Goal: Task Accomplishment & Management: Use online tool/utility

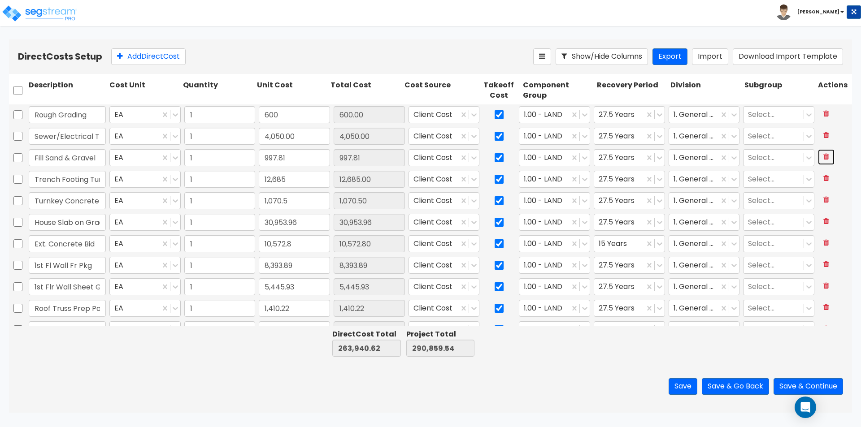
type input "House Slab on Grade"
type input "30,953.96"
type input "Ext. Concrete Bid"
type input "10,572.80"
type input "1st Fl Wall Fr Pkg"
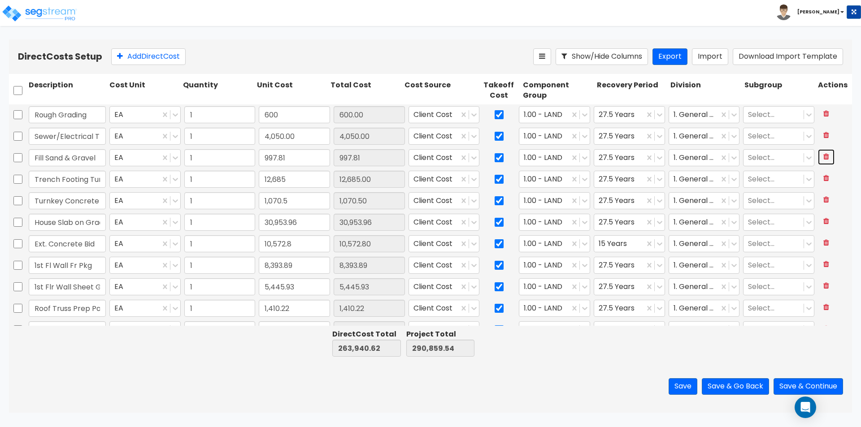
type input "8,393.89"
type input "1st Flr Wall Sheet Goods"
type input "5,445.93"
type input "Roof Truss Prep Package"
type input "1,410.22"
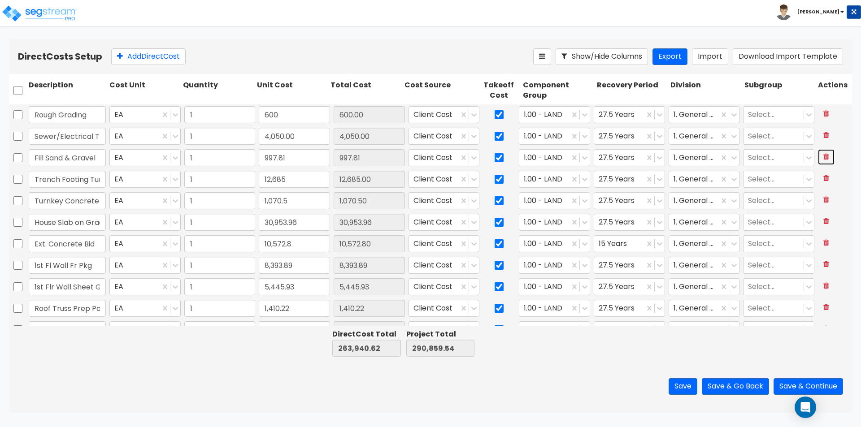
type input "Roof Framing Package"
type input "716.73"
type input "Roof Sheet Goods Pkg"
type input "3,484.77"
type input "Framing Variance Allowan."
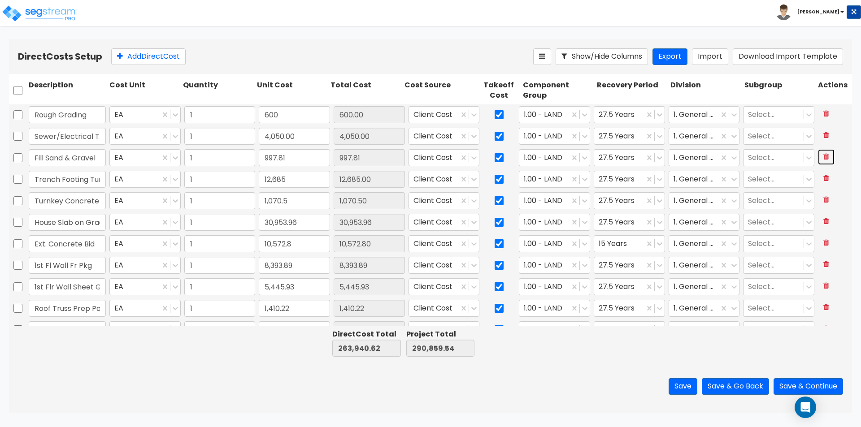
type input "93.57"
type input "Framing Nail Package"
type input "1,464.76"
type input "Roof Truss"
type input "10,783.01"
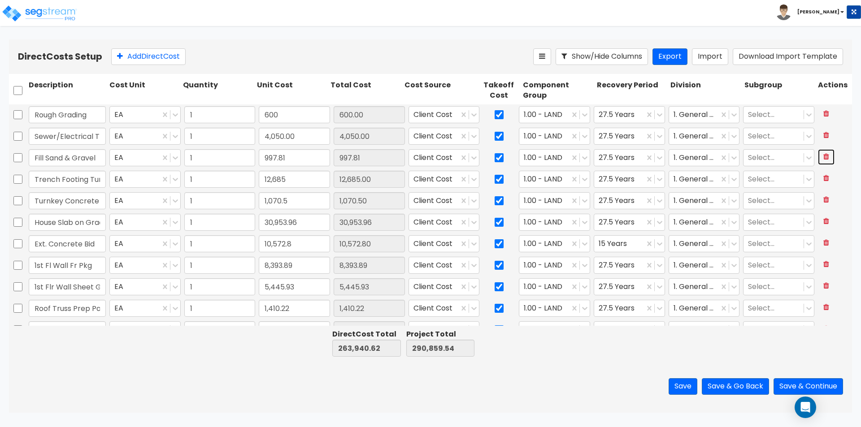
type input "Framing Labor"
type input "11,150.00"
type input "Rough Plumbing 80%"
type input "11,900.00"
type input "12,685"
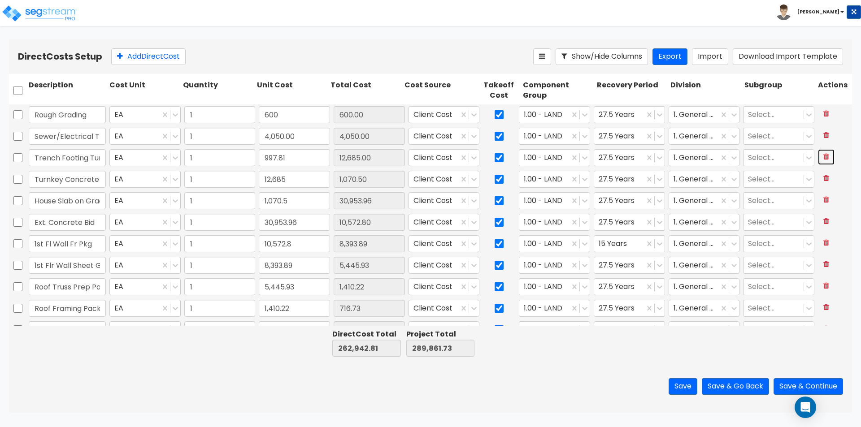
type input "1,070.5"
type input "30,953.96"
type input "10,572.8"
type input "8,393.89"
type input "5,445.93"
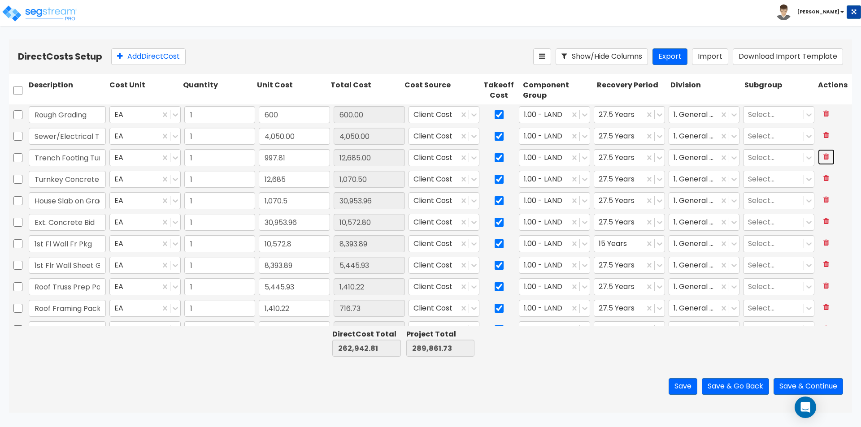
type input "1,410.22"
type input "716.73"
type input "3,484.77"
type input "93.57"
type input "1,464.76"
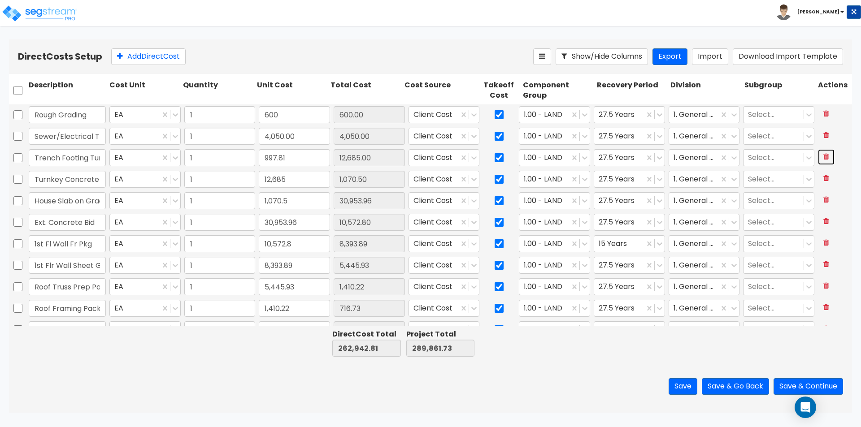
type input "10,783.01"
type input "11,150"
type input "11,900"
click at [823, 158] on icon at bounding box center [826, 156] width 6 height 7
type input "250,257.81"
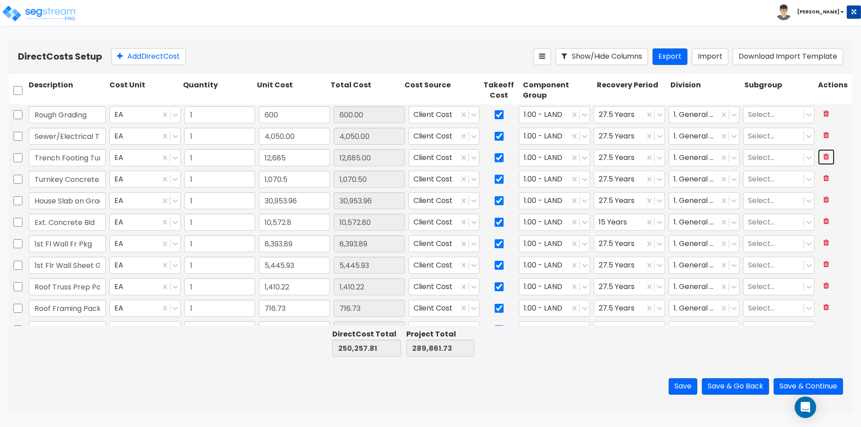
type input "277,176.73"
type input "Turnkey Concrete Pumping"
type input "1,070.50"
type input "House Slab on Grade"
type input "30,953.96"
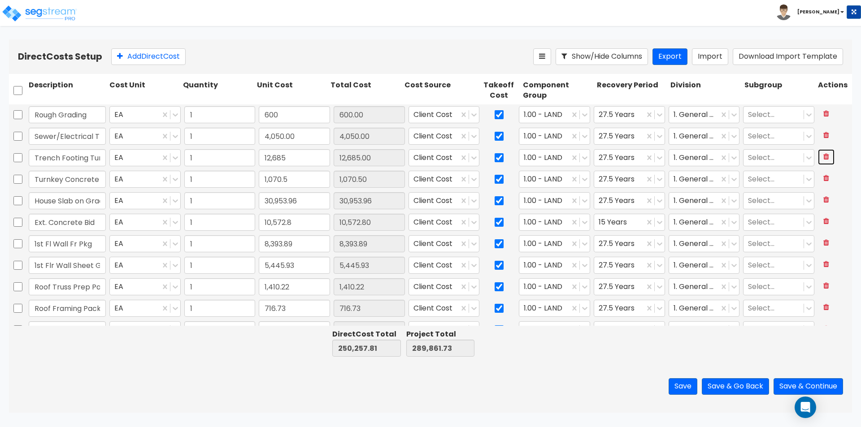
type input "Ext. Concrete Bid"
type input "10,572.80"
type input "1st Fl Wall Fr Pkg"
type input "8,393.89"
type input "1st Flr Wall Sheet Goods"
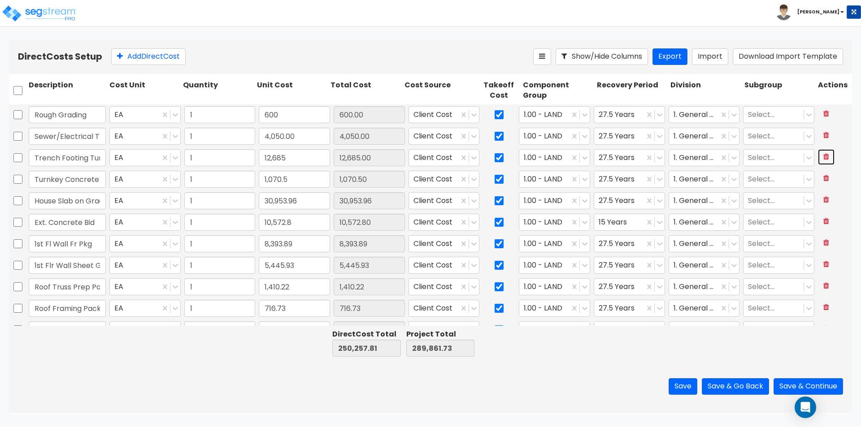
type input "5,445.93"
type input "Roof Truss Prep Package"
type input "1,410.22"
type input "Roof Framing Package"
type input "716.73"
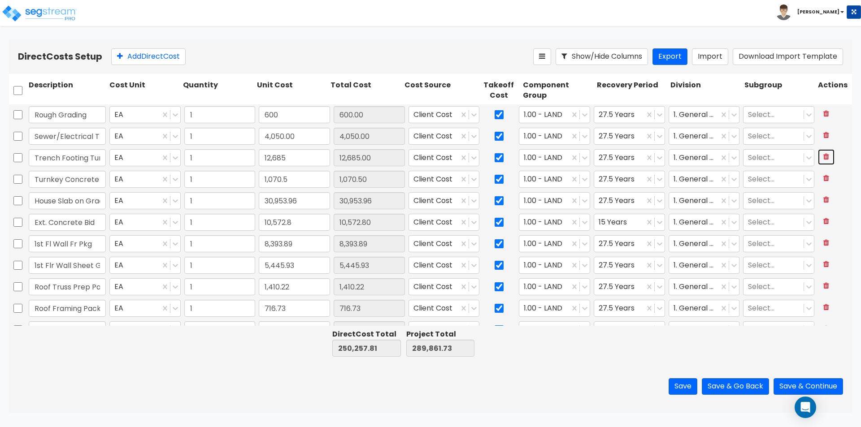
type input "Roof Sheet Goods Pkg"
type input "3,484.77"
type input "Framing Variance Allowan."
type input "93.57"
type input "Framing Nail Package"
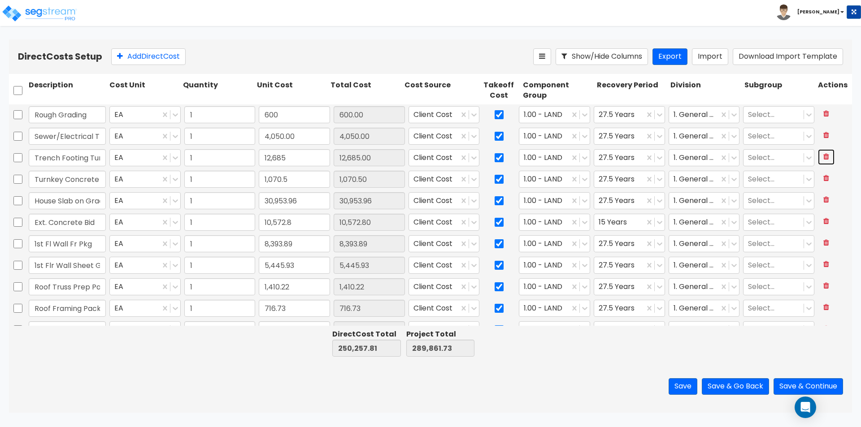
type input "1,464.76"
type input "Roof Truss"
type input "10,783.01"
type input "Framing Labor"
type input "11,150.00"
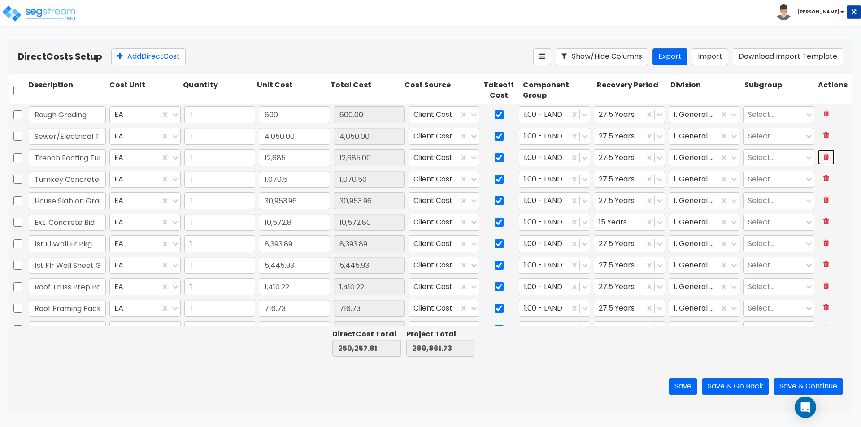
type input "Rough Plumbing 80%"
type input "11,900.00"
type input "Final Plumbing 20%"
type input "5,100.00"
type input "1,070.5"
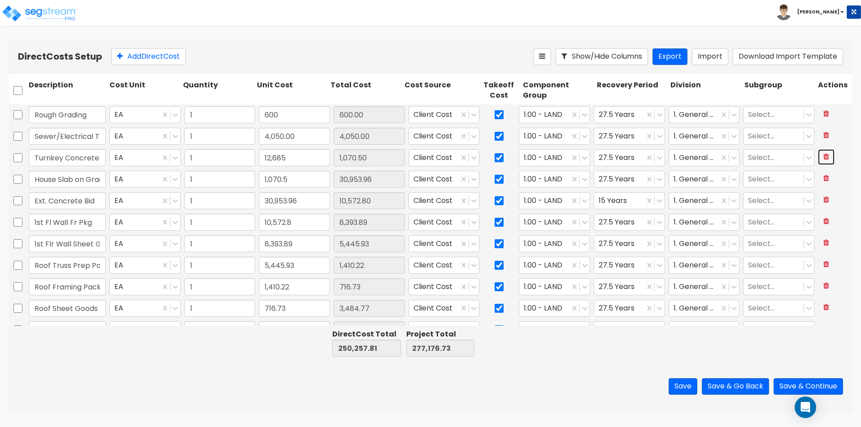
type input "30,953.96"
click at [823, 158] on icon at bounding box center [826, 156] width 6 height 7
click at [63, 156] on input "House Slab on Grade" at bounding box center [67, 157] width 77 height 17
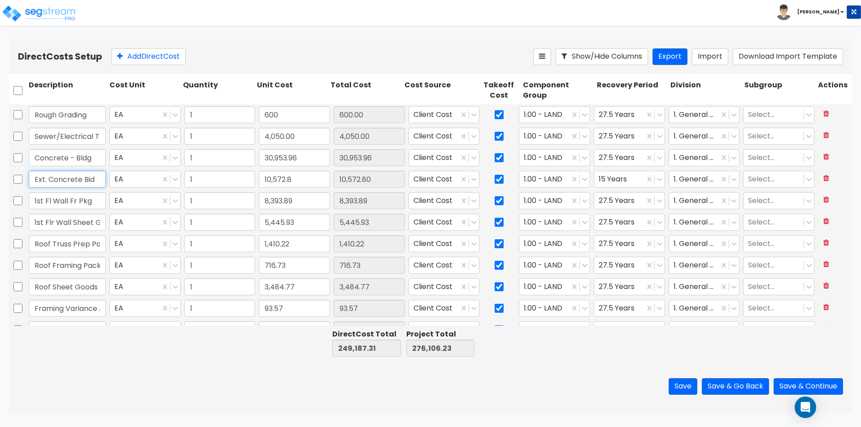
click at [40, 179] on input "Ext. Concrete Bid" at bounding box center [67, 179] width 77 height 17
click at [92, 204] on input "1st Fl Wall Fr Pkg" at bounding box center [67, 200] width 77 height 17
drag, startPoint x: 94, startPoint y: 201, endPoint x: 21, endPoint y: 208, distance: 73.4
click at [21, 208] on div "1st Fl Wall Fr Pkg EA 1 8,393.89 8,393.89 Client Cost 1.00 - LAND 27.5 Years 1.…" at bounding box center [430, 201] width 843 height 21
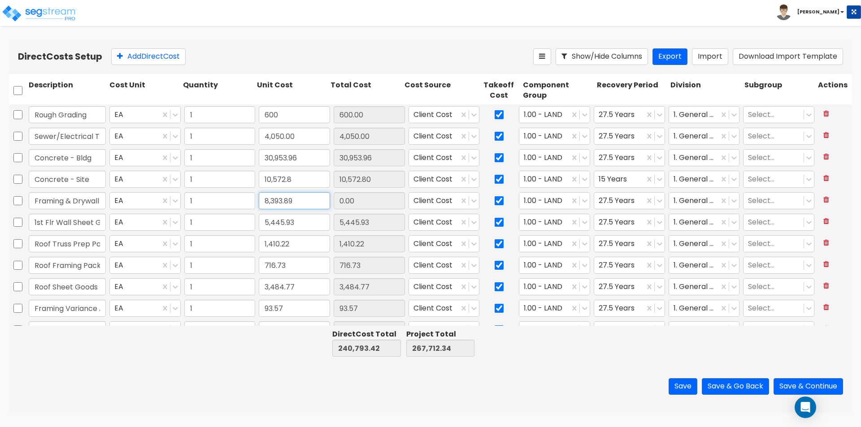
click at [290, 203] on input "8,393.89" at bounding box center [294, 200] width 71 height 17
click at [299, 202] on input "8,393.89" at bounding box center [294, 200] width 71 height 17
paste input "text"
click at [308, 203] on input "8,393.89" at bounding box center [294, 200] width 71 height 17
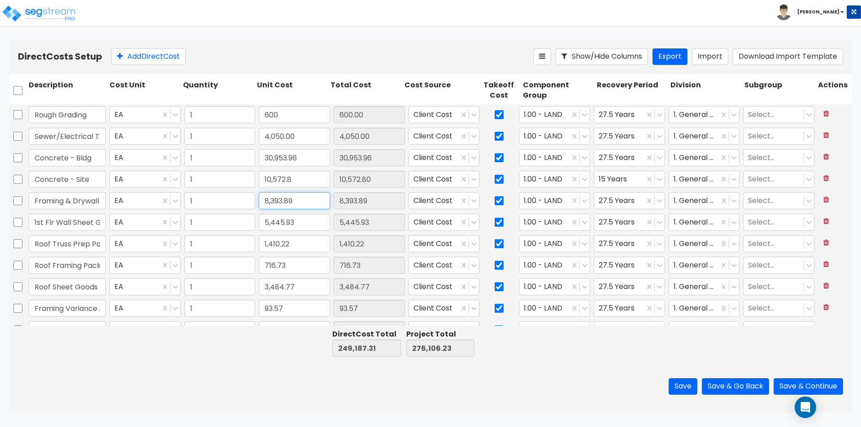
click at [308, 203] on input "8,393.89" at bounding box center [294, 200] width 71 height 17
paste input "41,748.15"
click at [823, 219] on icon at bounding box center [826, 220] width 6 height 7
click at [823, 288] on icon at bounding box center [826, 285] width 6 height 7
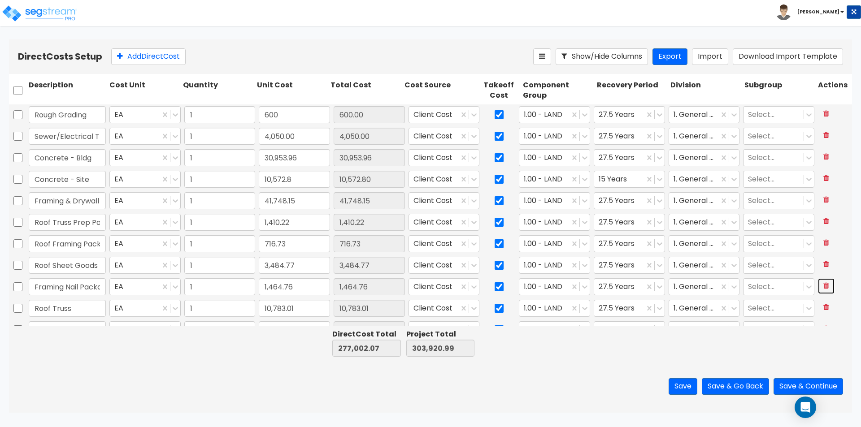
click at [823, 288] on icon at bounding box center [826, 285] width 6 height 7
click at [818, 308] on button at bounding box center [826, 308] width 17 height 16
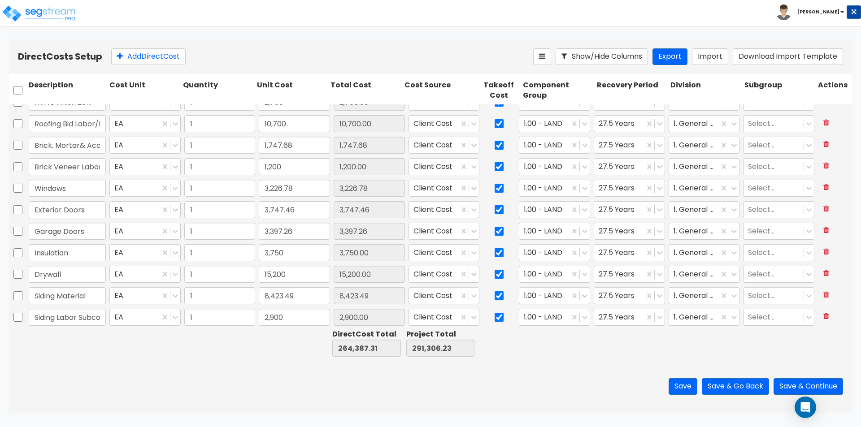
scroll to position [359, 0]
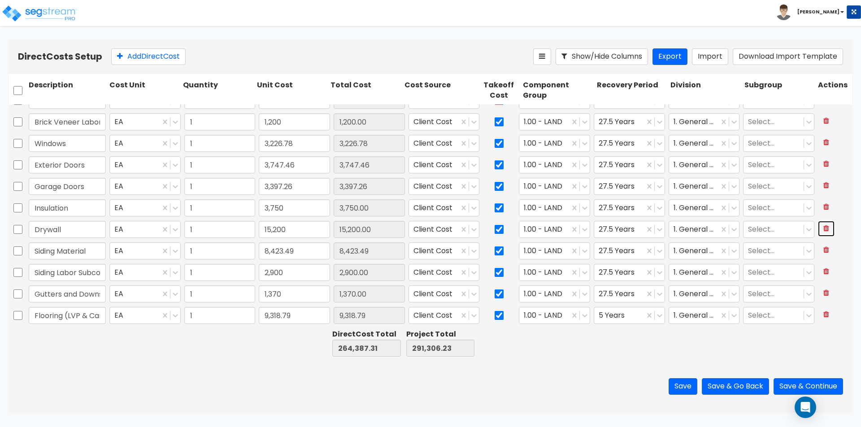
click at [823, 231] on icon at bounding box center [826, 228] width 6 height 7
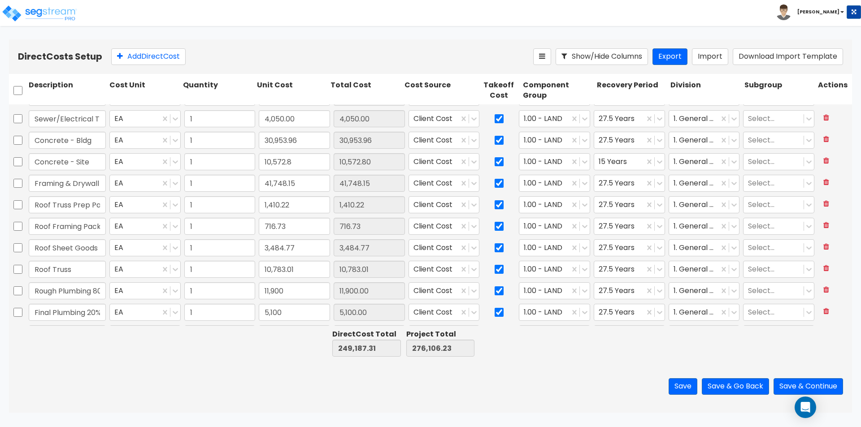
scroll to position [0, 0]
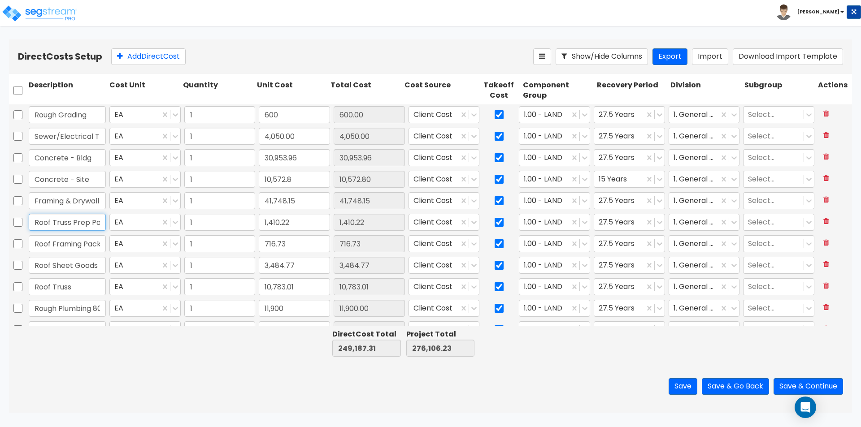
click at [63, 222] on input "Roof Truss Prep Package" at bounding box center [67, 222] width 77 height 17
click at [305, 223] on input "1,410.22" at bounding box center [294, 222] width 71 height 17
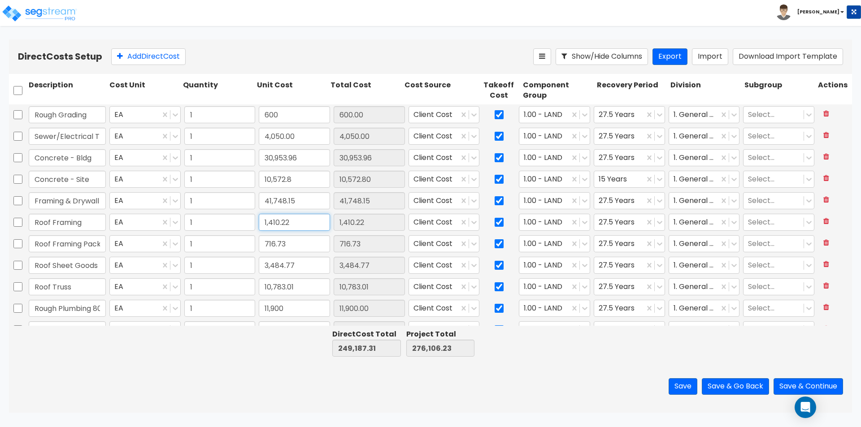
paste input "6,394.73"
click at [820, 246] on button at bounding box center [826, 243] width 17 height 16
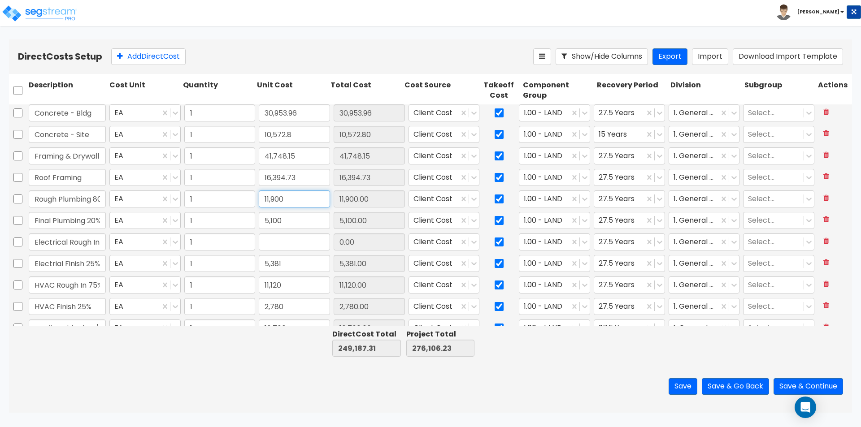
click at [298, 202] on input "11,900" at bounding box center [294, 199] width 71 height 17
paste input "7,000."
click at [61, 200] on input "Rough Plumbing 80%" at bounding box center [67, 199] width 77 height 17
drag, startPoint x: 55, startPoint y: 199, endPoint x: -19, endPoint y: 198, distance: 74.4
click at [0, 198] on html "Toggle navigation To Worksheet Indirect Costs Setup Direct Costs Setup Bruce x" at bounding box center [430, 206] width 861 height 413
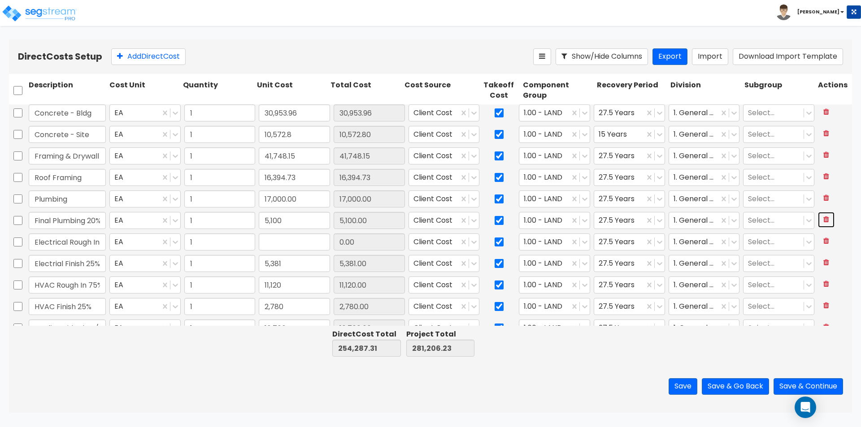
click at [822, 222] on button at bounding box center [826, 220] width 17 height 16
click at [81, 222] on input "Electrical Rough In 75%" at bounding box center [67, 220] width 77 height 17
click at [823, 222] on icon at bounding box center [826, 219] width 6 height 7
click at [85, 220] on input "Electrial Finish 25%" at bounding box center [67, 220] width 77 height 17
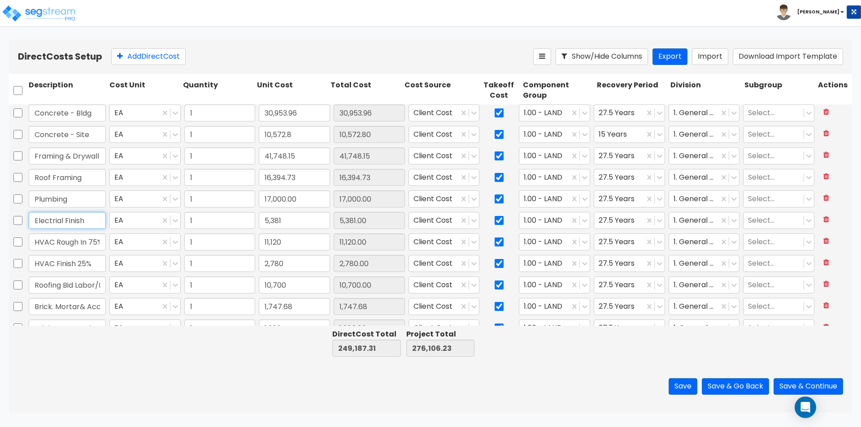
click at [54, 222] on input "Electrial Finish" at bounding box center [67, 220] width 77 height 17
click at [300, 242] on input "11,120" at bounding box center [294, 242] width 71 height 17
paste input "3,900.0"
click at [818, 265] on button at bounding box center [826, 263] width 17 height 16
click at [53, 240] on input "HVAC Rough In 75%" at bounding box center [67, 242] width 77 height 17
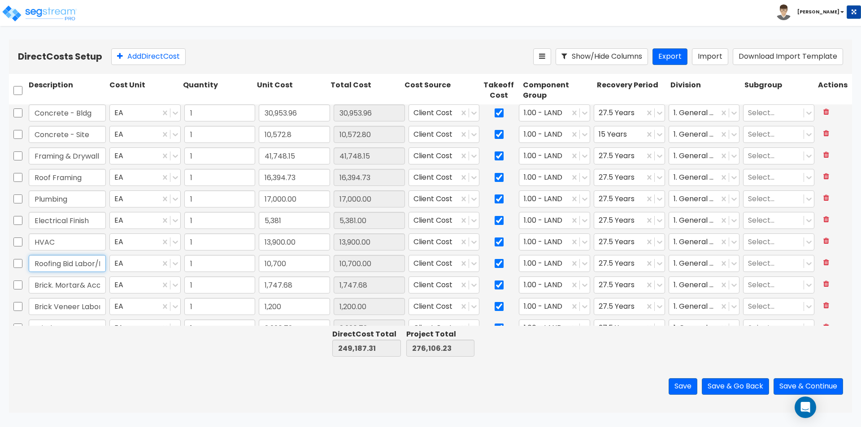
click at [70, 259] on input "Roofing Bid Labor/Material" at bounding box center [67, 263] width 77 height 17
click at [61, 263] on input "Roofing Bid Labor/Material" at bounding box center [67, 263] width 77 height 17
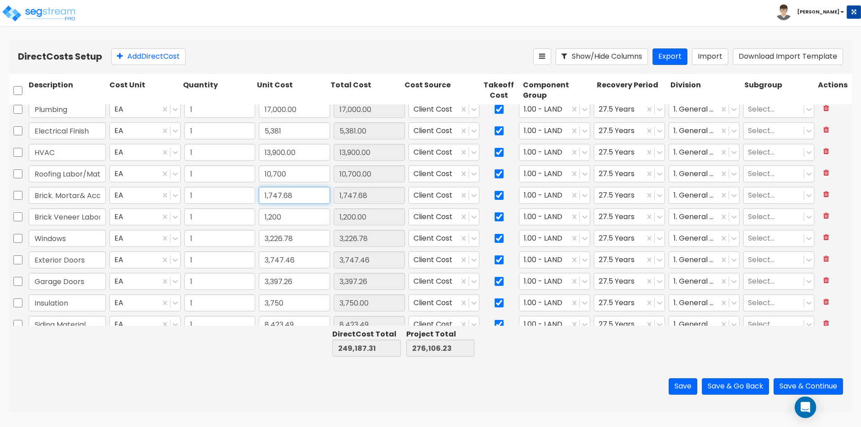
click at [312, 197] on input "1,747.68" at bounding box center [294, 195] width 71 height 17
paste input "2,9"
click at [62, 196] on input "Brick. Mortar& Accessories" at bounding box center [67, 195] width 77 height 17
click at [43, 195] on input "Brick. Mortar& Accessories" at bounding box center [67, 195] width 77 height 17
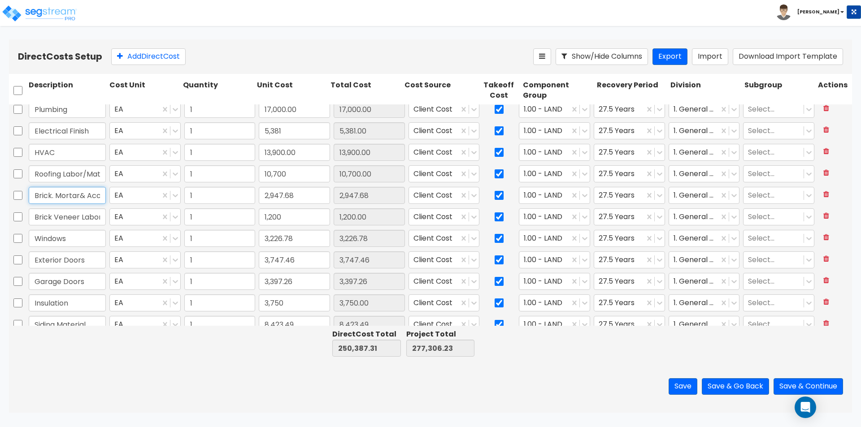
click at [43, 195] on input "Brick. Mortar& Accessories" at bounding box center [67, 195] width 77 height 17
click at [822, 219] on button at bounding box center [826, 216] width 17 height 16
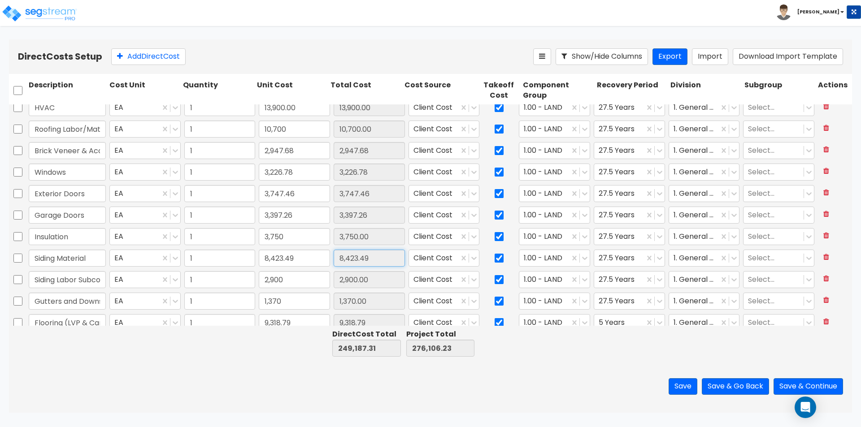
click at [334, 261] on input "8,423.49" at bounding box center [369, 258] width 71 height 17
click at [316, 260] on input "8,423.49" at bounding box center [294, 258] width 71 height 17
paste input "11,3"
click at [92, 260] on input "Siding Material" at bounding box center [67, 258] width 77 height 17
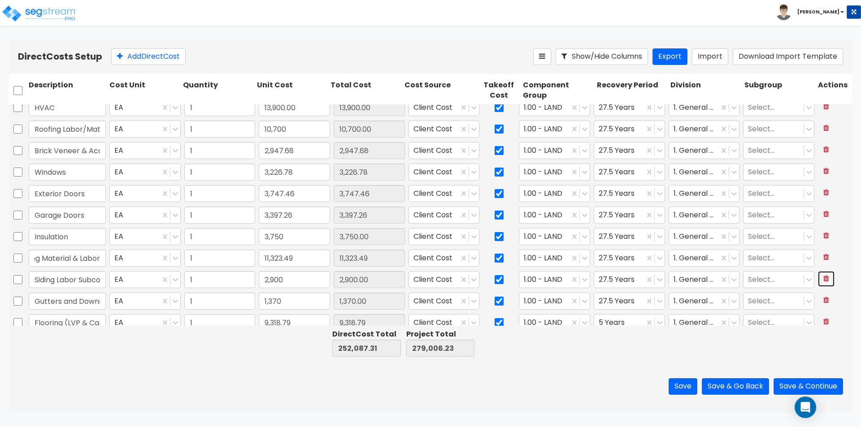
click at [823, 276] on icon at bounding box center [826, 278] width 6 height 7
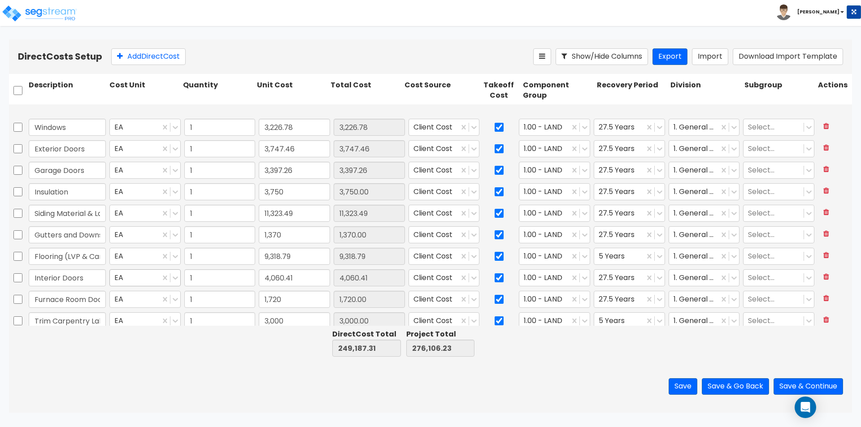
scroll to position [269, 0]
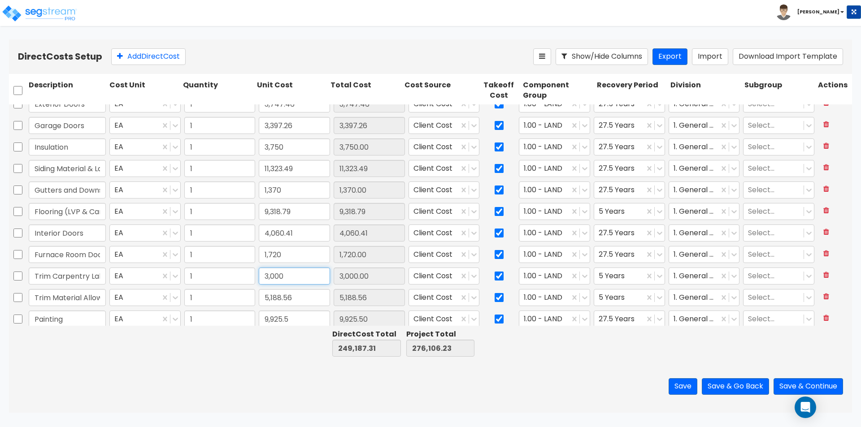
click at [318, 280] on input "3,000" at bounding box center [294, 276] width 71 height 17
paste input "8,188.56"
click at [99, 269] on input "Trim Carpentry Labor" at bounding box center [67, 276] width 77 height 17
click at [823, 297] on icon at bounding box center [826, 296] width 6 height 7
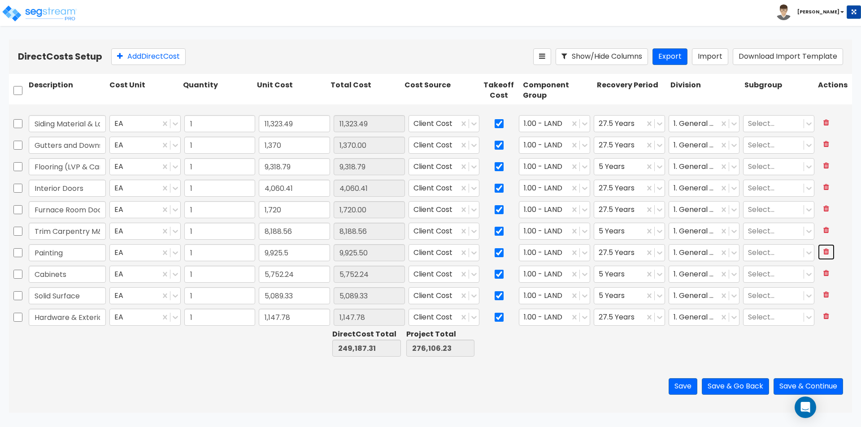
scroll to position [359, 0]
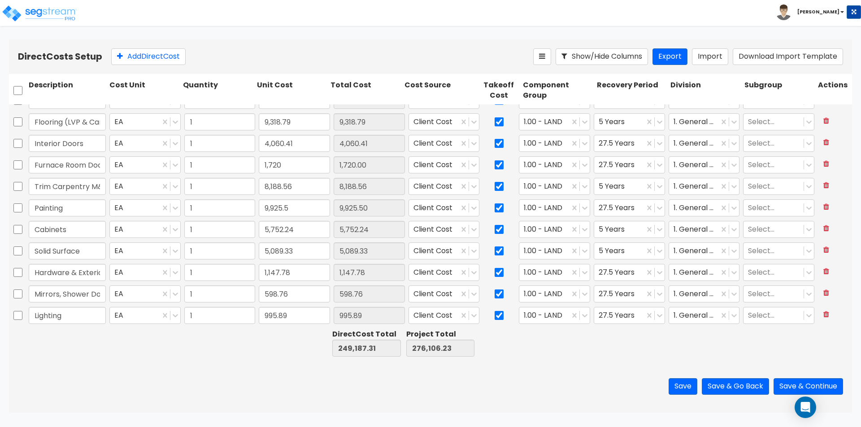
click at [209, 384] on div "Save Save & Go Back Save & Continue" at bounding box center [430, 386] width 843 height 52
click at [107, 385] on div "Save Save & Go Back Save & Continue" at bounding box center [430, 386] width 843 height 52
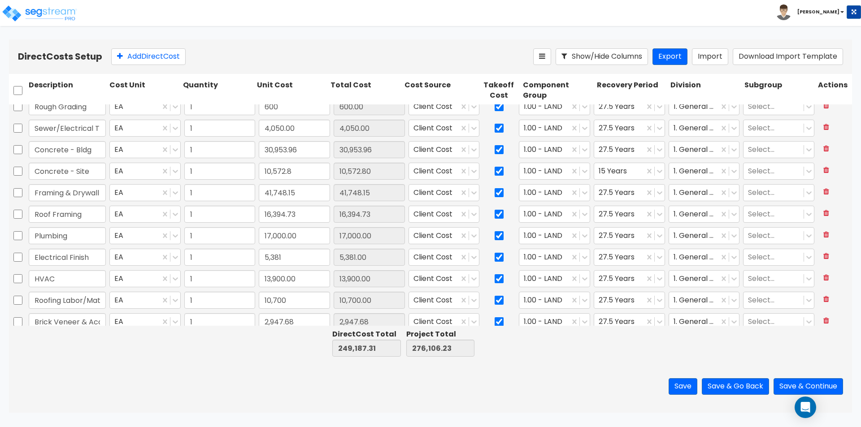
scroll to position [0, 0]
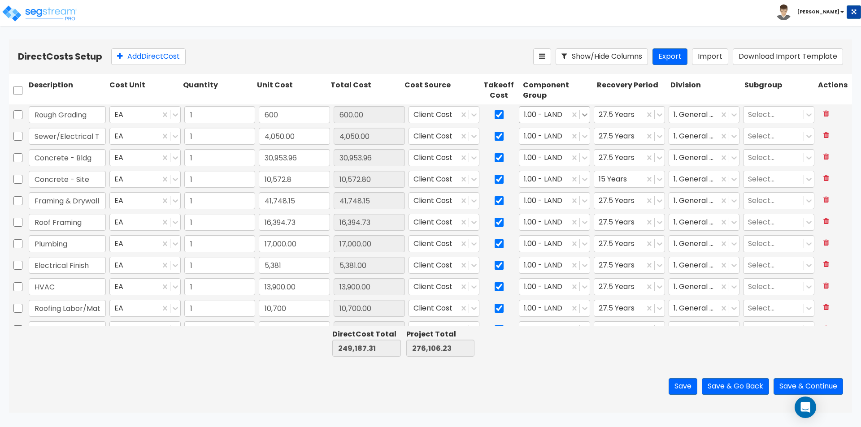
click at [581, 117] on icon at bounding box center [584, 114] width 9 height 9
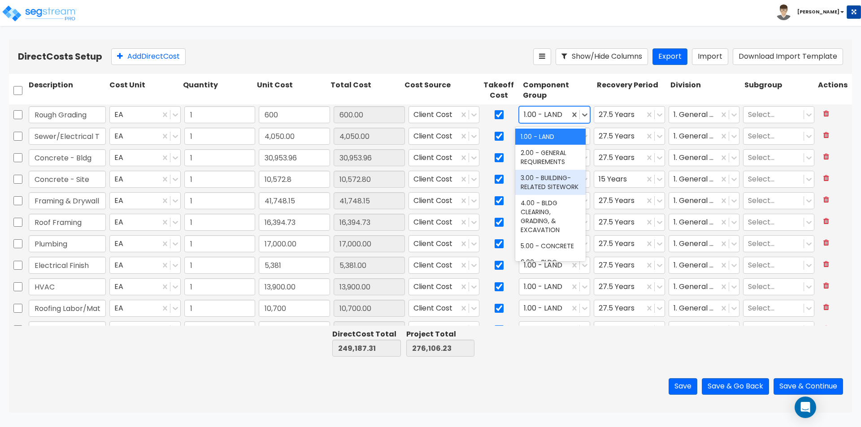
click at [563, 186] on div "3.00 - BUILDING-RELATED SITEWORK" at bounding box center [550, 182] width 70 height 25
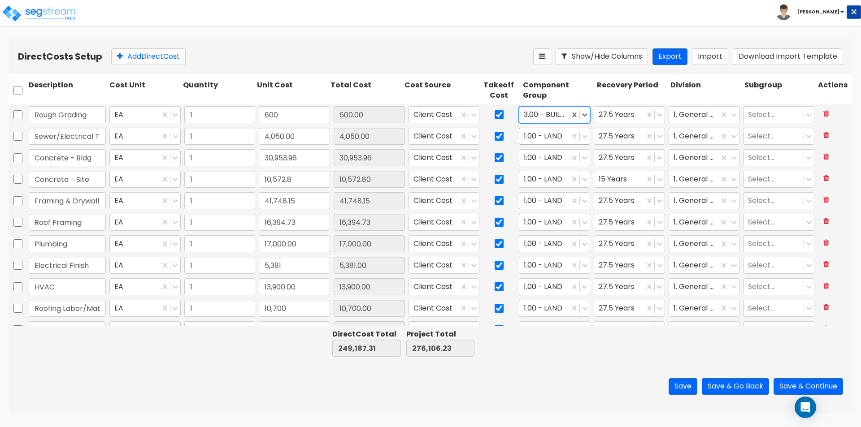
click at [534, 134] on div at bounding box center [544, 136] width 41 height 12
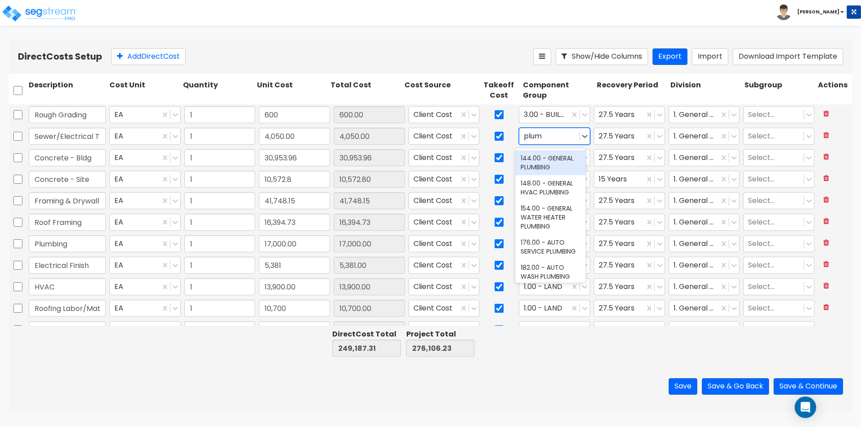
click at [552, 164] on div "144.00 - GENERAL PLUMBING" at bounding box center [550, 162] width 70 height 25
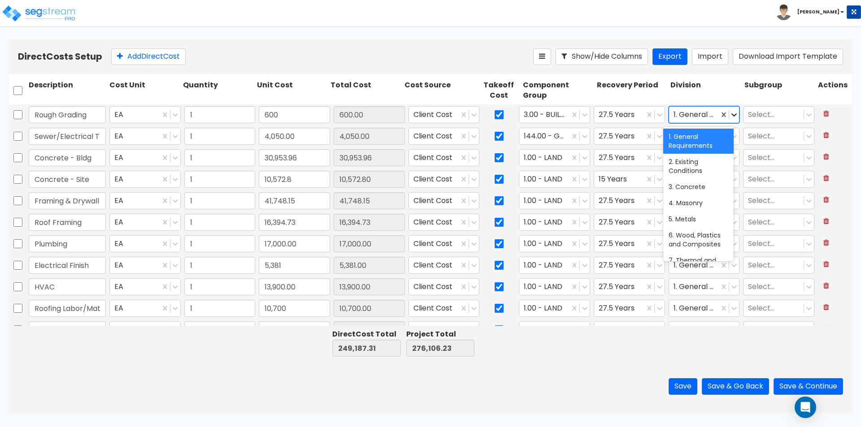
click at [729, 117] on icon at bounding box center [733, 114] width 9 height 9
click at [700, 112] on div at bounding box center [693, 115] width 41 height 12
click at [689, 143] on div "31. Earthwork" at bounding box center [698, 137] width 70 height 16
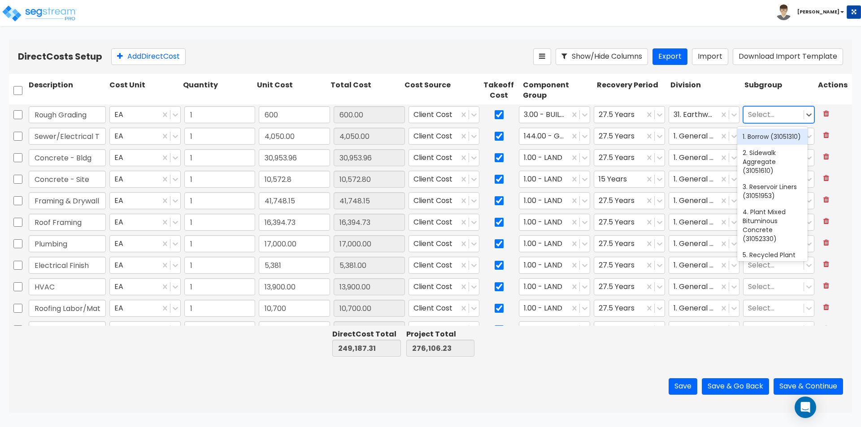
click at [754, 116] on div at bounding box center [773, 115] width 51 height 12
click at [765, 141] on div "12. Rough Grading Sites (31221320)" at bounding box center [772, 141] width 70 height 25
click at [612, 115] on div at bounding box center [618, 115] width 41 height 12
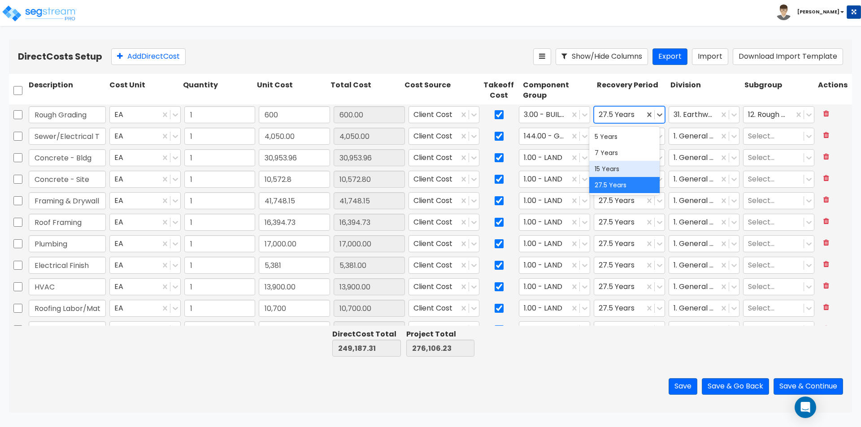
click at [615, 165] on div "15 Years" at bounding box center [624, 169] width 70 height 16
click at [580, 118] on icon at bounding box center [584, 114] width 9 height 9
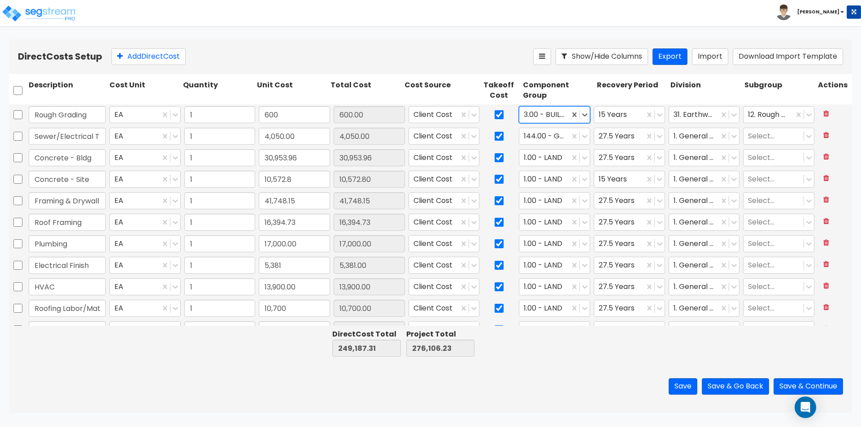
click at [551, 119] on div at bounding box center [544, 115] width 41 height 12
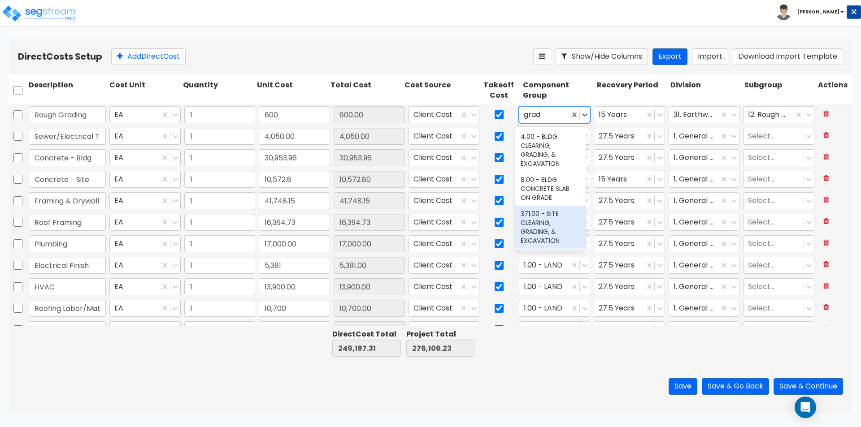
click at [559, 231] on div "371.00 - SITE CLEARING, GRADING, & EXCAVATION" at bounding box center [550, 227] width 70 height 43
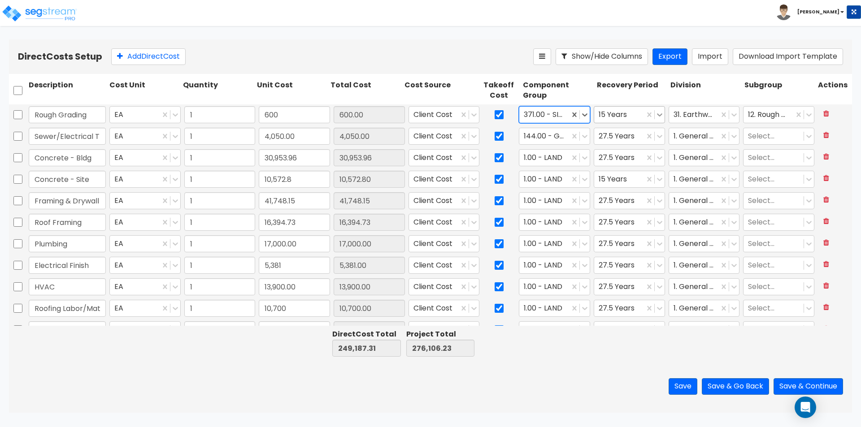
click at [655, 112] on icon at bounding box center [659, 114] width 9 height 9
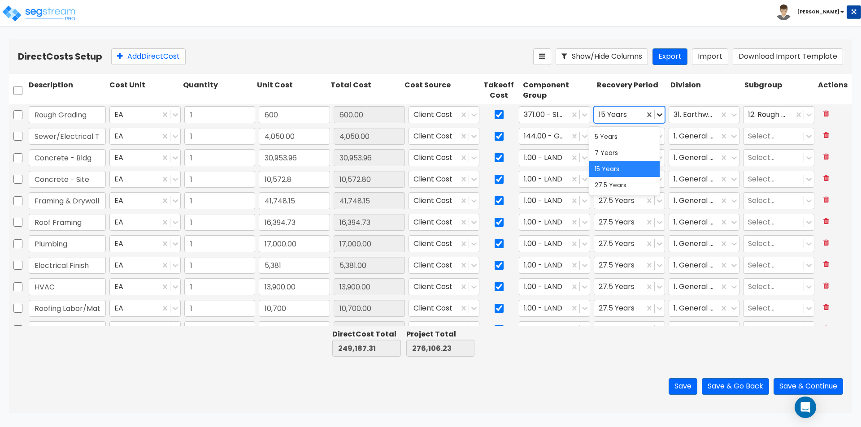
click at [655, 112] on icon at bounding box center [659, 114] width 9 height 9
click at [785, 110] on div "12. Rough Grading Sites (31221320)" at bounding box center [768, 115] width 50 height 16
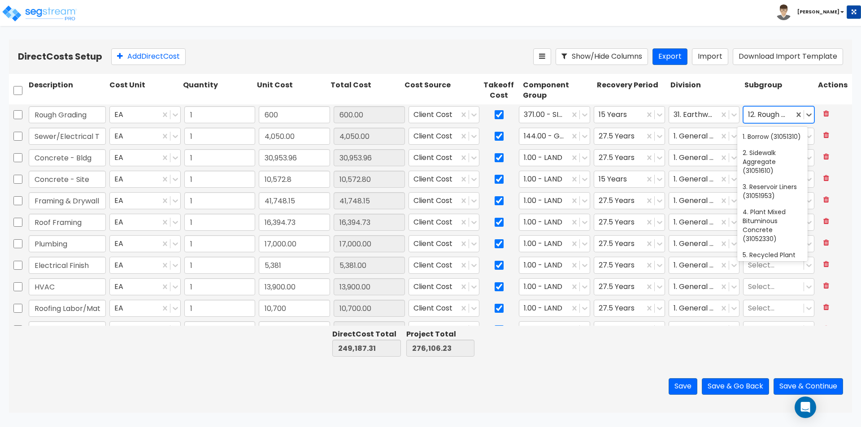
click at [785, 110] on div "12. Rough Grading Sites (31221320)" at bounding box center [768, 115] width 50 height 16
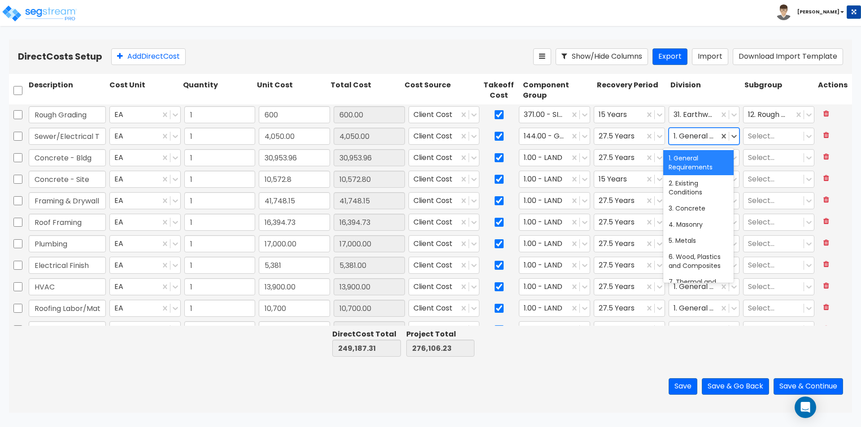
click at [708, 136] on div at bounding box center [693, 136] width 41 height 12
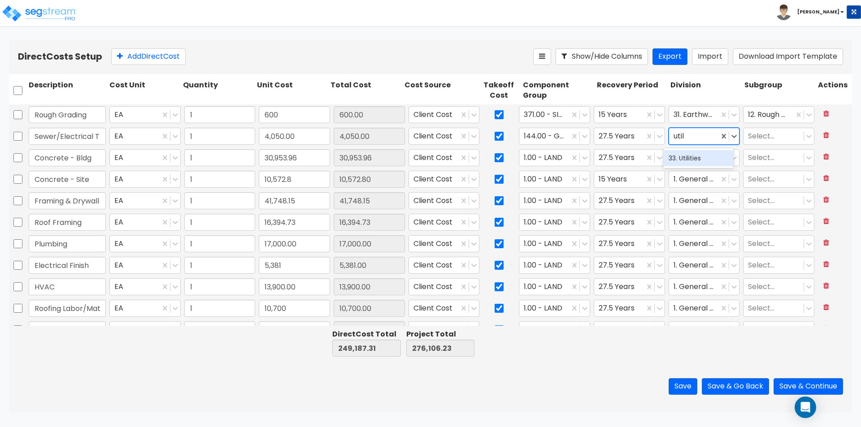
click at [703, 156] on div "33. Utilities" at bounding box center [698, 158] width 70 height 16
click at [779, 142] on div at bounding box center [773, 136] width 51 height 12
click at [779, 132] on div at bounding box center [773, 136] width 51 height 12
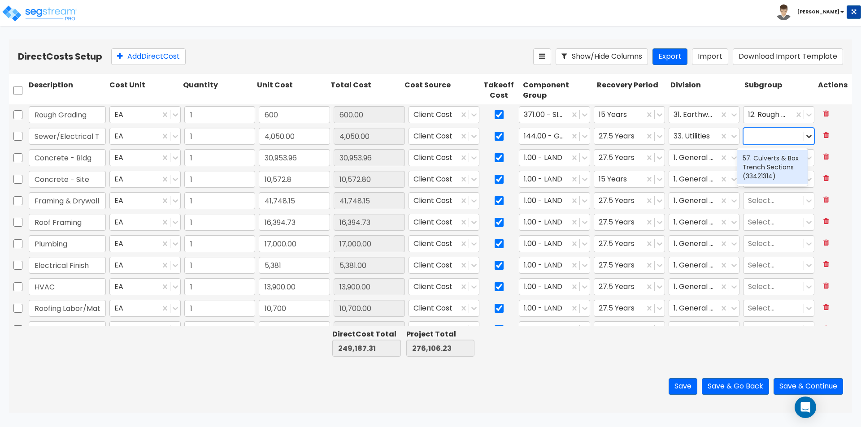
click at [804, 136] on icon at bounding box center [808, 136] width 9 height 9
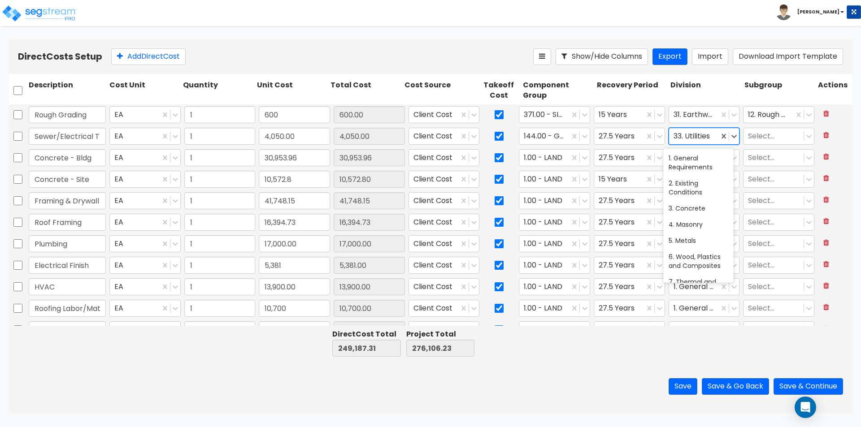
click at [684, 136] on div at bounding box center [693, 136] width 41 height 12
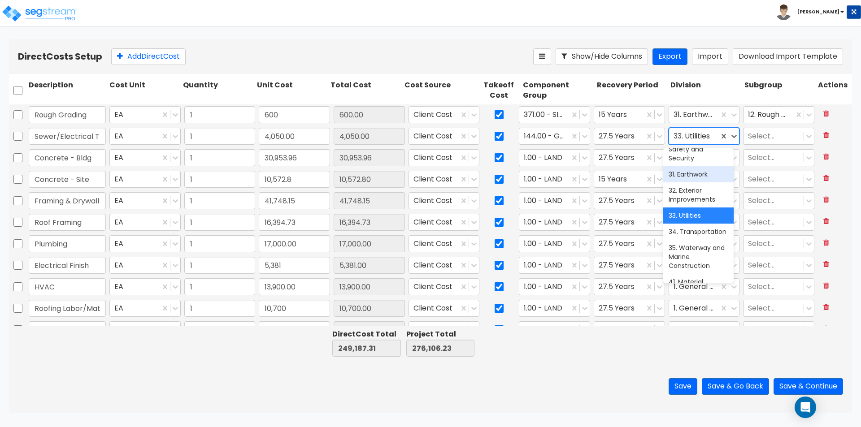
click at [702, 182] on div "31. Earthwork" at bounding box center [698, 174] width 70 height 16
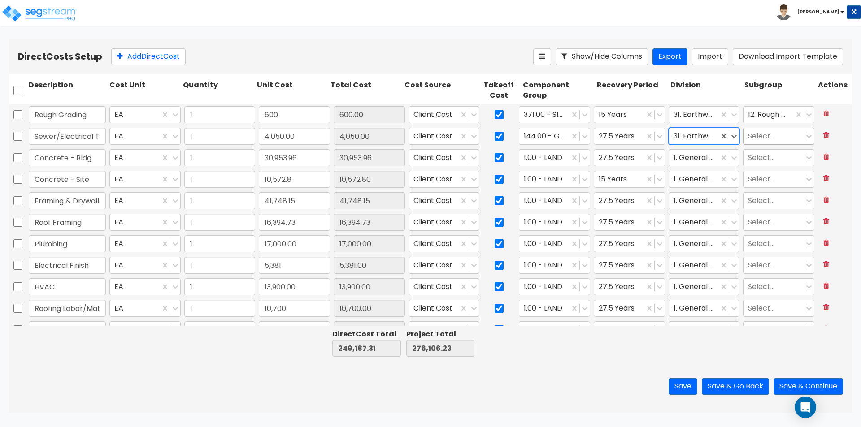
click at [767, 139] on div at bounding box center [773, 136] width 51 height 12
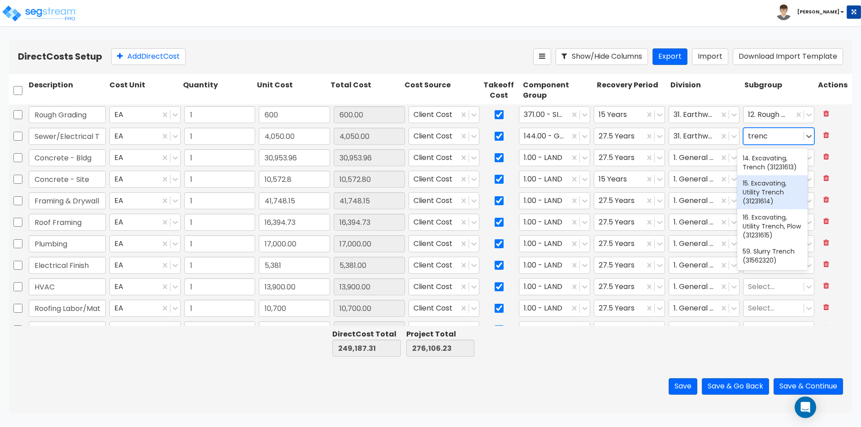
click at [753, 193] on div "15. Excavating, Utility Trench (31231614)" at bounding box center [772, 192] width 70 height 34
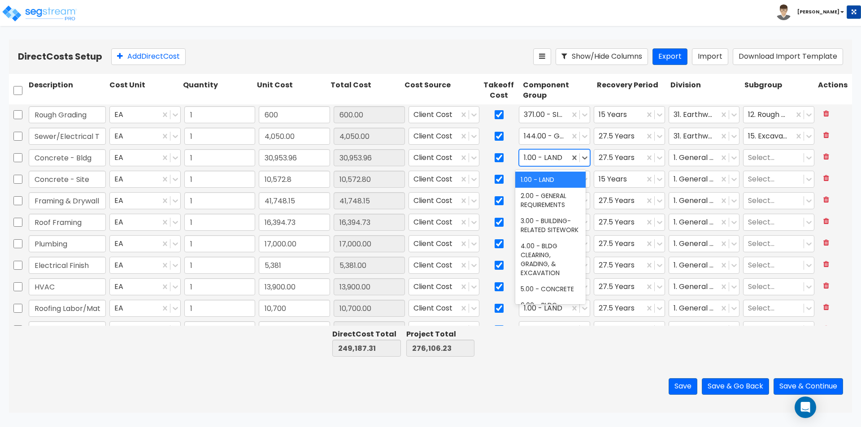
click at [553, 161] on div at bounding box center [544, 158] width 41 height 12
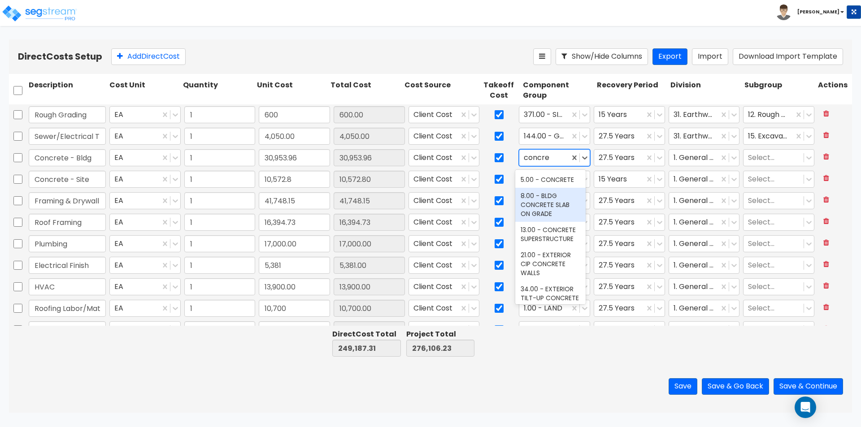
click at [548, 201] on div "8.00 - BLDG CONCRETE SLAB ON GRADE" at bounding box center [550, 205] width 70 height 34
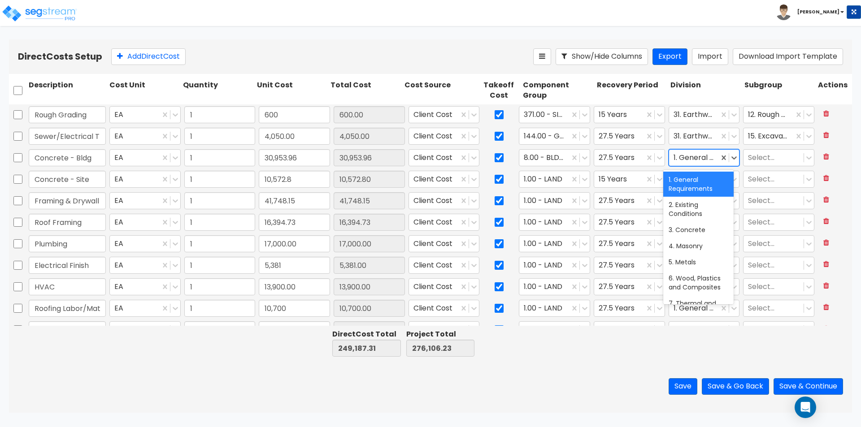
click at [704, 159] on div at bounding box center [693, 158] width 41 height 12
click at [690, 225] on div "3. Concrete" at bounding box center [698, 230] width 70 height 16
click at [758, 159] on div at bounding box center [773, 158] width 51 height 12
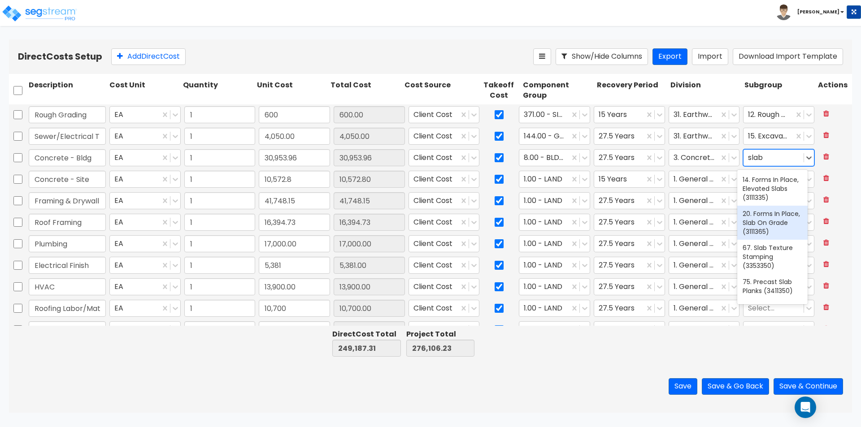
click at [749, 227] on div "20. Forms In Place, Slab On Grade (3111365)" at bounding box center [772, 223] width 70 height 34
click at [554, 184] on div at bounding box center [544, 179] width 41 height 12
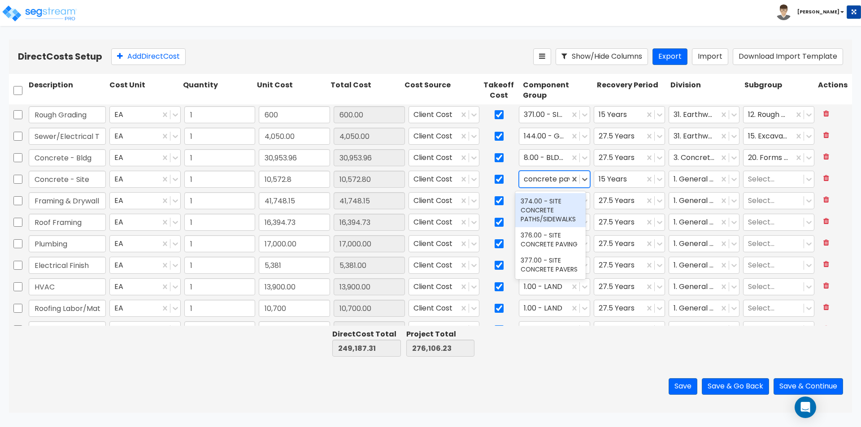
scroll to position [0, 3]
click at [550, 210] on div "376.00 - SITE CONCRETE PAVING" at bounding box center [550, 205] width 70 height 25
click at [685, 183] on div at bounding box center [693, 179] width 41 height 12
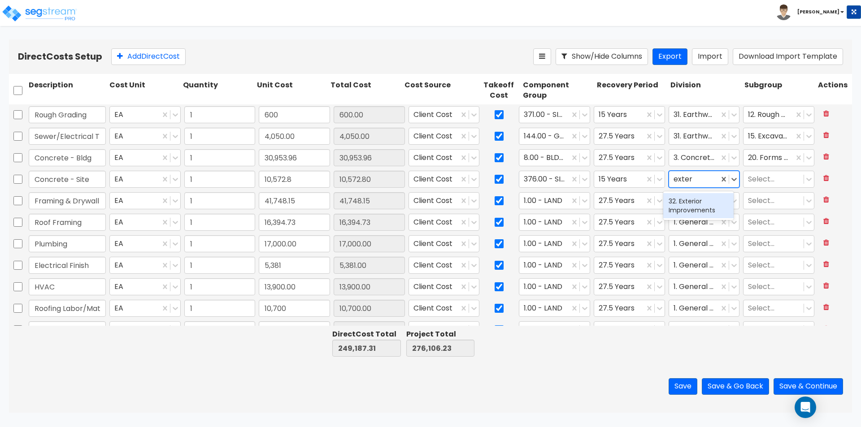
click at [695, 208] on div "32. Exterior Improvements" at bounding box center [698, 205] width 70 height 25
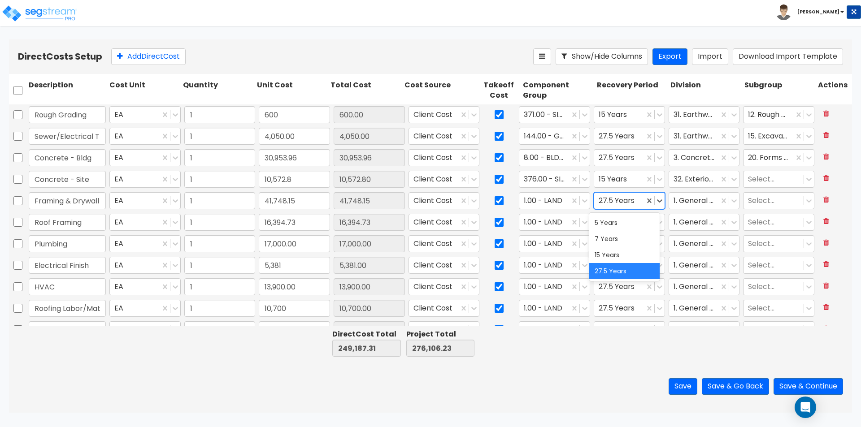
click at [626, 200] on div at bounding box center [618, 201] width 41 height 12
click at [543, 202] on div at bounding box center [544, 201] width 41 height 12
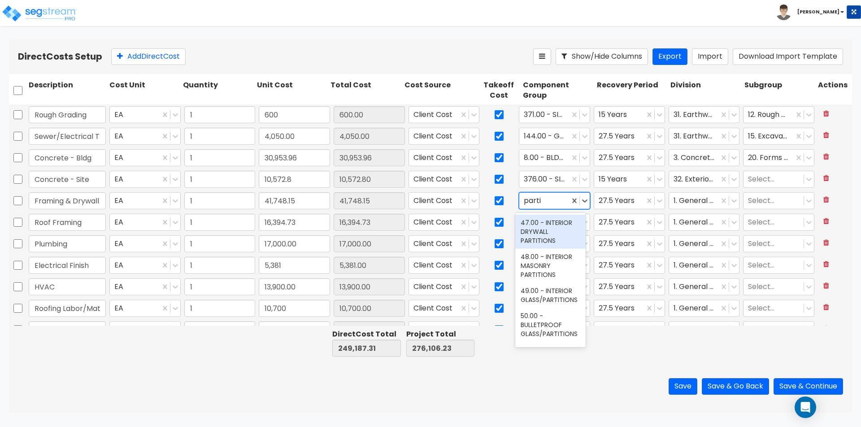
click at [543, 230] on div "47.00 - INTERIOR DRYWALL PARTITIONS" at bounding box center [550, 232] width 70 height 34
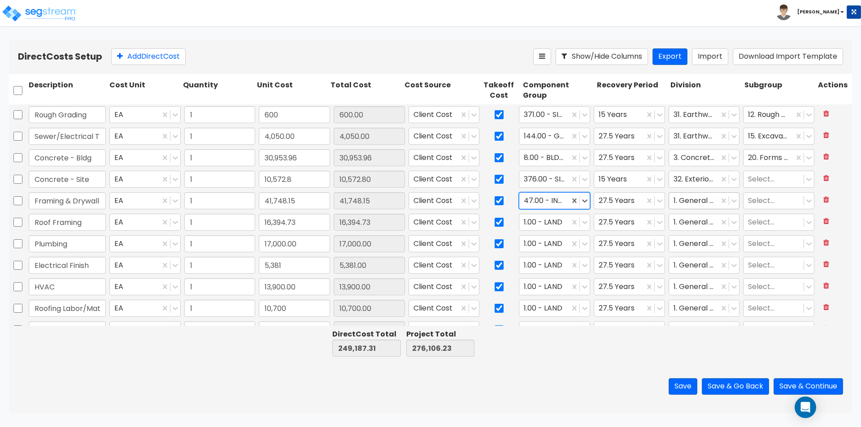
click at [693, 199] on div at bounding box center [693, 201] width 41 height 12
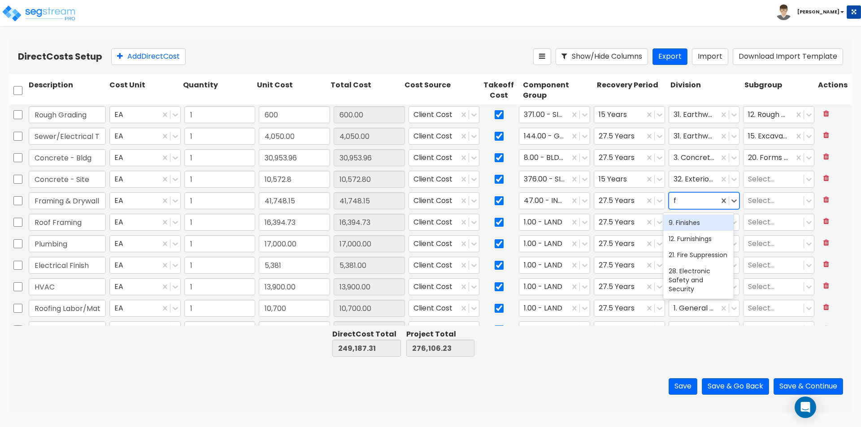
click at [690, 226] on div "9. Finishes" at bounding box center [698, 223] width 70 height 16
click at [748, 200] on div at bounding box center [773, 201] width 51 height 12
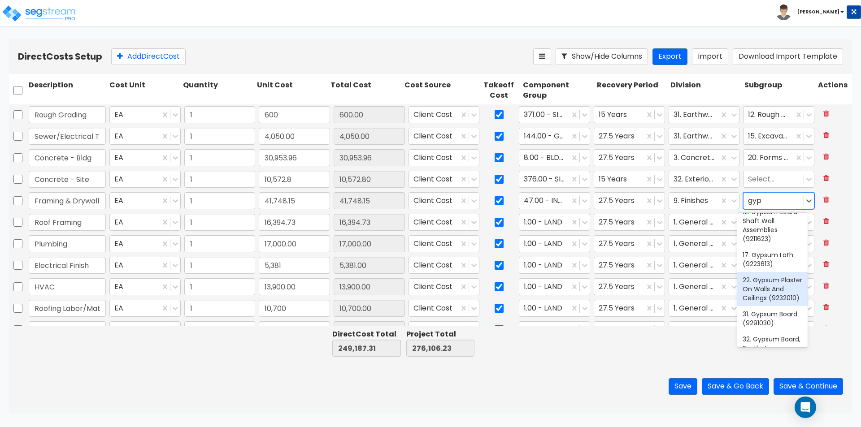
scroll to position [90, 0]
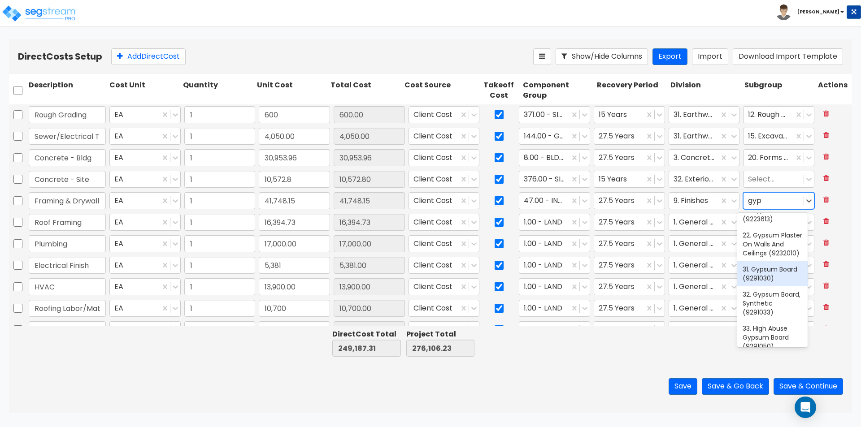
click at [779, 286] on div "31. Gypsum Board (9291030)" at bounding box center [772, 273] width 70 height 25
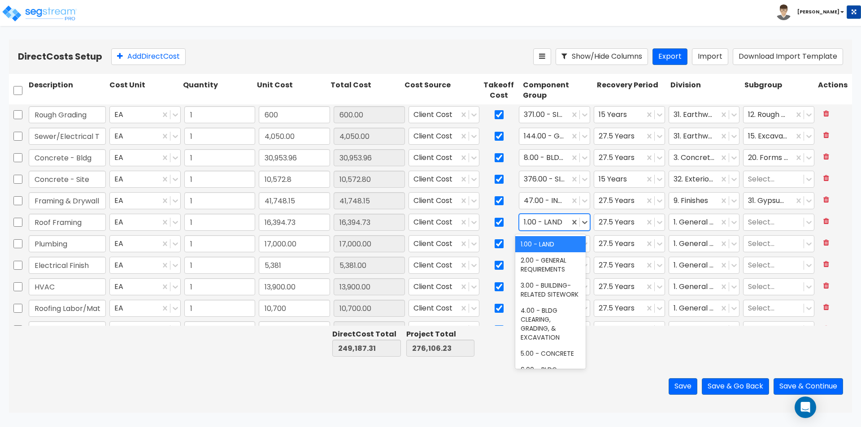
click at [554, 221] on div at bounding box center [544, 223] width 41 height 12
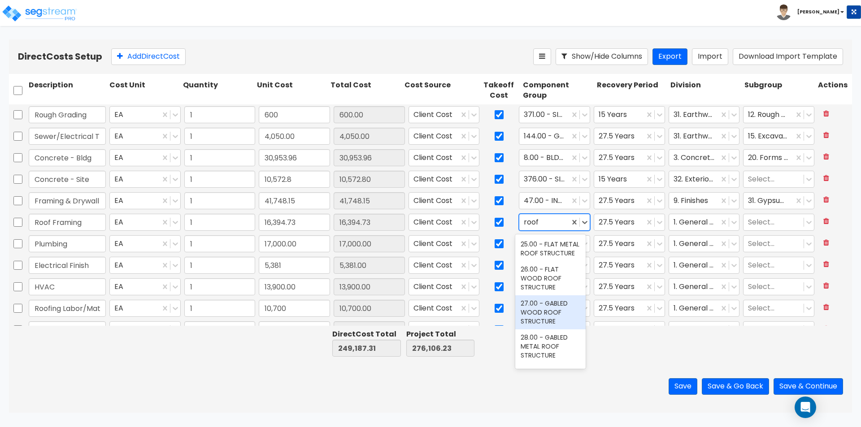
click at [546, 325] on div "27.00 - GABLED WOOD ROOF STRUCTURE" at bounding box center [550, 312] width 70 height 34
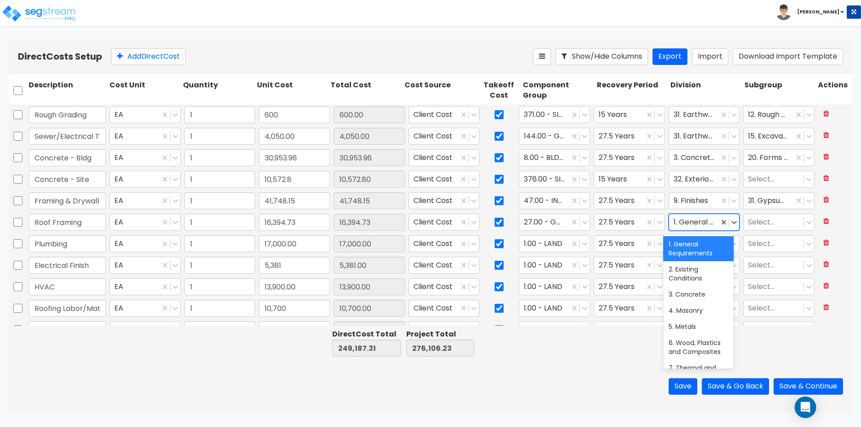
click at [684, 221] on div at bounding box center [693, 223] width 41 height 12
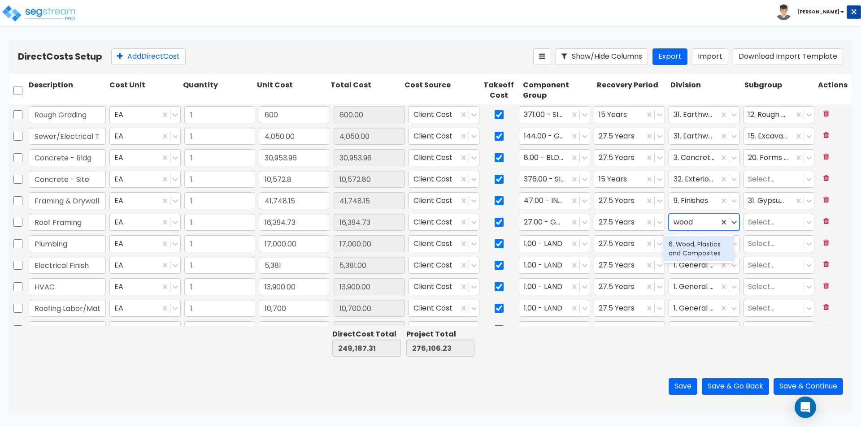
click at [688, 247] on div "6. Wood, Plastics and Composites" at bounding box center [698, 248] width 70 height 25
click at [774, 220] on div at bounding box center [773, 223] width 51 height 12
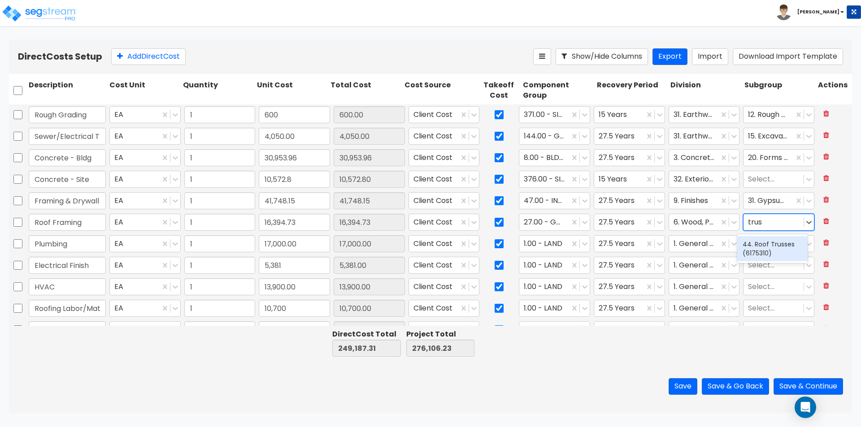
click at [771, 255] on div "44. Roof Trusses (6175310)" at bounding box center [772, 248] width 70 height 25
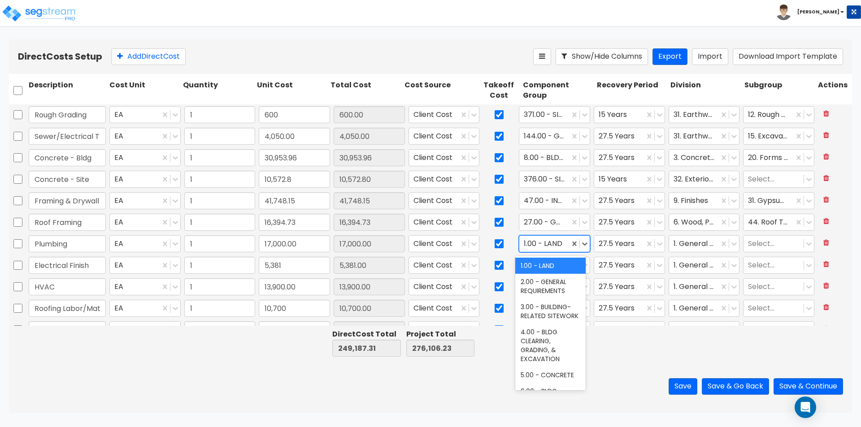
click at [543, 241] on div at bounding box center [544, 244] width 41 height 12
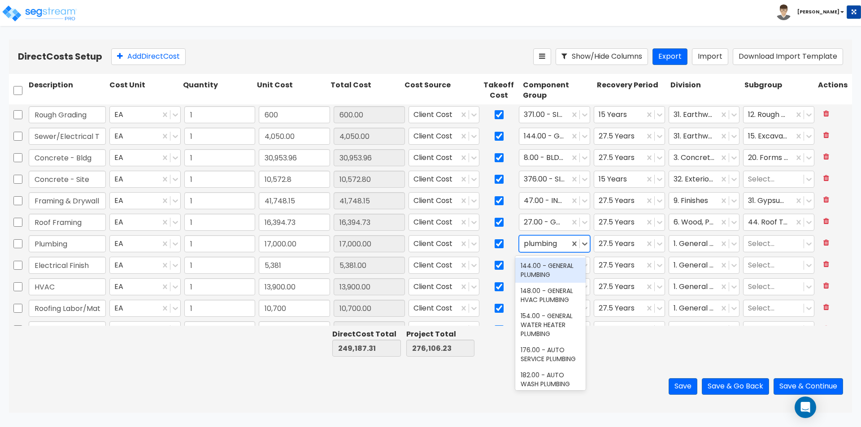
click at [551, 267] on div "144.00 - GENERAL PLUMBING" at bounding box center [550, 270] width 70 height 25
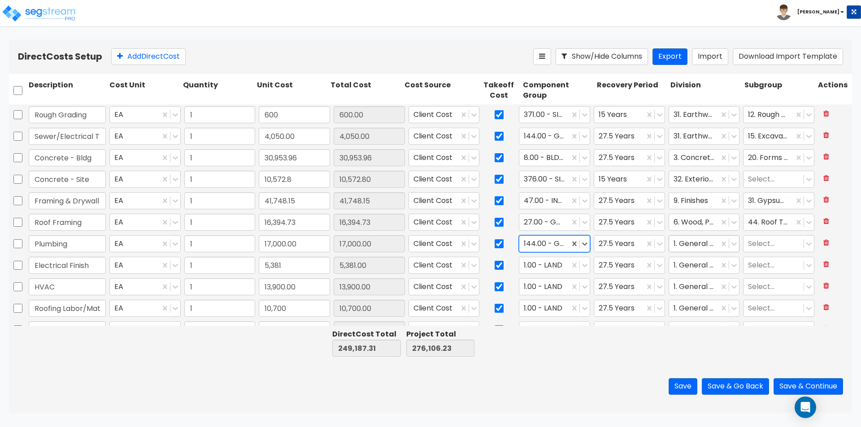
click at [686, 250] on div "1. General Requirements" at bounding box center [694, 244] width 50 height 16
click at [691, 269] on div "22. Plumbing" at bounding box center [698, 266] width 70 height 16
click at [77, 267] on input "Electrical Finish" at bounding box center [67, 265] width 77 height 17
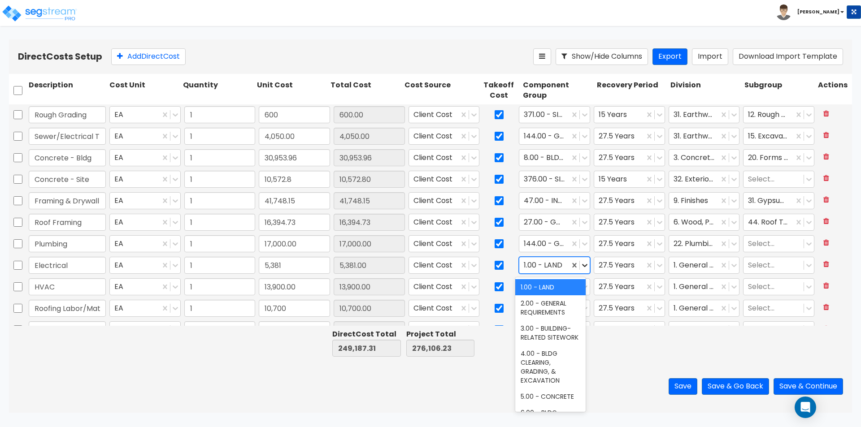
click at [580, 267] on icon at bounding box center [584, 265] width 9 height 9
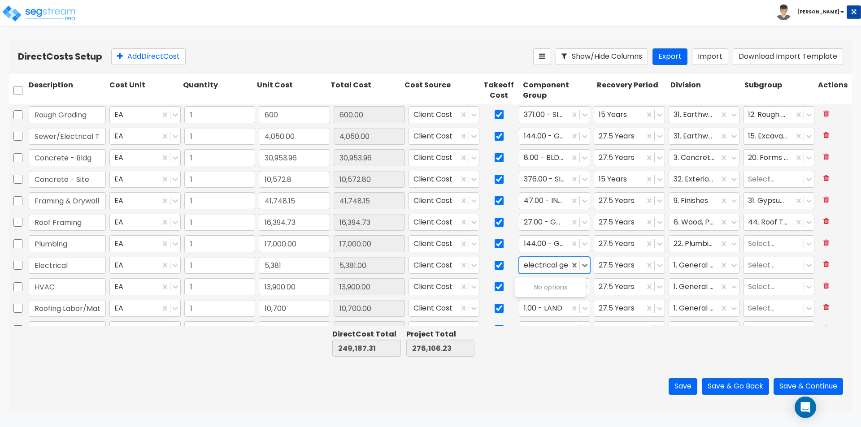
click at [531, 267] on input "electrical ge" at bounding box center [547, 265] width 46 height 10
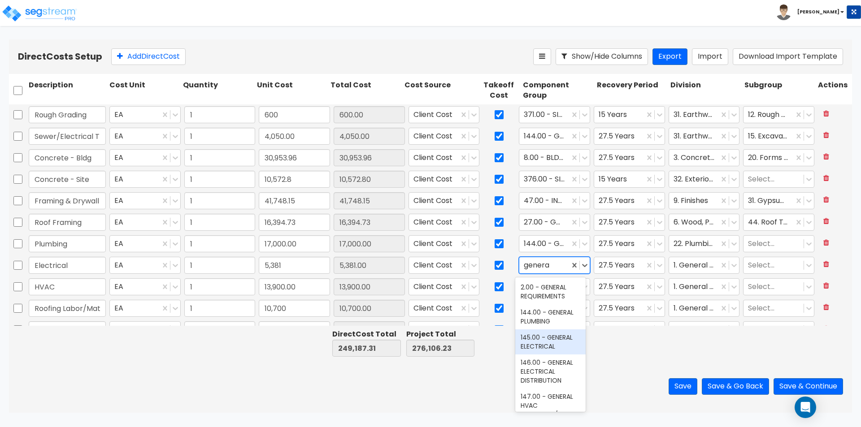
click at [542, 339] on div "145.00 - GENERAL ELECTRICAL" at bounding box center [550, 341] width 70 height 25
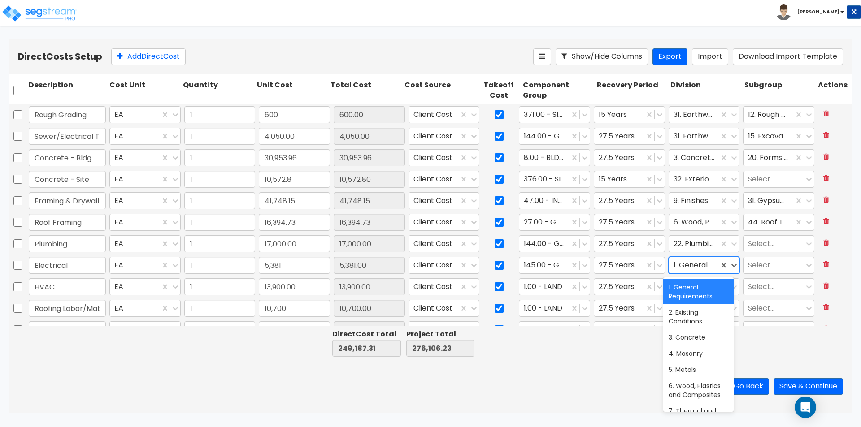
click at [691, 265] on div at bounding box center [693, 266] width 41 height 12
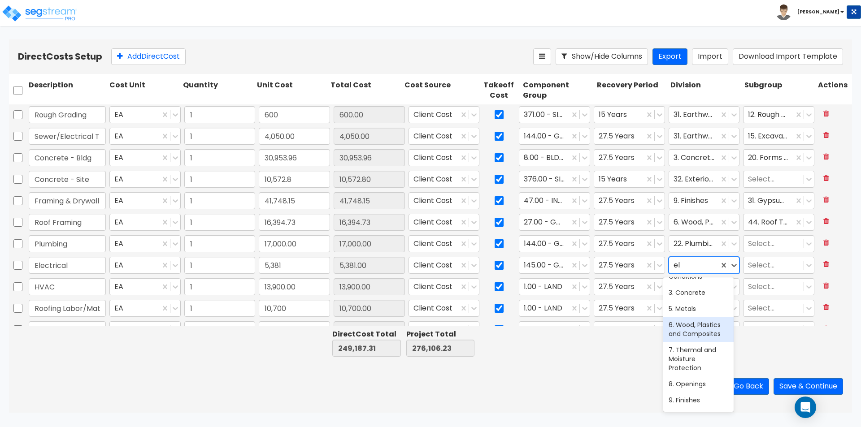
scroll to position [0, 0]
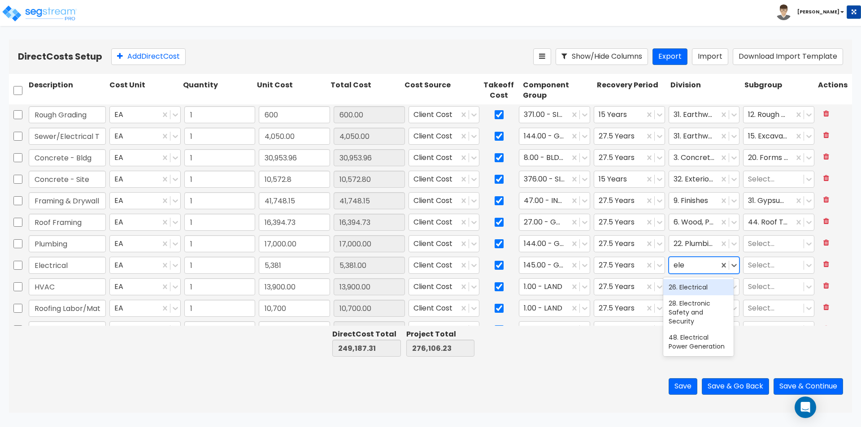
click at [698, 292] on div "26. Electrical" at bounding box center [698, 287] width 70 height 16
click at [543, 293] on div "1.00 - LAND" at bounding box center [544, 287] width 50 height 16
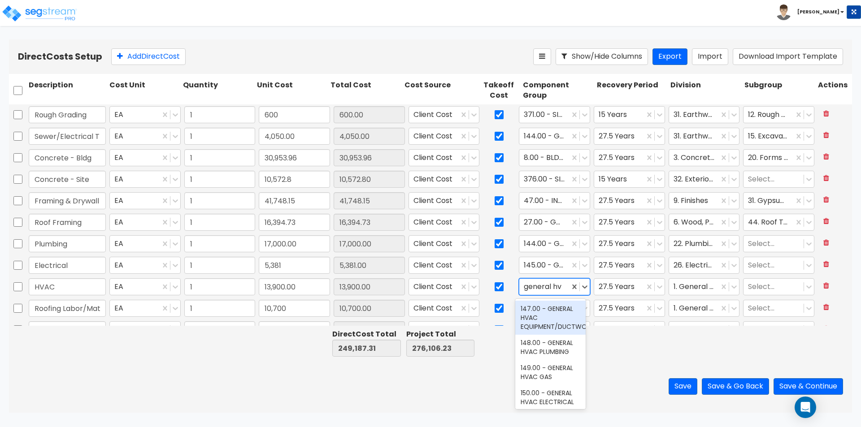
click at [542, 311] on div "147.00 - GENERAL HVAC EQUIPMENT/DUCTWORK" at bounding box center [550, 318] width 70 height 34
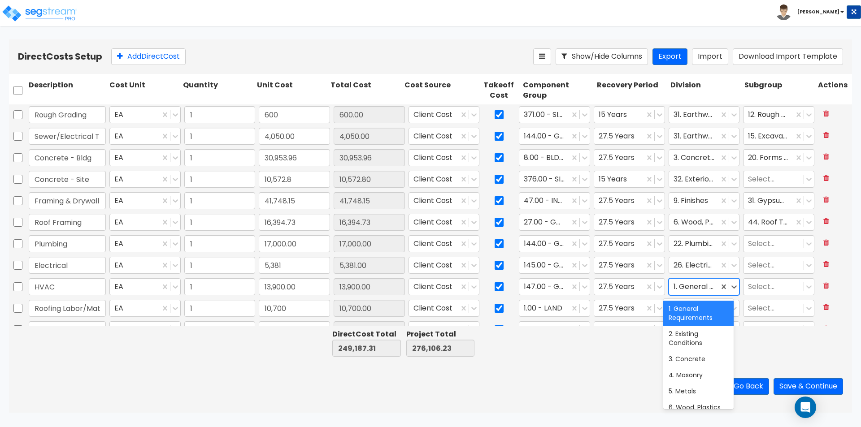
click at [697, 286] on div at bounding box center [693, 287] width 41 height 12
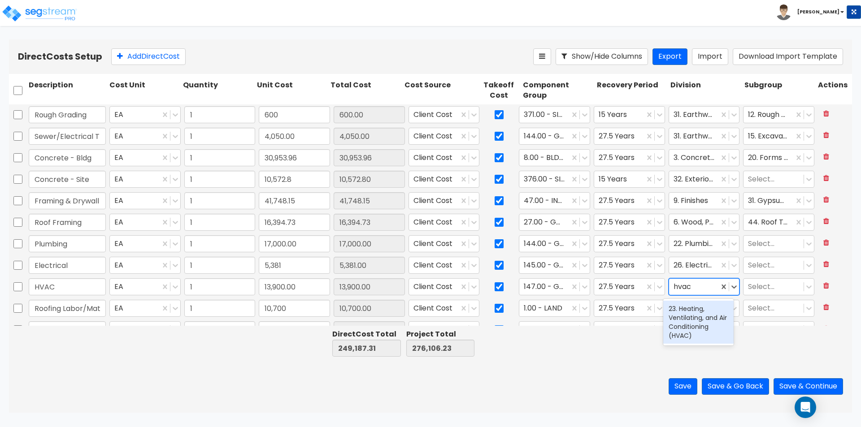
click at [689, 329] on div "23. Heating, Ventilating, and Air Conditioning (HVAC)" at bounding box center [698, 322] width 70 height 43
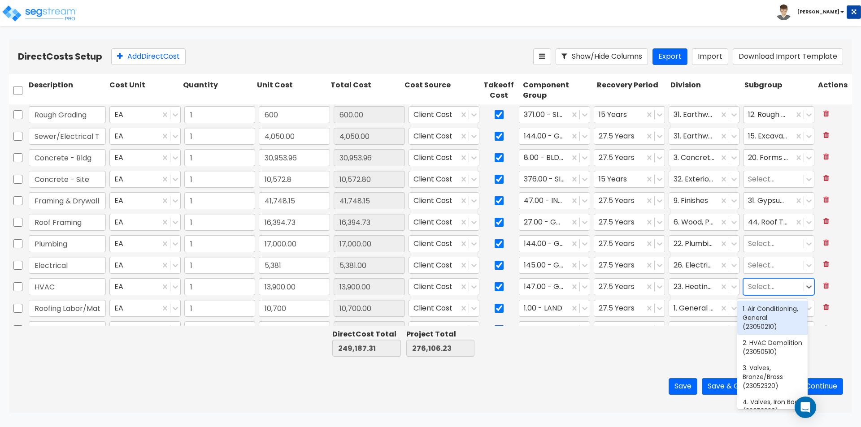
click at [754, 288] on div at bounding box center [773, 287] width 51 height 12
click at [758, 322] on div "1. Air Conditioning, General (23050210)" at bounding box center [772, 318] width 70 height 34
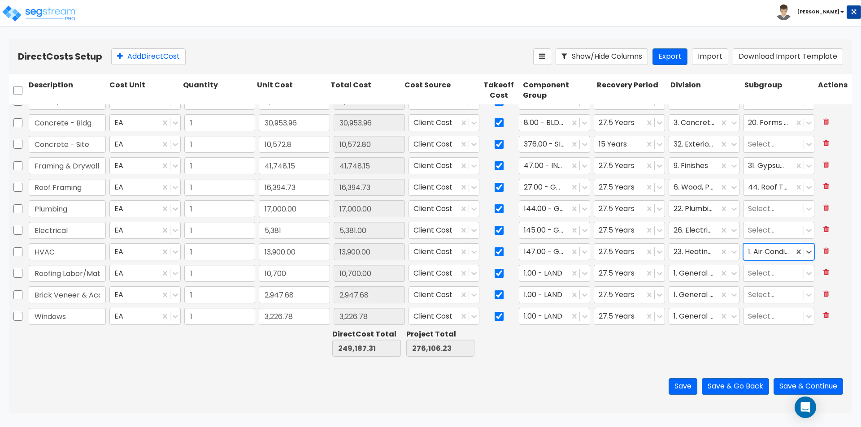
scroll to position [45, 0]
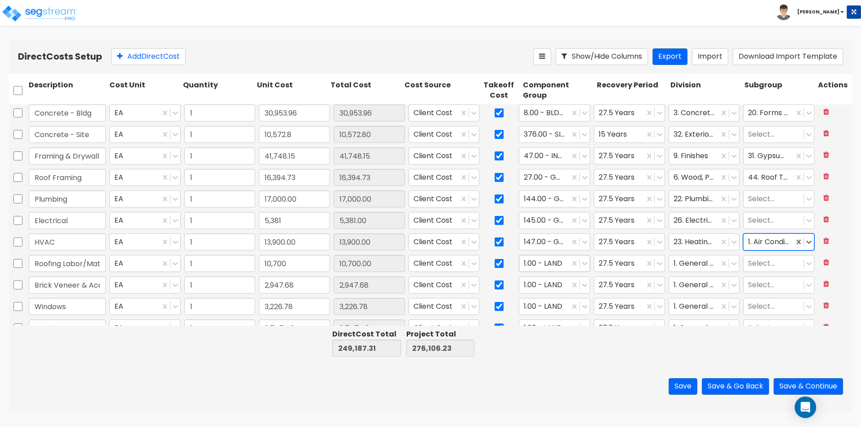
click at [554, 264] on div at bounding box center [544, 264] width 41 height 12
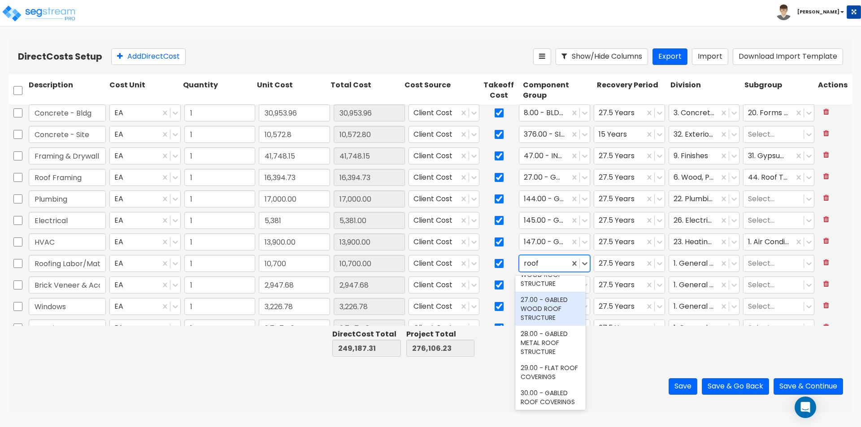
scroll to position [90, 0]
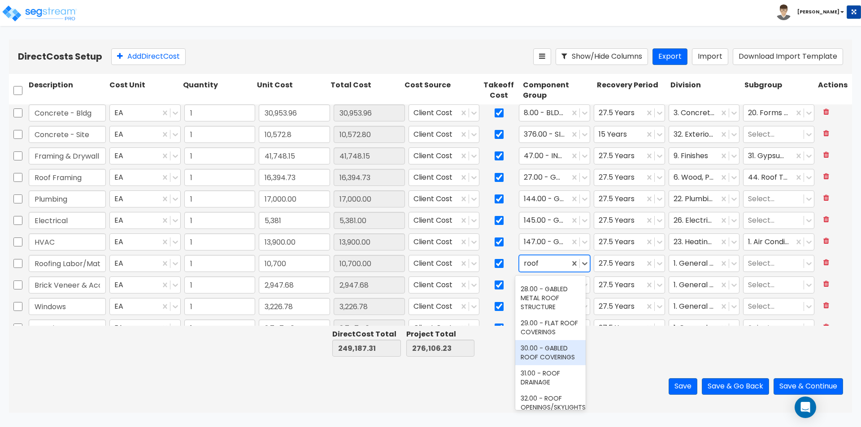
click at [538, 365] on div "30.00 - GABLED ROOF COVERINGS" at bounding box center [550, 352] width 70 height 25
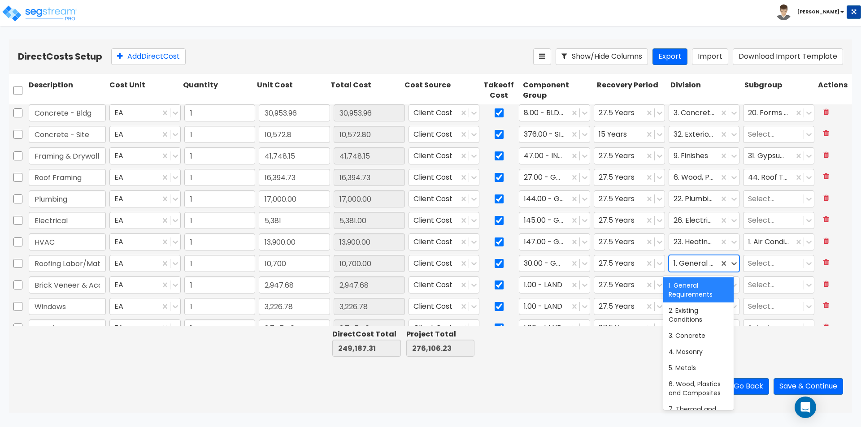
click at [696, 263] on div at bounding box center [693, 264] width 41 height 12
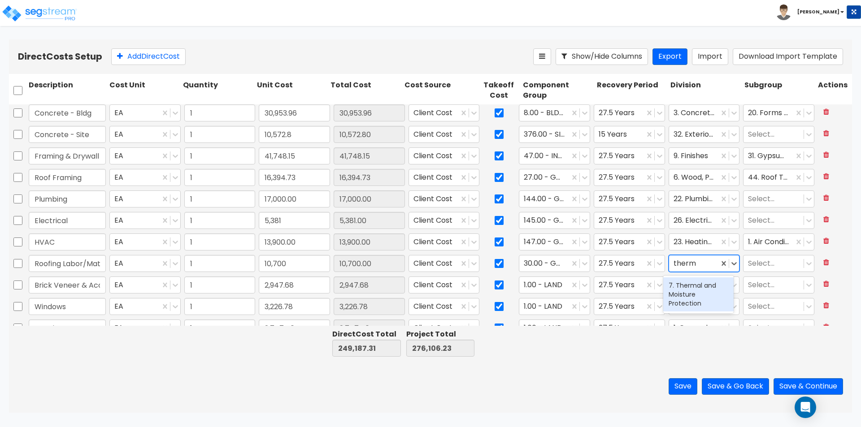
click at [689, 297] on div "7. Thermal and Moisture Protection" at bounding box center [698, 294] width 70 height 34
click at [763, 267] on div at bounding box center [773, 264] width 51 height 12
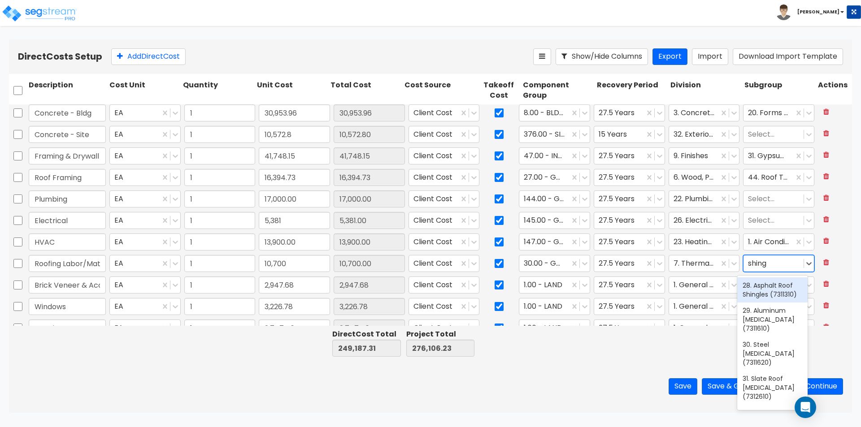
click at [767, 299] on div "28. Asphalt Roof Shingles (7311310)" at bounding box center [772, 289] width 70 height 25
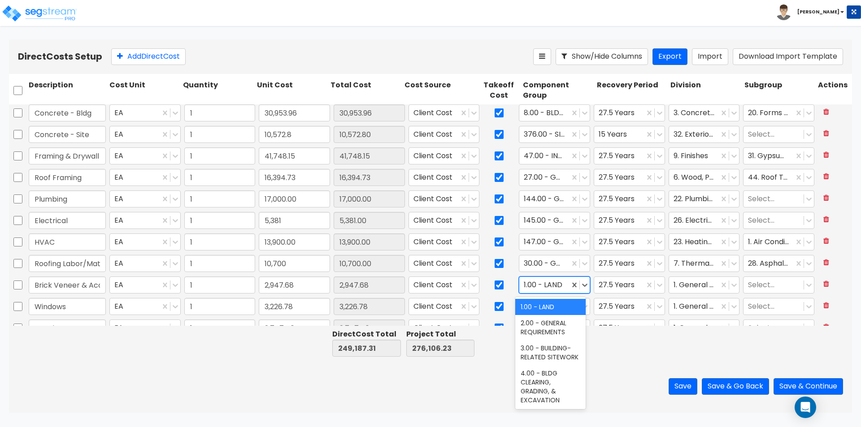
click at [562, 285] on div "1.00 - LAND" at bounding box center [544, 285] width 50 height 16
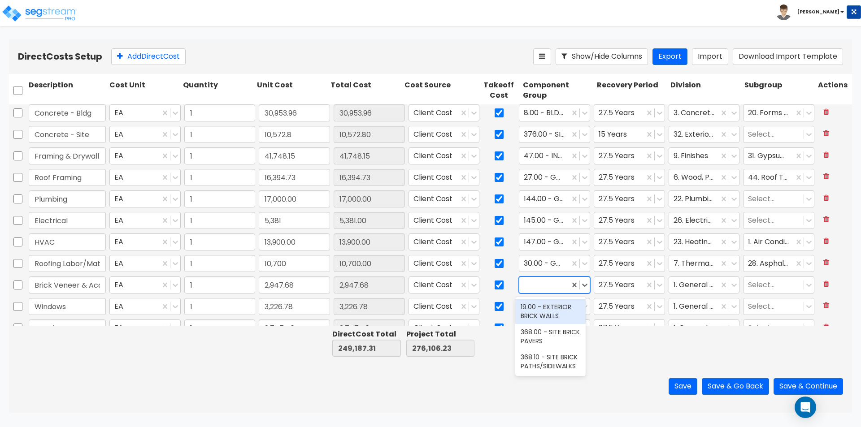
click at [569, 279] on div at bounding box center [579, 285] width 20 height 16
click at [549, 287] on div at bounding box center [544, 285] width 41 height 12
click at [546, 313] on div "36.00 - EXTERIOR WALL VENEER FINISHES" at bounding box center [550, 316] width 70 height 34
click at [685, 288] on div at bounding box center [693, 285] width 41 height 12
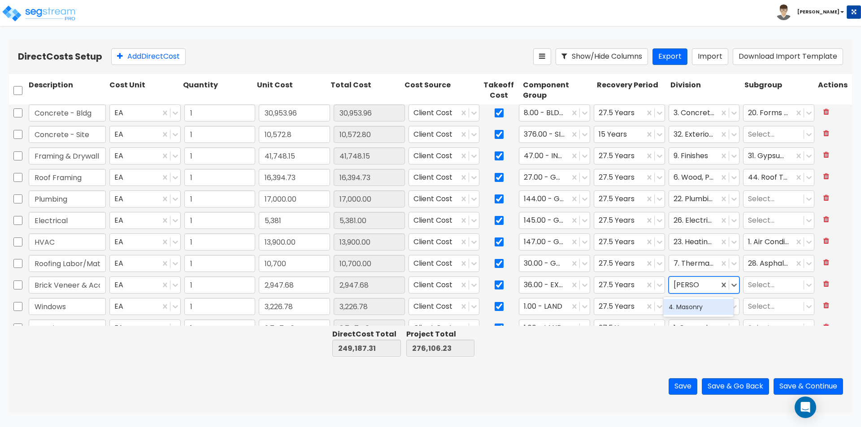
click at [693, 303] on div "4. Masonry" at bounding box center [698, 307] width 70 height 16
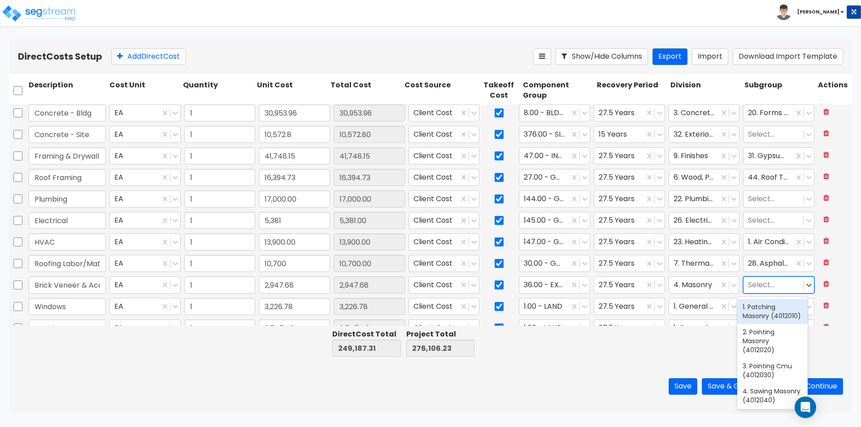
click at [759, 287] on div at bounding box center [773, 285] width 51 height 12
click at [766, 308] on div "22. Brick Veneer Masonry (4211313)" at bounding box center [772, 311] width 70 height 25
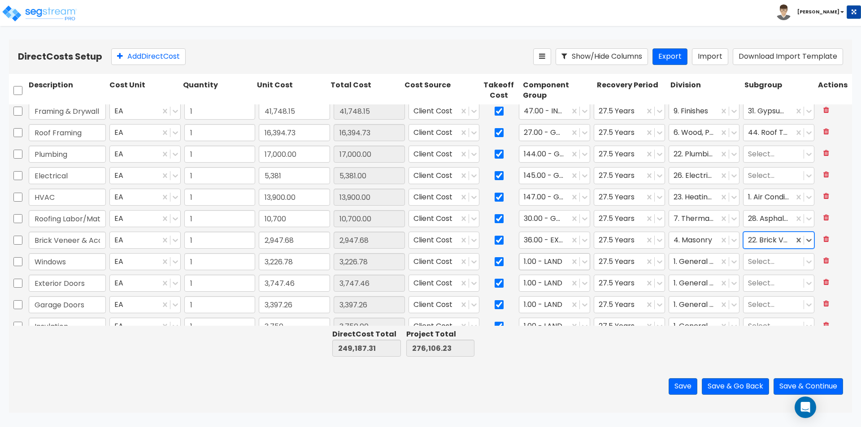
click at [551, 259] on div at bounding box center [544, 262] width 41 height 12
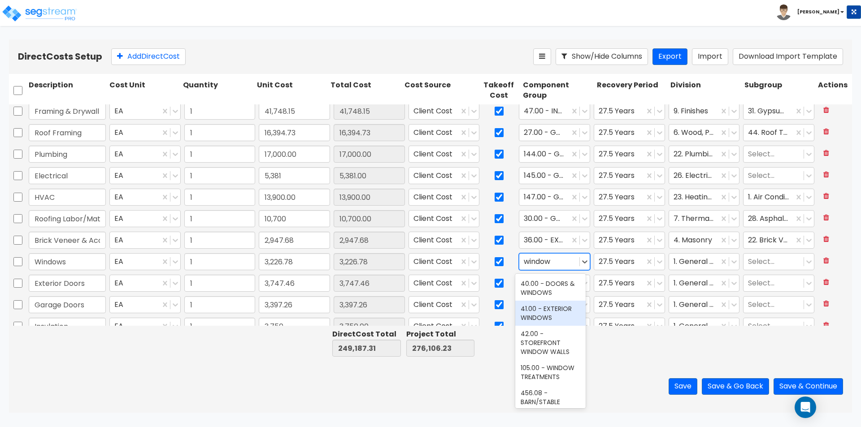
click at [552, 320] on div "41.00 - EXTERIOR WINDOWS" at bounding box center [550, 313] width 70 height 25
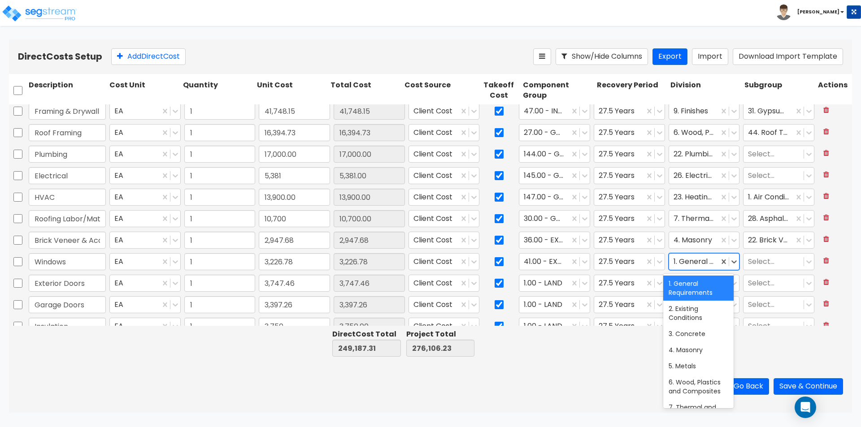
click at [698, 264] on div at bounding box center [693, 262] width 41 height 12
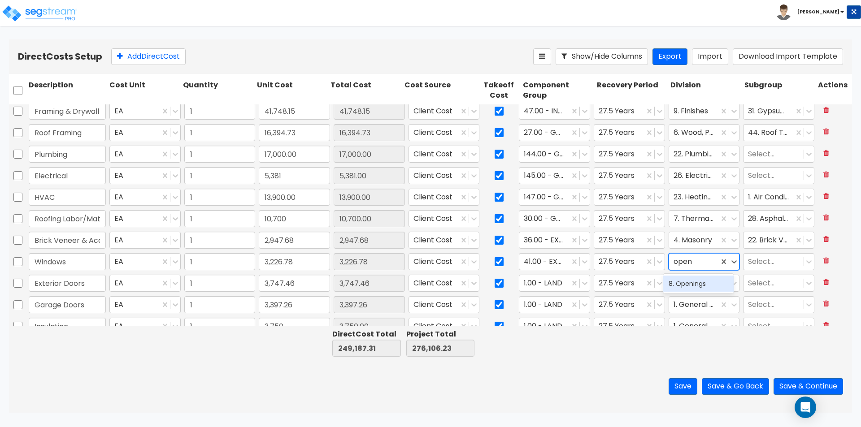
click at [700, 286] on div "8. Openings" at bounding box center [698, 284] width 70 height 16
click at [751, 266] on div at bounding box center [773, 262] width 51 height 12
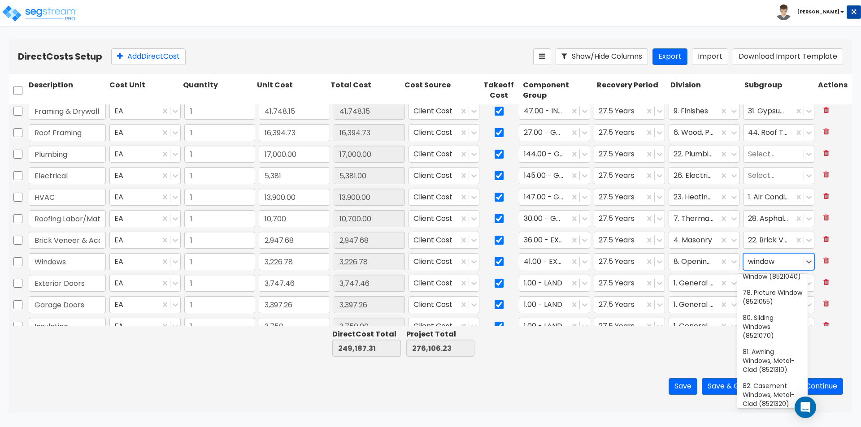
scroll to position [359, 0]
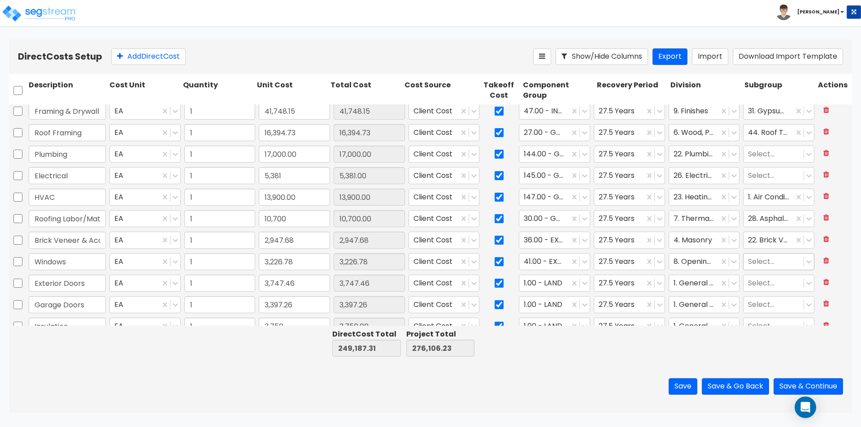
click at [748, 261] on div at bounding box center [773, 262] width 51 height 12
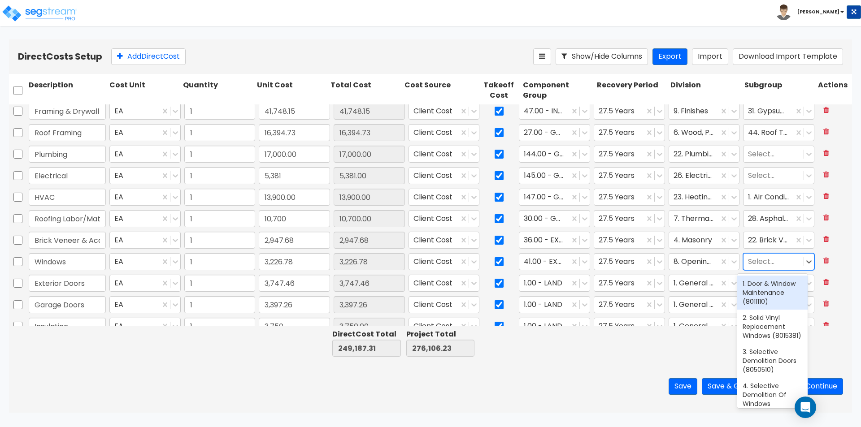
click at [759, 264] on div at bounding box center [773, 262] width 51 height 12
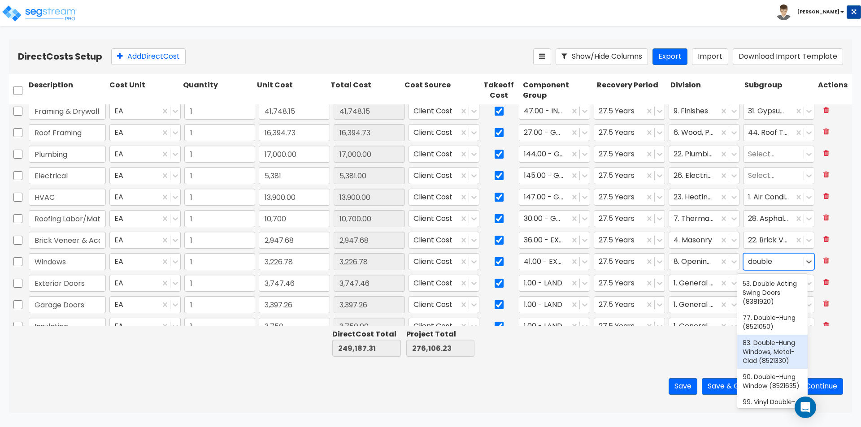
scroll to position [39, 0]
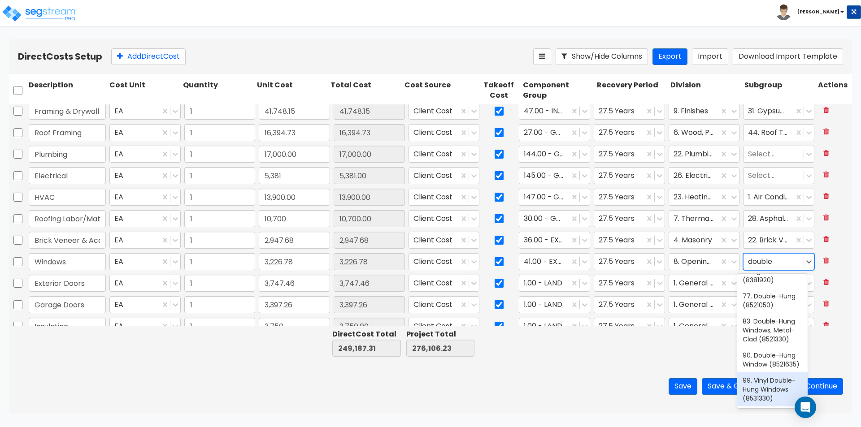
click at [788, 385] on div "99. Vinyl Double-Hung Windows (8531330)" at bounding box center [772, 390] width 70 height 34
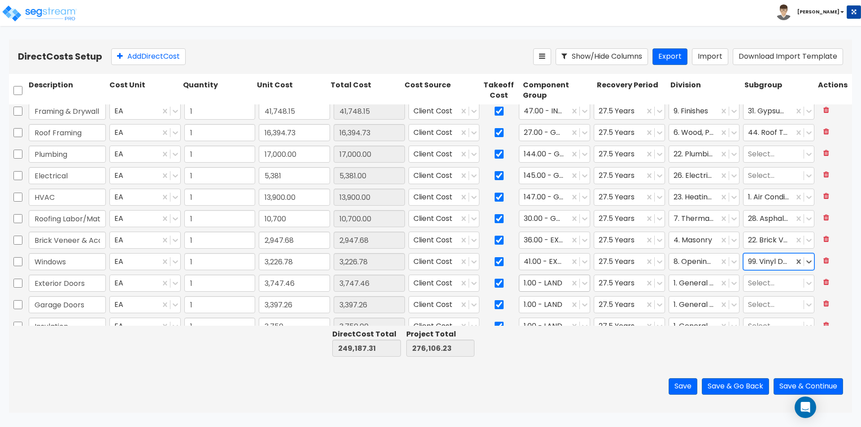
click at [536, 282] on div at bounding box center [544, 283] width 41 height 12
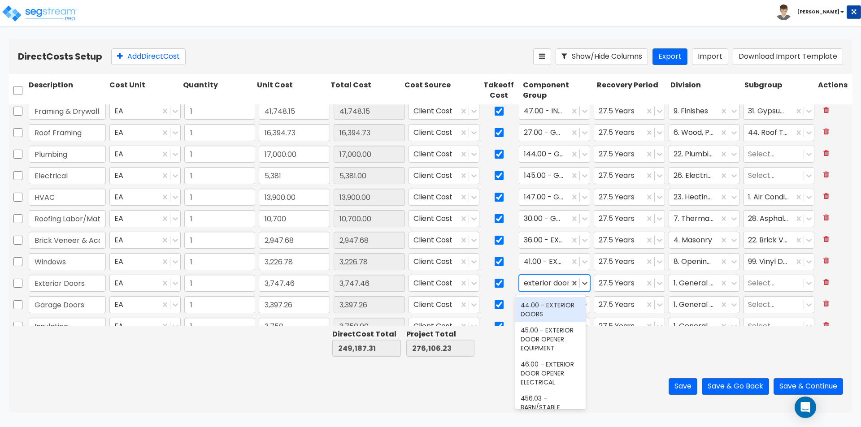
scroll to position [0, 0]
click at [537, 316] on div "44.00 - EXTERIOR DOORS" at bounding box center [550, 309] width 70 height 25
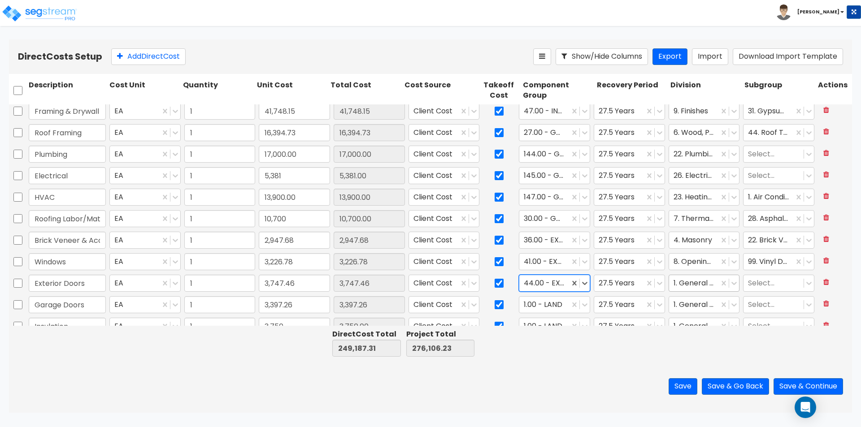
scroll to position [0, 0]
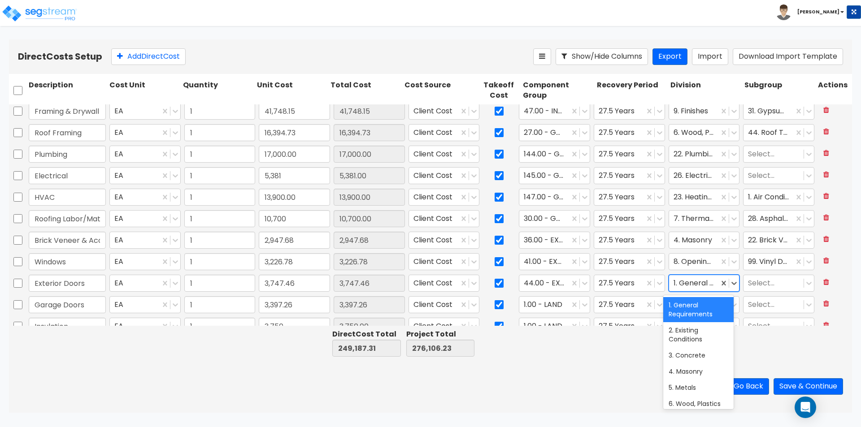
click at [698, 286] on div at bounding box center [693, 283] width 41 height 12
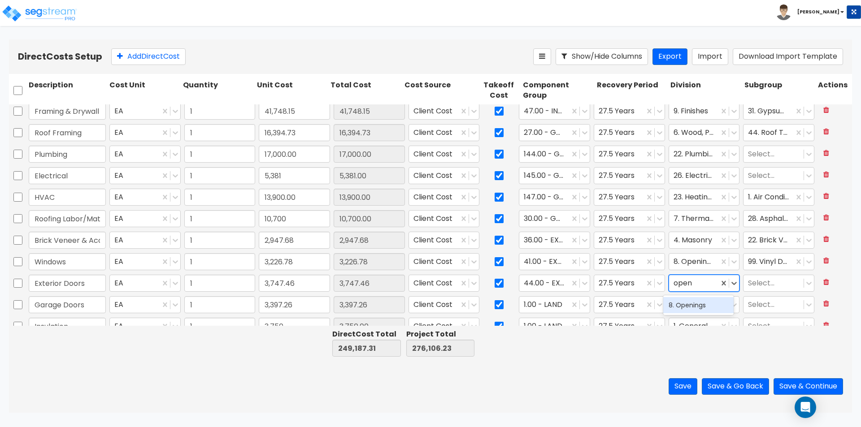
click at [703, 308] on div "8. Openings" at bounding box center [698, 305] width 70 height 16
click at [753, 284] on div at bounding box center [773, 283] width 51 height 12
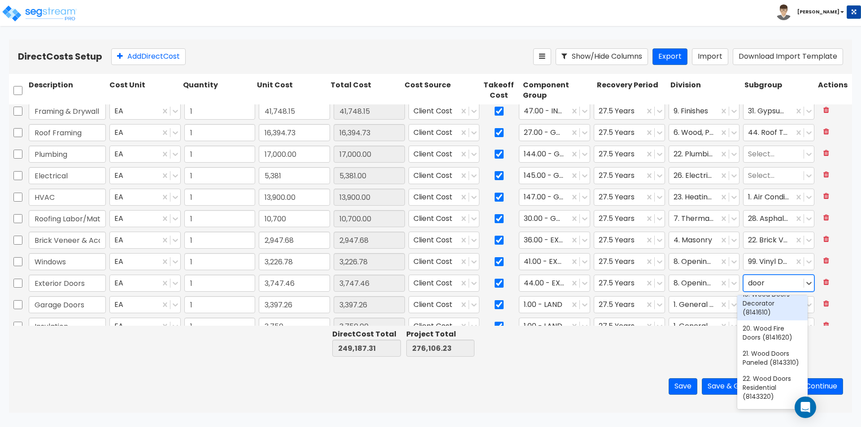
scroll to position [403, 0]
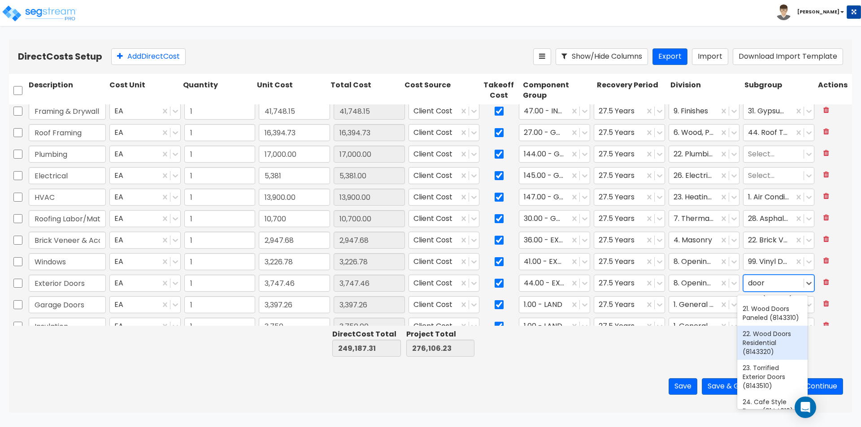
click at [781, 360] on div "22. Wood Doors Residential (8143320)" at bounding box center [772, 343] width 70 height 34
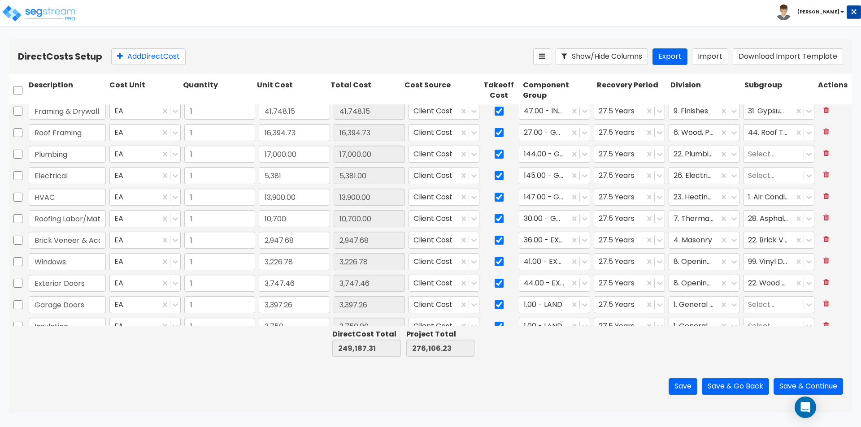
click at [646, 360] on div "Direct Cost Total 249,187.31 Project Total 276,106.23" at bounding box center [430, 343] width 843 height 35
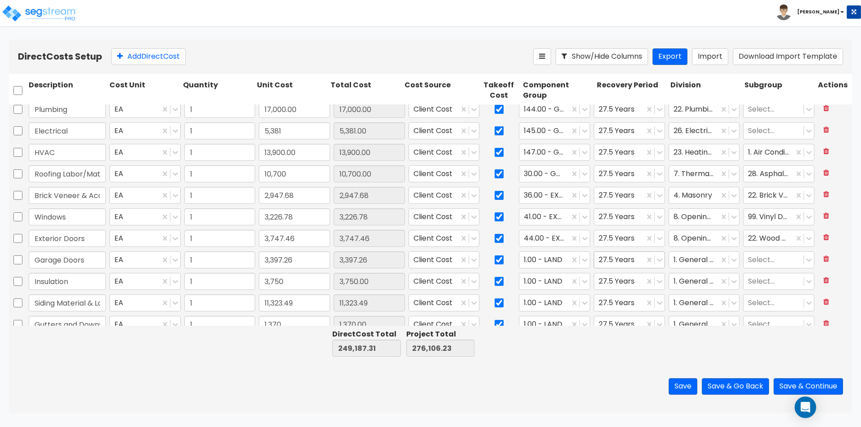
click at [612, 260] on div at bounding box center [618, 260] width 41 height 12
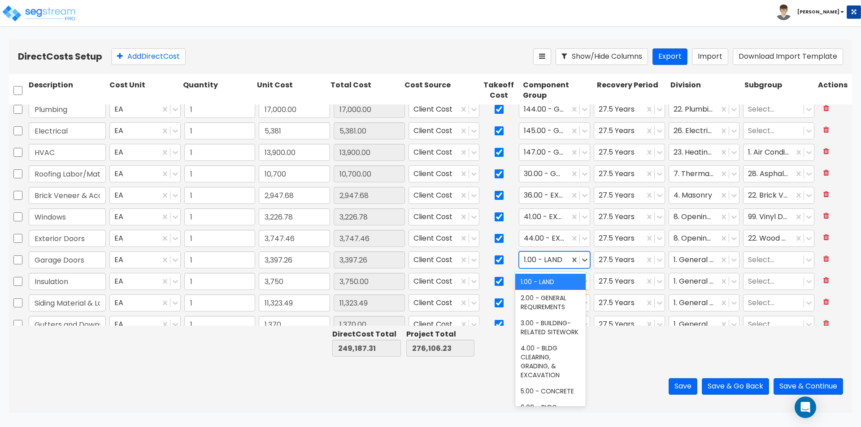
click at [545, 263] on div at bounding box center [544, 260] width 41 height 12
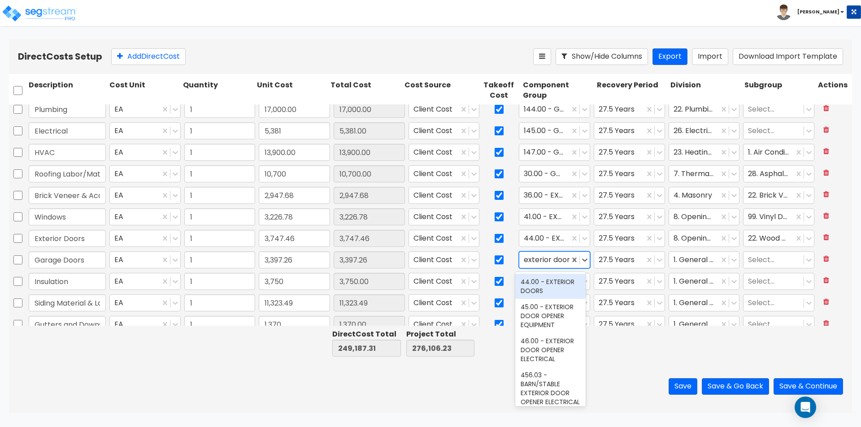
scroll to position [0, 0]
click at [540, 288] on div "44.00 - EXTERIOR DOORS" at bounding box center [550, 286] width 70 height 25
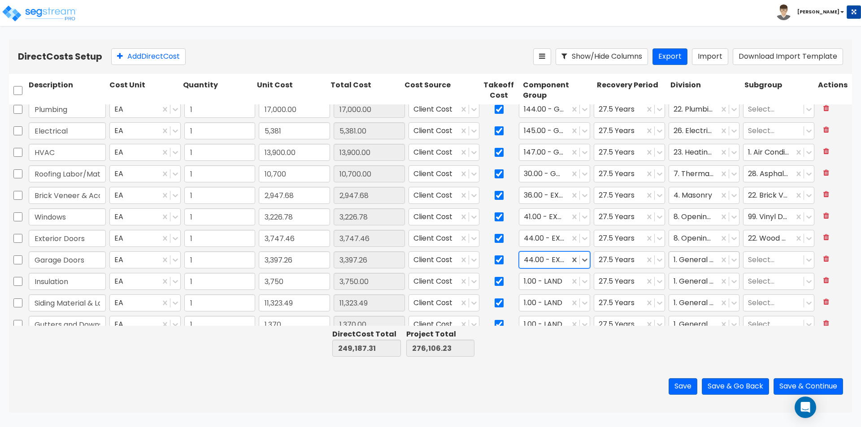
click at [693, 257] on div at bounding box center [693, 260] width 41 height 12
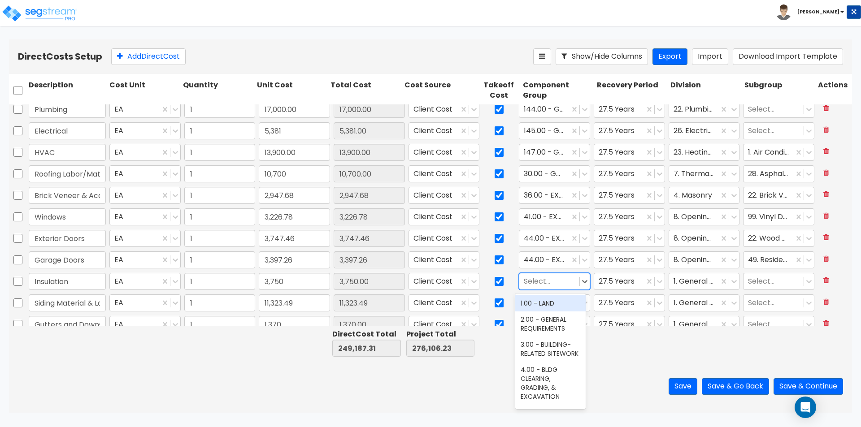
click at [567, 283] on div at bounding box center [549, 282] width 51 height 12
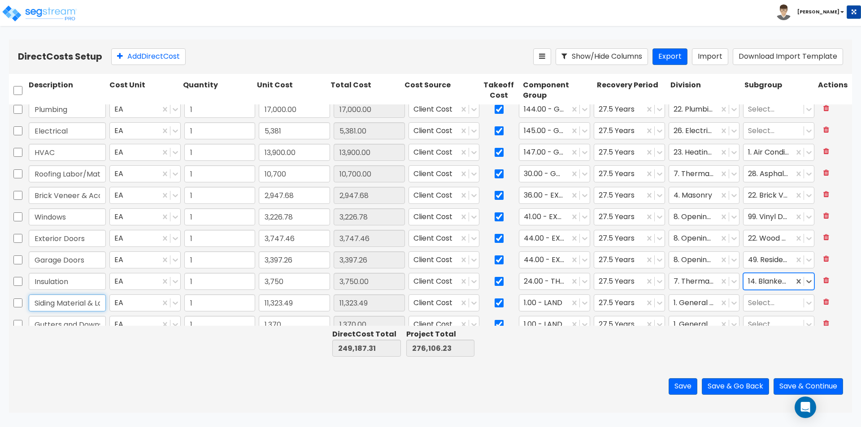
click at [80, 303] on input "Siding Material & Labor" at bounding box center [67, 303] width 77 height 17
click at [549, 304] on div at bounding box center [544, 303] width 41 height 12
click at [549, 304] on div at bounding box center [549, 303] width 51 height 12
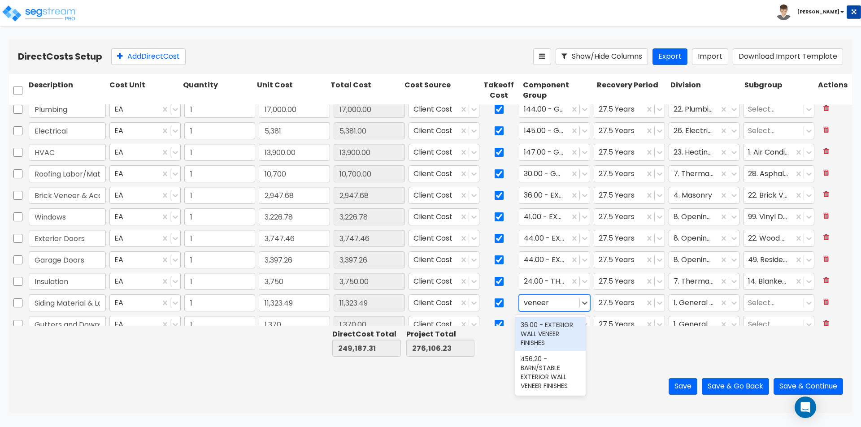
click at [538, 341] on div "36.00 - EXTERIOR WALL VENEER FINISHES" at bounding box center [550, 334] width 70 height 34
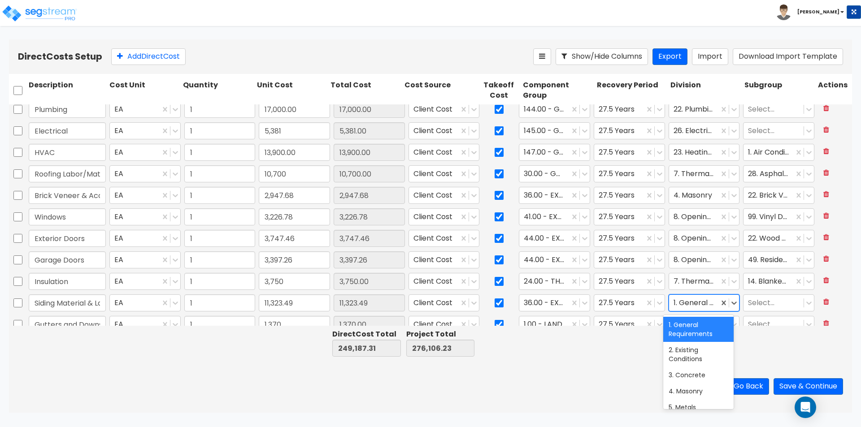
click at [699, 304] on div at bounding box center [693, 303] width 41 height 12
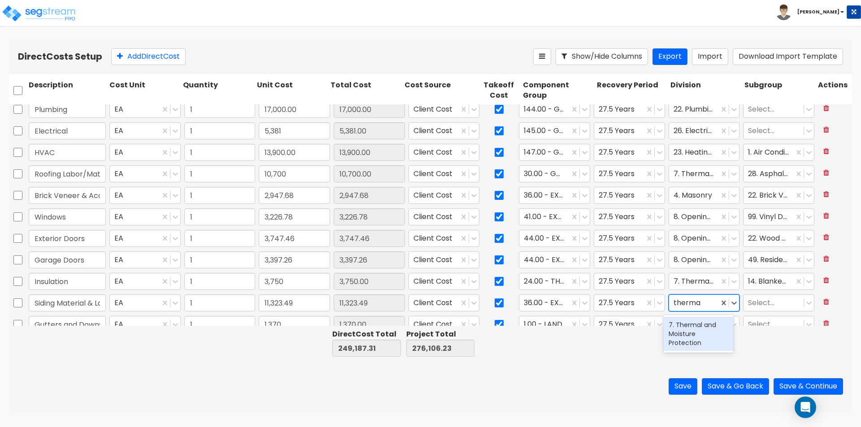
click at [706, 335] on div "7. Thermal and Moisture Protection" at bounding box center [698, 334] width 70 height 34
click at [758, 305] on div at bounding box center [773, 303] width 51 height 12
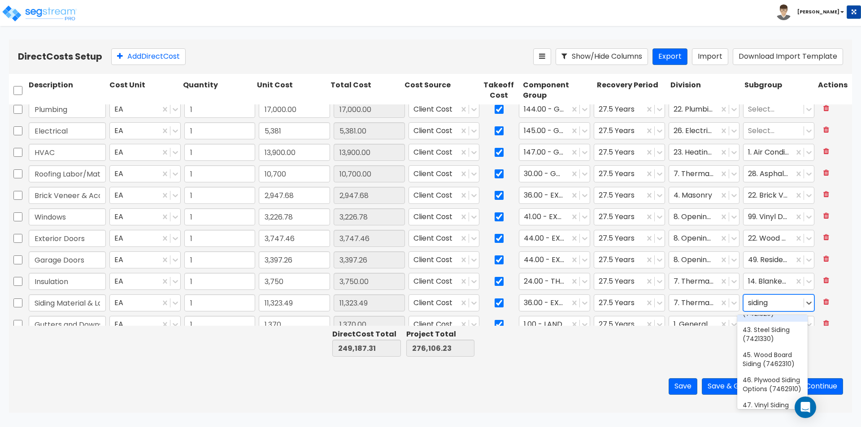
scroll to position [45, 0]
click at [756, 347] on div "45. Wood Board Siding (7462310)" at bounding box center [772, 343] width 70 height 25
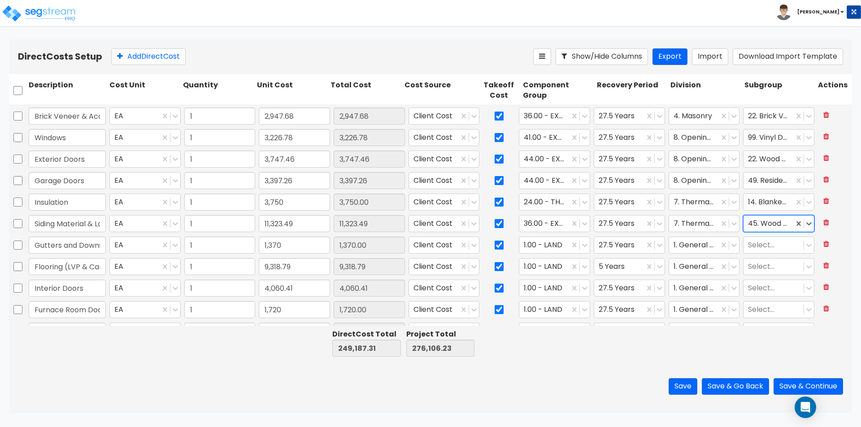
scroll to position [224, 0]
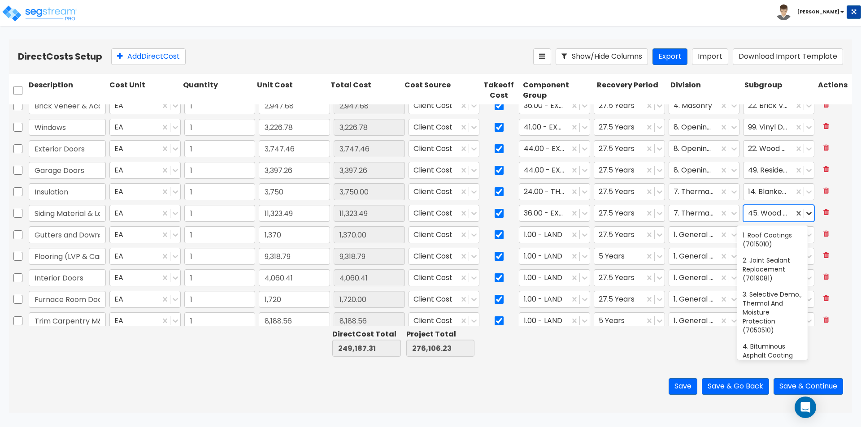
click at [805, 213] on icon at bounding box center [808, 213] width 9 height 9
click at [771, 214] on div at bounding box center [773, 214] width 51 height 12
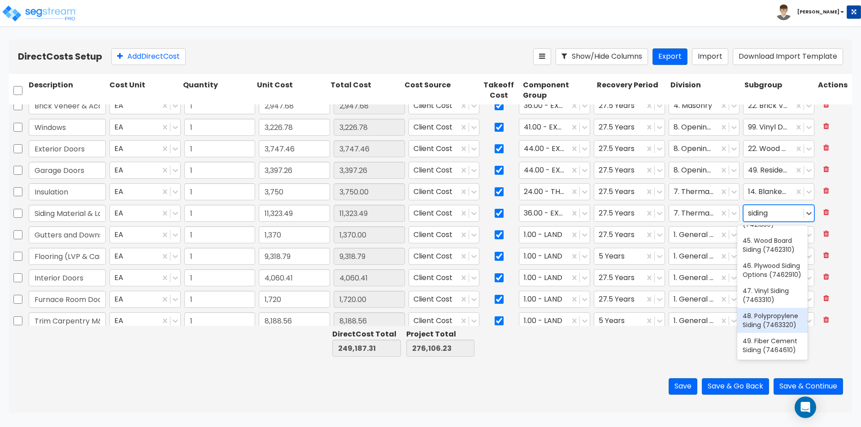
scroll to position [45, 0]
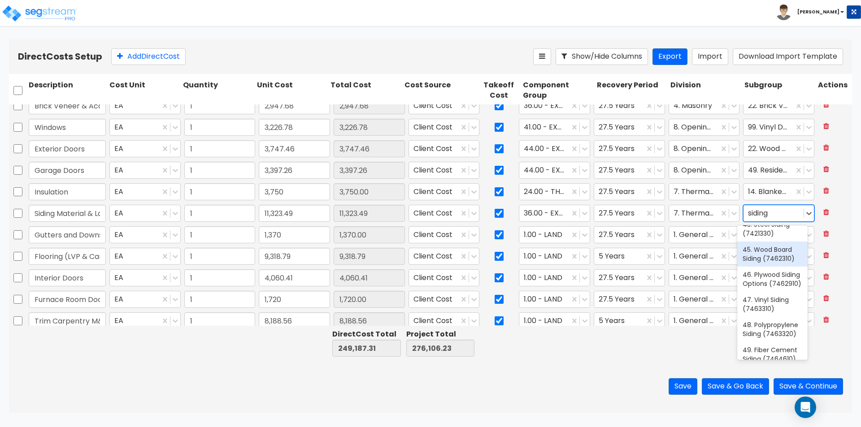
click at [767, 264] on div "45. Wood Board Siding (7462310)" at bounding box center [772, 254] width 70 height 25
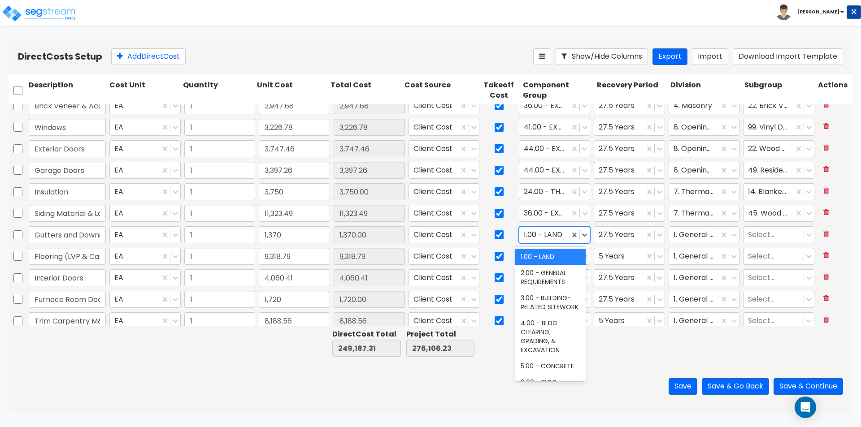
click at [554, 234] on div at bounding box center [544, 235] width 41 height 12
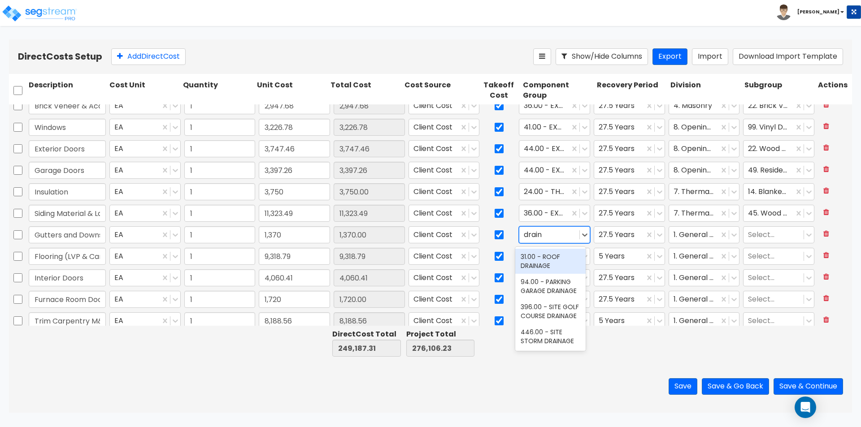
click at [553, 253] on div "31.00 - ROOF DRAINAGE" at bounding box center [550, 261] width 70 height 25
click at [692, 238] on div at bounding box center [693, 235] width 41 height 12
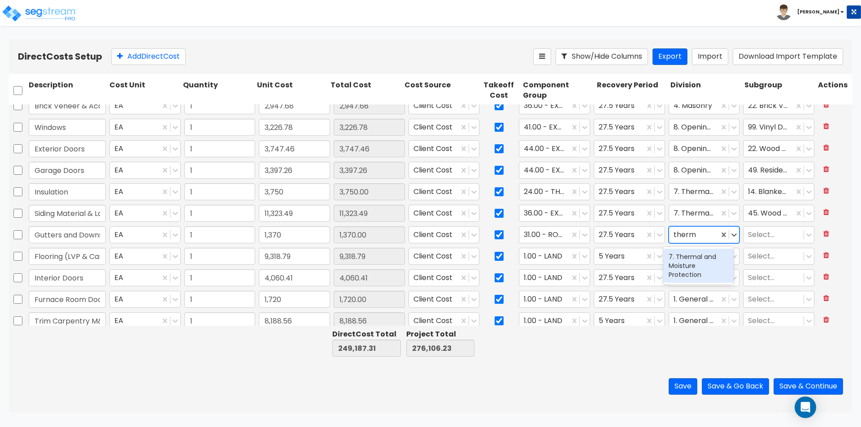
click at [684, 267] on div "7. Thermal and Moisture Protection" at bounding box center [698, 266] width 70 height 34
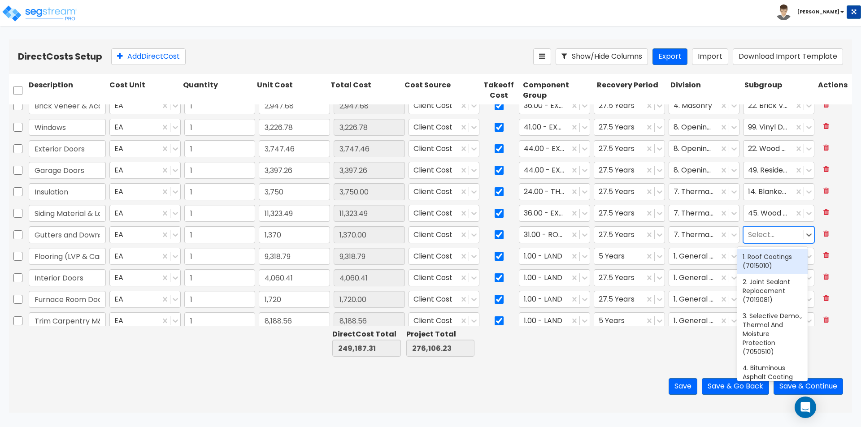
click at [768, 239] on div at bounding box center [773, 235] width 51 height 12
click at [746, 254] on div "85. Gutters (7712330)" at bounding box center [772, 261] width 70 height 25
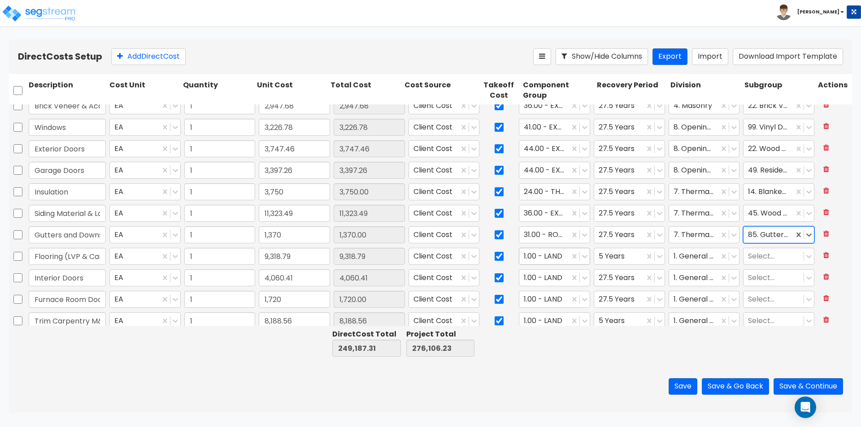
click at [540, 260] on div at bounding box center [544, 257] width 41 height 12
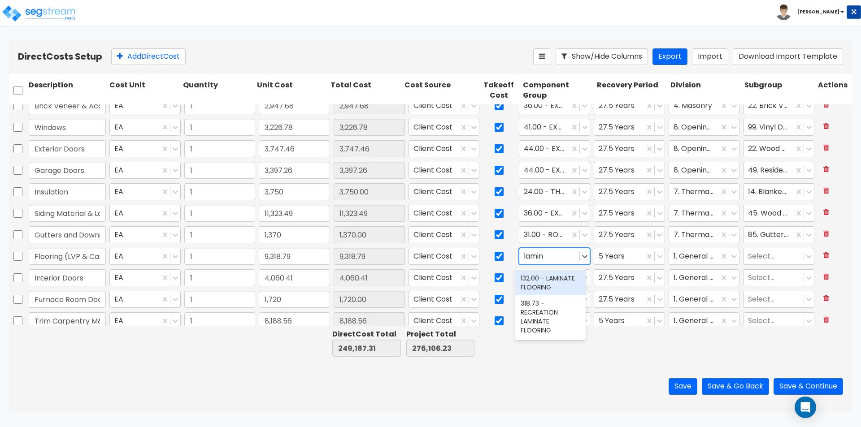
click at [537, 288] on div "132.00 - LAMINATE FLOORING" at bounding box center [550, 282] width 70 height 25
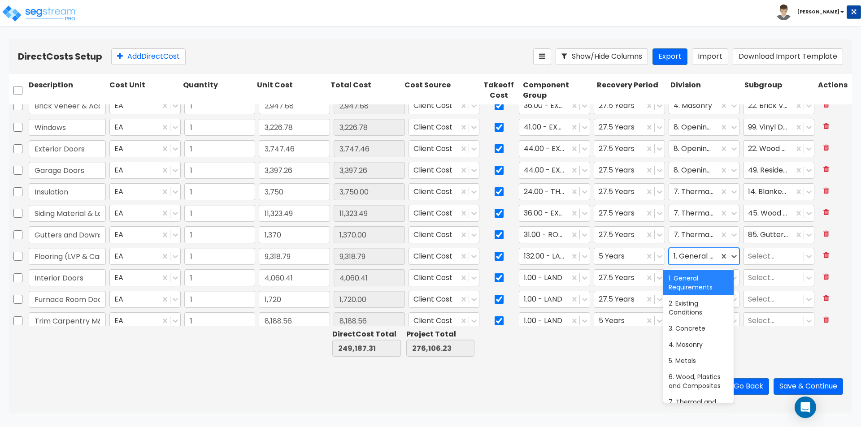
click at [688, 256] on div at bounding box center [693, 257] width 41 height 12
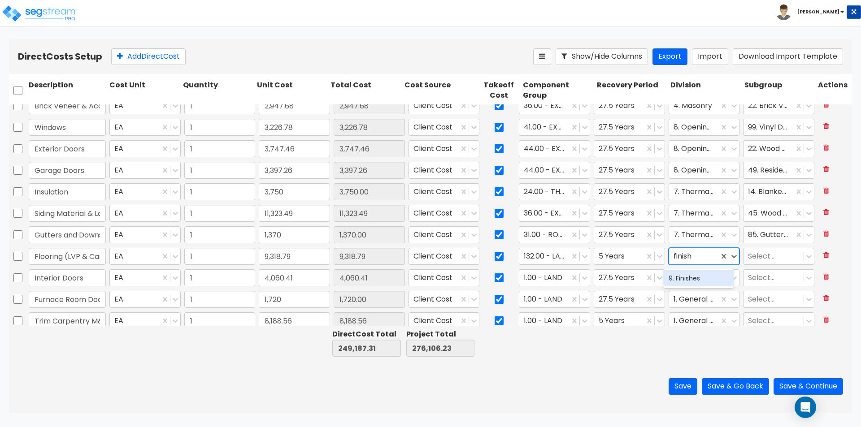
click at [689, 282] on div "9. Finishes" at bounding box center [698, 278] width 70 height 16
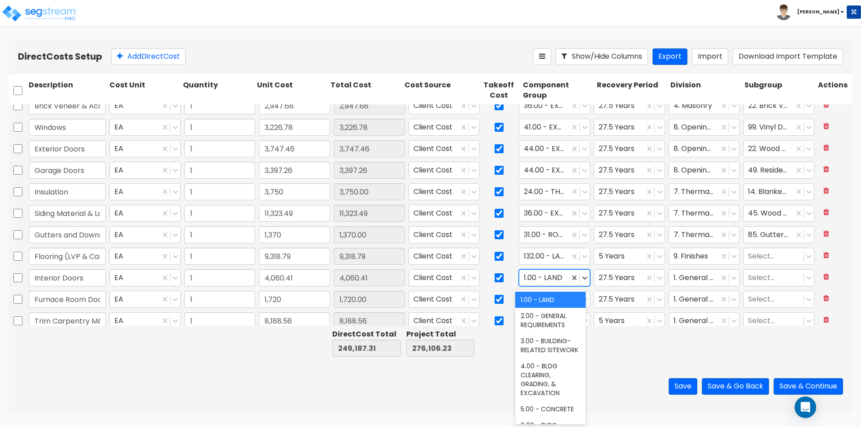
click at [524, 280] on input "text" at bounding box center [525, 278] width 2 height 10
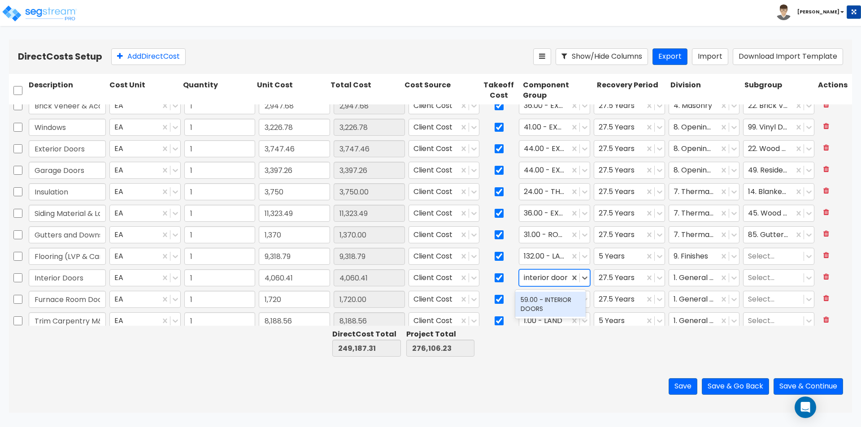
click at [545, 304] on div "59.00 - INTERIOR DOORS" at bounding box center [550, 304] width 70 height 25
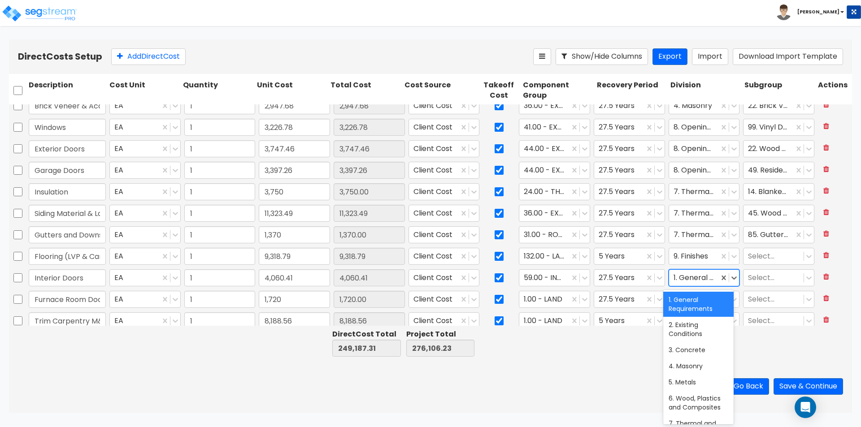
click at [707, 279] on div at bounding box center [693, 278] width 41 height 12
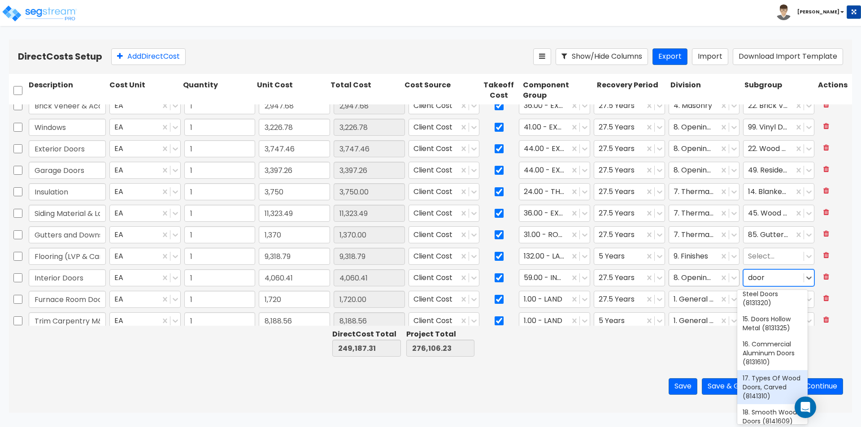
scroll to position [244, 0]
click at [762, 395] on div "18. Smooth Wood Doors (8141609)" at bounding box center [772, 382] width 70 height 25
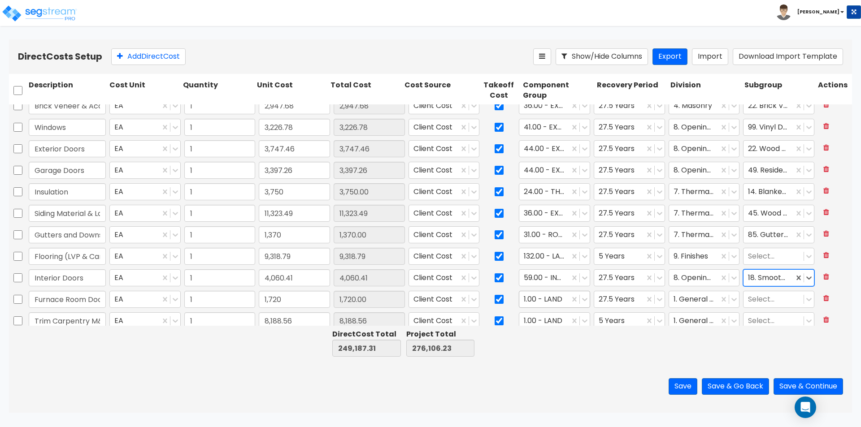
click at [544, 304] on div at bounding box center [544, 300] width 41 height 12
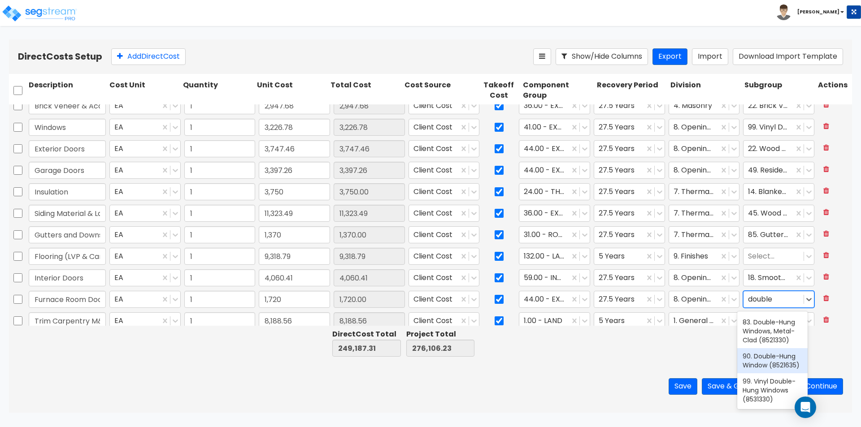
scroll to position [0, 0]
click at [781, 300] on div at bounding box center [773, 300] width 51 height 12
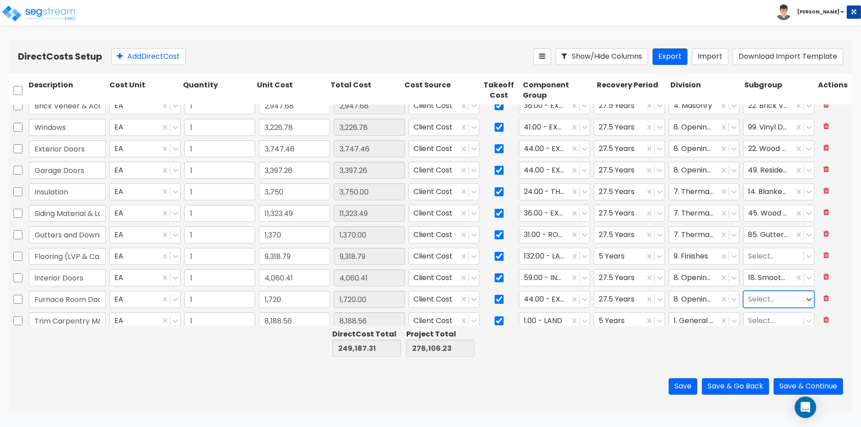
click at [781, 300] on div at bounding box center [773, 300] width 51 height 12
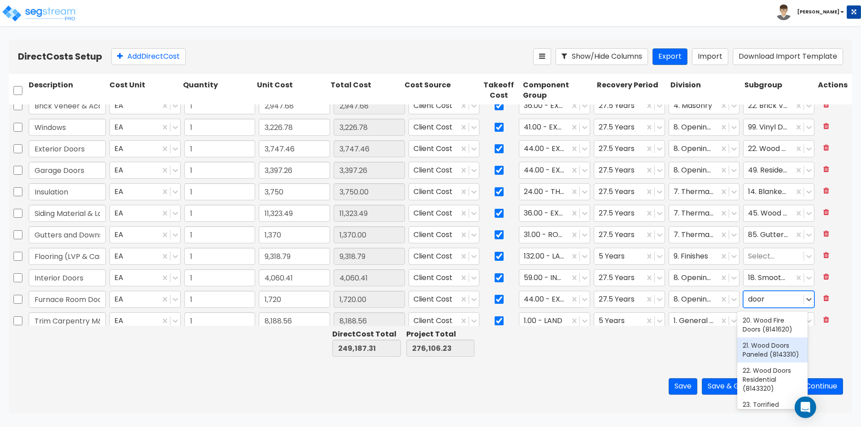
scroll to position [428, 0]
click at [763, 352] on div "22. Wood Doors Residential (8143320)" at bounding box center [772, 335] width 70 height 34
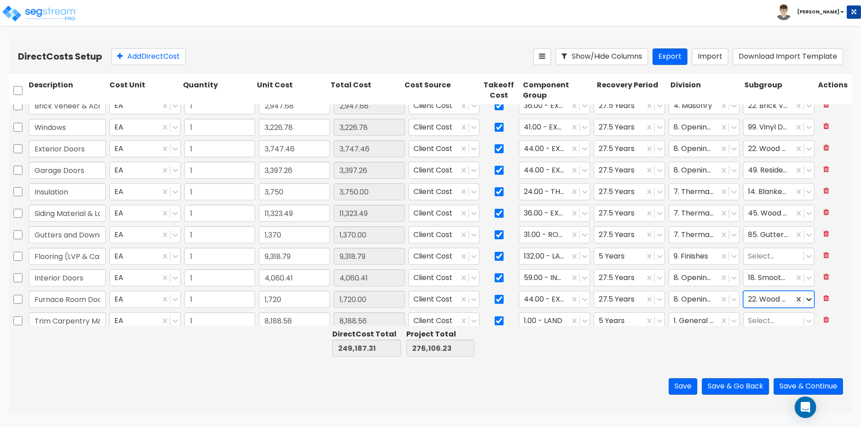
click at [804, 301] on icon at bounding box center [808, 299] width 9 height 9
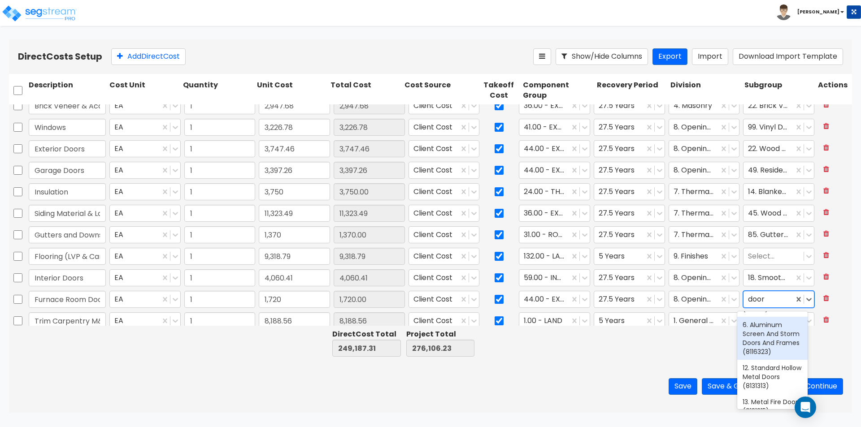
scroll to position [134, 0]
click at [778, 348] on div "12. Standard Hollow Metal Doors (8131313)" at bounding box center [772, 332] width 70 height 34
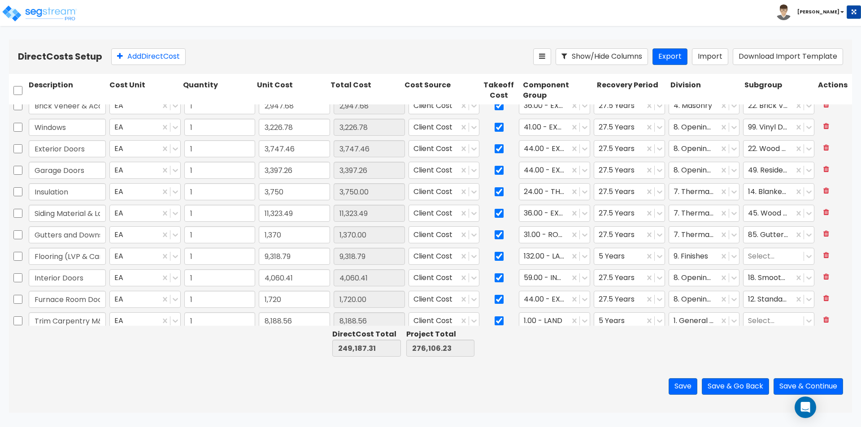
click at [685, 355] on div at bounding box center [705, 343] width 74 height 31
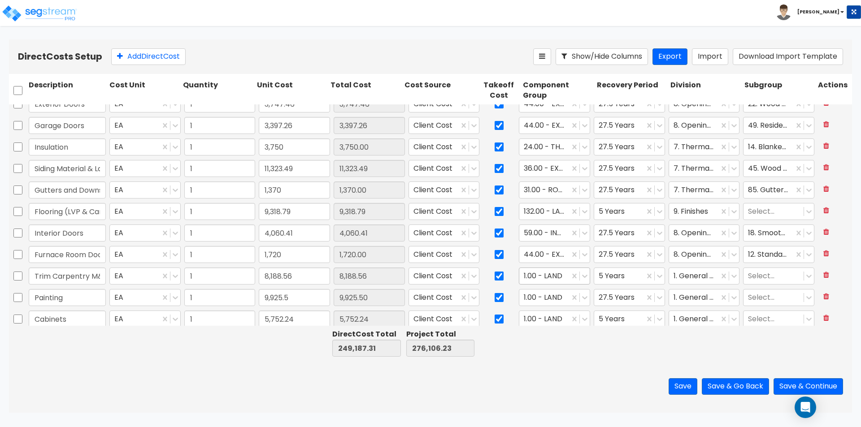
click at [546, 280] on div at bounding box center [544, 276] width 41 height 12
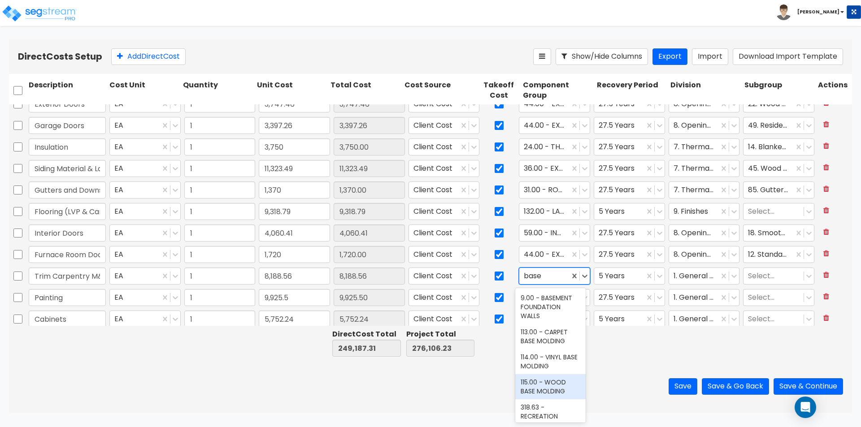
click at [547, 392] on div "115.00 - WOOD BASE MOLDING" at bounding box center [550, 386] width 70 height 25
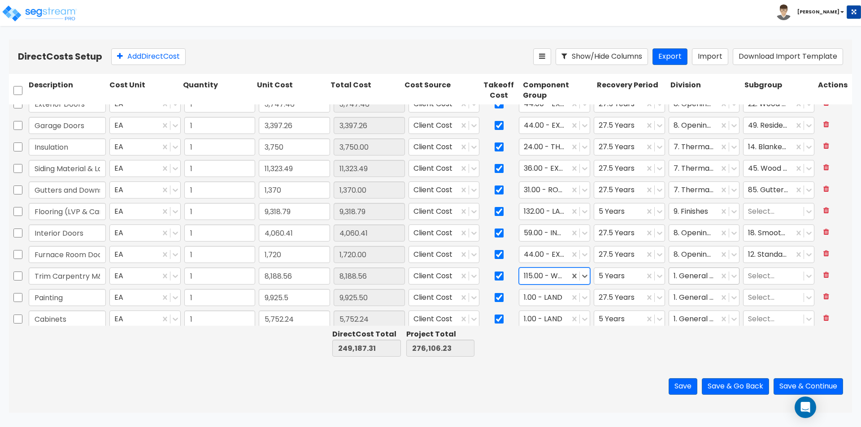
click at [695, 274] on div at bounding box center [693, 276] width 41 height 12
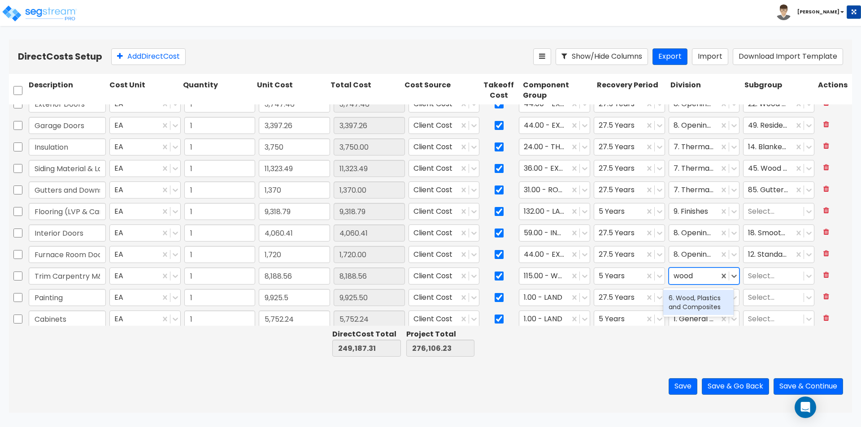
click at [690, 308] on div "6. Wood, Plastics and Composites" at bounding box center [698, 302] width 70 height 25
click at [74, 298] on input "Painting" at bounding box center [67, 297] width 77 height 17
click at [533, 299] on div at bounding box center [544, 298] width 41 height 12
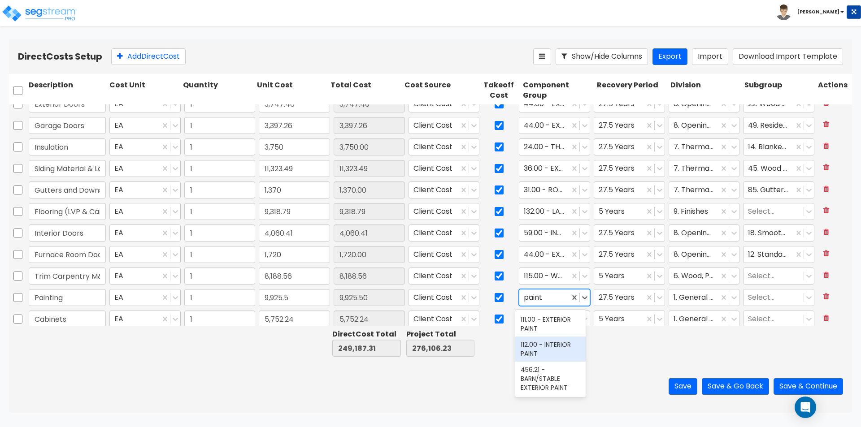
click at [544, 343] on div "112.00 - INTERIOR PAINT" at bounding box center [550, 349] width 70 height 25
click at [685, 296] on div at bounding box center [693, 298] width 41 height 12
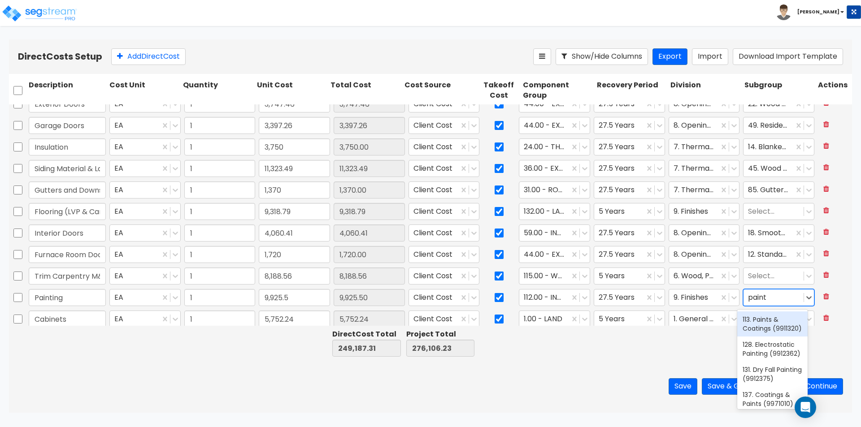
click at [750, 325] on div "113. Paints & Coatings (9911320)" at bounding box center [772, 324] width 70 height 25
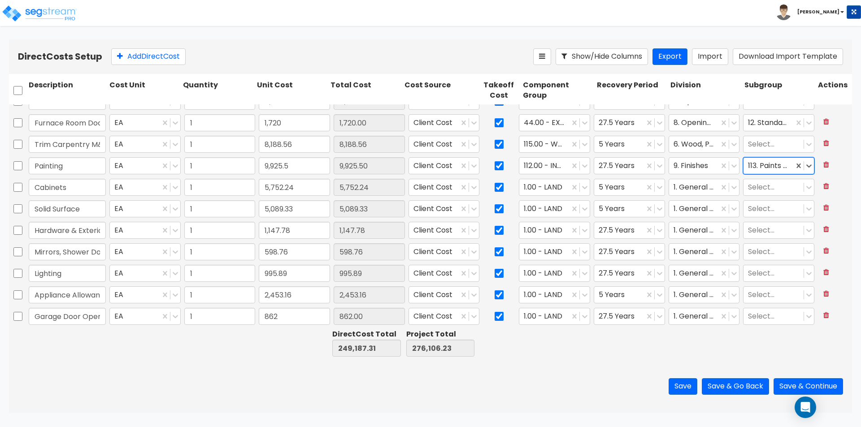
scroll to position [403, 0]
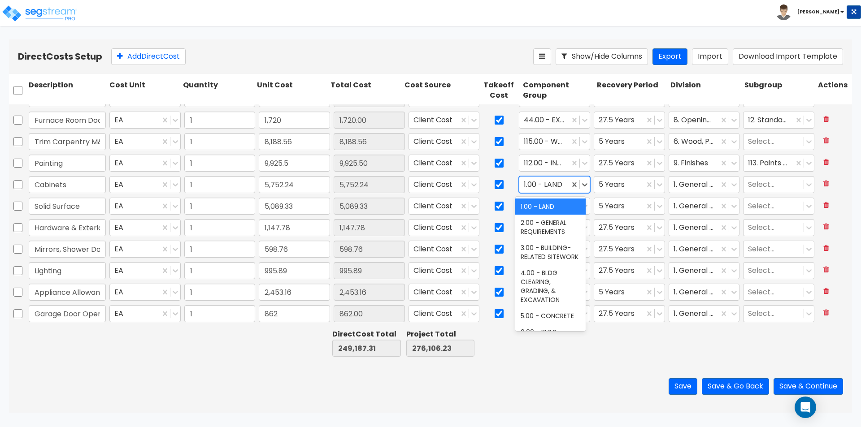
click at [550, 186] on div at bounding box center [544, 185] width 41 height 12
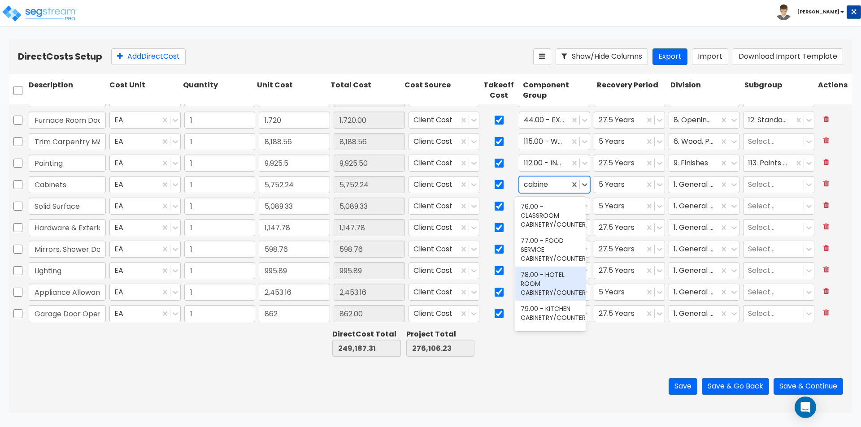
scroll to position [179, 0]
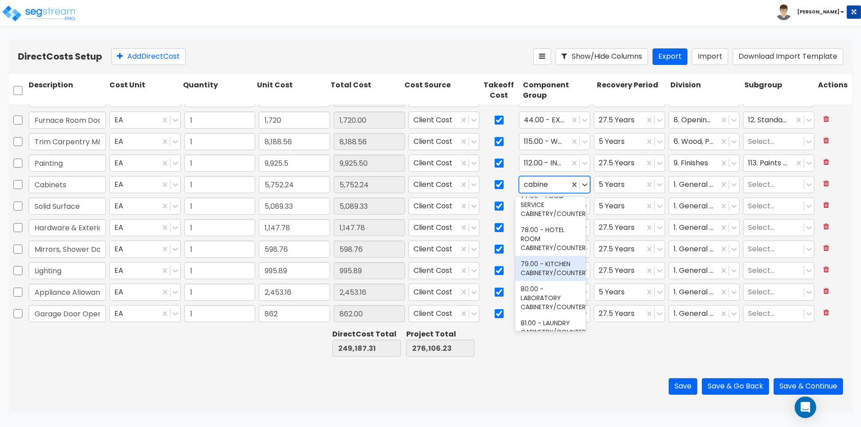
click at [549, 281] on div "79.00 - KITCHEN CABINETRY/COUNTERS" at bounding box center [550, 268] width 70 height 25
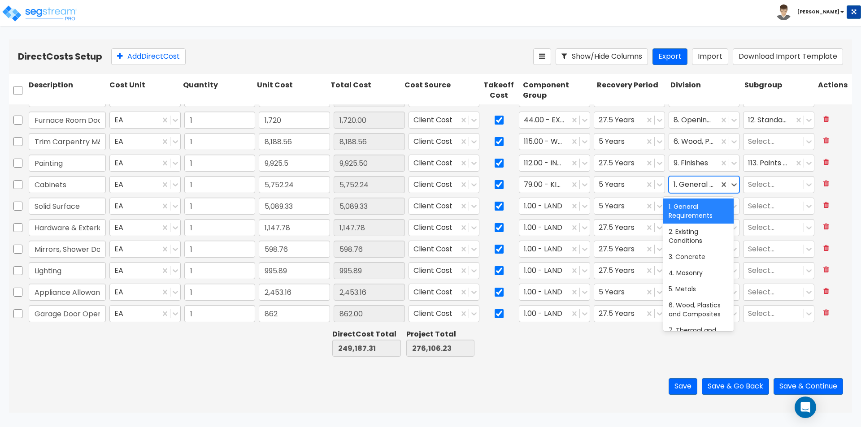
click at [708, 183] on div at bounding box center [693, 185] width 41 height 12
click at [698, 204] on div "9. Finishes" at bounding box center [698, 207] width 70 height 16
click at [544, 204] on div at bounding box center [544, 206] width 41 height 12
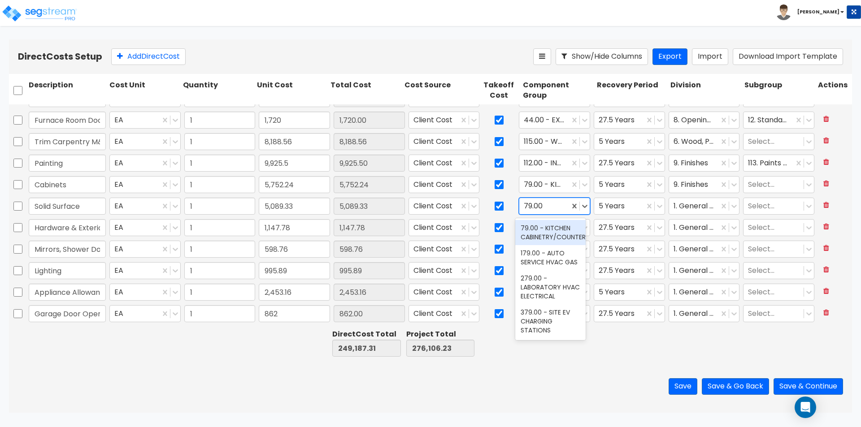
click at [553, 230] on div "79.00 - KITCHEN CABINETRY/COUNTERS" at bounding box center [550, 232] width 70 height 25
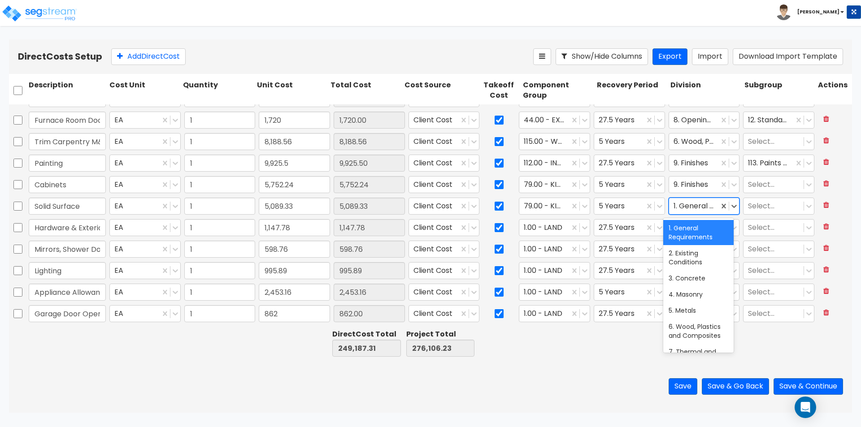
click at [680, 205] on div at bounding box center [693, 206] width 41 height 12
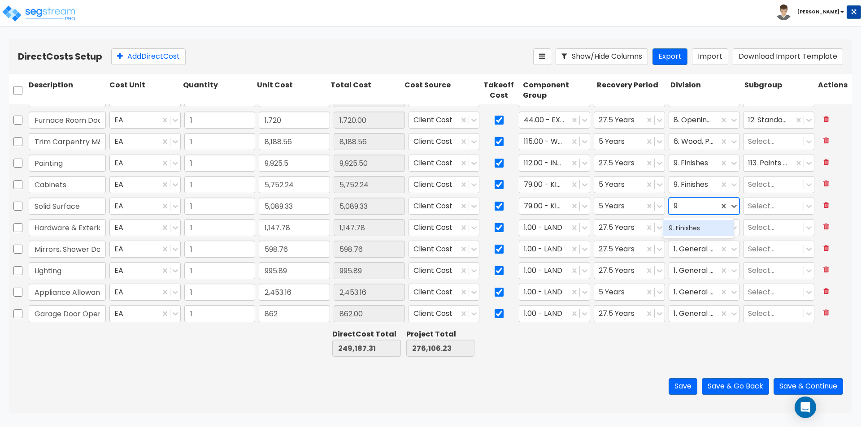
click at [679, 227] on div "9. Finishes" at bounding box center [698, 228] width 70 height 16
click at [555, 232] on div at bounding box center [544, 228] width 41 height 12
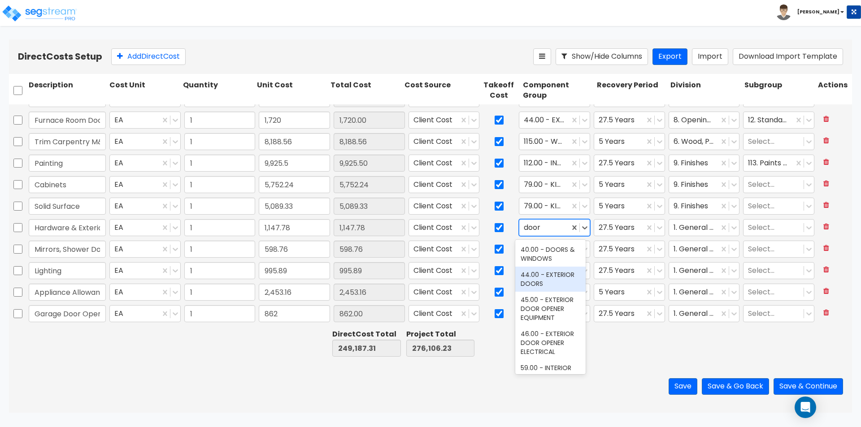
click at [552, 285] on div "44.00 - EXTERIOR DOORS" at bounding box center [550, 279] width 70 height 25
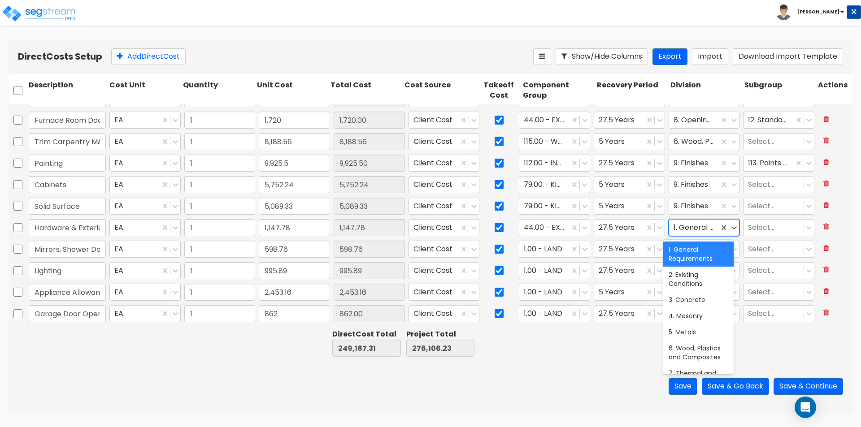
click at [692, 230] on div at bounding box center [693, 228] width 41 height 12
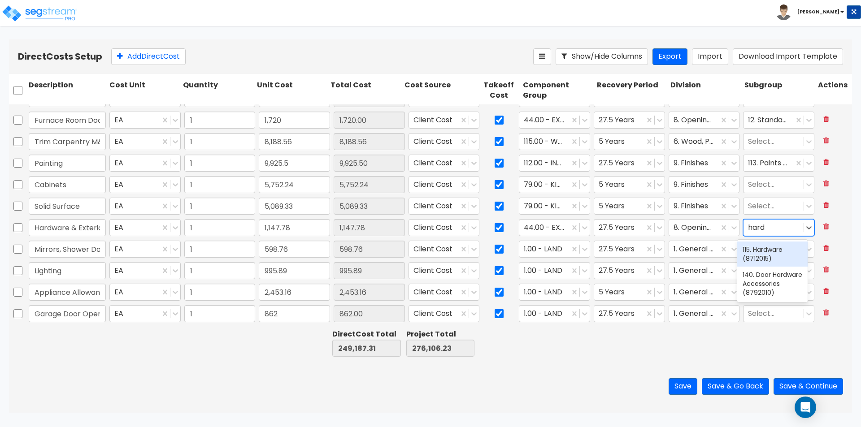
click at [769, 243] on div "115. Hardware (8712015)" at bounding box center [772, 254] width 70 height 25
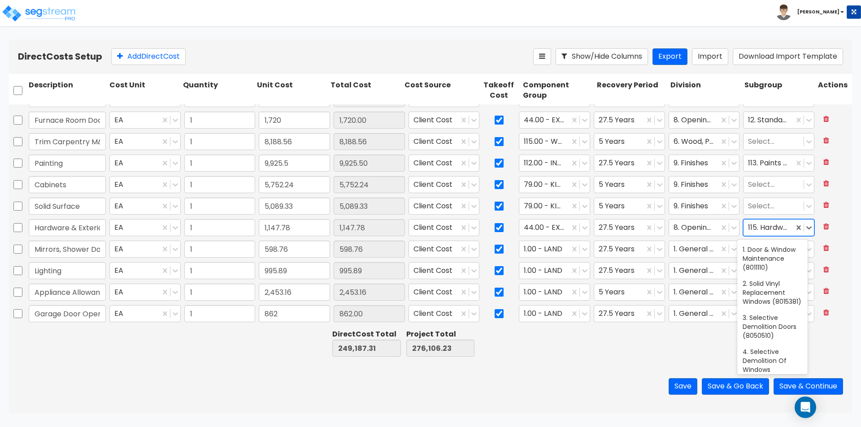
click at [767, 228] on div at bounding box center [768, 228] width 41 height 12
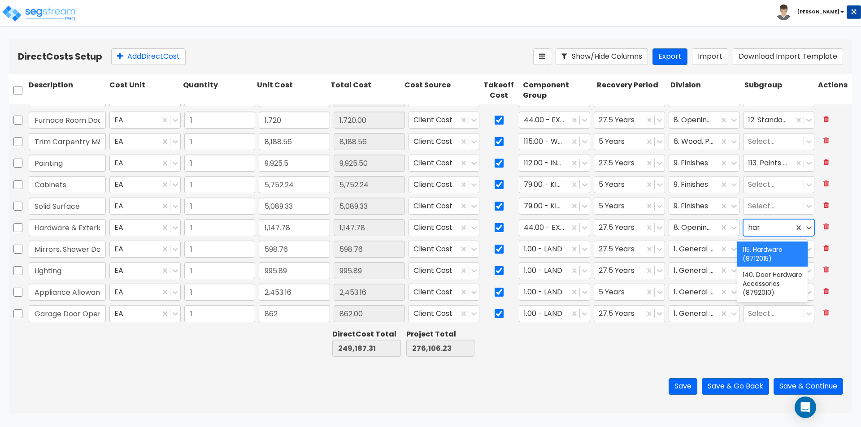
scroll to position [0, 0]
click at [756, 301] on div "140. Door Hardware Accessories (8792010)" at bounding box center [772, 284] width 70 height 34
click at [526, 251] on div at bounding box center [544, 249] width 41 height 12
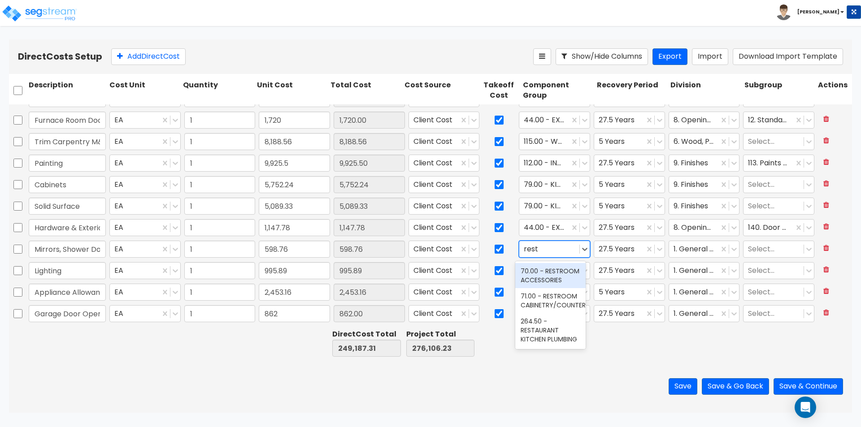
click at [537, 273] on div "70.00 - RESTROOM ACCESSORIES" at bounding box center [550, 275] width 70 height 25
click at [710, 251] on div "1. General Requirements" at bounding box center [694, 250] width 50 height 16
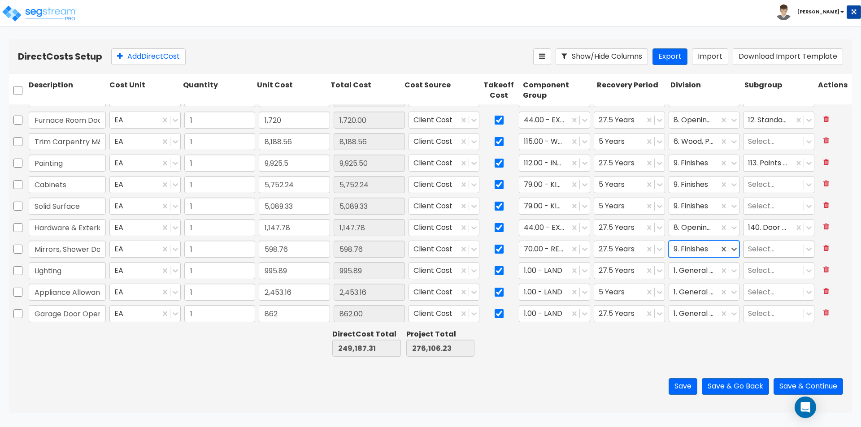
click at [783, 248] on div at bounding box center [773, 249] width 51 height 12
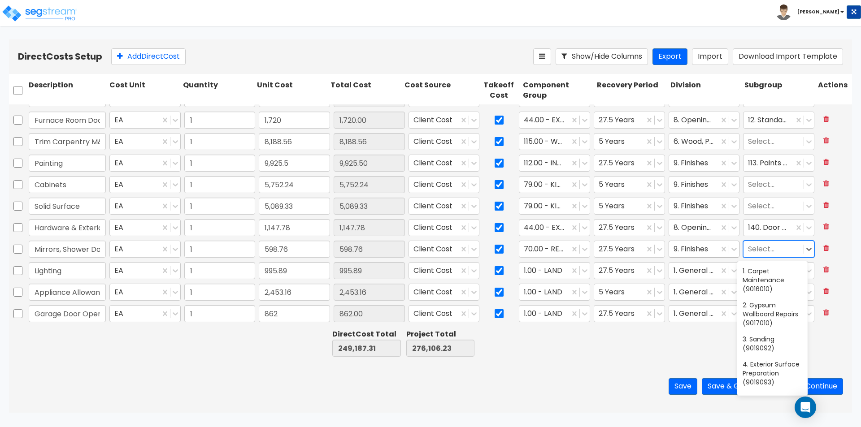
click at [697, 248] on div at bounding box center [693, 249] width 41 height 12
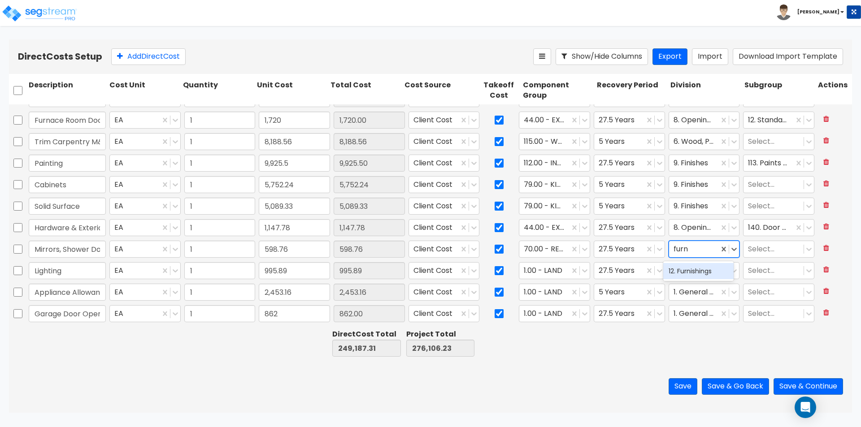
click at [706, 277] on div "12. Furnishings" at bounding box center [698, 271] width 70 height 16
click at [765, 251] on div at bounding box center [773, 249] width 51 height 12
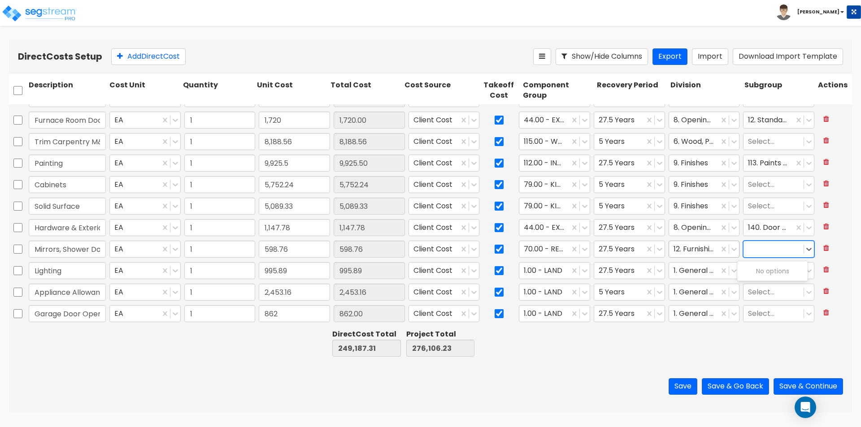
click at [684, 249] on div at bounding box center [693, 249] width 41 height 12
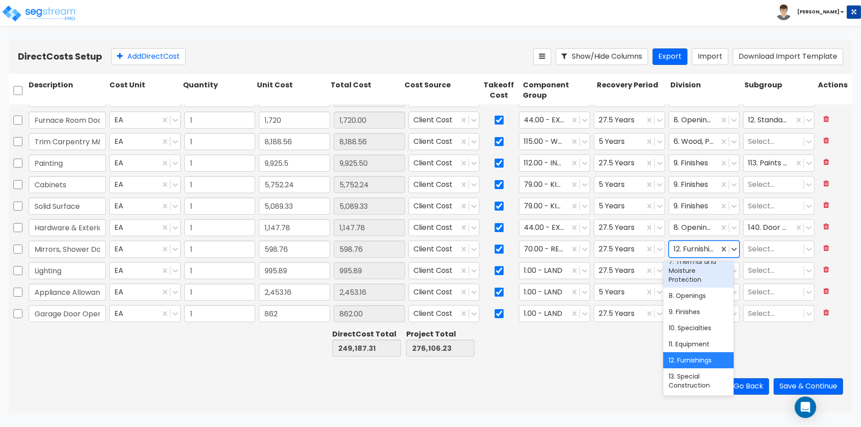
scroll to position [134, 0]
click at [696, 335] on div "11. Equipment" at bounding box center [698, 343] width 70 height 16
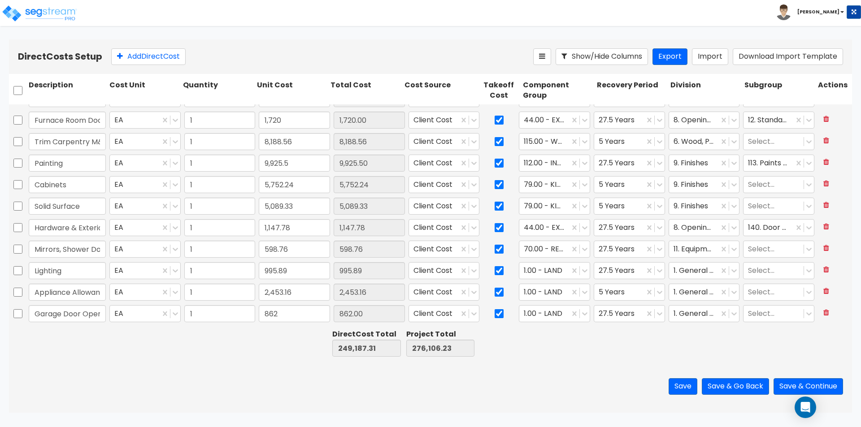
click at [696, 335] on div at bounding box center [705, 343] width 74 height 31
click at [694, 255] on div at bounding box center [693, 249] width 41 height 12
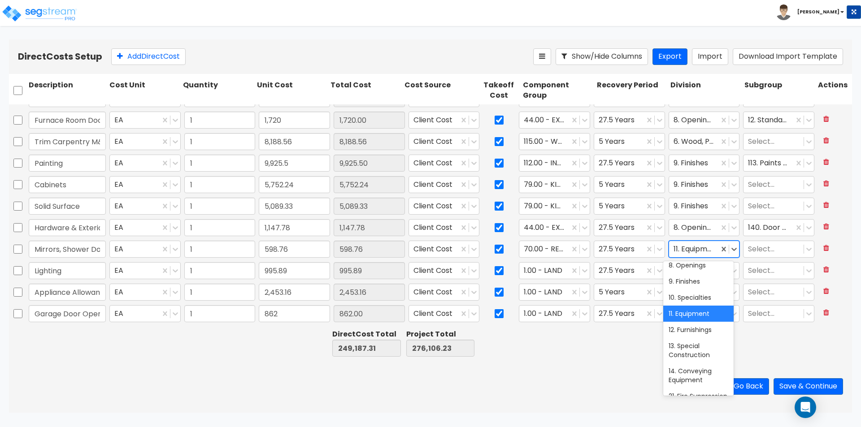
scroll to position [179, 0]
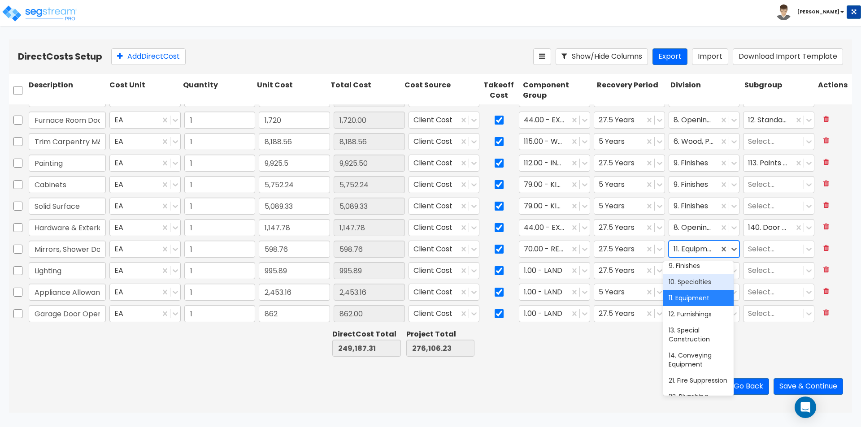
click at [694, 282] on div "10. Specialties" at bounding box center [698, 282] width 70 height 16
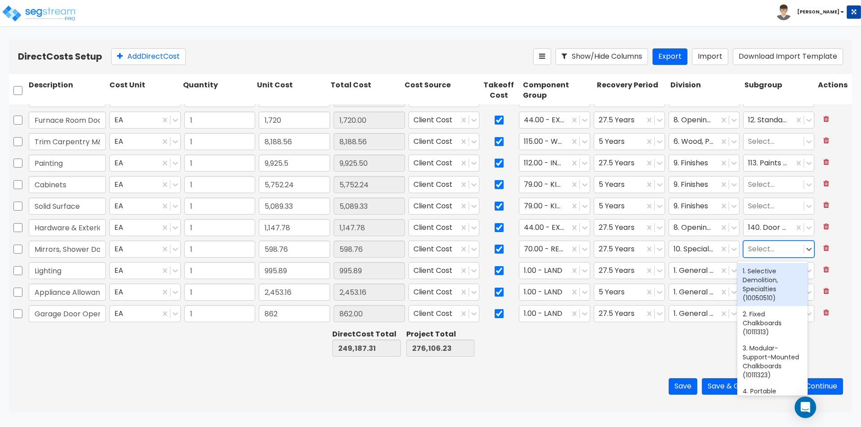
click at [757, 243] on div "Select..." at bounding box center [773, 250] width 60 height 16
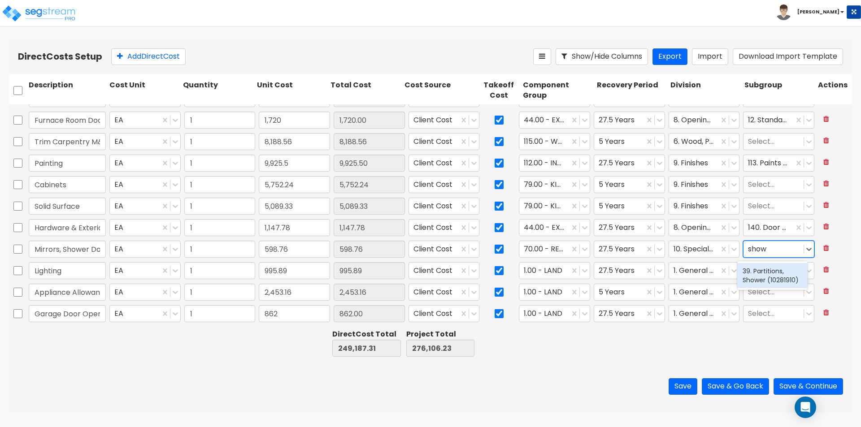
click at [774, 283] on div "39. Partitions, Shower (10281910)" at bounding box center [772, 275] width 70 height 25
click at [548, 270] on div at bounding box center [544, 271] width 41 height 12
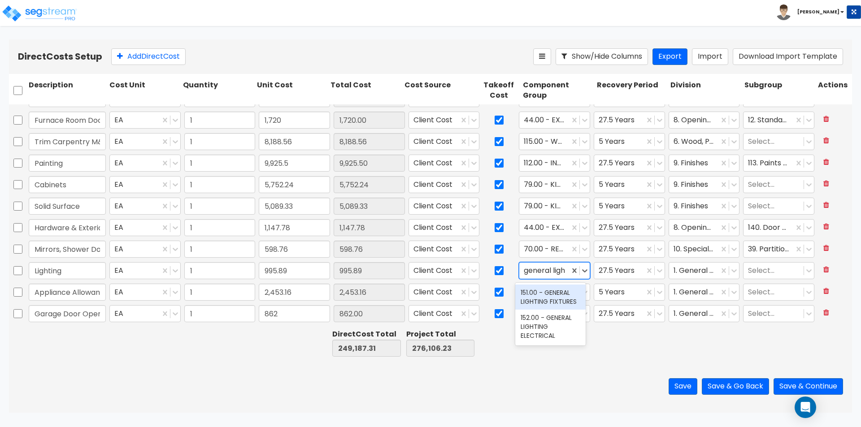
click at [555, 295] on div "151.00 - GENERAL LIGHTING FIXTURES" at bounding box center [550, 297] width 70 height 25
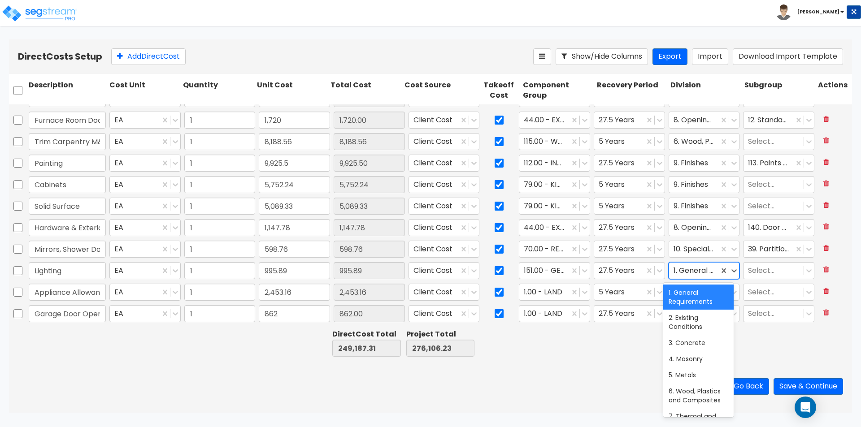
click at [696, 269] on div at bounding box center [693, 271] width 41 height 12
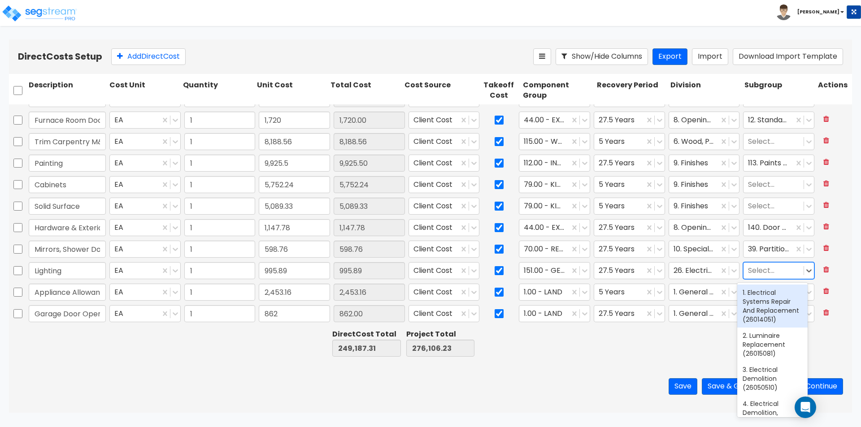
click at [752, 272] on div at bounding box center [773, 271] width 51 height 12
click at [769, 331] on div "116. Interior Lighting Fixtures (26511350)" at bounding box center [772, 318] width 70 height 25
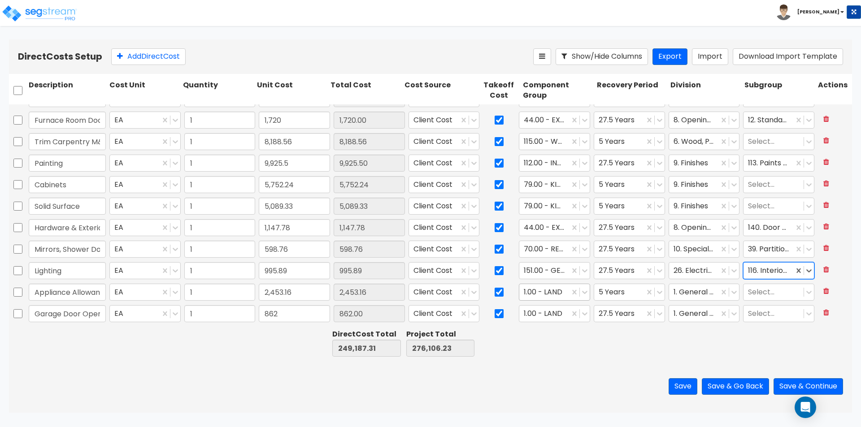
click at [544, 297] on div at bounding box center [544, 292] width 41 height 12
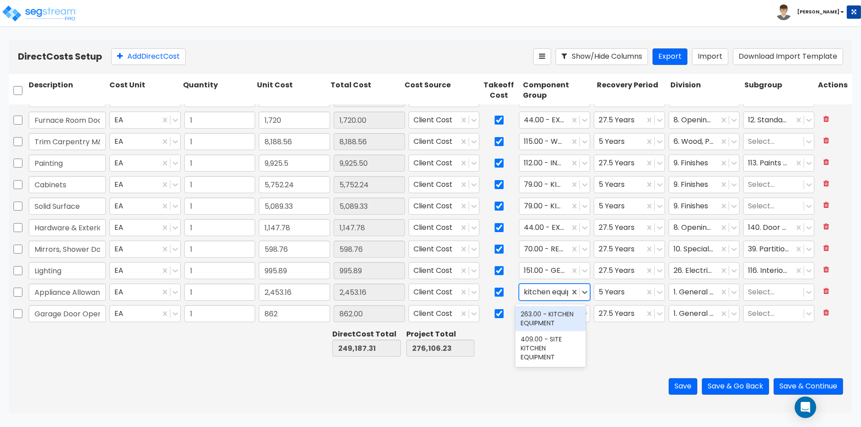
scroll to position [0, 4]
click at [557, 319] on div "263.00 - KITCHEN EQUIPMENT" at bounding box center [550, 318] width 70 height 25
click at [693, 288] on div at bounding box center [693, 292] width 41 height 12
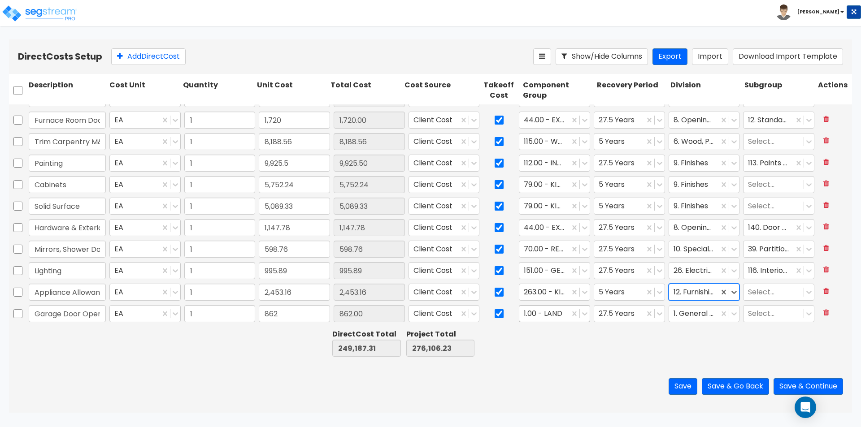
click at [556, 318] on div at bounding box center [544, 314] width 41 height 12
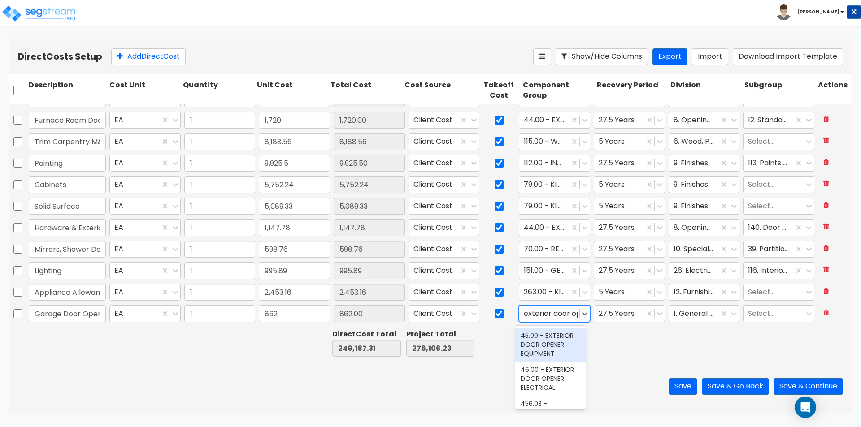
scroll to position [0, 2]
click at [549, 342] on div "45.00 - EXTERIOR DOOR OPENER EQUIPMENT" at bounding box center [550, 345] width 70 height 34
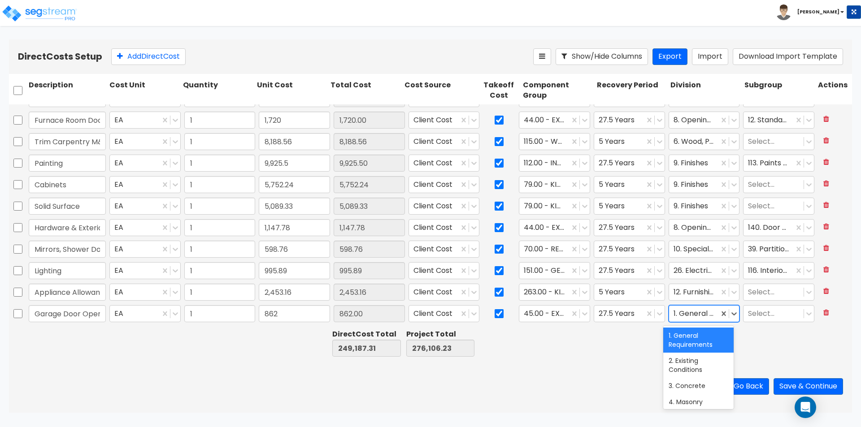
click at [705, 318] on div at bounding box center [693, 314] width 41 height 12
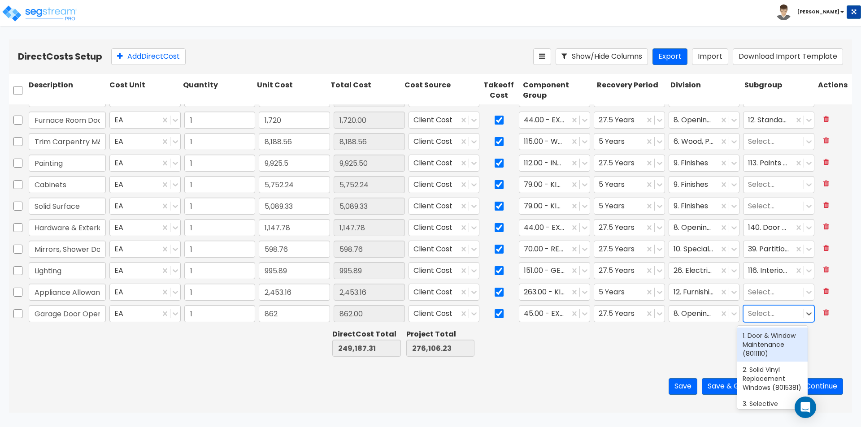
click at [753, 314] on div at bounding box center [773, 314] width 51 height 12
click at [783, 311] on div at bounding box center [773, 314] width 51 height 12
click at [776, 341] on div "49. Residential Garage Doors (8361320)" at bounding box center [772, 345] width 70 height 34
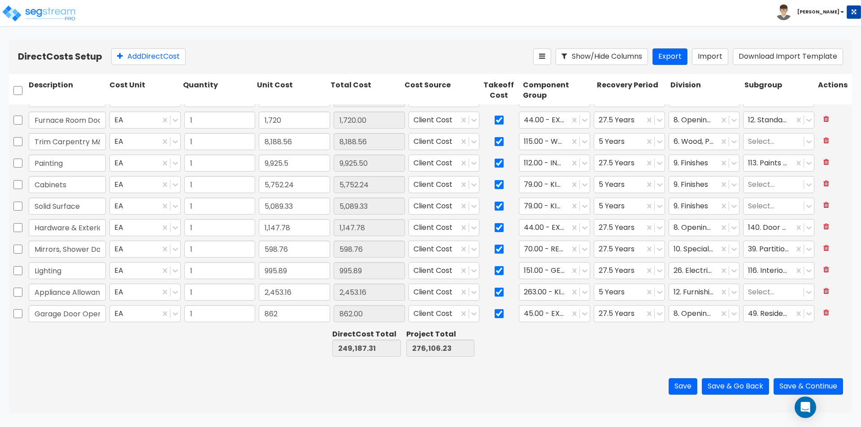
click at [630, 363] on div "Save Save & Go Back Save & Continue" at bounding box center [430, 386] width 843 height 52
click at [788, 382] on button "Save & Continue" at bounding box center [807, 386] width 69 height 17
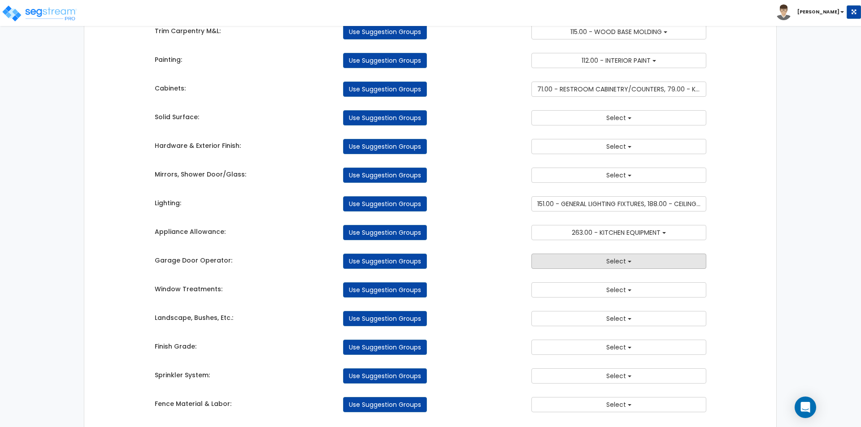
click at [590, 263] on button "Select" at bounding box center [618, 261] width 175 height 15
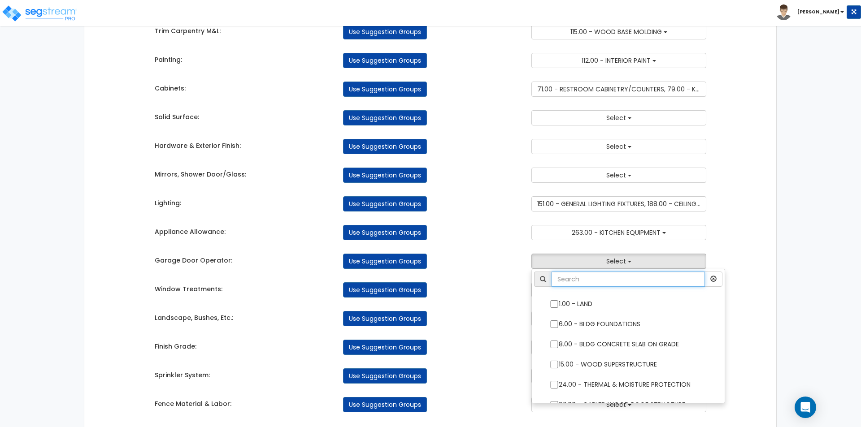
click at [602, 280] on input "text" at bounding box center [627, 279] width 153 height 15
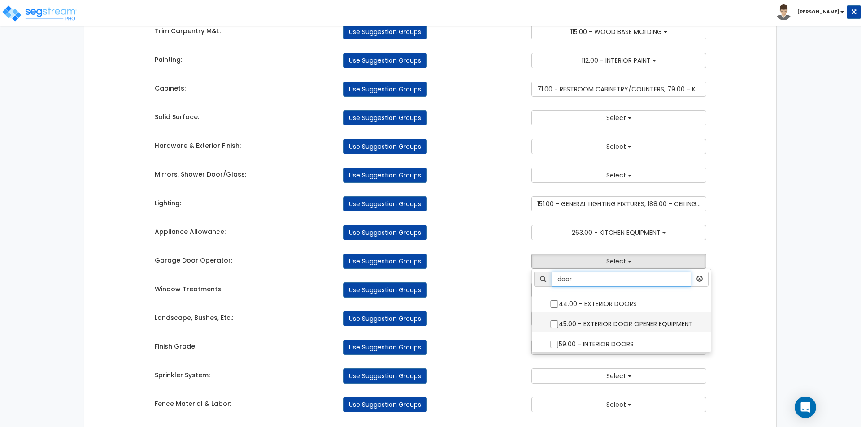
type input "door"
click at [553, 325] on input "45.00 - EXTERIOR DOOR OPENER EQUIPMENT" at bounding box center [554, 325] width 9 height 8
checkbox input "true"
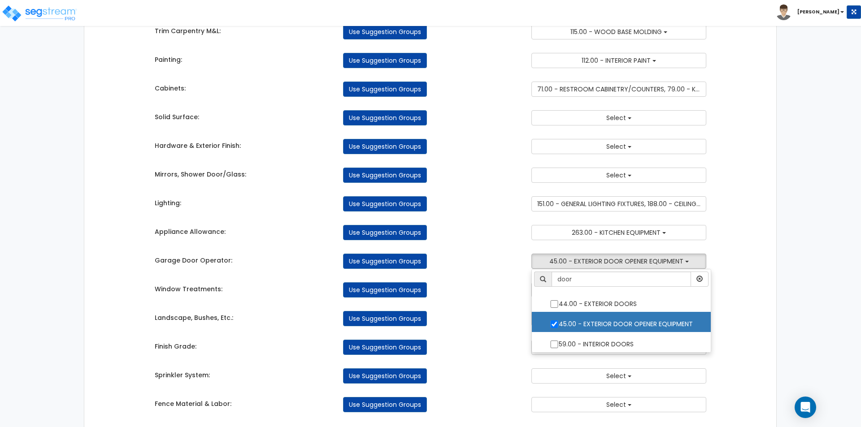
click at [498, 312] on div "Use Suggestion Groups" at bounding box center [430, 318] width 188 height 15
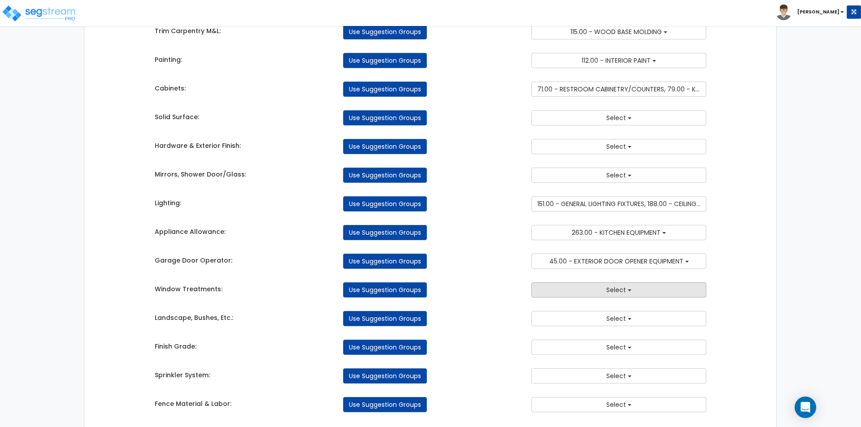
click at [633, 284] on button "Select" at bounding box center [618, 289] width 175 height 15
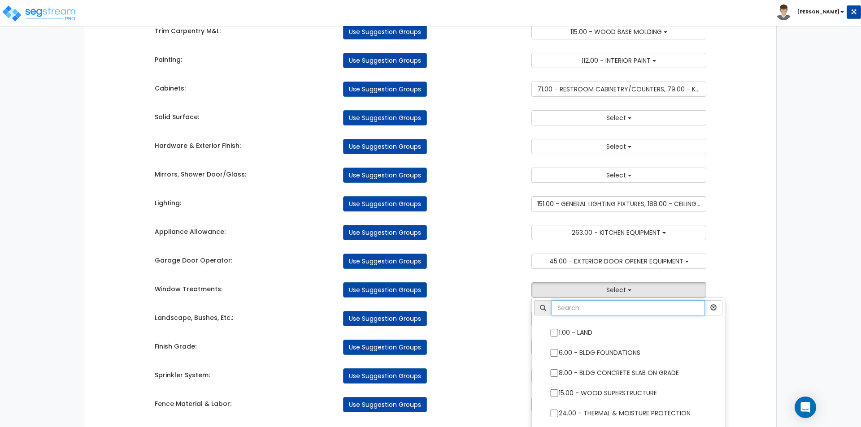
click at [618, 303] on input "text" at bounding box center [627, 307] width 153 height 15
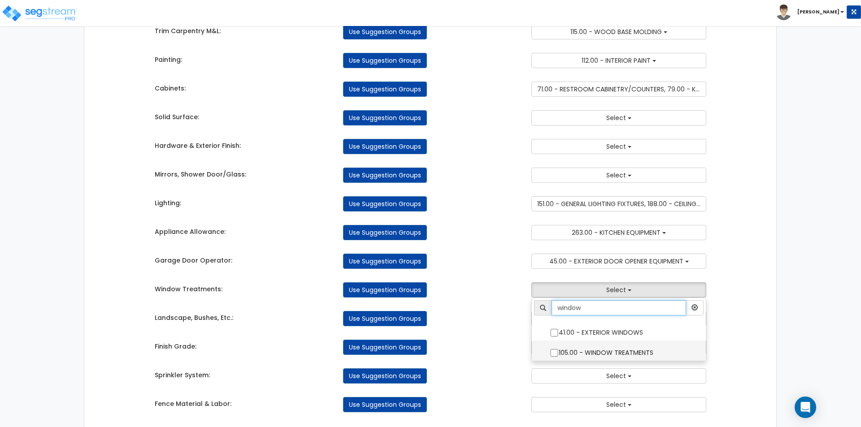
type input "window"
click at [552, 355] on input "105.00 - WINDOW TREATMENTS" at bounding box center [554, 353] width 9 height 8
checkbox input "true"
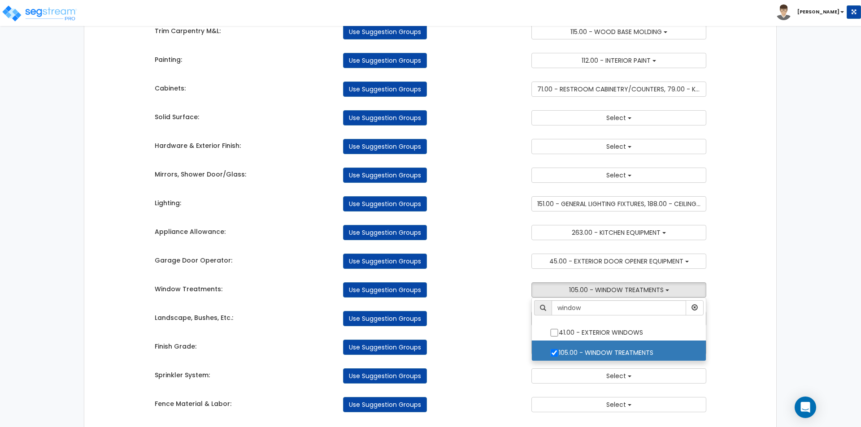
click at [495, 314] on div "Use Suggestion Groups" at bounding box center [430, 318] width 188 height 15
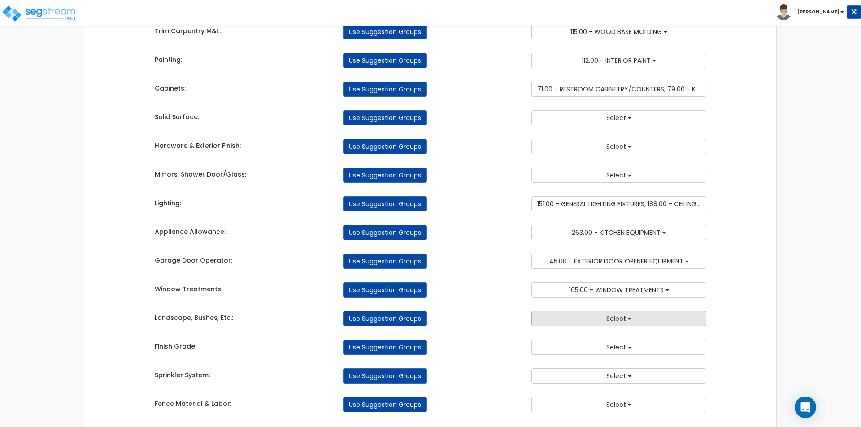
click at [598, 319] on button "Select" at bounding box center [618, 318] width 175 height 15
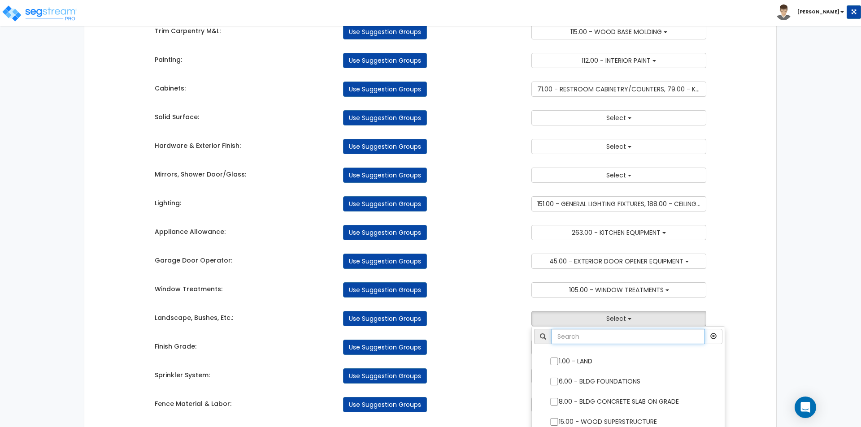
click at [580, 339] on input "text" at bounding box center [627, 336] width 153 height 15
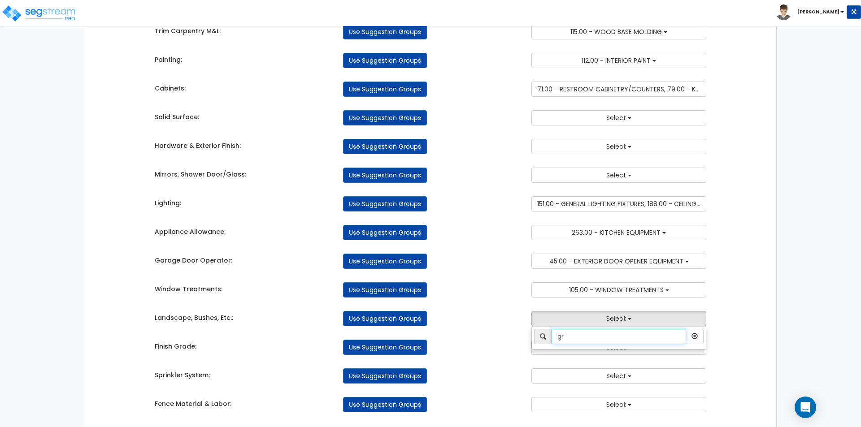
type input "g"
type input "s"
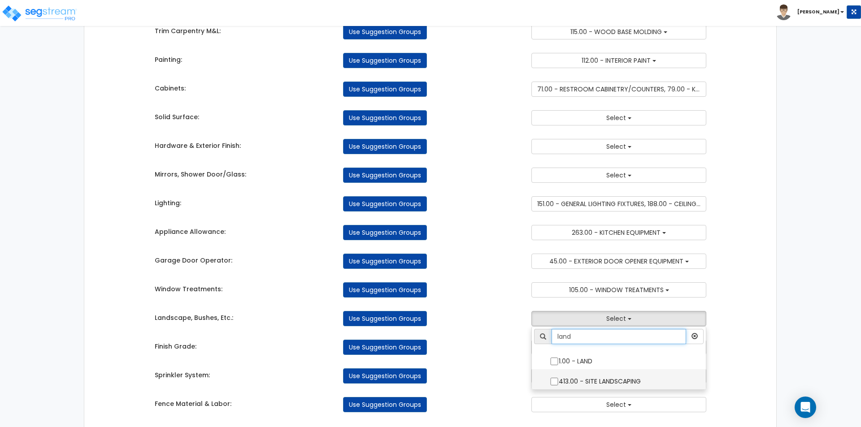
type input "land"
click at [555, 383] on input "413.00 - SITE LANDSCAPING" at bounding box center [554, 382] width 9 height 8
checkbox input "true"
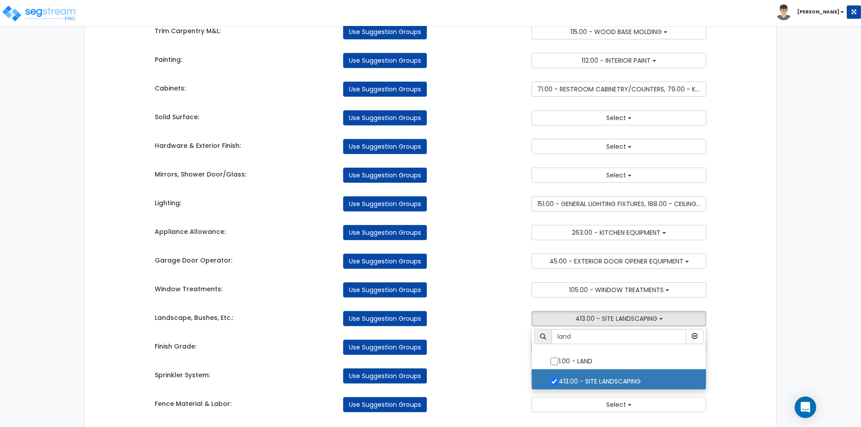
click at [492, 350] on div "Use Suggestion Groups" at bounding box center [430, 347] width 188 height 15
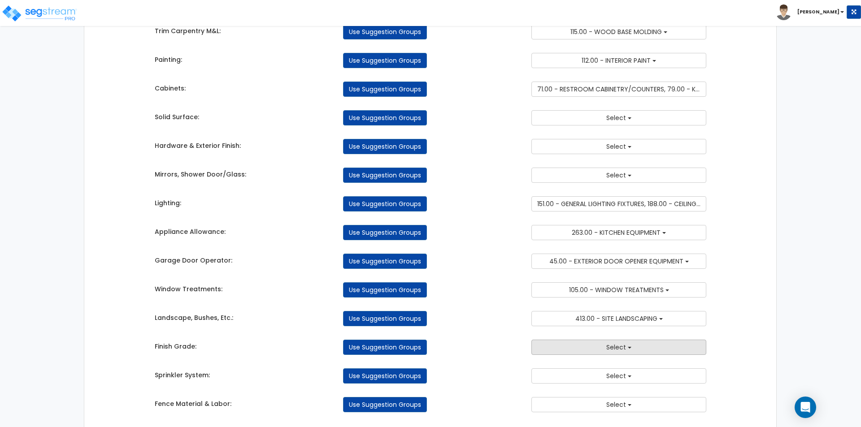
click at [603, 350] on button "Select" at bounding box center [618, 347] width 175 height 15
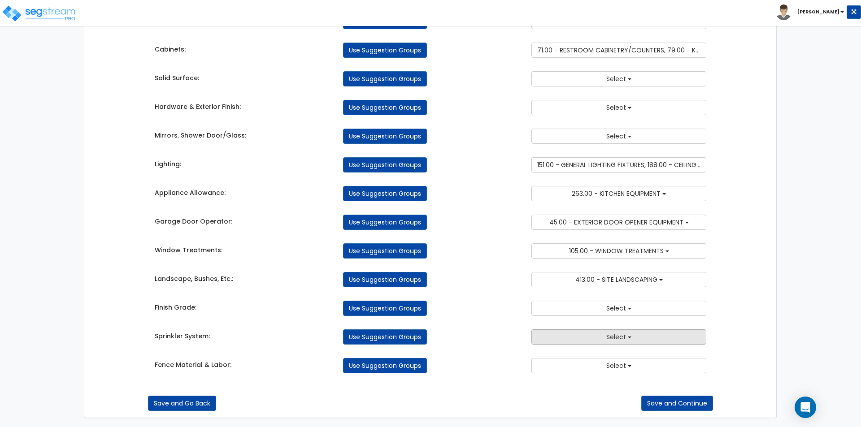
click at [580, 338] on button "Select" at bounding box center [618, 336] width 175 height 15
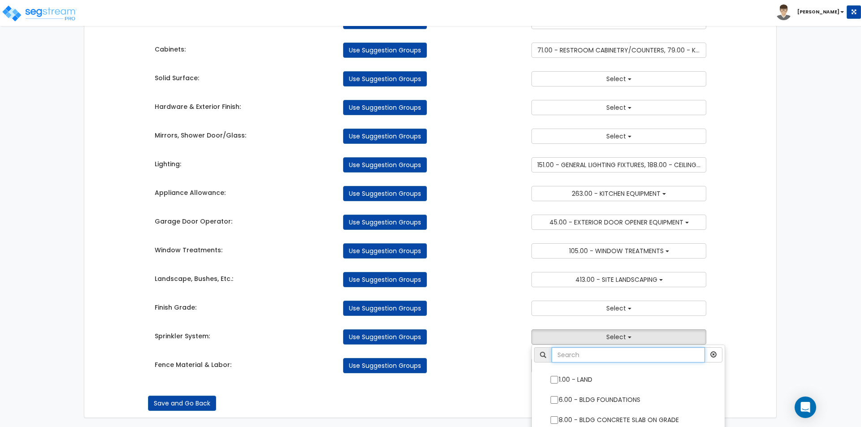
click at [581, 355] on input "text" at bounding box center [627, 354] width 153 height 15
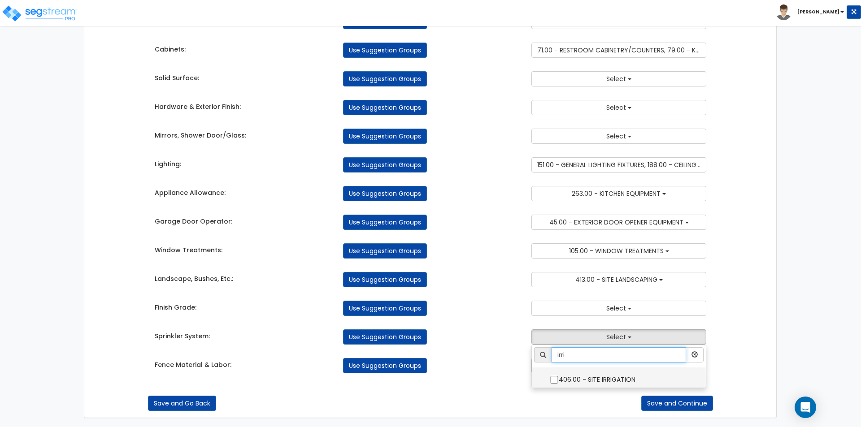
type input "irri"
click at [553, 380] on input "406.00 - SITE IRRIGATION" at bounding box center [554, 380] width 9 height 8
checkbox input "true"
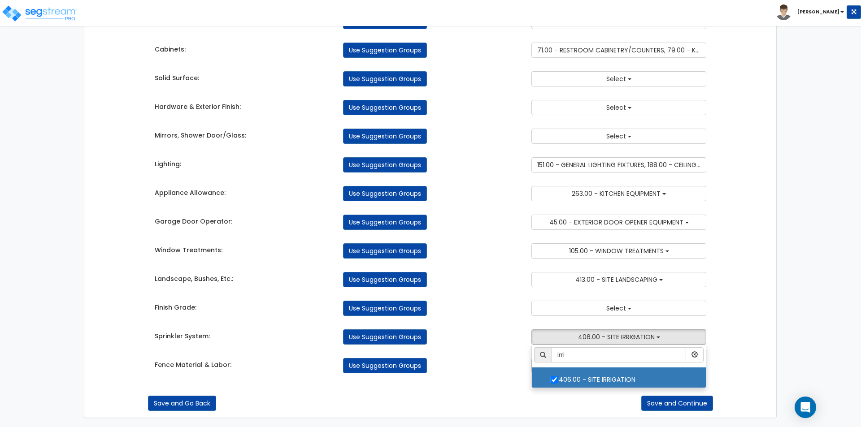
click at [500, 363] on div "Use Suggestion Groups" at bounding box center [430, 365] width 188 height 15
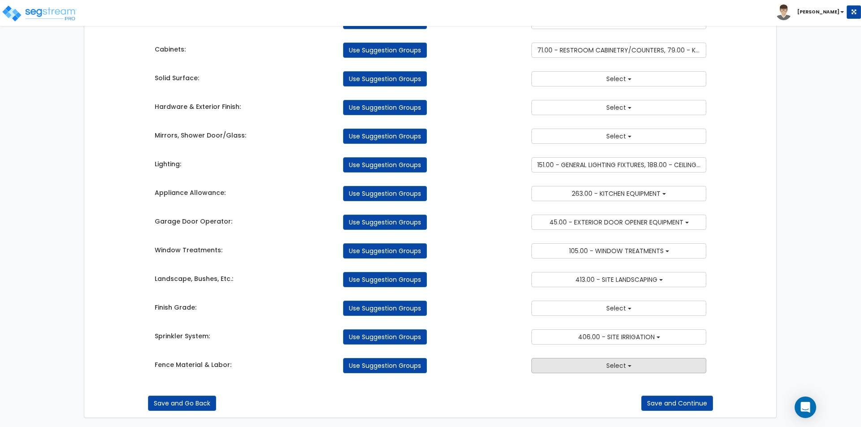
click at [572, 372] on button "Select" at bounding box center [618, 365] width 175 height 15
click at [575, 384] on input "text" at bounding box center [627, 383] width 153 height 15
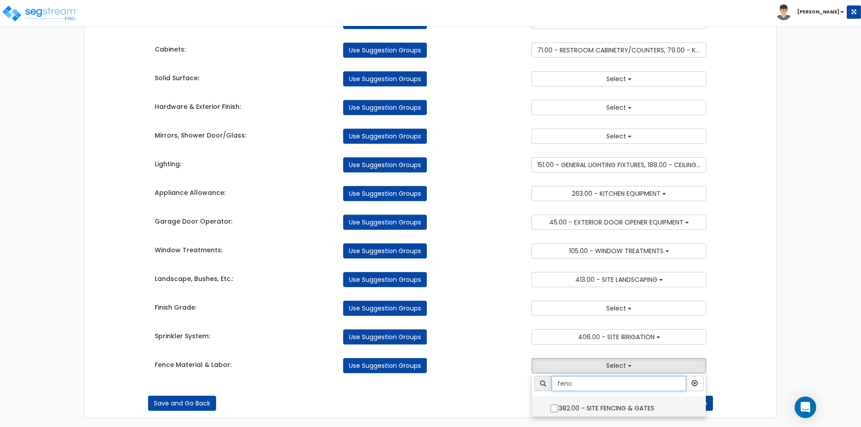
type input "fenc"
drag, startPoint x: 553, startPoint y: 408, endPoint x: 510, endPoint y: 367, distance: 59.9
click at [553, 408] on input "382.00 - SITE FENCING & GATES" at bounding box center [554, 409] width 9 height 8
checkbox input "true"
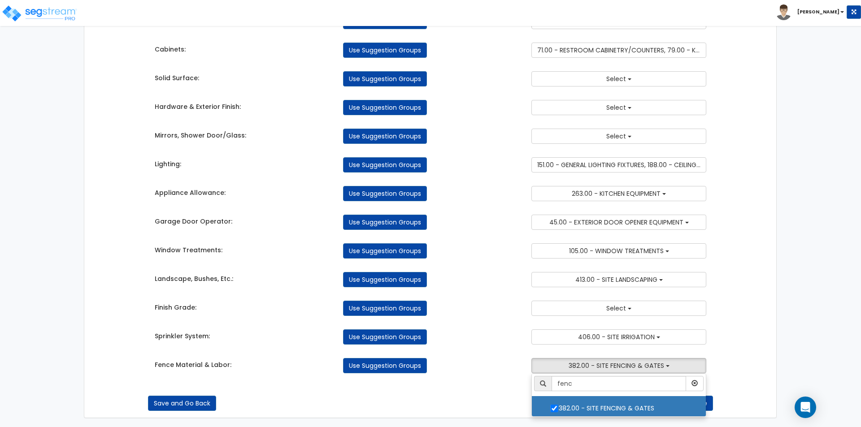
click at [505, 361] on div "Use Suggestion Groups" at bounding box center [430, 365] width 188 height 15
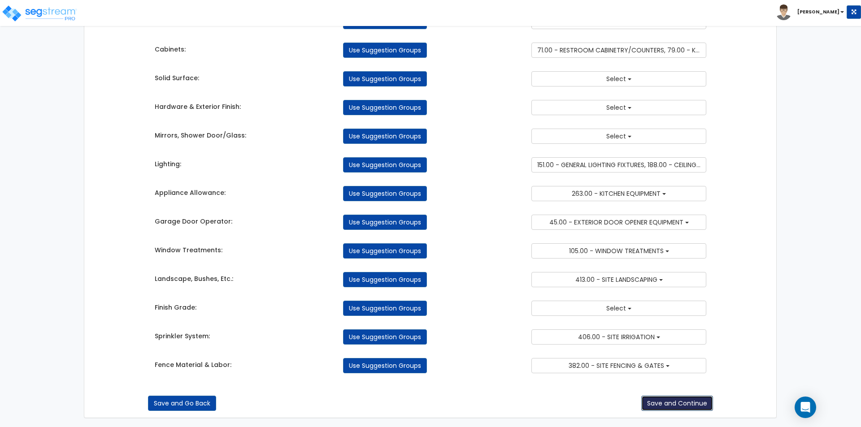
click at [664, 407] on button "Save and Continue" at bounding box center [677, 403] width 72 height 15
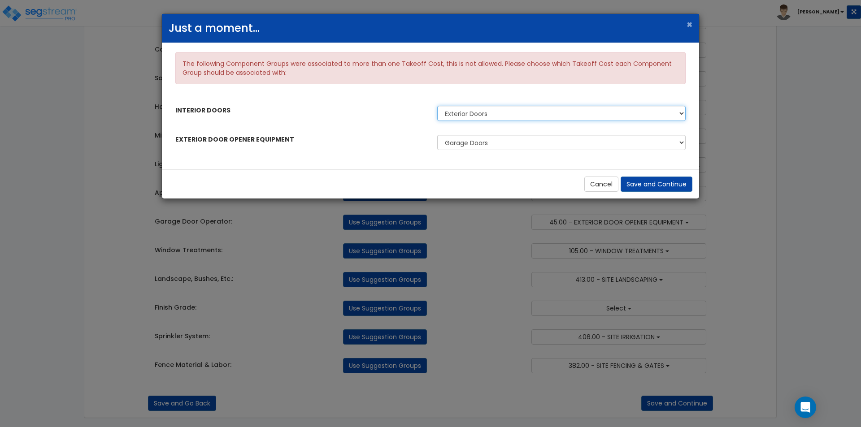
click at [492, 115] on select "Exterior Doors Interior Doors" at bounding box center [561, 113] width 248 height 15
select select "44843227"
click at [437, 106] on select "Exterior Doors Interior Doors" at bounding box center [561, 113] width 248 height 15
click at [477, 142] on select "Garage Doors Garage Door Operator" at bounding box center [561, 142] width 248 height 15
select select "44843237"
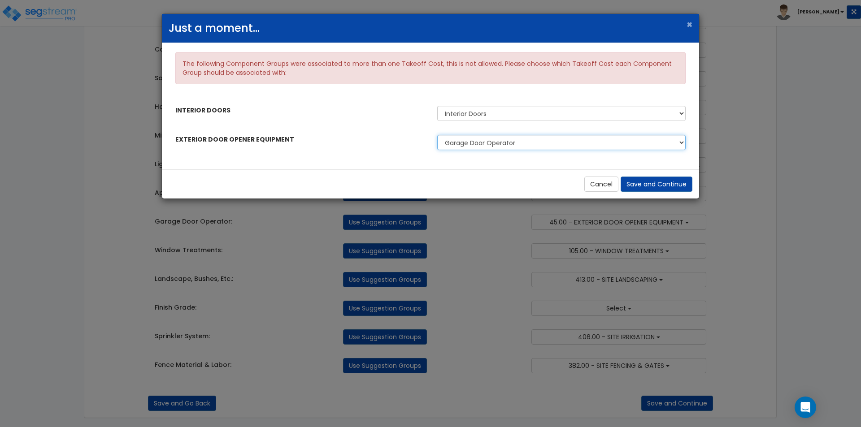
click at [437, 135] on select "Garage Doors Garage Door Operator" at bounding box center [561, 142] width 248 height 15
click at [663, 186] on button "Save and Continue" at bounding box center [656, 184] width 72 height 15
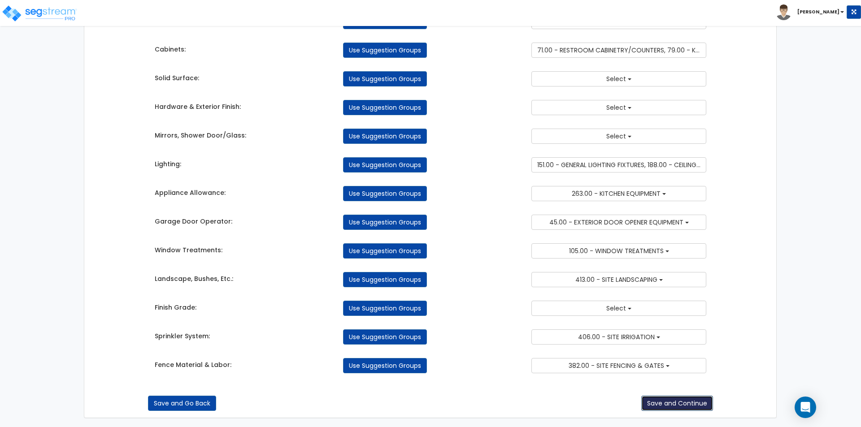
click at [678, 403] on button "Save and Continue" at bounding box center [677, 403] width 72 height 15
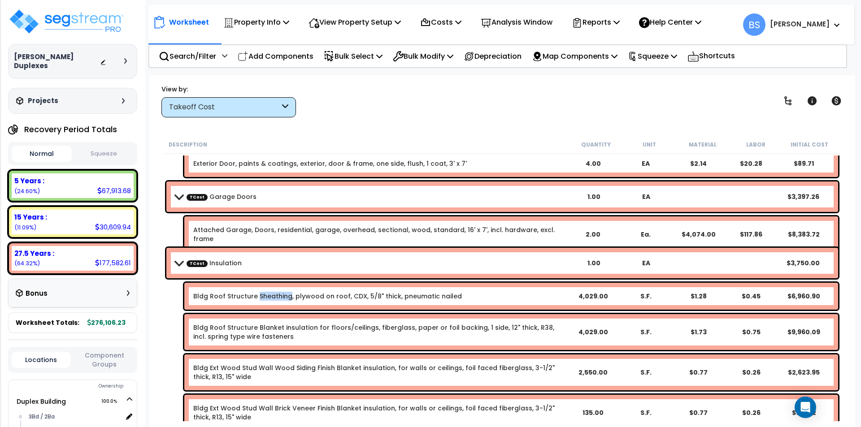
click at [273, 296] on link "Bldg Roof Structure Sheathing, plywood on roof, CDX, 5/8" thick, pneumatic nail…" at bounding box center [327, 296] width 269 height 9
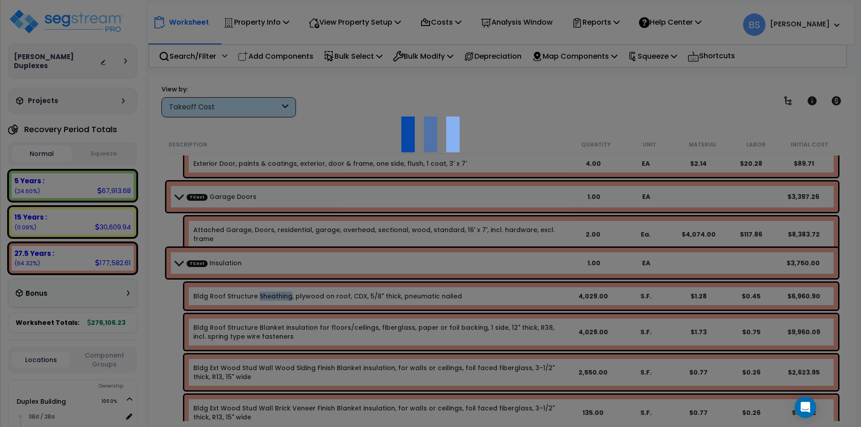
select select "44843223"
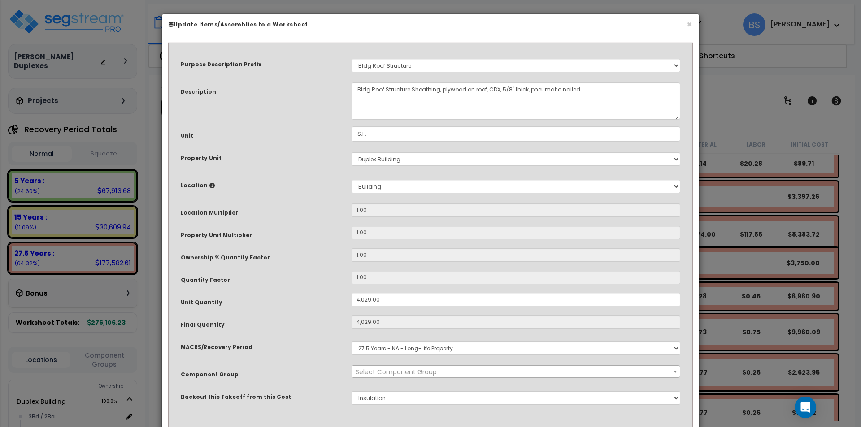
select select "31169"
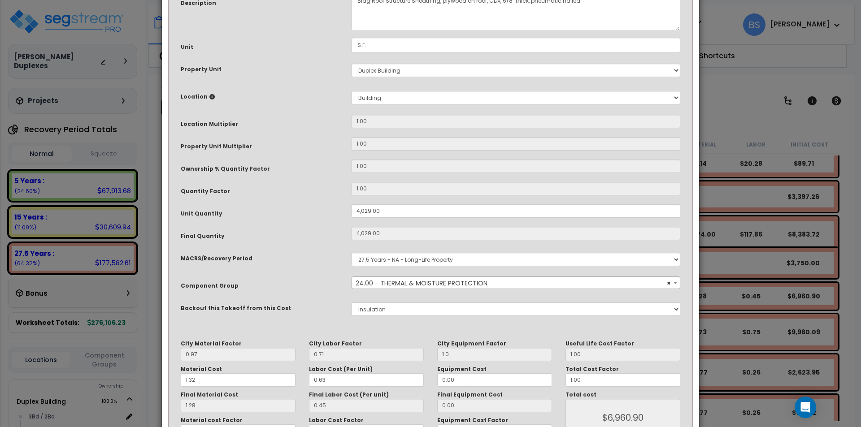
scroll to position [90, 0]
click at [383, 310] on select "None Rough Grading Sewer/Electrical Trenching Concrete - Bldg Concrete - Site F…" at bounding box center [515, 308] width 329 height 13
select select "44843214"
click at [351, 302] on select "None Rough Grading Sewer/Electrical Trenching Concrete - Bldg Concrete - Site F…" at bounding box center [515, 308] width 329 height 13
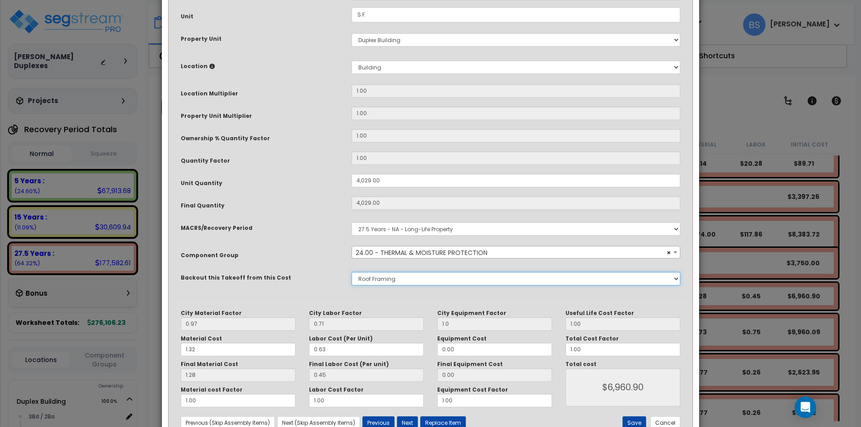
scroll to position [150, 0]
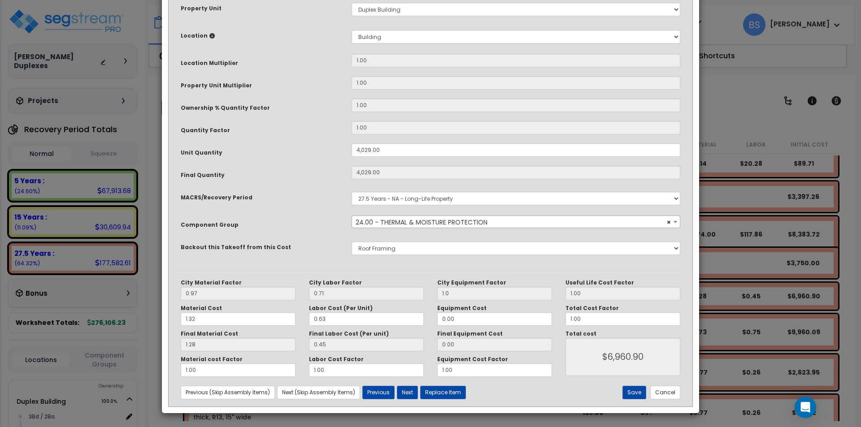
click at [633, 400] on div "City Material Factor 0.97 City Labor Factor 0.71 City Equipment Factor 1.0 Mate…" at bounding box center [430, 339] width 513 height 134
click at [633, 393] on button "Save" at bounding box center [634, 392] width 24 height 13
type input "4029.00"
type input "1.00"
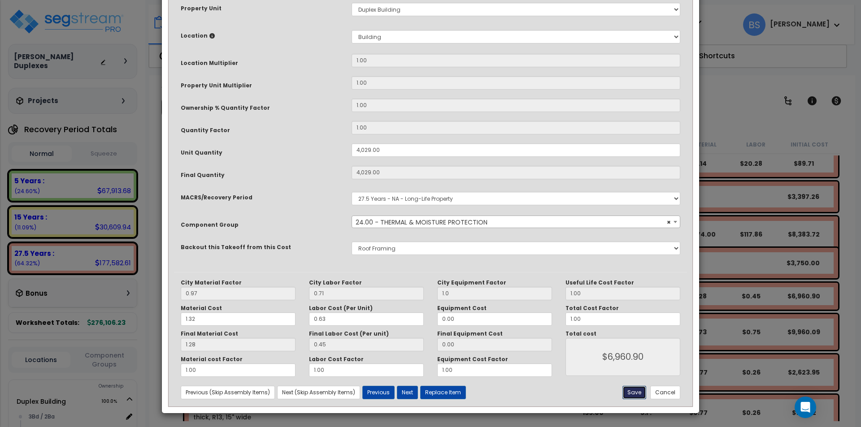
type input "6960.90"
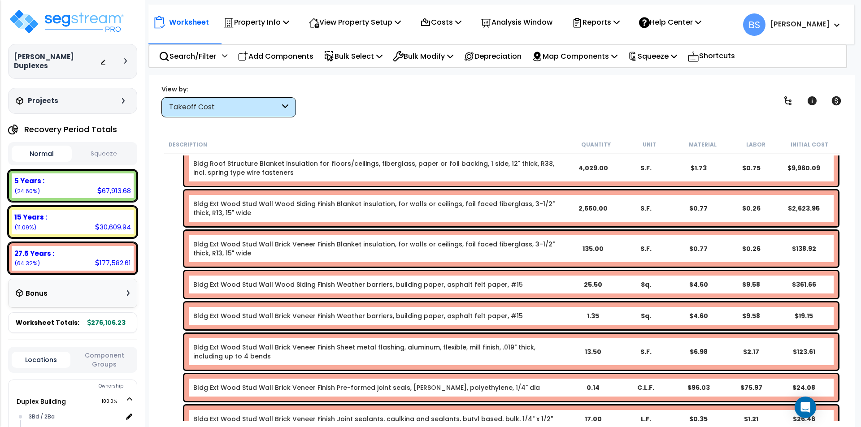
scroll to position [6097, 0]
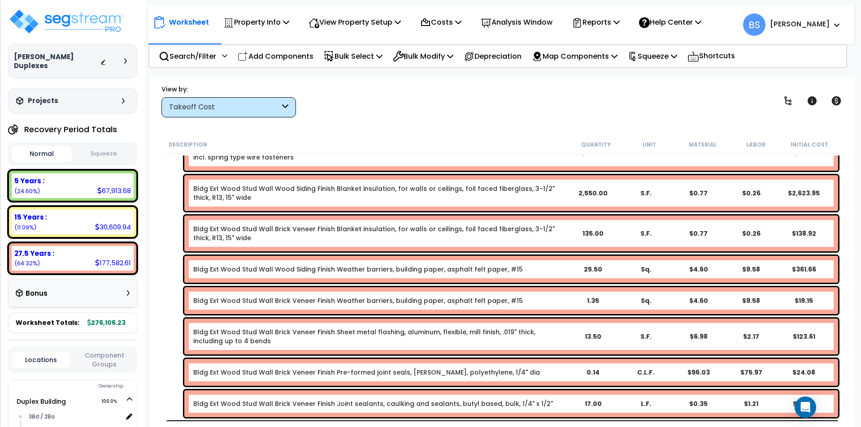
click at [364, 371] on link "Bldg Ext Wood Stud Wall Brick Veneer Finish Pre-formed joint seals, backer rod,…" at bounding box center [366, 372] width 347 height 9
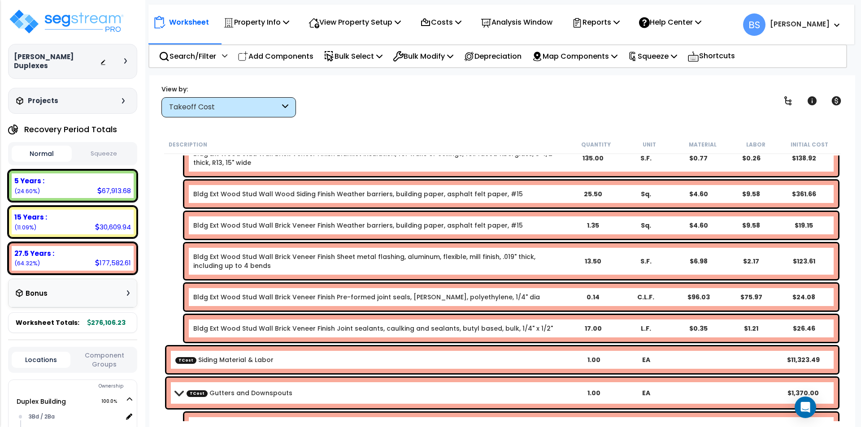
scroll to position [6186, 0]
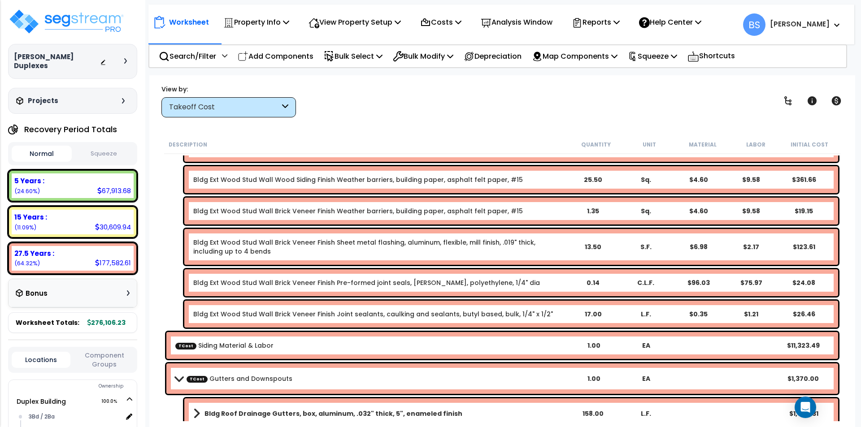
click at [307, 349] on b "TCost Siding Material & Labor" at bounding box center [371, 345] width 392 height 9
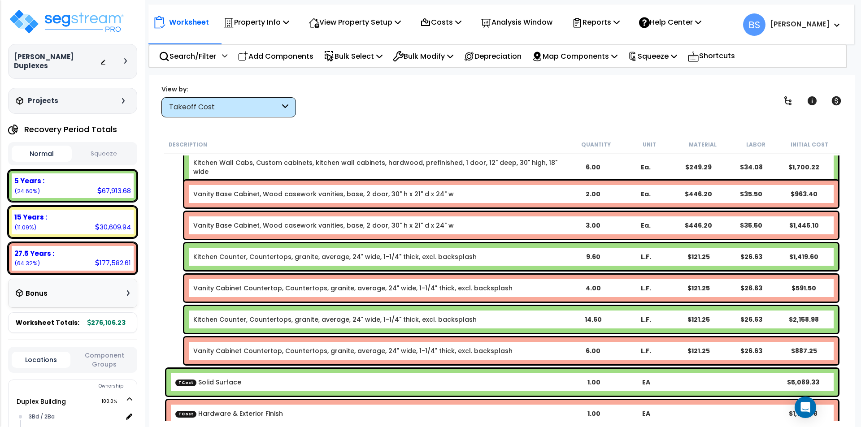
scroll to position [7845, 0]
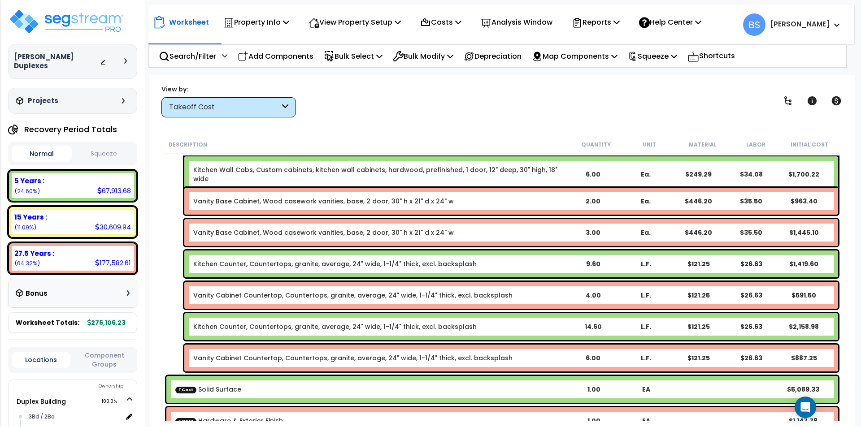
click at [281, 357] on link "Vanity Cabinet Countertop, Countertops, granite, average, 24" wide, 1-1/4" thic…" at bounding box center [352, 358] width 319 height 9
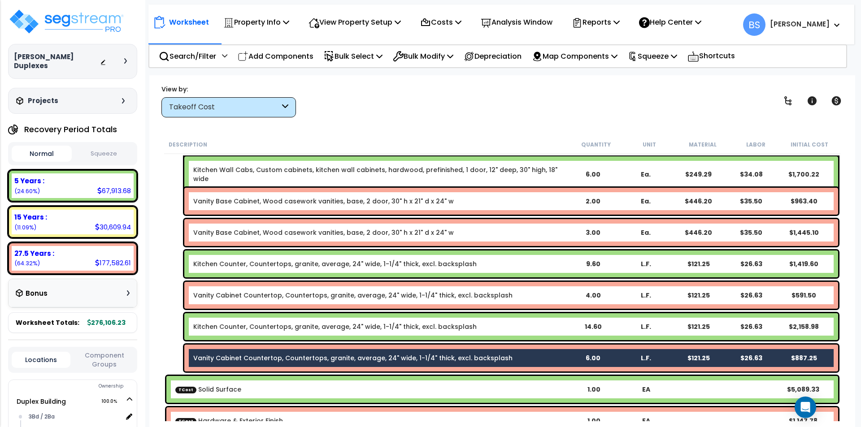
click at [274, 325] on link "Kitchen Counter, Countertops, granite, average, 24" wide, 1-1/4" thick, excl. b…" at bounding box center [334, 326] width 283 height 9
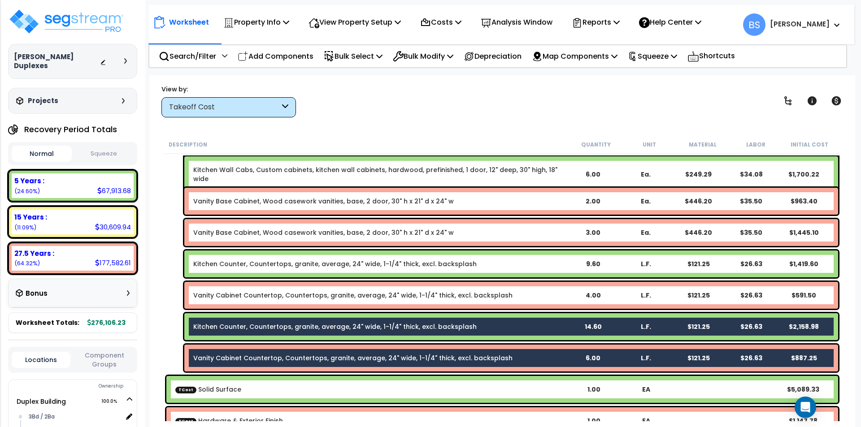
click at [293, 290] on div "Vanity Cabinet Countertop, Countertops, granite, average, 24" wide, 1-1/4" thic…" at bounding box center [511, 295] width 654 height 27
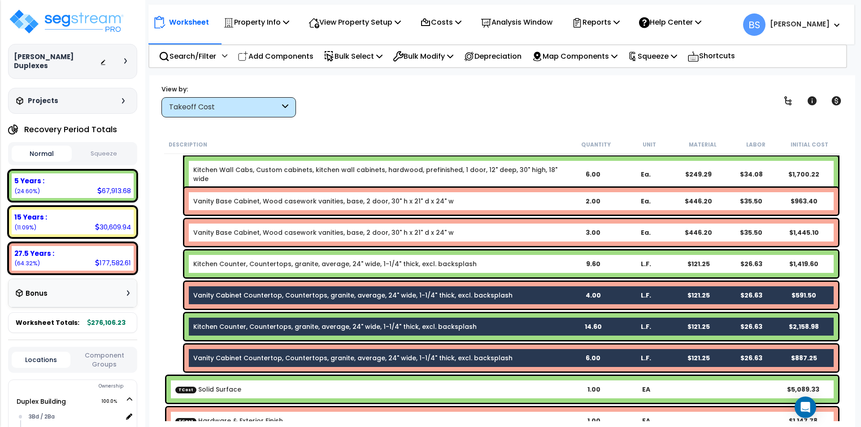
click at [295, 265] on link "Kitchen Counter, Countertops, granite, average, 24" wide, 1-1/4" thick, excl. b…" at bounding box center [334, 264] width 283 height 9
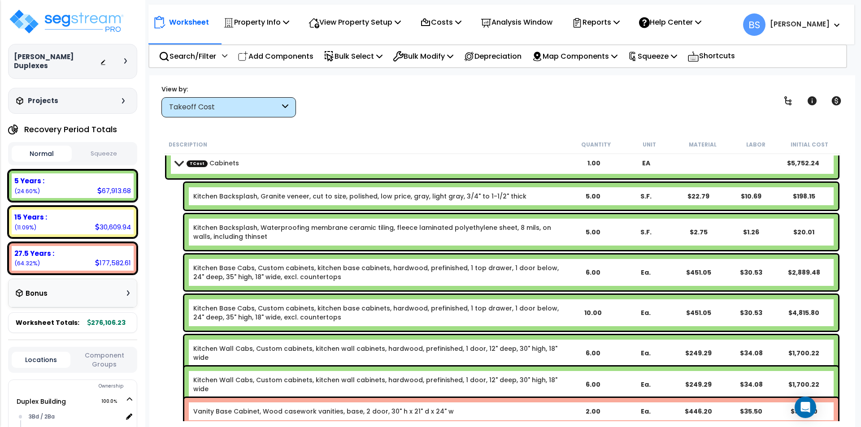
scroll to position [7621, 0]
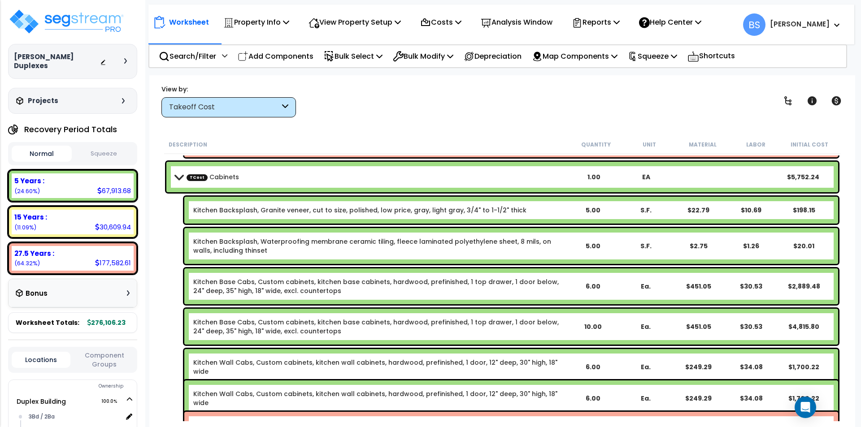
click at [286, 212] on link "Kitchen Backsplash, Granite veneer, cut to size, polished, low price, gray, lig…" at bounding box center [359, 210] width 333 height 9
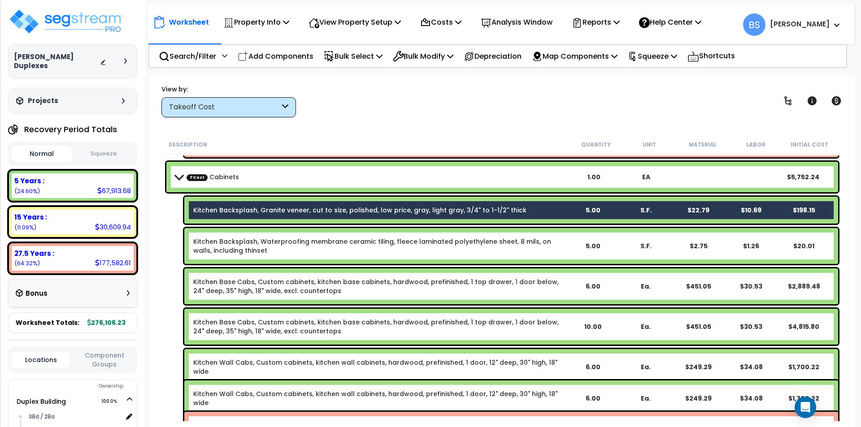
click at [277, 242] on link "Kitchen Backsplash, Waterproofing membrane ceramic tiling, fleece laminated pol…" at bounding box center [379, 246] width 373 height 18
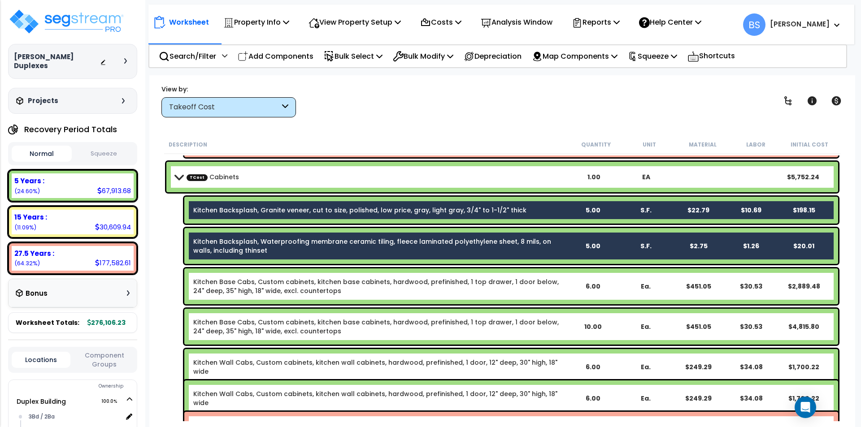
scroll to position [7665, 0]
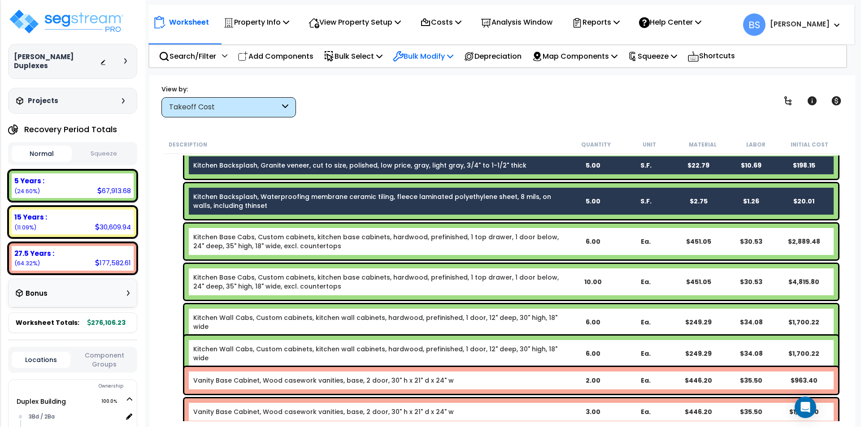
click at [438, 60] on p "Bulk Modify" at bounding box center [423, 56] width 61 height 12
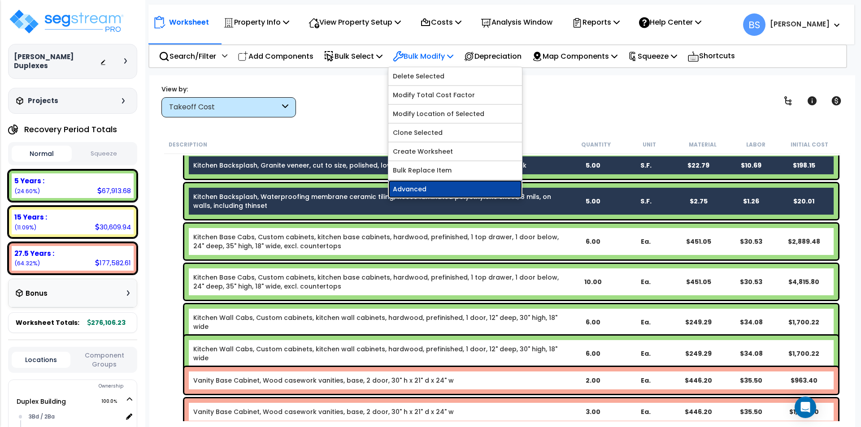
click at [416, 194] on link "Advanced" at bounding box center [455, 189] width 134 height 18
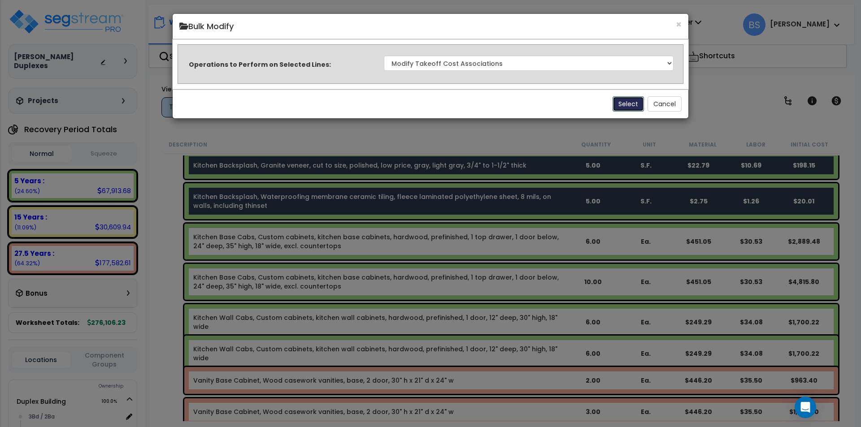
click at [632, 109] on button "Select" at bounding box center [627, 103] width 31 height 15
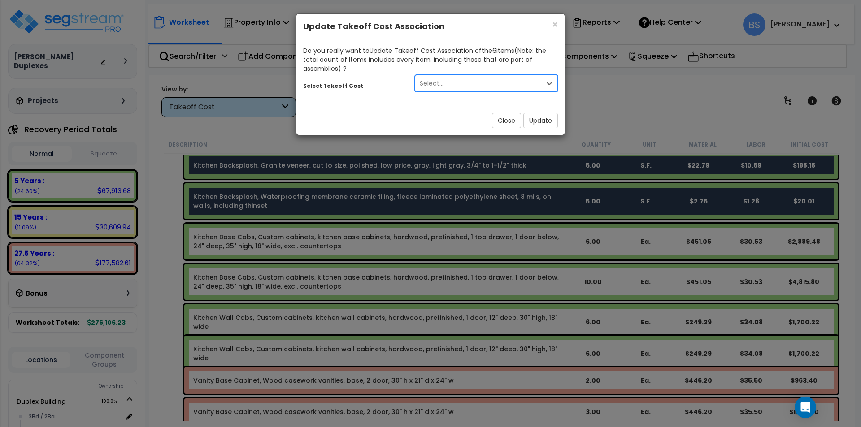
click at [515, 86] on div "Select..." at bounding box center [478, 83] width 126 height 14
type input "sol"
click at [481, 109] on div "Solid Surface" at bounding box center [486, 105] width 143 height 16
click at [538, 125] on button "Update" at bounding box center [540, 120] width 35 height 15
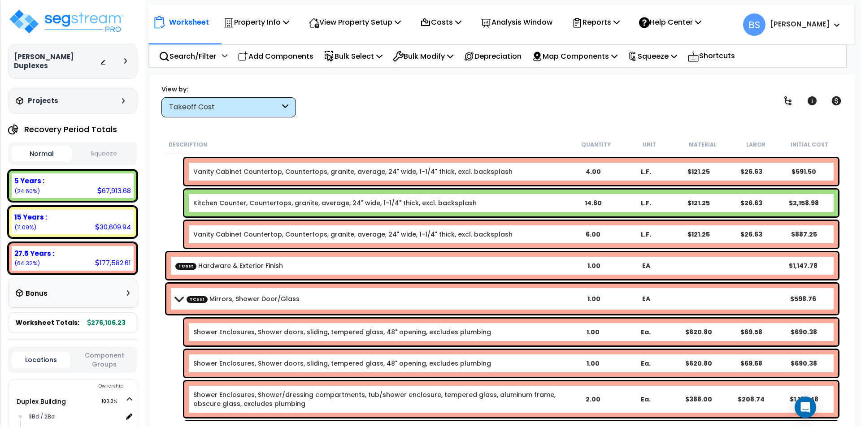
scroll to position [8024, 0]
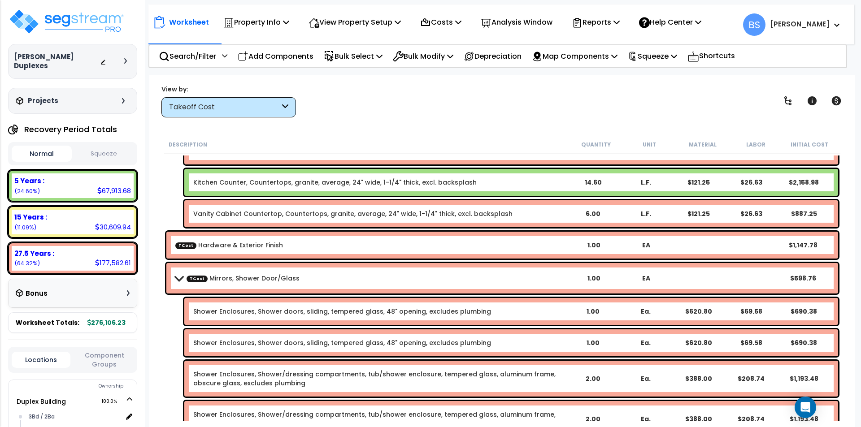
click at [587, 378] on div "2.00" at bounding box center [593, 378] width 51 height 9
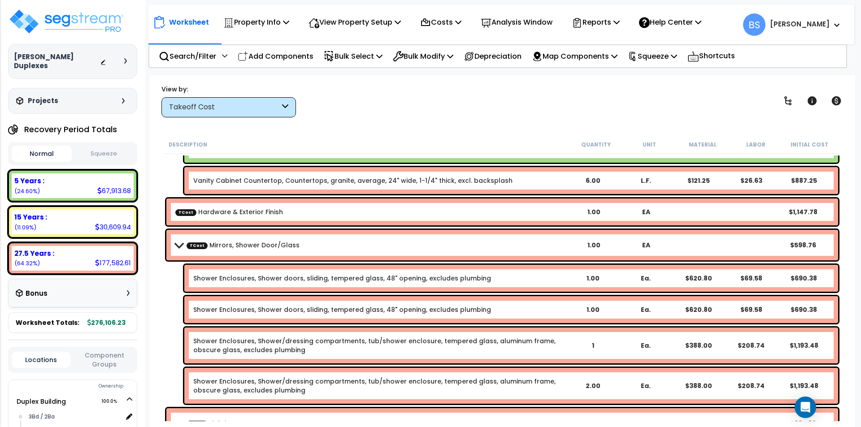
scroll to position [8114, 0]
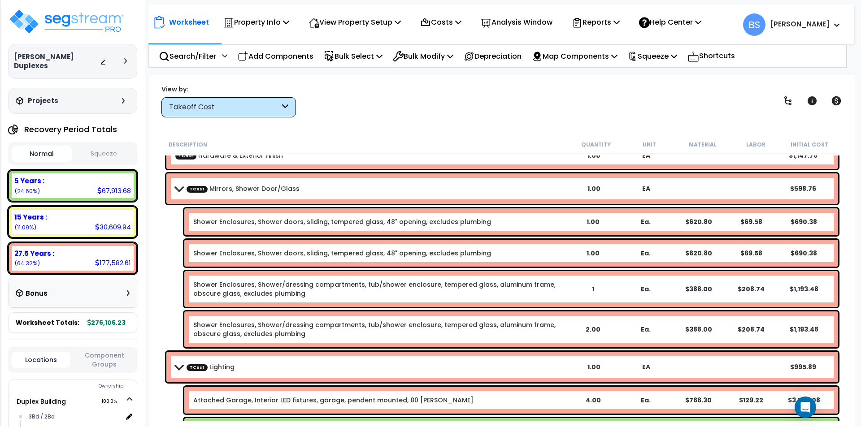
click at [597, 329] on div "2.00" at bounding box center [593, 329] width 51 height 9
click at [177, 243] on div "Shower Enclosures, Shower doors, sliding, tempered glass, 48" opening, excludes…" at bounding box center [502, 253] width 676 height 31
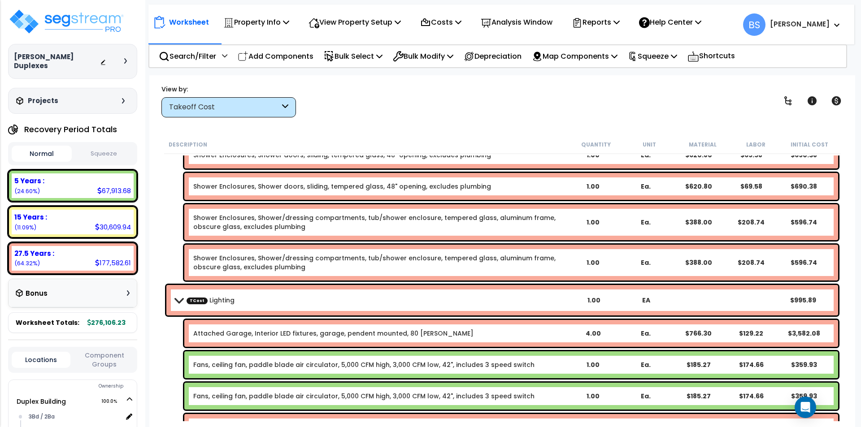
scroll to position [8203, 0]
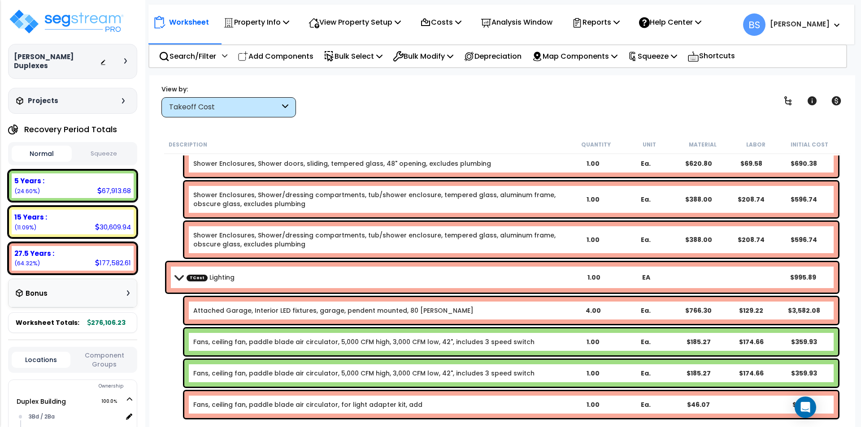
click at [338, 312] on link "Attached Garage, Interior LED fixtures, garage, pendent mounted, 80 watts" at bounding box center [333, 310] width 280 height 9
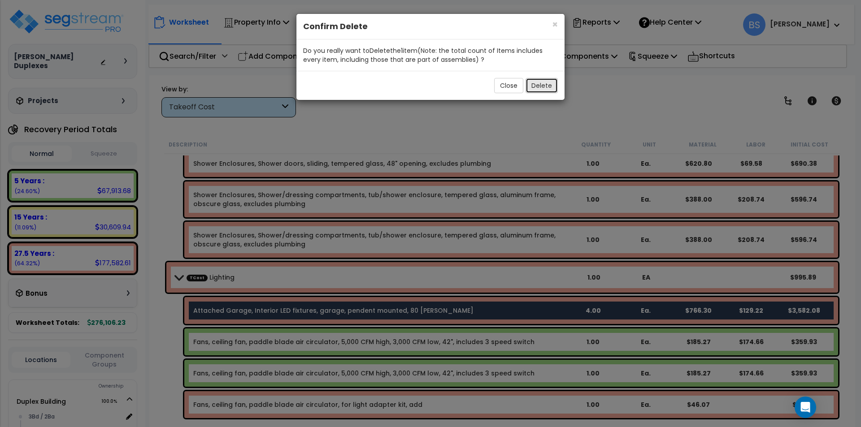
click at [547, 80] on button "Delete" at bounding box center [541, 85] width 32 height 15
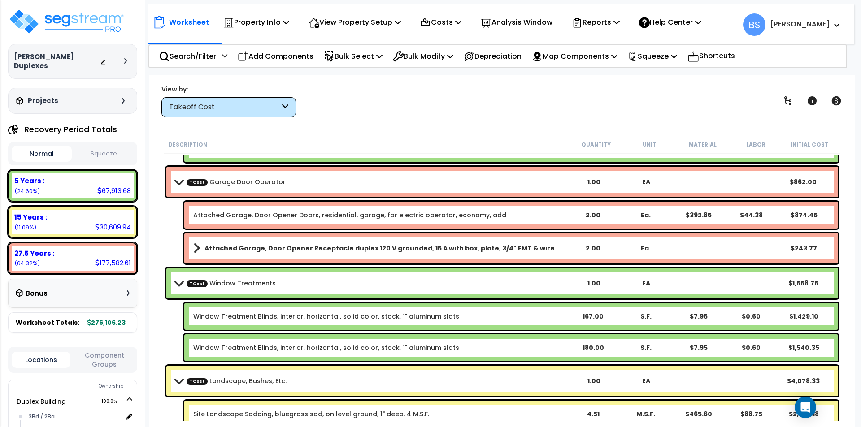
scroll to position [8921, 0]
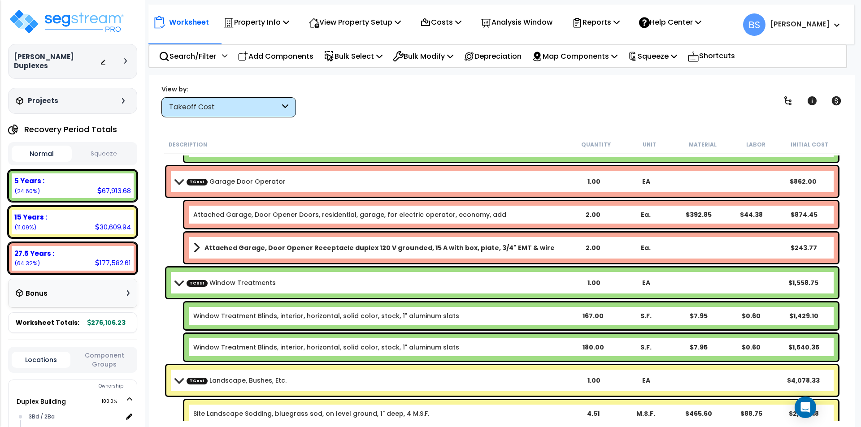
click at [596, 316] on div "167.00" at bounding box center [593, 316] width 51 height 9
click at [592, 347] on div "180.00" at bounding box center [593, 347] width 51 height 9
click at [168, 318] on div "Window Treatment Blinds, interior, horizontal, solid color, stock, 1" aluminum …" at bounding box center [502, 315] width 676 height 31
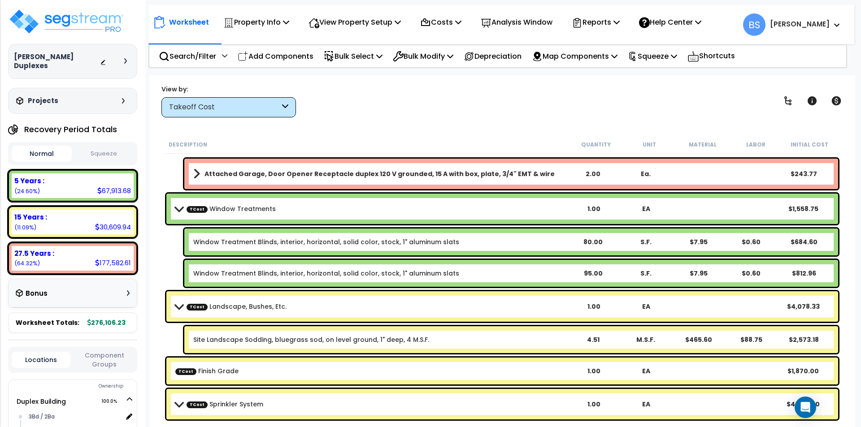
scroll to position [9010, 0]
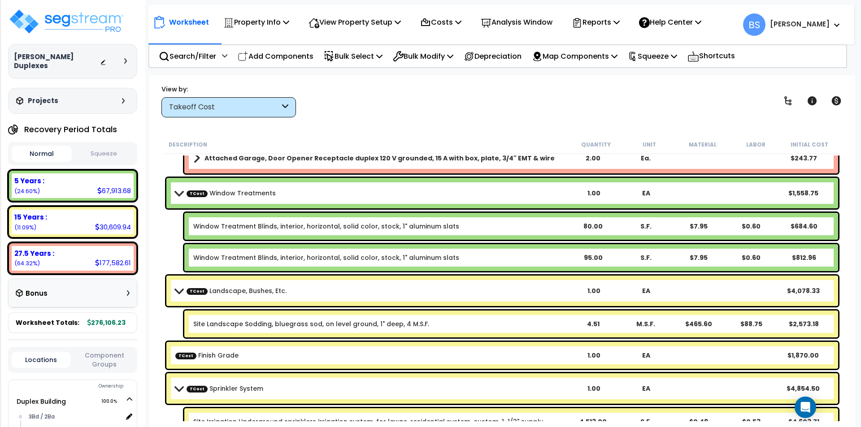
click at [288, 345] on div "TCost Finish Grade 1.00 EA $1,870.00" at bounding box center [502, 355] width 672 height 27
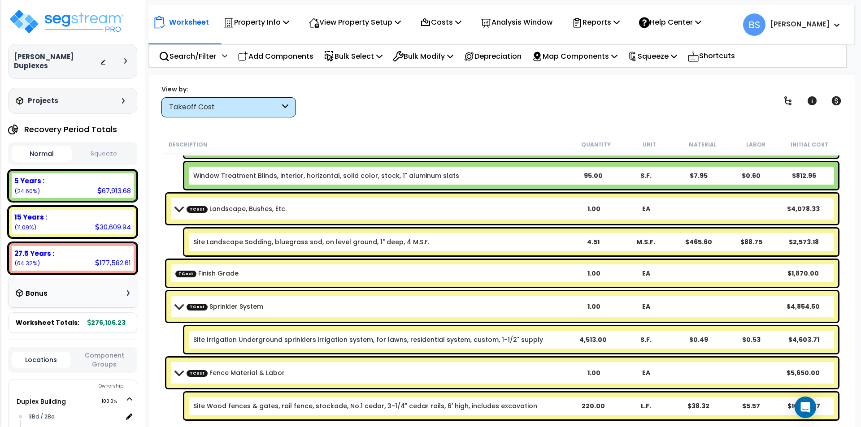
scroll to position [39, 0]
click at [324, 374] on b "TCost Fence Material & Labor" at bounding box center [371, 373] width 392 height 13
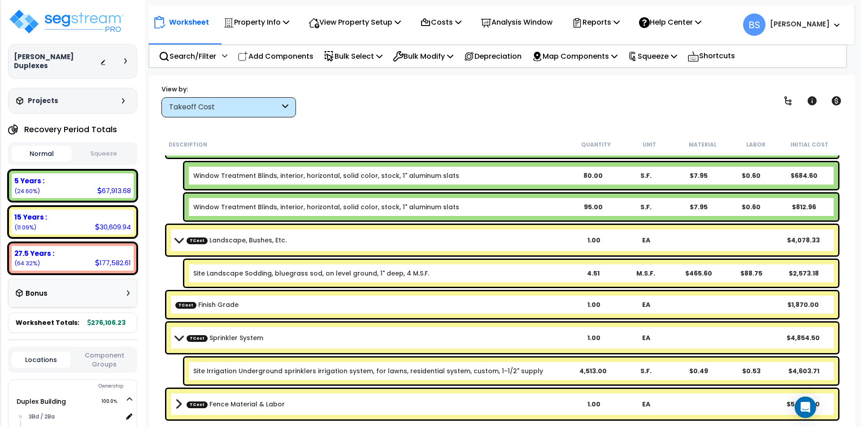
click at [306, 400] on b "TCost Fence Material & Labor" at bounding box center [371, 404] width 392 height 13
click at [677, 58] on p "Squeeze" at bounding box center [652, 56] width 49 height 12
click at [673, 73] on link "Squeeze" at bounding box center [667, 76] width 89 height 18
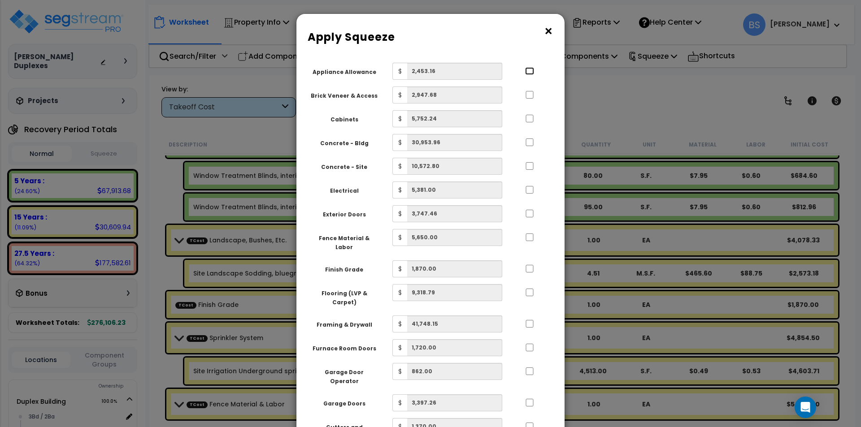
drag, startPoint x: 532, startPoint y: 72, endPoint x: 532, endPoint y: 82, distance: 10.3
click at [531, 72] on input "..." at bounding box center [529, 71] width 9 height 8
checkbox input "true"
click at [531, 96] on input "..." at bounding box center [529, 95] width 9 height 8
checkbox input "true"
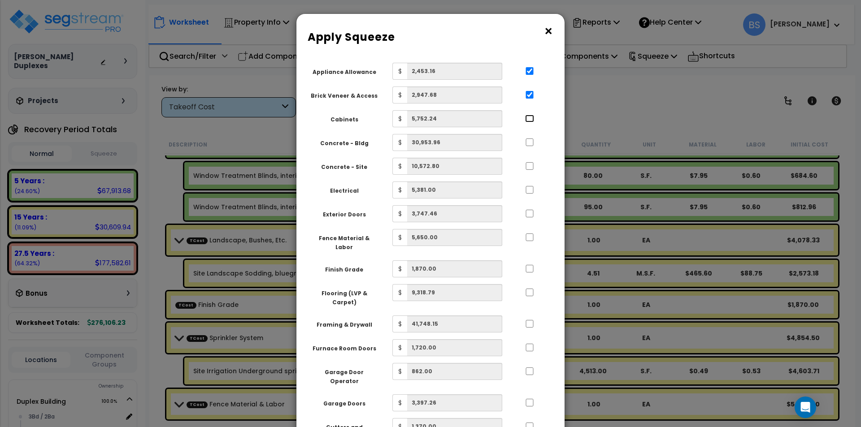
click at [530, 120] on input "..." at bounding box center [529, 119] width 9 height 8
checkbox input "true"
click at [531, 146] on input "..." at bounding box center [529, 143] width 9 height 8
checkbox input "true"
click at [531, 166] on input "..." at bounding box center [529, 166] width 9 height 8
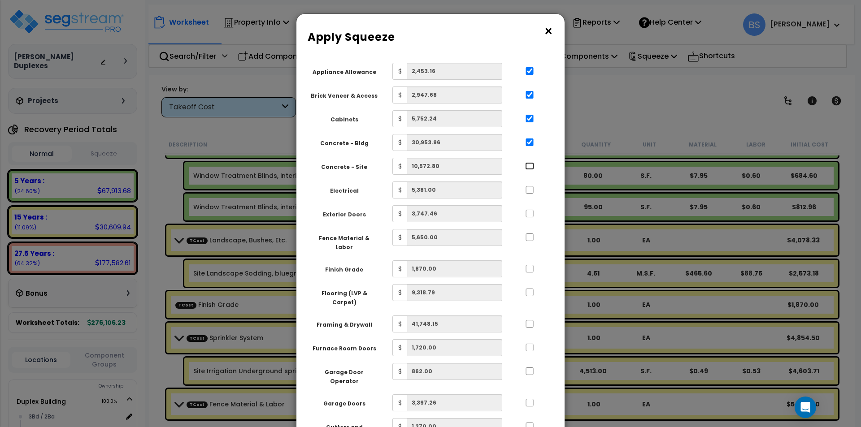
checkbox input "true"
click at [528, 195] on div at bounding box center [529, 189] width 41 height 14
click at [529, 192] on input "..." at bounding box center [529, 190] width 9 height 8
checkbox input "true"
click at [530, 213] on input "..." at bounding box center [529, 214] width 9 height 8
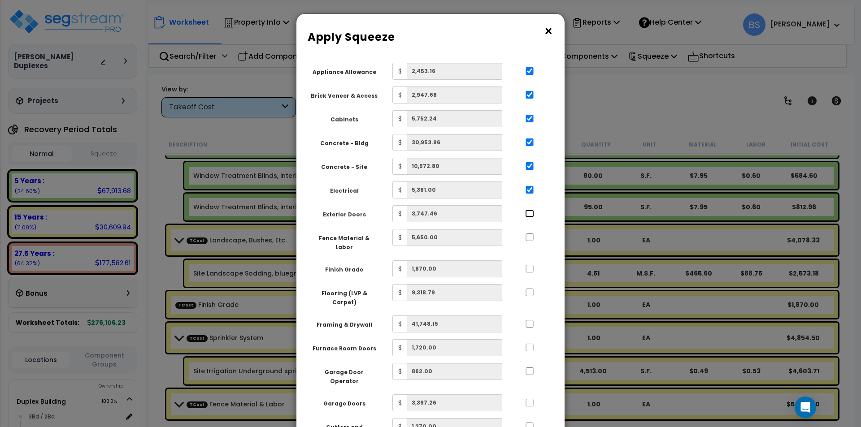
checkbox input "true"
click at [527, 234] on input "..." at bounding box center [529, 238] width 9 height 8
checkbox input "true"
click at [529, 265] on input "..." at bounding box center [529, 269] width 9 height 8
checkbox input "true"
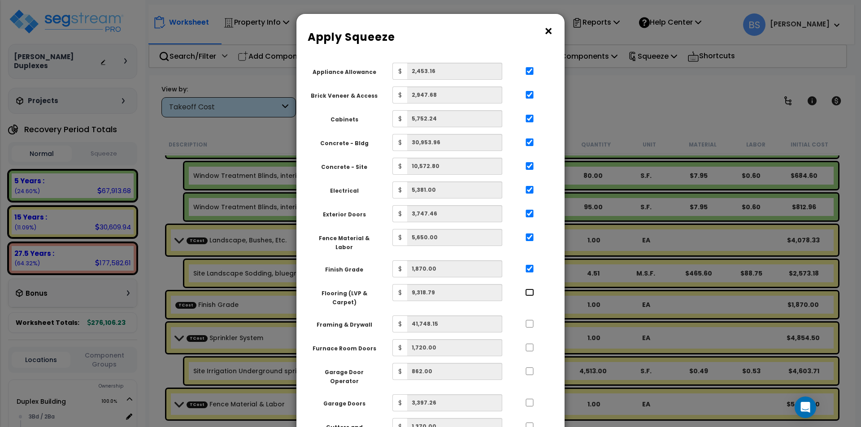
click at [530, 289] on input "..." at bounding box center [529, 293] width 9 height 8
checkbox input "true"
click at [529, 320] on input "..." at bounding box center [529, 324] width 9 height 8
checkbox input "true"
click at [529, 344] on input "..." at bounding box center [529, 348] width 9 height 8
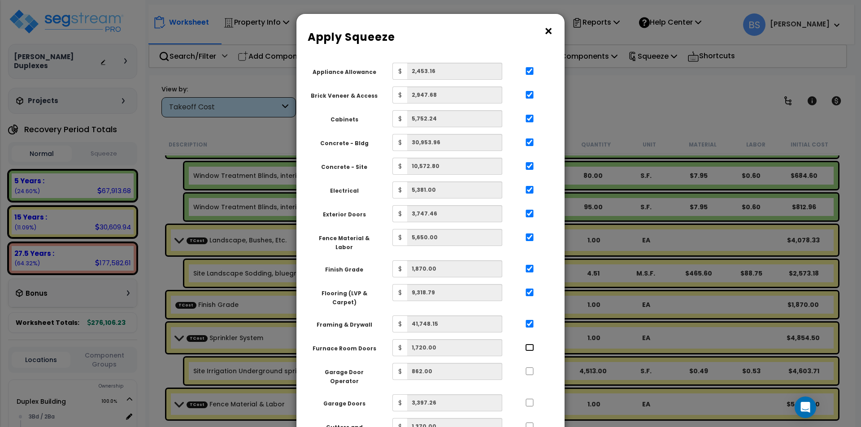
checkbox input "true"
click at [532, 368] on input "..." at bounding box center [529, 372] width 9 height 8
checkbox input "true"
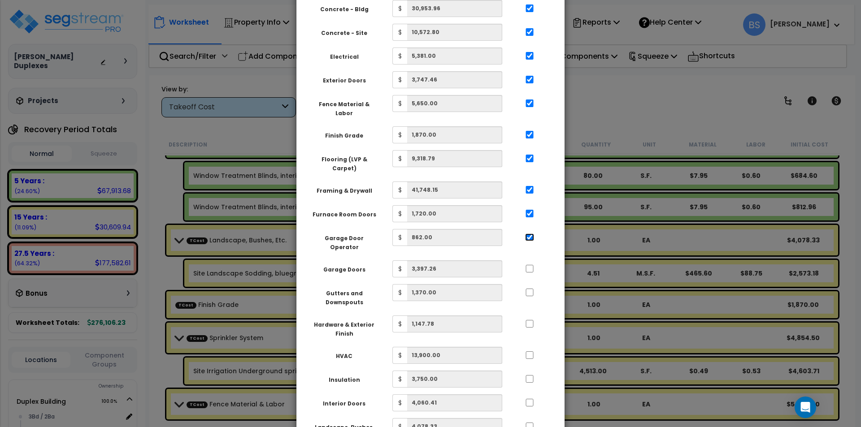
scroll to position [134, 0]
click at [530, 264] on input "..." at bounding box center [529, 268] width 9 height 8
checkbox input "true"
drag, startPoint x: 527, startPoint y: 268, endPoint x: 529, endPoint y: 283, distance: 15.4
click at [527, 288] on input "..." at bounding box center [529, 292] width 9 height 8
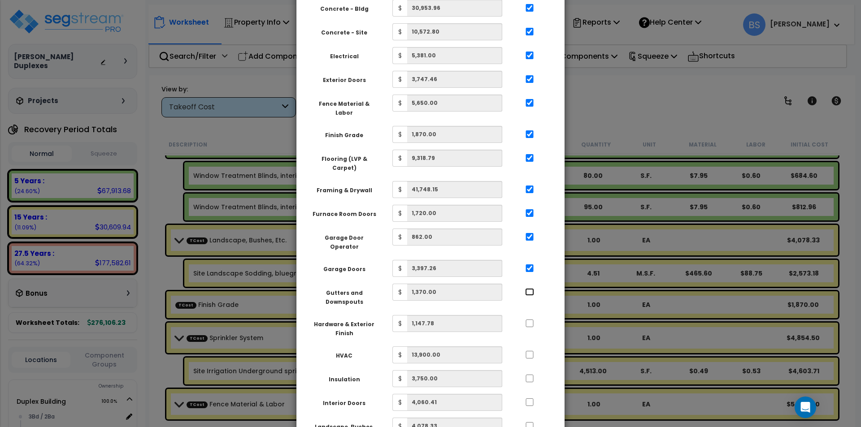
checkbox input "true"
click at [529, 320] on input "..." at bounding box center [529, 324] width 9 height 8
checkbox input "true"
click at [528, 351] on input "..." at bounding box center [529, 355] width 9 height 8
checkbox input "true"
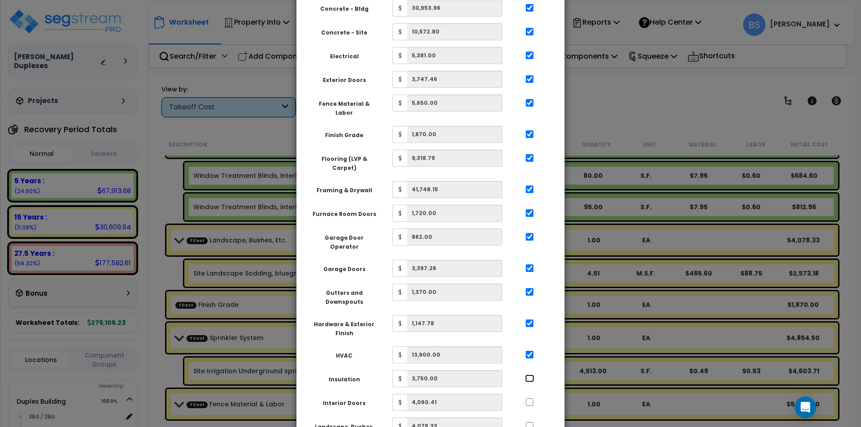
click at [528, 375] on input "..." at bounding box center [529, 379] width 9 height 8
checkbox input "true"
click at [529, 399] on input "..." at bounding box center [529, 403] width 9 height 8
checkbox input "true"
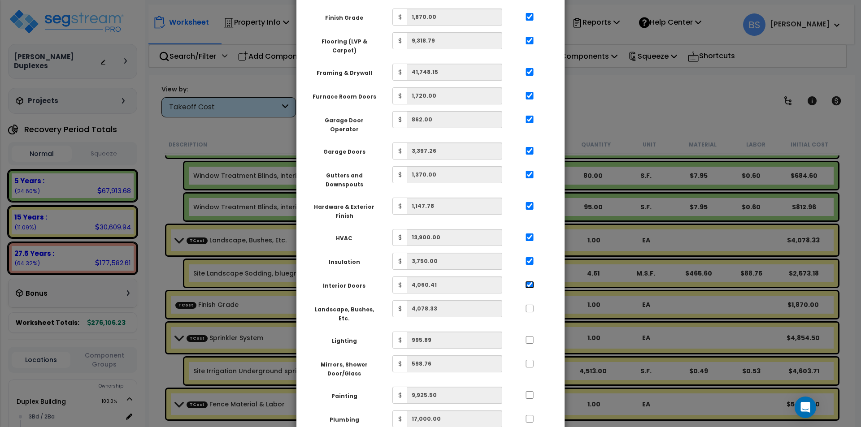
scroll to position [269, 0]
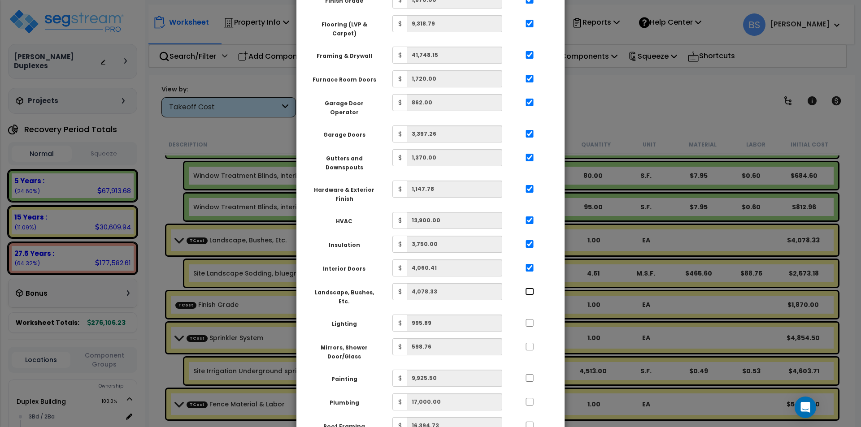
click at [532, 288] on input "..." at bounding box center [529, 292] width 9 height 8
checkbox input "true"
click at [528, 315] on div at bounding box center [529, 322] width 41 height 14
click at [527, 320] on input "..." at bounding box center [528, 324] width 9 height 8
checkbox input "true"
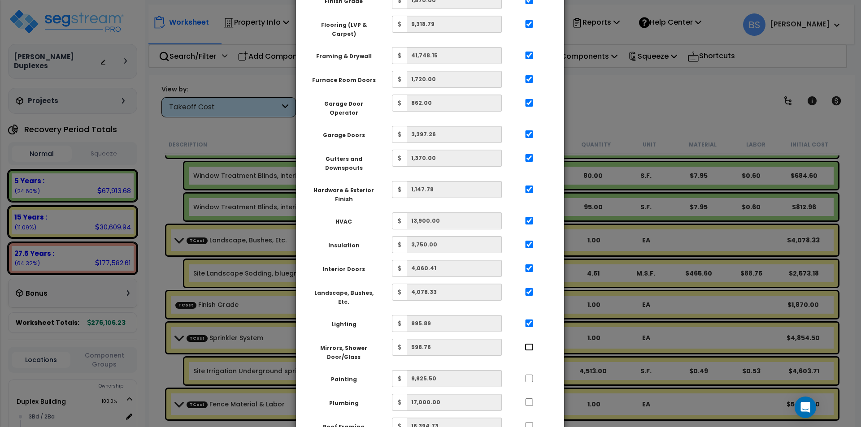
click at [527, 343] on input "..." at bounding box center [528, 347] width 9 height 8
checkbox input "true"
click at [529, 375] on input "..." at bounding box center [528, 379] width 9 height 8
checkbox input "true"
click at [526, 399] on input "..." at bounding box center [528, 403] width 9 height 8
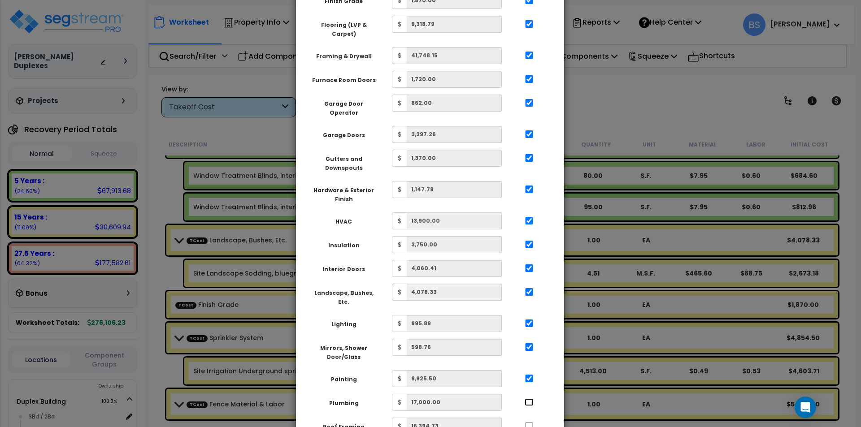
checkbox input "true"
click at [529, 422] on input "..." at bounding box center [528, 426] width 9 height 8
checkbox input "true"
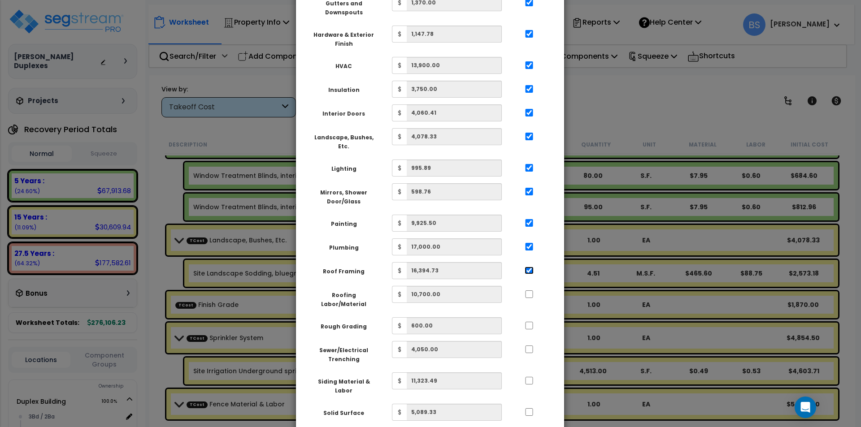
scroll to position [448, 0]
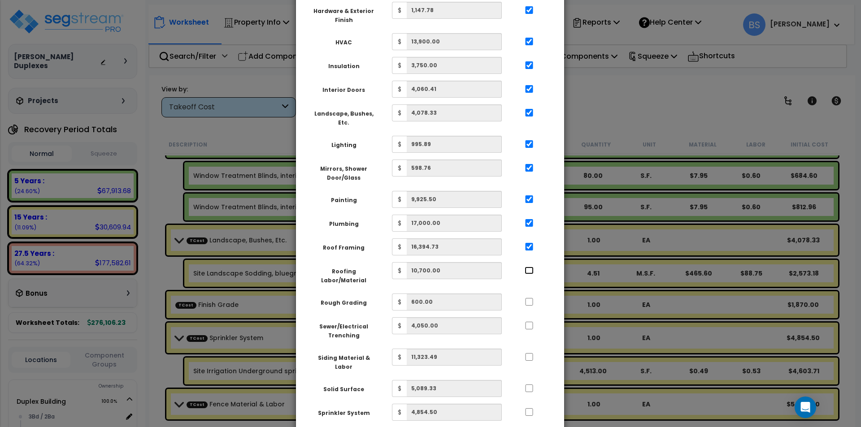
click at [528, 267] on input "..." at bounding box center [528, 271] width 9 height 8
checkbox input "true"
click at [529, 298] on input "..." at bounding box center [528, 302] width 9 height 8
checkbox input "true"
click at [528, 322] on input "..." at bounding box center [528, 326] width 9 height 8
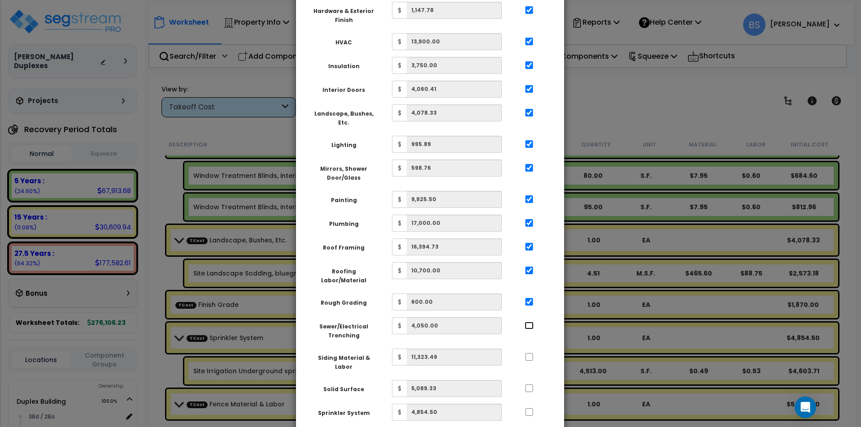
checkbox input "true"
click at [528, 353] on input "..." at bounding box center [528, 357] width 9 height 8
checkbox input "true"
click at [528, 385] on input "..." at bounding box center [528, 389] width 9 height 8
checkbox input "true"
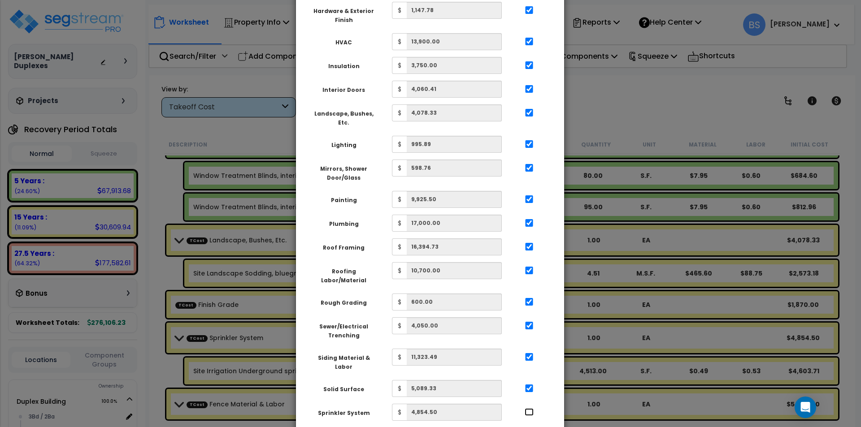
click at [530, 408] on input "..." at bounding box center [528, 412] width 9 height 8
checkbox input "true"
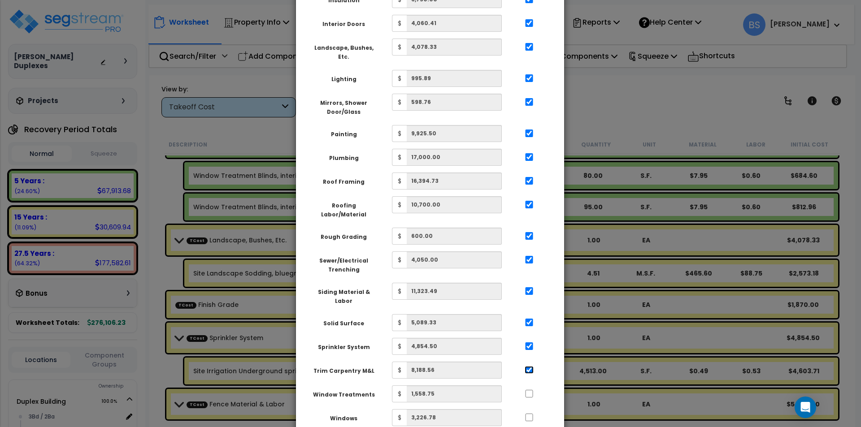
scroll to position [524, 0]
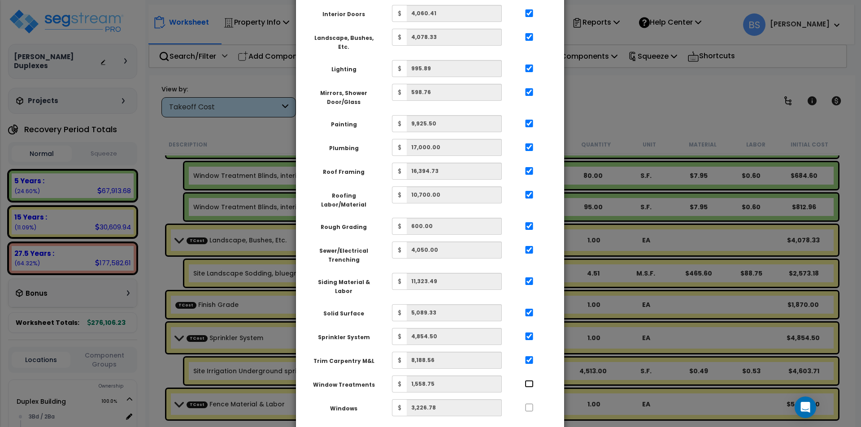
click at [529, 380] on input "..." at bounding box center [528, 384] width 9 height 8
checkbox input "true"
click at [527, 404] on input "..." at bounding box center [528, 408] width 9 height 8
checkbox input "true"
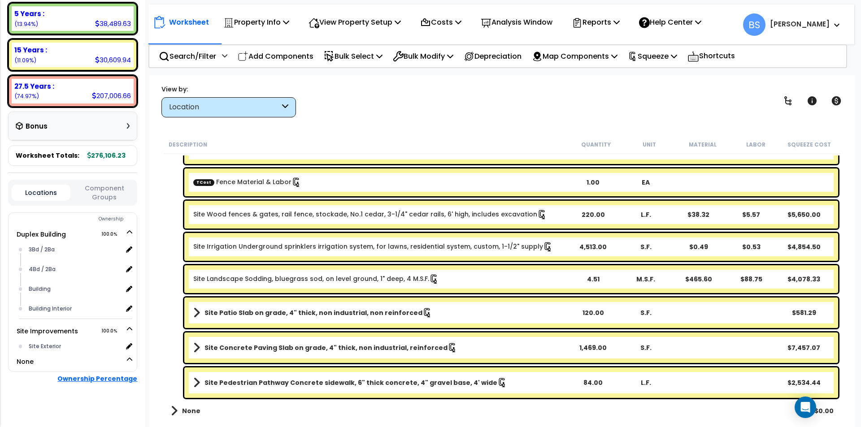
scroll to position [214, 0]
click at [46, 303] on div "Building Interior" at bounding box center [74, 308] width 96 height 11
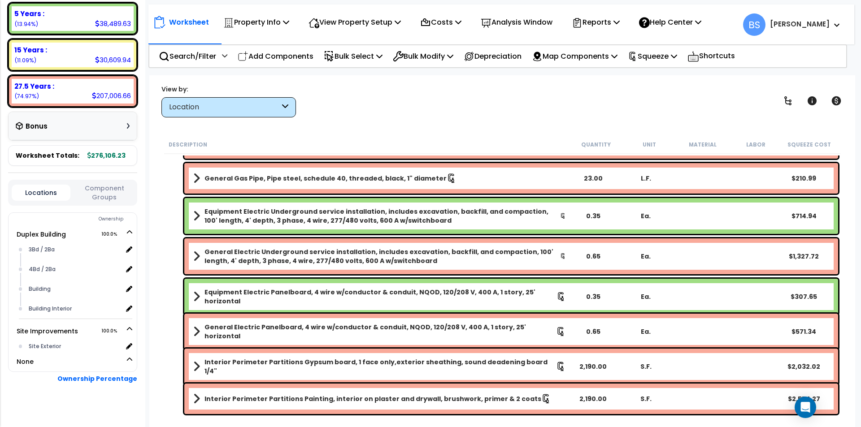
scroll to position [1059, 0]
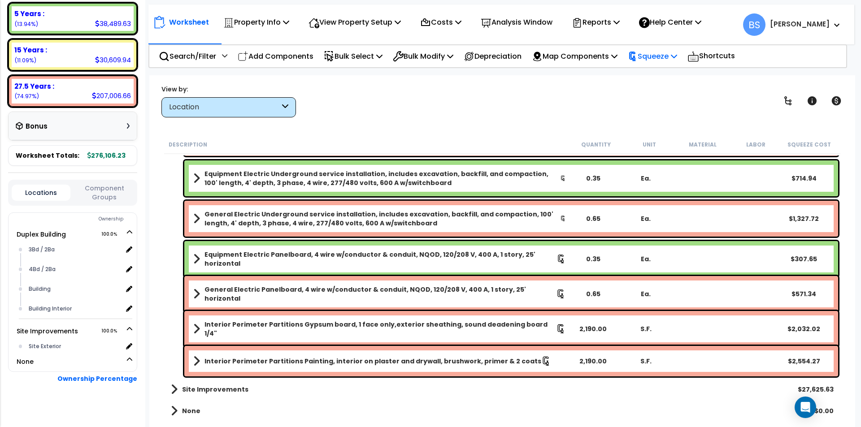
click at [658, 62] on p "Squeeze" at bounding box center [652, 56] width 49 height 12
click at [599, 14] on div "Reports" at bounding box center [596, 22] width 48 height 21
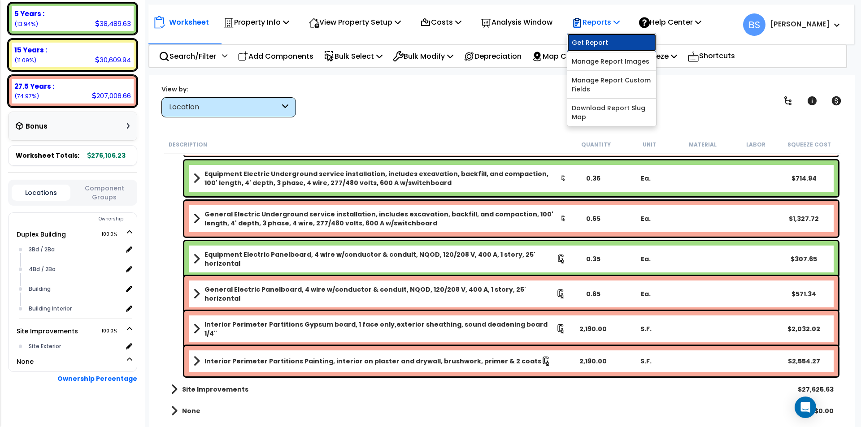
click at [610, 48] on link "Get Report" at bounding box center [611, 43] width 89 height 18
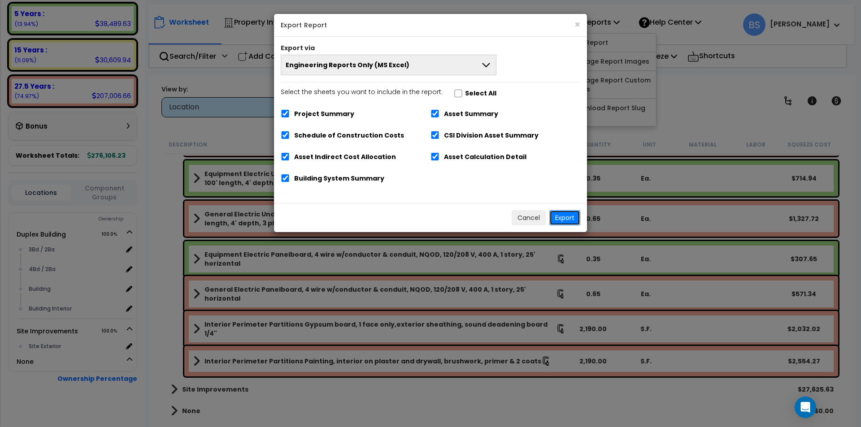
click at [567, 219] on button "Export" at bounding box center [564, 217] width 31 height 15
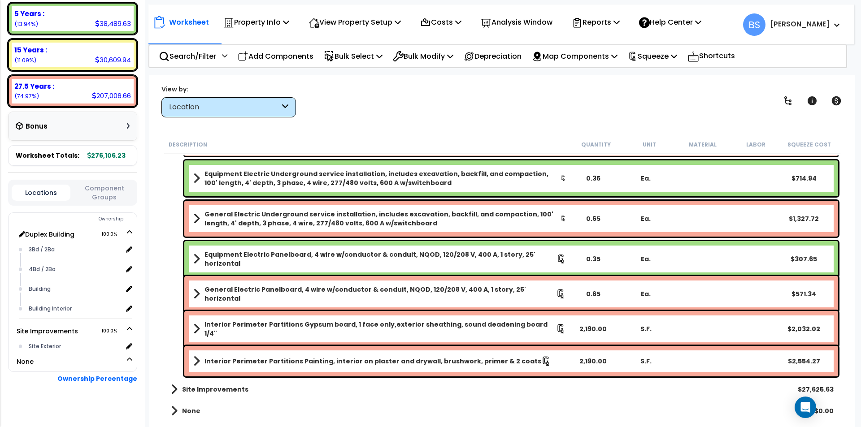
scroll to position [33, 0]
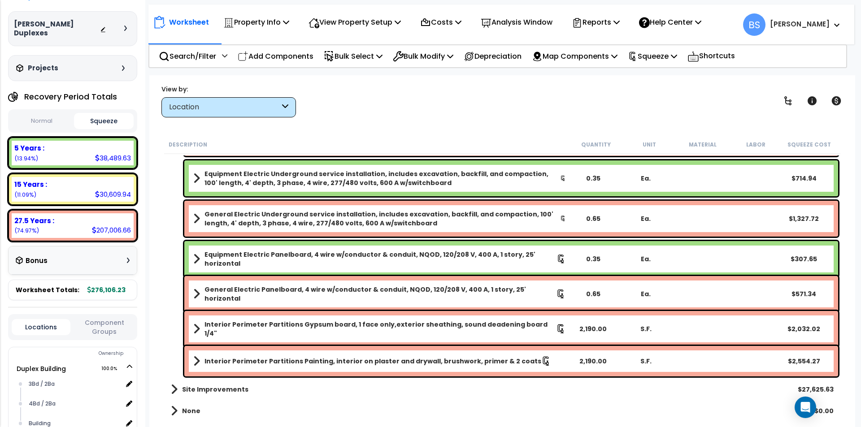
click at [102, 318] on button "Component Groups" at bounding box center [104, 327] width 59 height 19
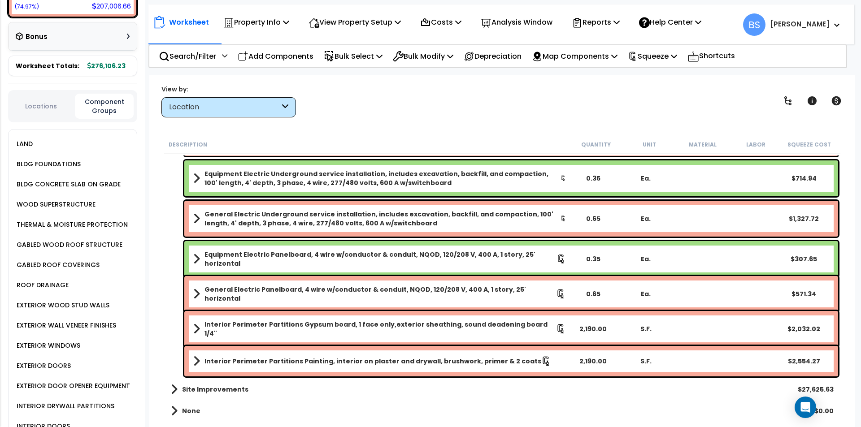
scroll to position [122, 0]
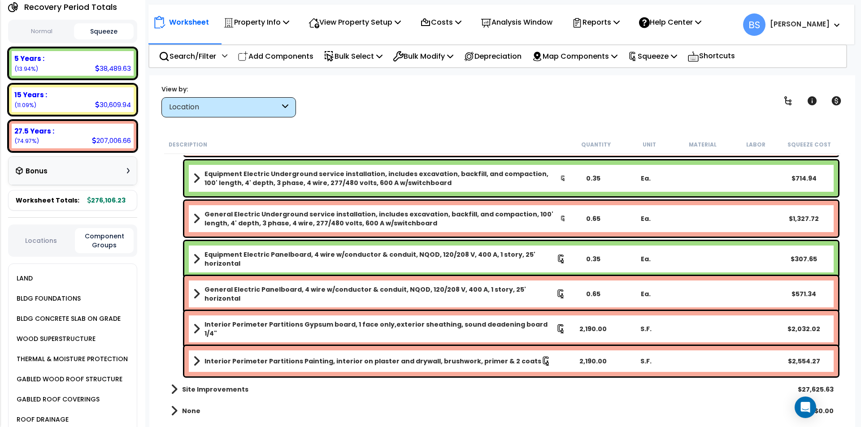
click at [33, 270] on div "LAND" at bounding box center [75, 279] width 122 height 20
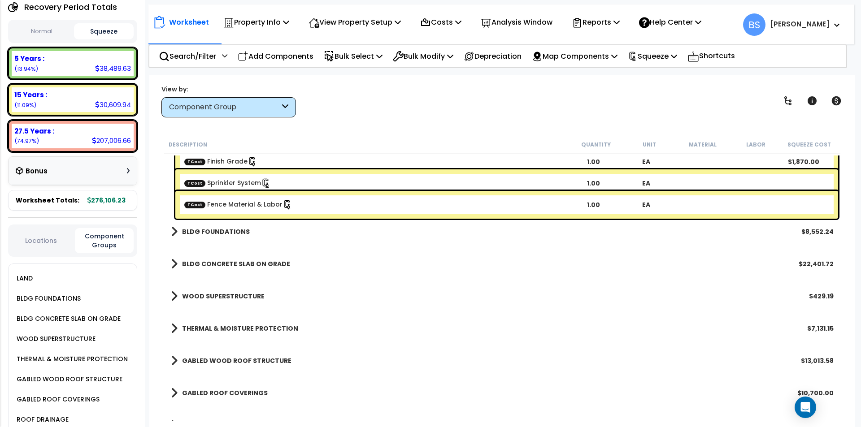
scroll to position [0, 0]
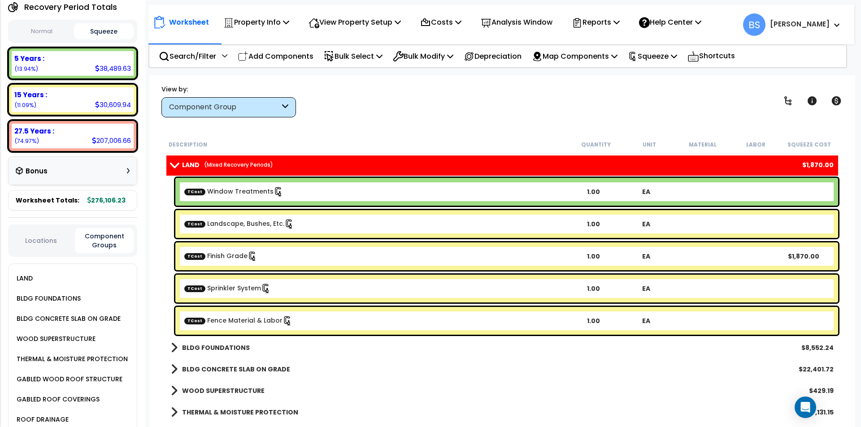
click at [235, 194] on link "TCost Window Treatments" at bounding box center [233, 192] width 99 height 10
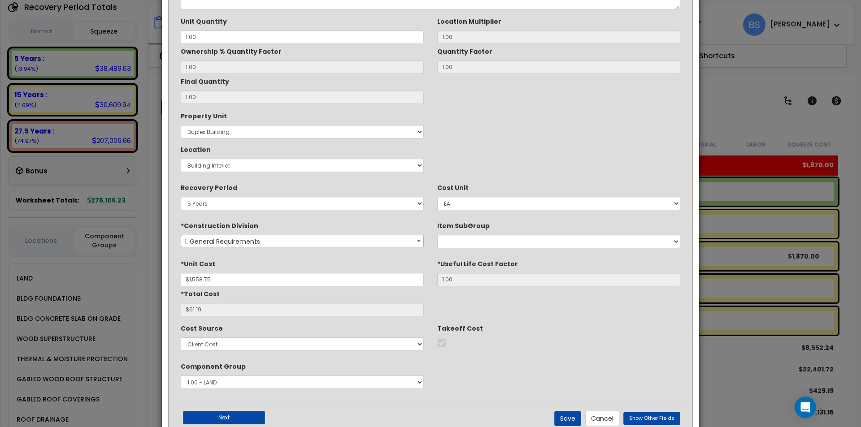
scroll to position [90, 0]
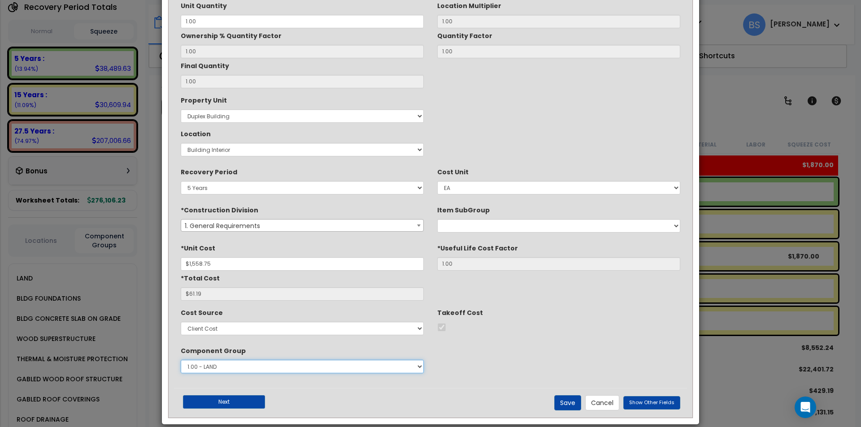
click at [223, 369] on select "Select 1.00 - LAND 2.00 - GENERAL REQUIREMENTS 3.00 - BUILDING-RELATED SITEWORK…" at bounding box center [302, 366] width 243 height 13
select select "14329"
click at [181, 360] on select "Select 1.00 - LAND 2.00 - GENERAL REQUIREMENTS 3.00 - BUILDING-RELATED SITEWORK…" at bounding box center [302, 366] width 243 height 13
click at [567, 403] on button "Save" at bounding box center [567, 402] width 27 height 15
type input "1558.75"
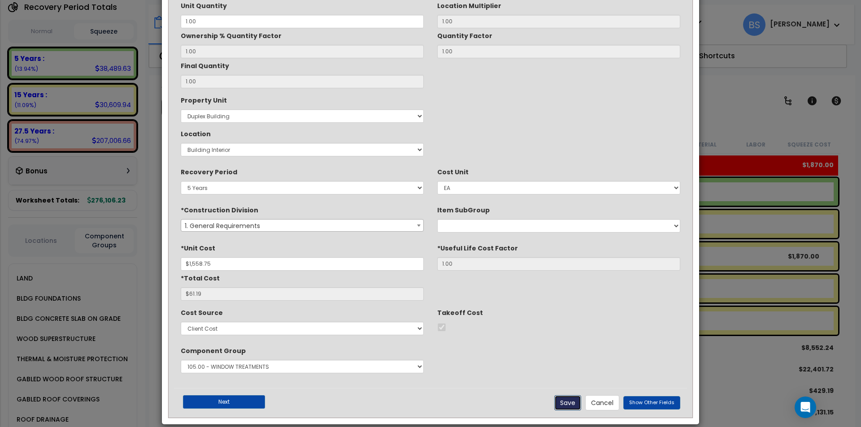
type input "61.19"
click at [567, 403] on button "Save" at bounding box center [567, 402] width 27 height 15
checkbox input "true"
click at [615, 402] on button "Cancel" at bounding box center [602, 402] width 34 height 15
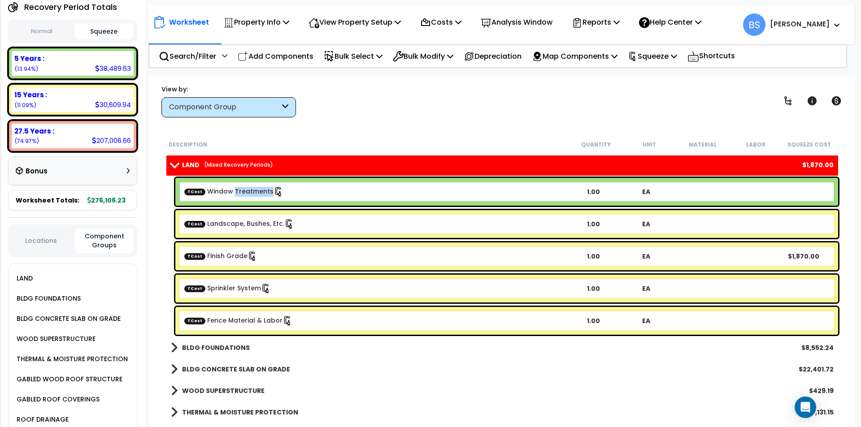
scroll to position [0, 0]
click at [429, 23] on icon at bounding box center [425, 22] width 8 height 7
click at [443, 68] on link "Direct Costs" at bounding box center [460, 61] width 89 height 18
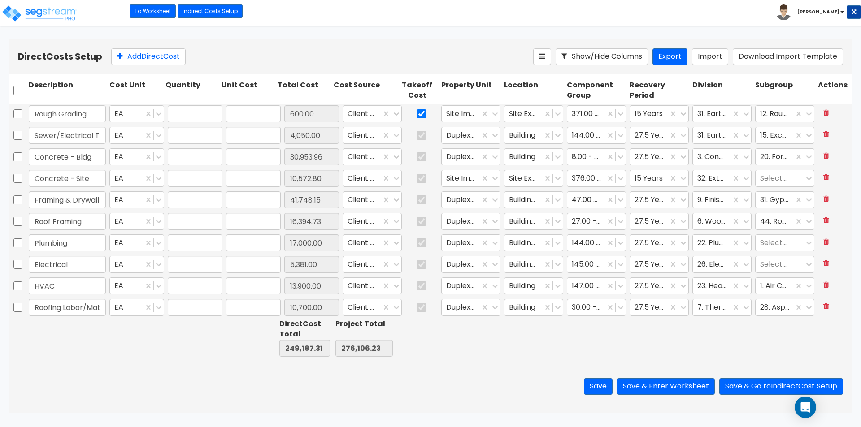
type input "1.00"
type input "600.00"
type input "1.00"
type input "4,050.00"
type input "1.00"
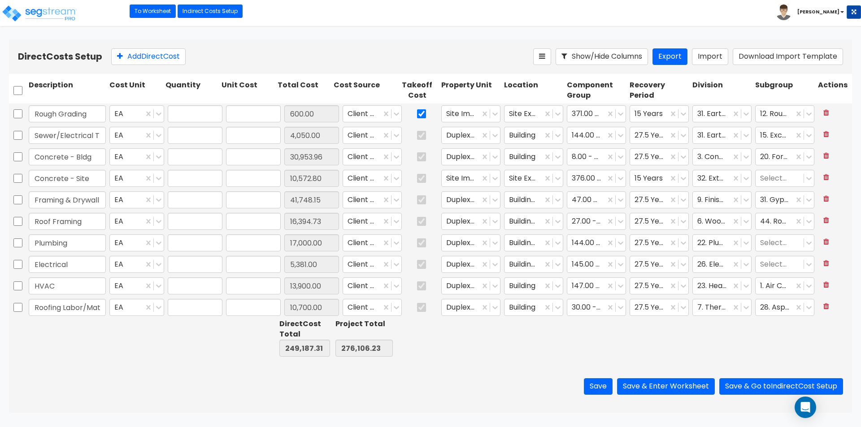
type input "30,953.96"
type input "1.00"
type input "10,572.80"
type input "1.00"
type input "41,748.15"
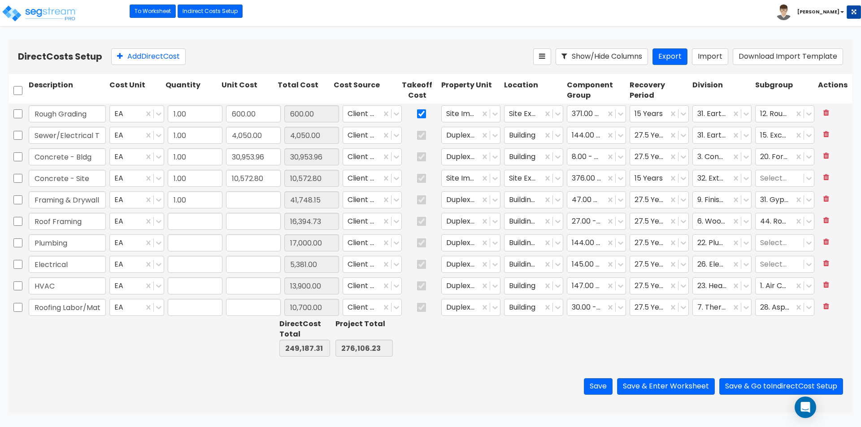
type input "1.00"
type input "16,394.73"
type input "1.00"
type input "17,000.00"
type input "1.00"
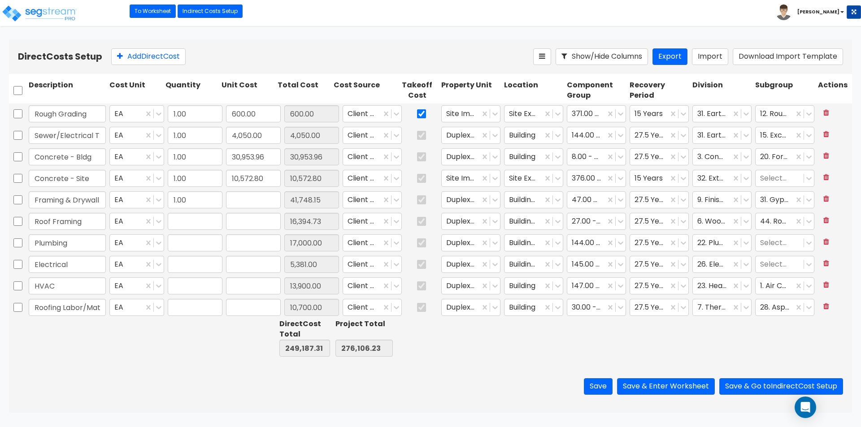
type input "5,381.00"
type input "1.00"
type input "13,900.00"
type input "1.00"
type input "10,700.00"
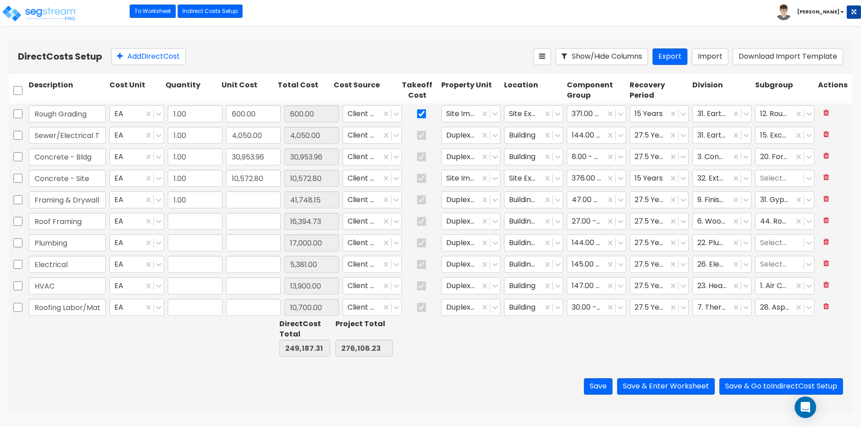
type input "1.00"
type input "2,947.68"
type input "1.00"
type input "3,226.78"
type input "1.00"
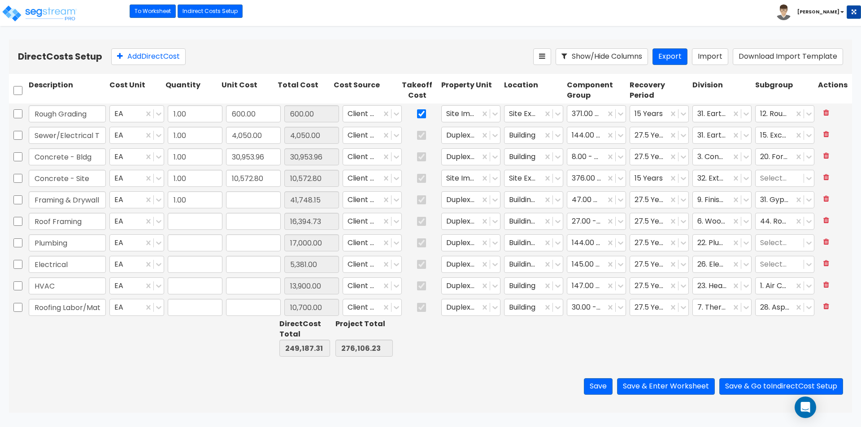
type input "3,747.46"
type input "1.00"
type input "3,397.26"
type input "1.00"
type input "3,750.00"
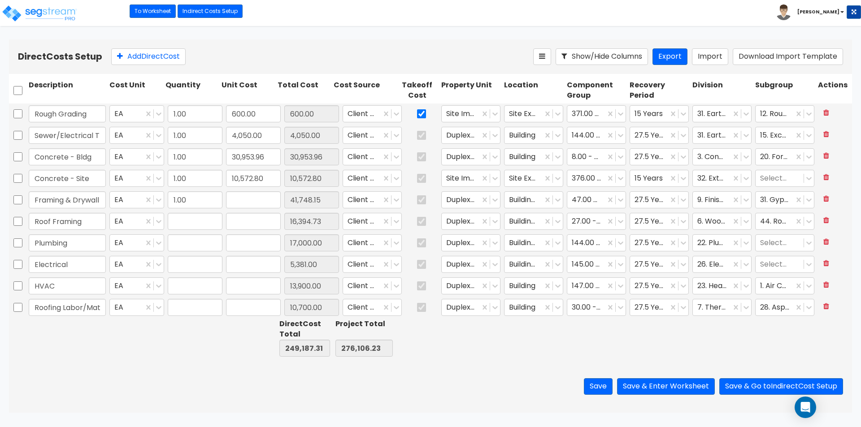
type input "1.00"
type input "11,323.49"
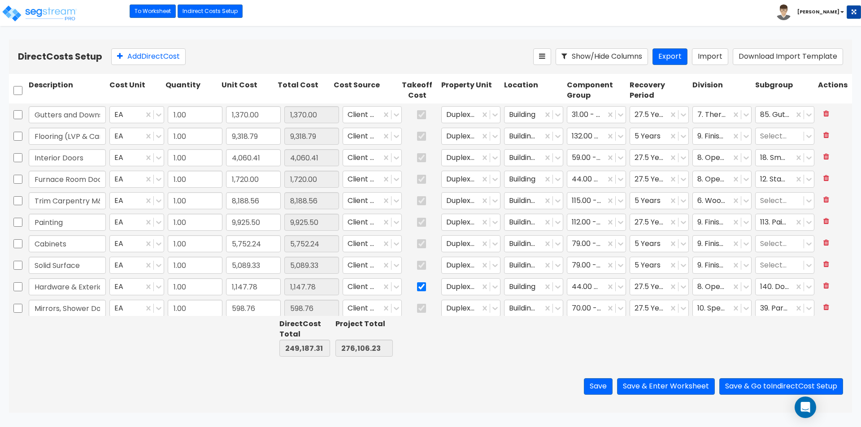
type input "1.00"
type input "1,558.75"
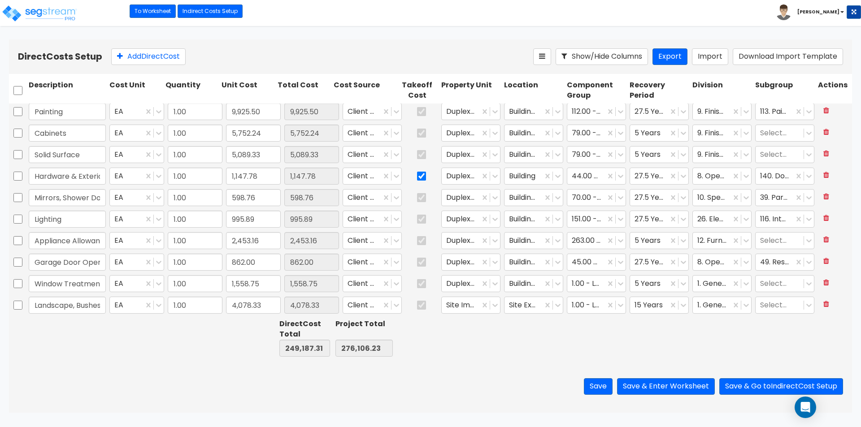
type input "1.00"
type input "5,650.00"
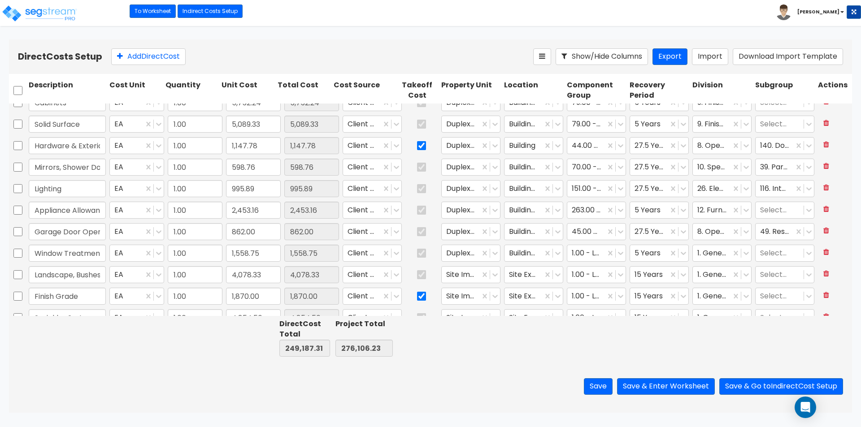
scroll to position [519, 0]
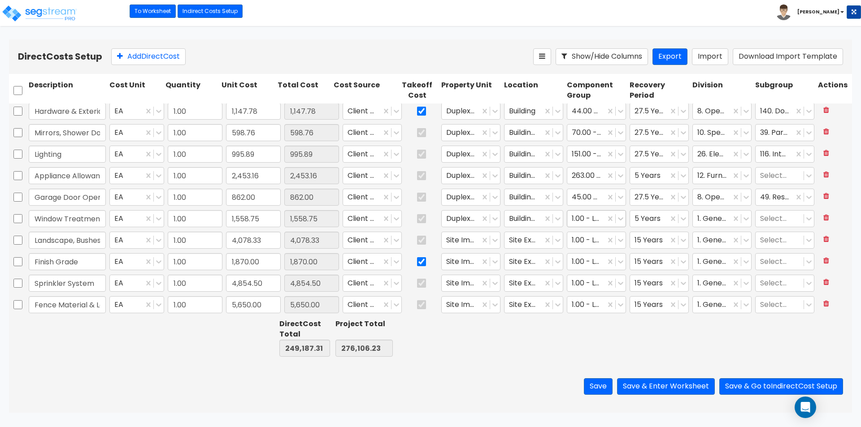
click at [593, 218] on div at bounding box center [586, 218] width 29 height 12
type input "window trea"
click at [584, 253] on div "105.00 - WINDOW TREATMENTS" at bounding box center [589, 250] width 59 height 34
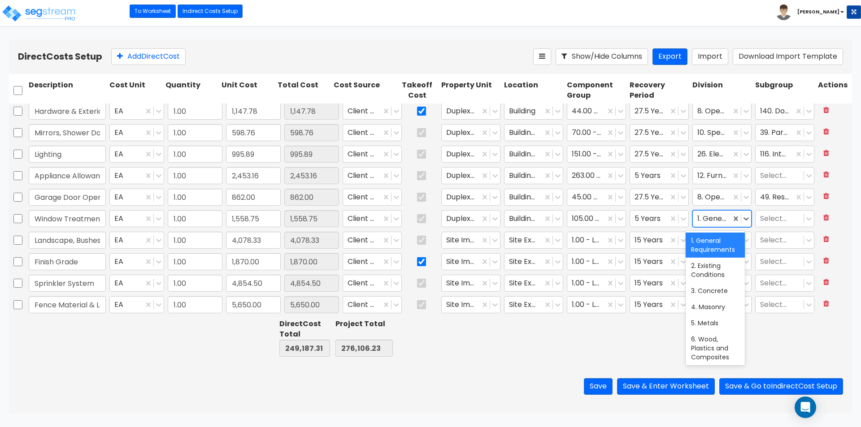
click at [719, 217] on div at bounding box center [711, 218] width 29 height 12
type input "furn"
click at [715, 238] on div "12. Furnishings" at bounding box center [714, 241] width 59 height 16
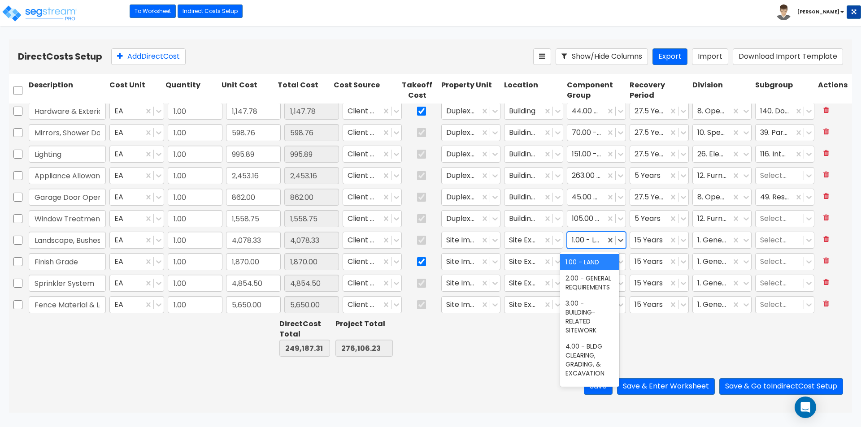
click at [585, 243] on div at bounding box center [586, 240] width 29 height 12
type input "l"
type input "landsc"
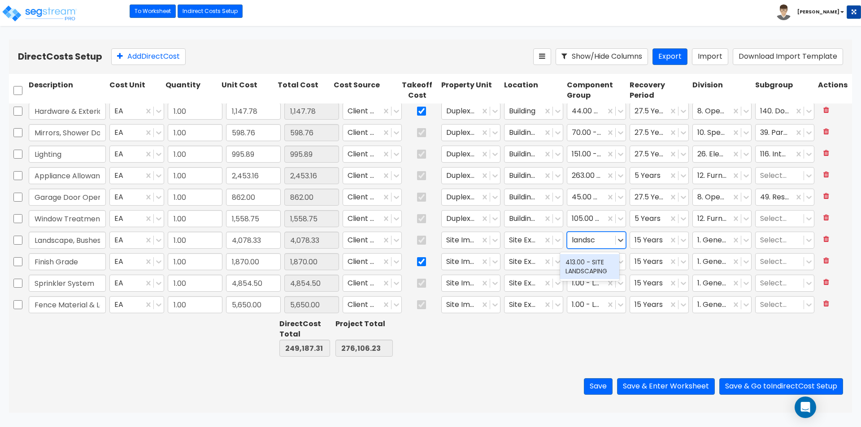
click at [585, 272] on div "413.00 - SITE LANDSCAPING" at bounding box center [589, 266] width 59 height 25
click at [707, 237] on div at bounding box center [711, 240] width 29 height 12
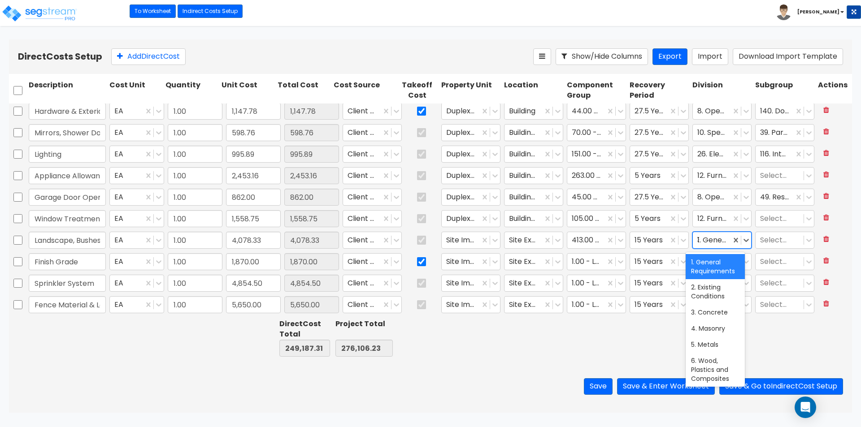
type input "32"
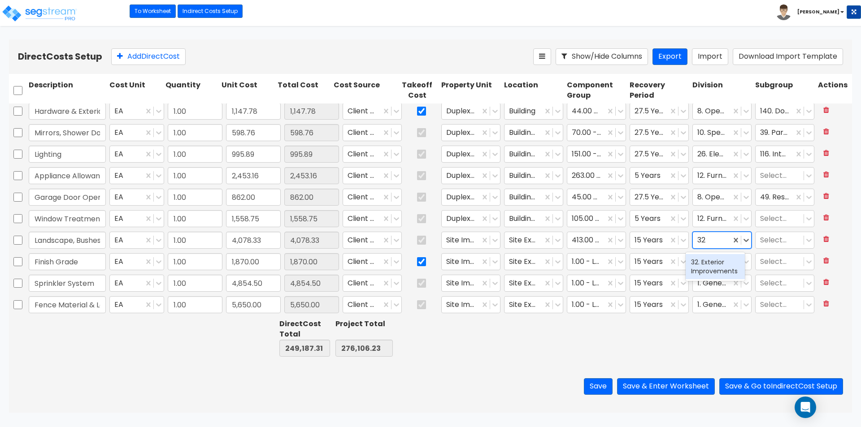
click at [704, 258] on div "32. Exterior Improvements" at bounding box center [714, 266] width 59 height 25
click at [589, 258] on div at bounding box center [586, 262] width 29 height 12
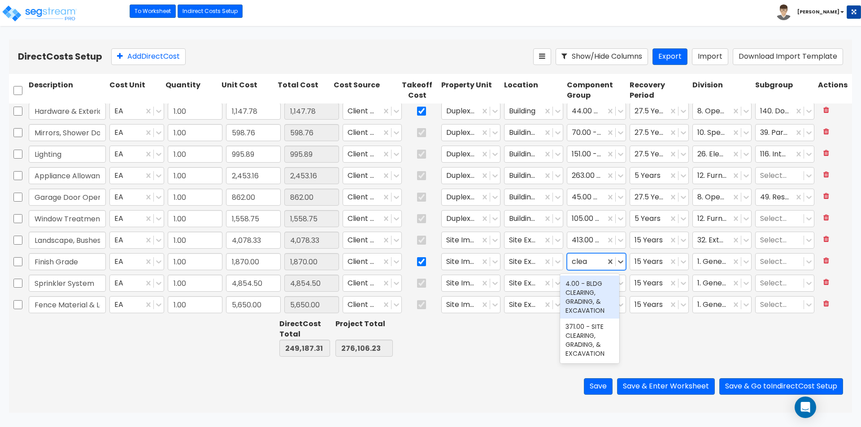
type input "clear"
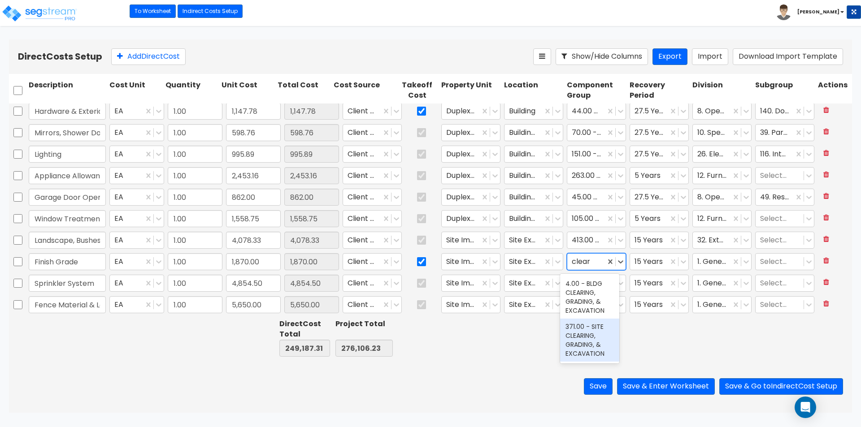
click at [592, 351] on div "371.00 - SITE CLEARING, GRADING, & EXCAVATION" at bounding box center [589, 340] width 59 height 43
click at [705, 261] on div at bounding box center [711, 262] width 29 height 12
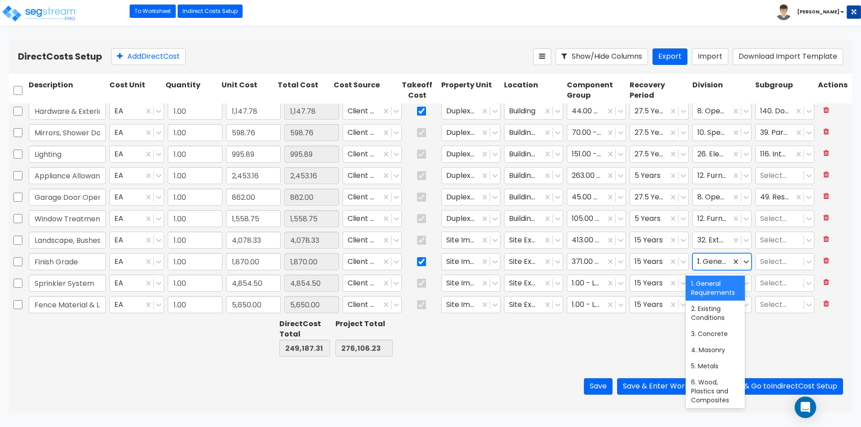
type input "32"
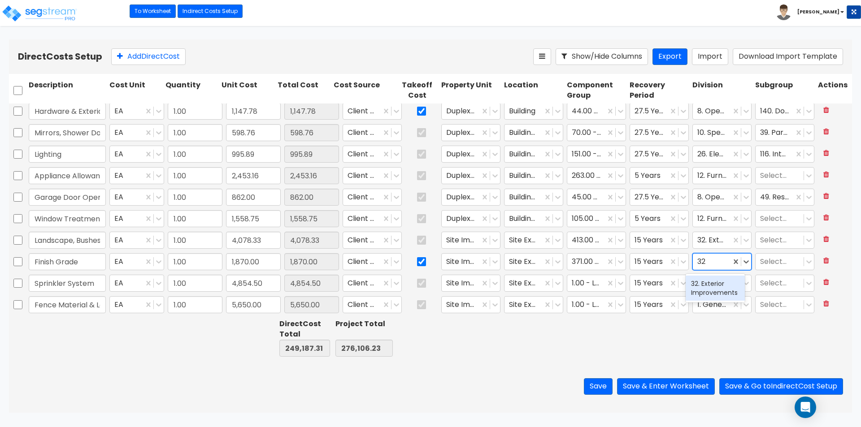
click at [711, 290] on div "32. Exterior Improvements" at bounding box center [714, 288] width 59 height 25
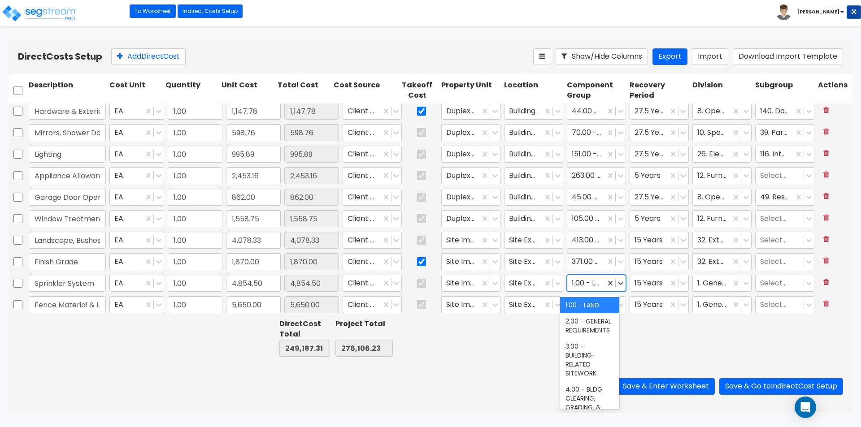
click at [580, 284] on div at bounding box center [586, 283] width 29 height 12
type input "irri"
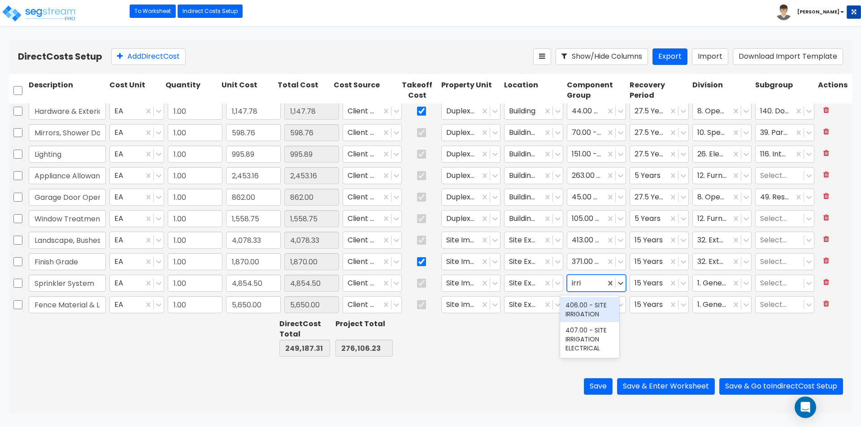
click at [585, 309] on div "406.00 - SITE IRRIGATION" at bounding box center [589, 309] width 59 height 25
click at [714, 287] on div at bounding box center [711, 283] width 29 height 12
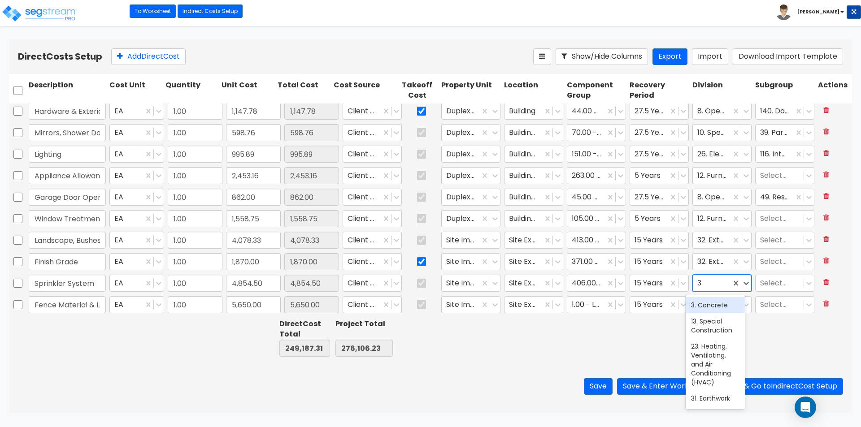
type input "32"
click at [712, 318] on div "32. Exterior Improvements" at bounding box center [714, 309] width 59 height 25
click at [588, 307] on div at bounding box center [586, 305] width 29 height 12
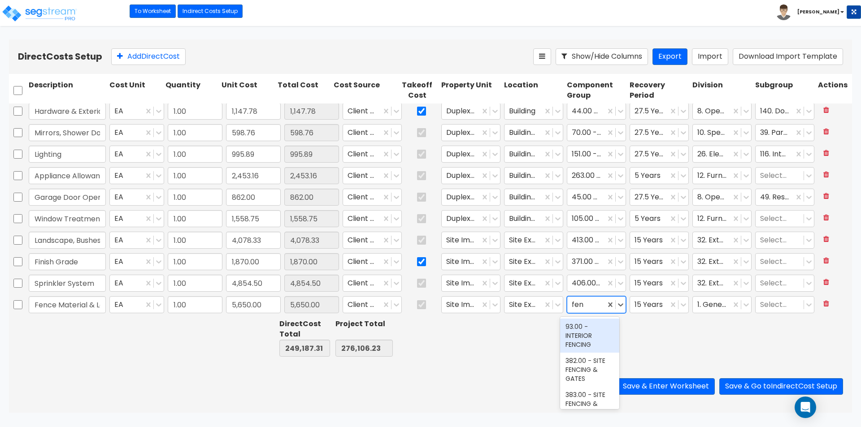
type input "fenc"
drag, startPoint x: 587, startPoint y: 346, endPoint x: 587, endPoint y: 359, distance: 13.0
click at [587, 359] on div "93.00 - INTERIOR FENCING 382.00 - SITE FENCING & GATES 383.00 - SITE FENCING & …" at bounding box center [589, 363] width 59 height 92
click at [585, 370] on div "382.00 - SITE FENCING & GATES" at bounding box center [589, 370] width 59 height 34
click at [705, 297] on div "1. General Requirements" at bounding box center [712, 305] width 38 height 16
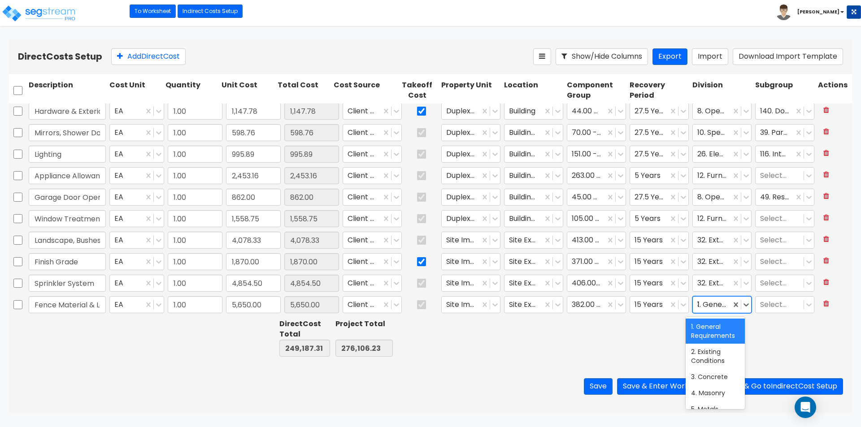
type input "32"
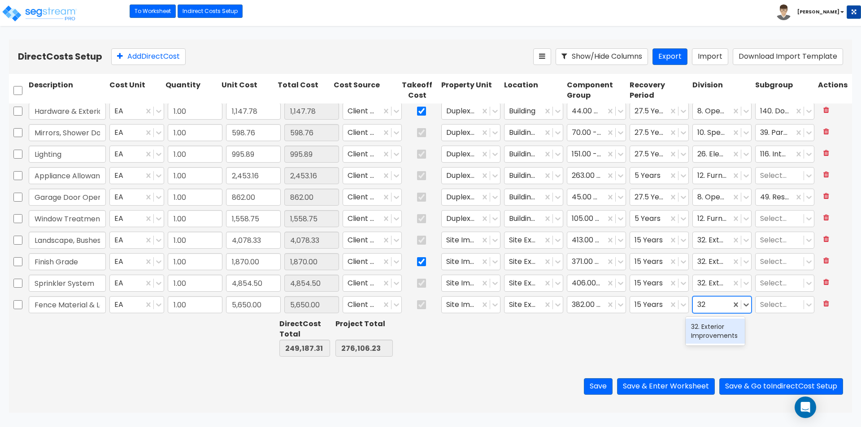
click at [740, 327] on div "32. Exterior Improvements" at bounding box center [714, 331] width 59 height 25
click at [692, 340] on div at bounding box center [721, 337] width 63 height 41
click at [417, 265] on input "checkbox" at bounding box center [421, 261] width 9 height 17
checkbox input "false"
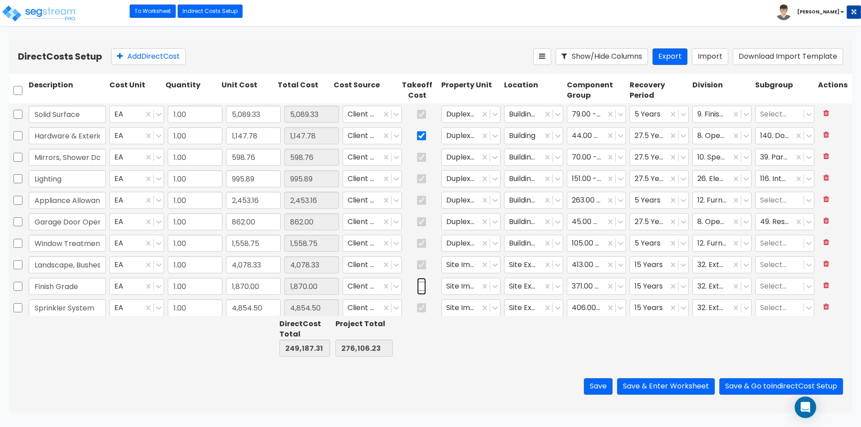
scroll to position [474, 0]
click at [417, 156] on input "checkbox" at bounding box center [421, 155] width 9 height 17
checkbox input "false"
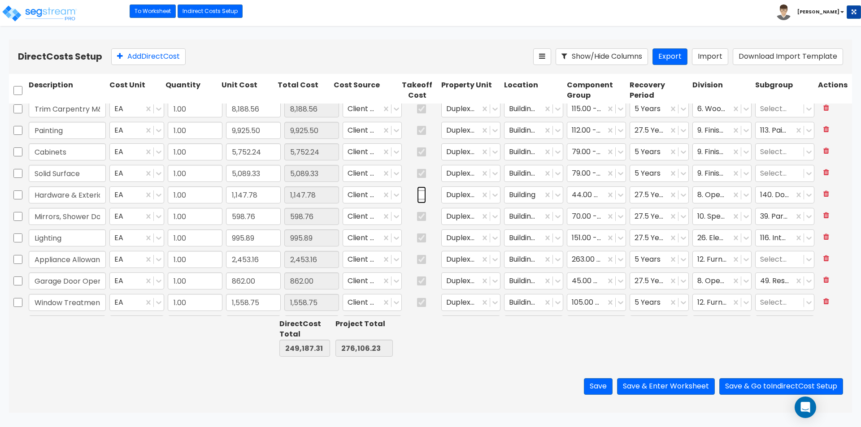
type input "1.00"
type input "9,318.79"
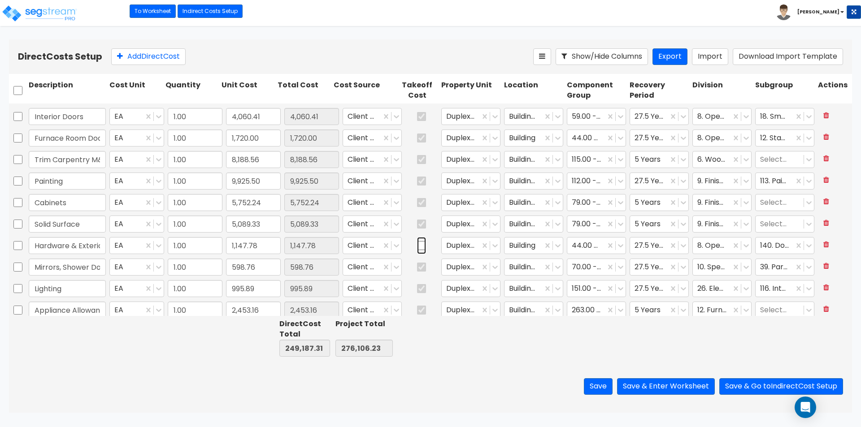
type input "1.00"
type input "5,650.00"
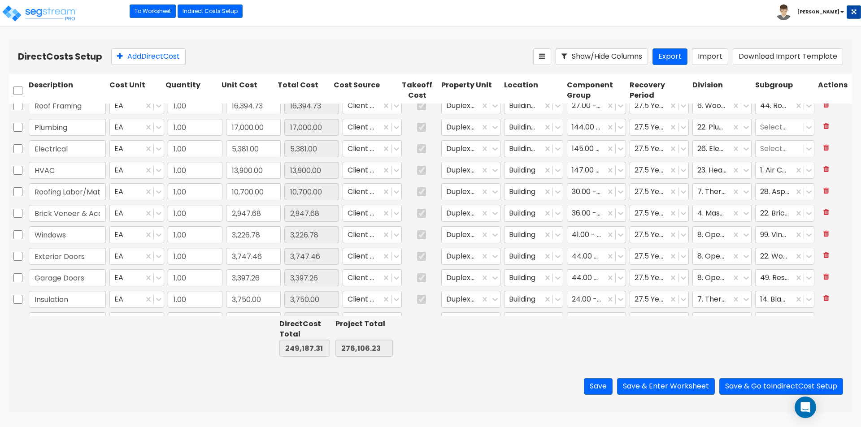
type input "1.00"
type input "10,572.80"
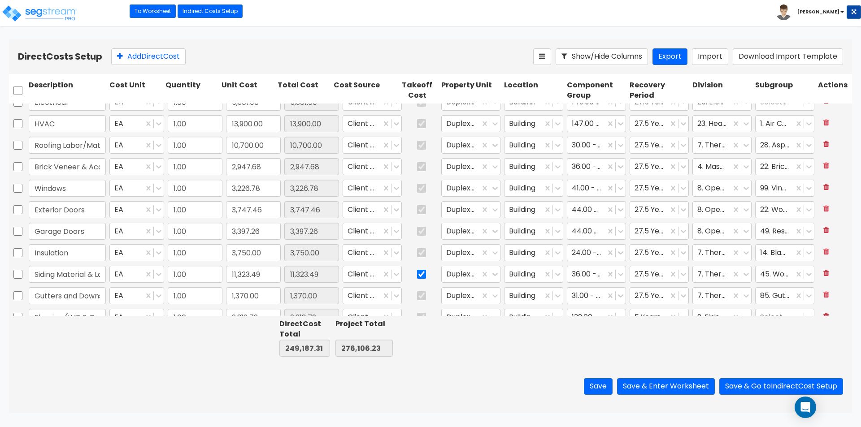
scroll to position [205, 0]
click at [410, 231] on div at bounding box center [421, 231] width 36 height 21
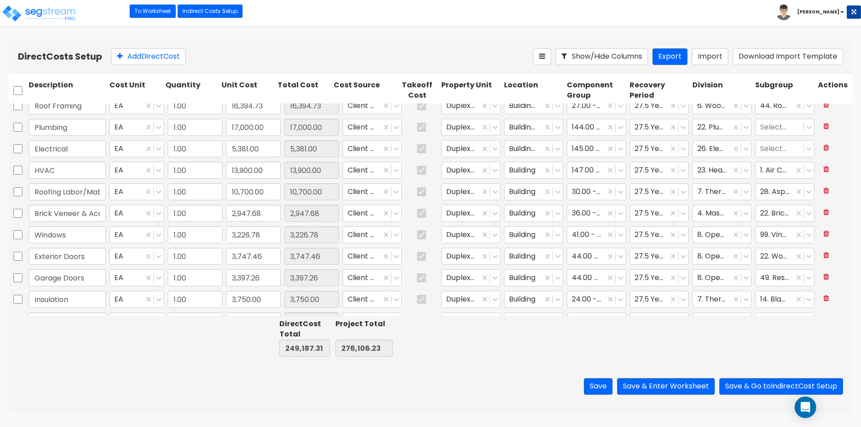
type input "1.00"
type input "30,953.96"
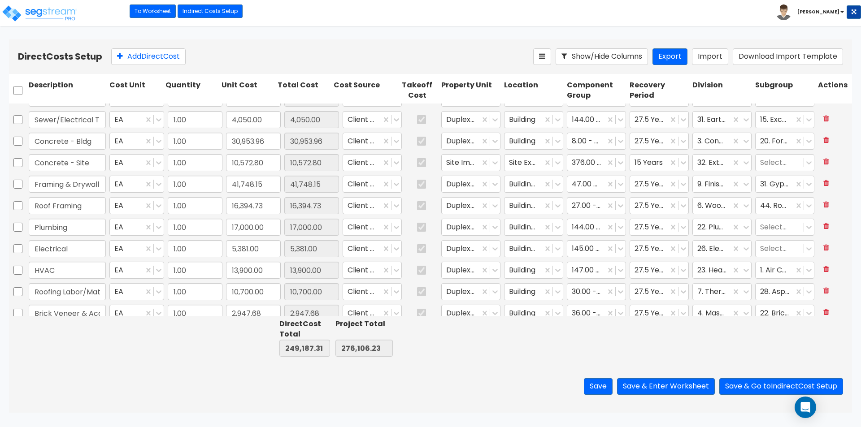
scroll to position [0, 0]
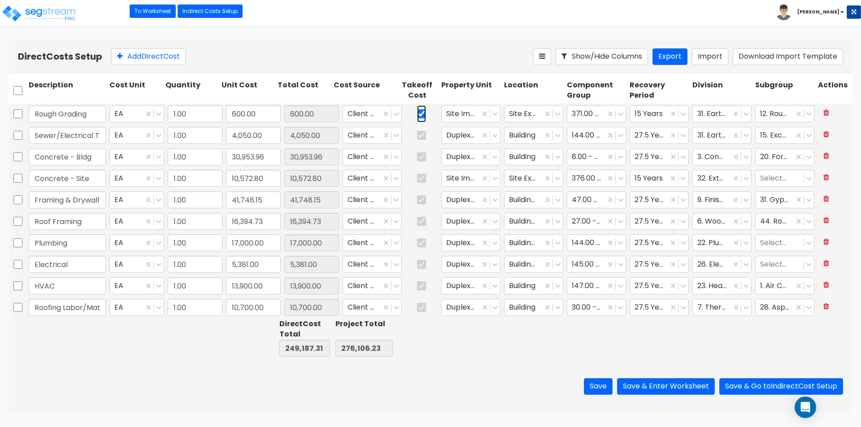
click at [417, 113] on input "checkbox" at bounding box center [421, 113] width 9 height 17
checkbox input "false"
click at [678, 385] on button "Save & Enter Worksheet" at bounding box center [666, 386] width 98 height 17
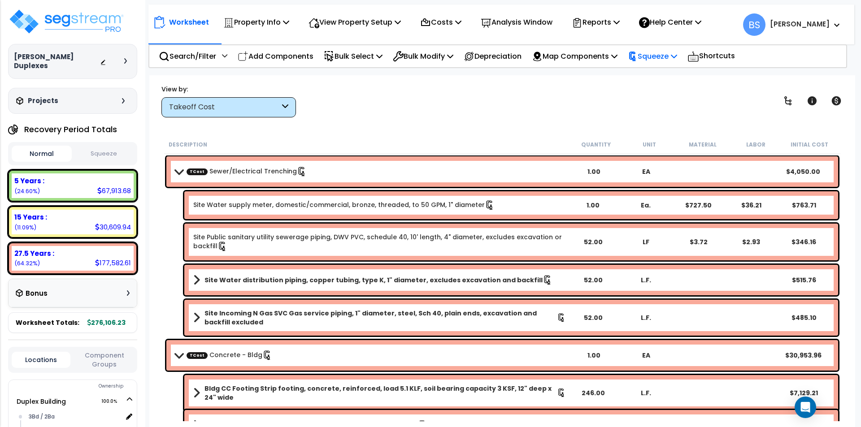
click at [677, 51] on p "Squeeze" at bounding box center [652, 56] width 49 height 12
click at [667, 76] on link "Re-squeeze" at bounding box center [667, 76] width 89 height 18
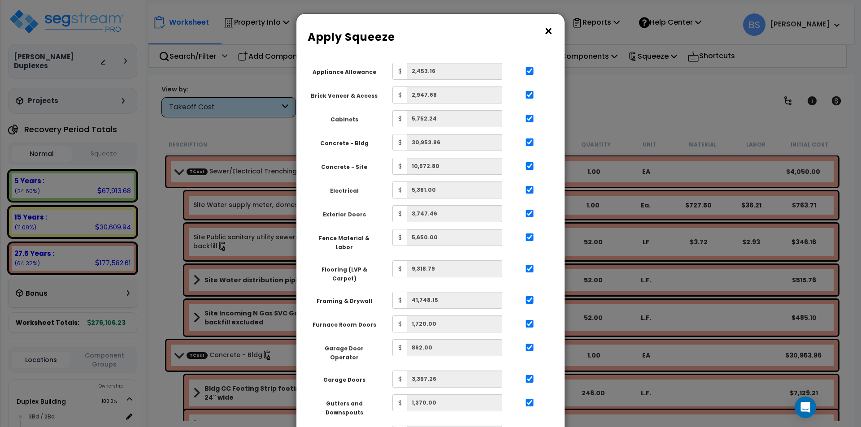
click at [548, 35] on button "×" at bounding box center [548, 31] width 10 height 14
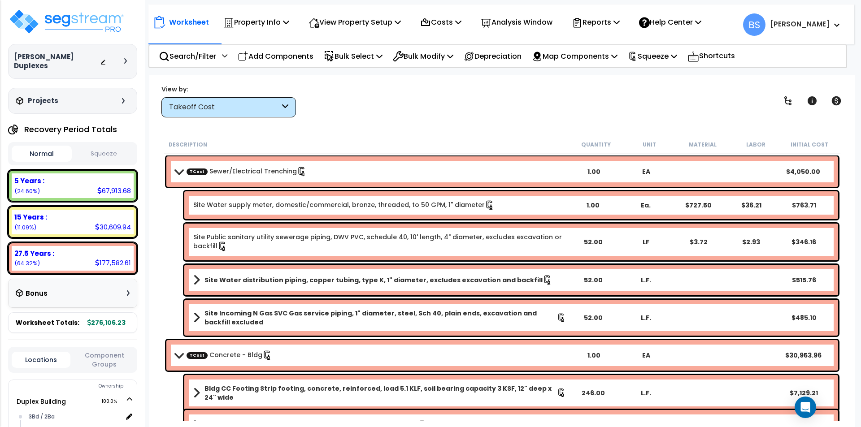
click at [417, 122] on div "Worksheet Property Info Property Setup Add Property Unit Template property Clon…" at bounding box center [502, 288] width 706 height 427
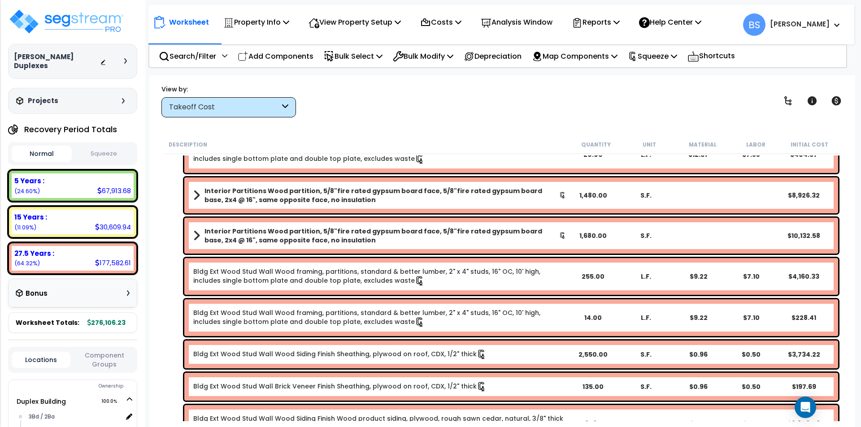
scroll to position [505, 0]
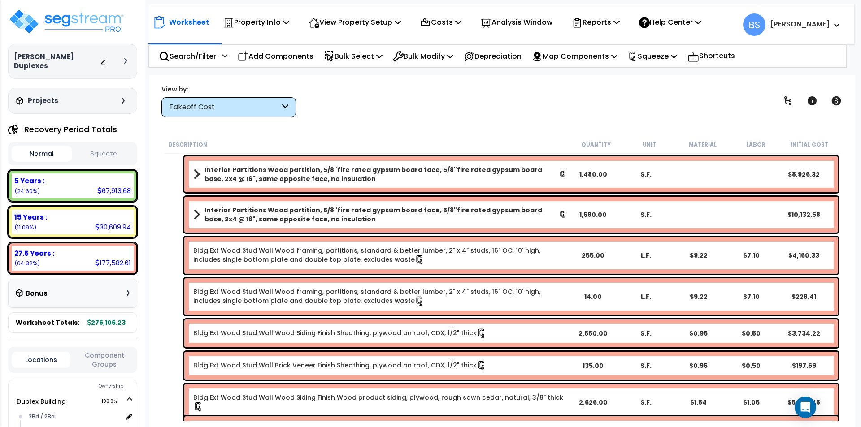
click at [264, 333] on link "Bldg Ext Wood Stud Wall Wood Siding Finish Sheathing, plywood on roof, CDX, 1/2…" at bounding box center [339, 334] width 293 height 10
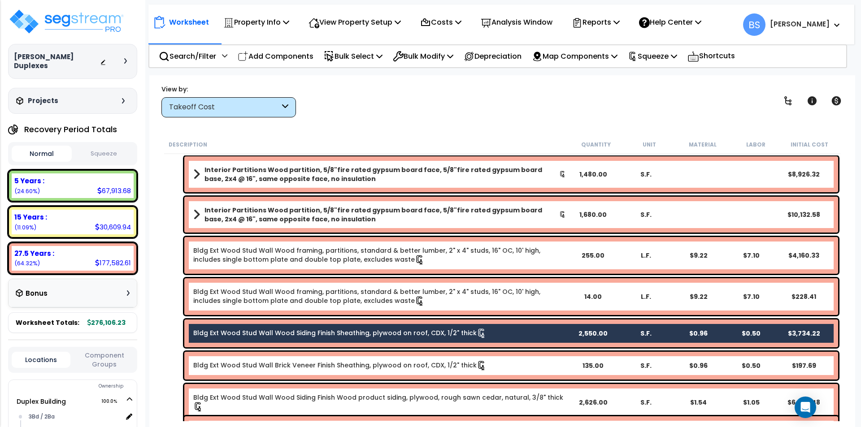
click at [273, 399] on link "Bldg Ext Wood Stud Wall Wood Siding Finish Wood product siding, plywood, rough …" at bounding box center [379, 402] width 373 height 19
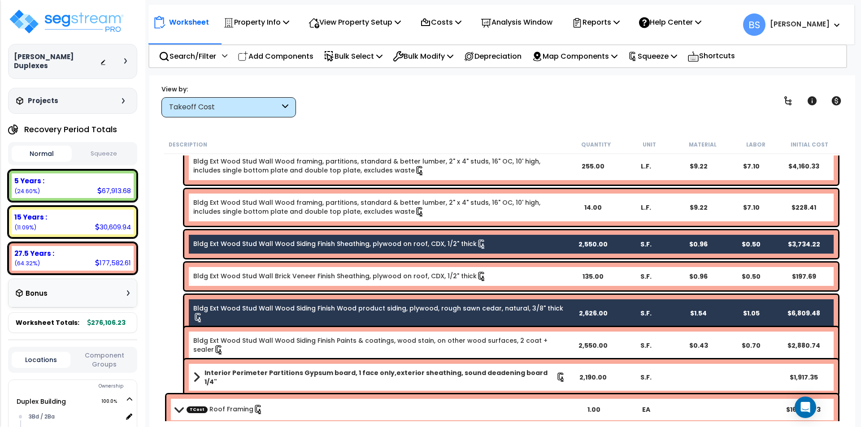
scroll to position [594, 0]
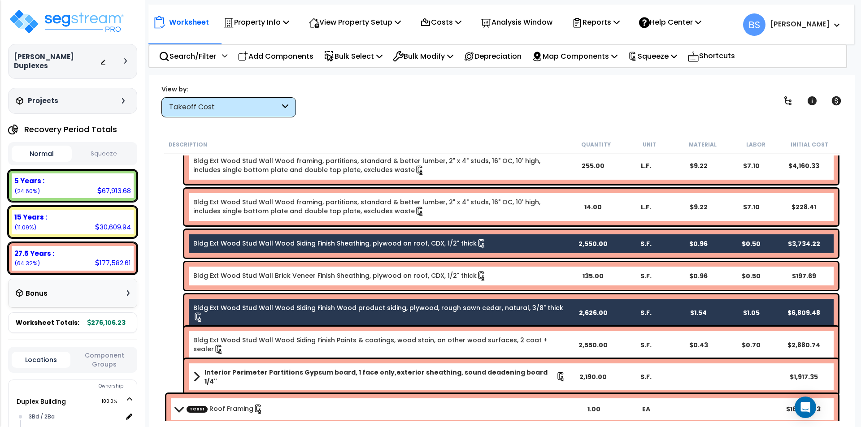
click at [320, 341] on link "Bldg Ext Wood Stud Wall Wood Siding Finish Paints & coatings, wood stain, on ot…" at bounding box center [379, 345] width 373 height 19
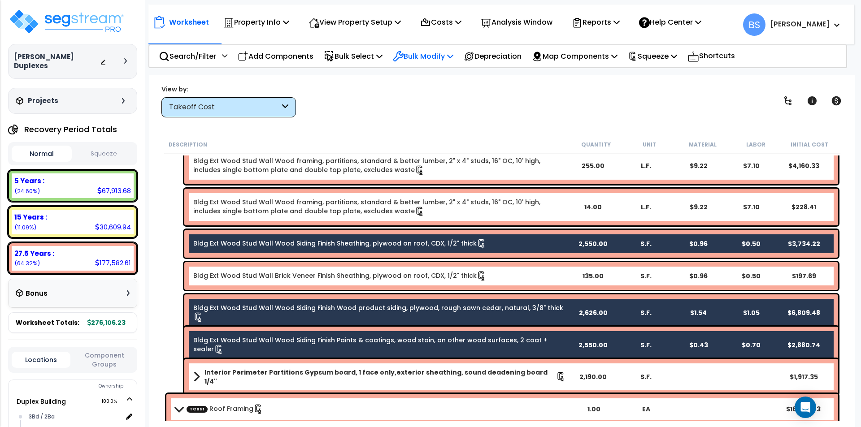
click at [437, 56] on p "Bulk Modify" at bounding box center [423, 56] width 61 height 12
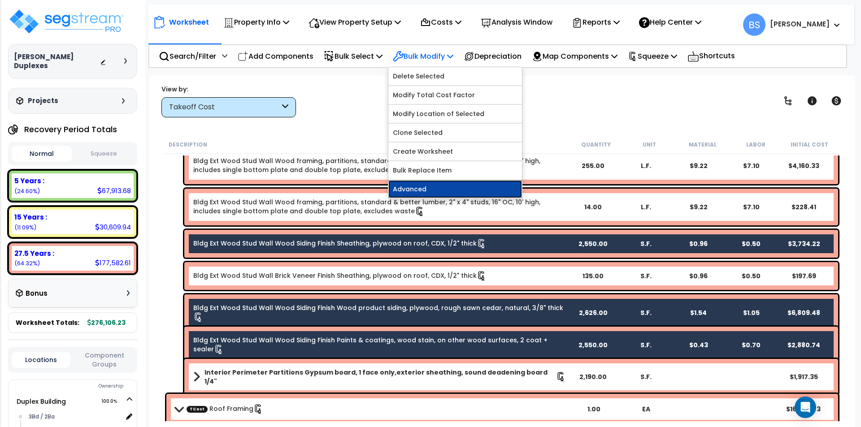
click at [419, 186] on link "Advanced" at bounding box center [455, 189] width 134 height 18
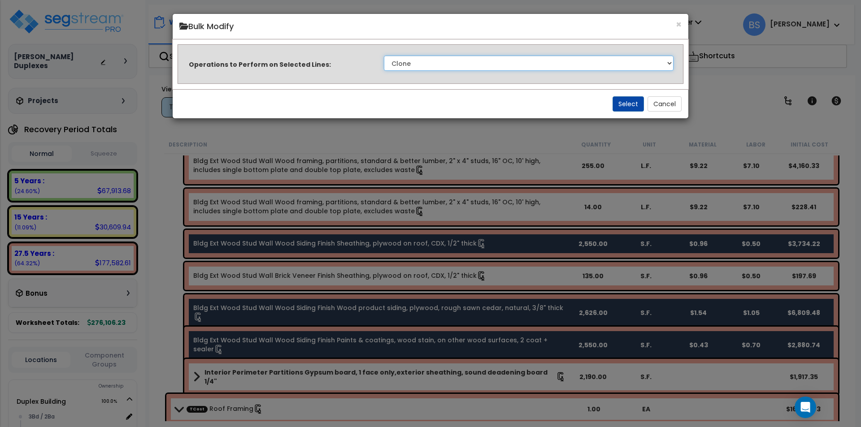
click at [460, 61] on select "Clone Delete Delete Zero Quantities Modify Component Group Modify Cost Sources …" at bounding box center [529, 63] width 290 height 15
select select "updateBackoffCost"
click at [384, 56] on select "Clone Delete Delete Zero Quantities Modify Component Group Modify Cost Sources …" at bounding box center [529, 63] width 290 height 15
click at [628, 101] on button "Select" at bounding box center [627, 103] width 31 height 15
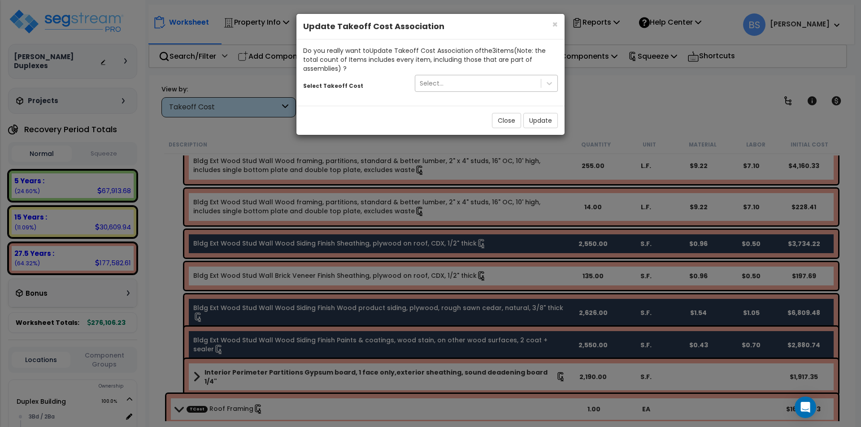
click at [459, 87] on div "Select..." at bounding box center [478, 83] width 126 height 14
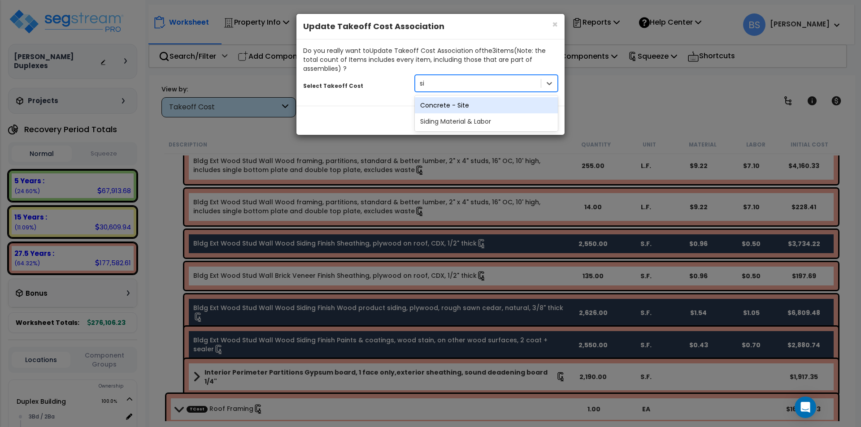
type input "sid"
click at [460, 105] on div "Siding Material & Labor" at bounding box center [486, 105] width 143 height 16
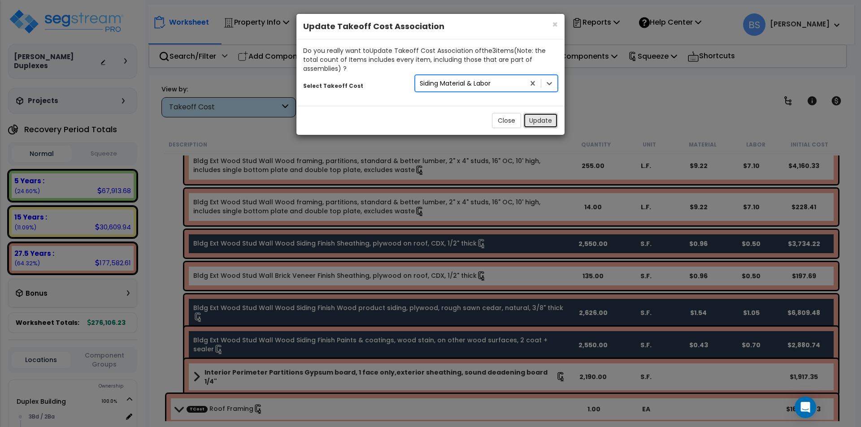
click at [543, 120] on button "Update" at bounding box center [540, 120] width 35 height 15
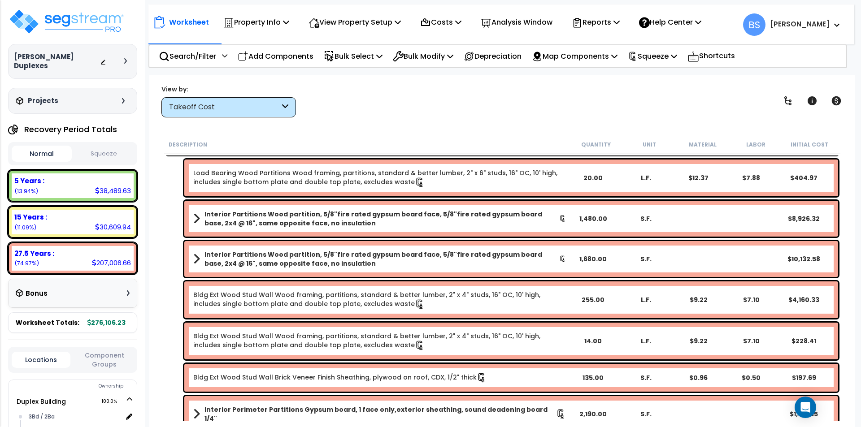
scroll to position [370, 0]
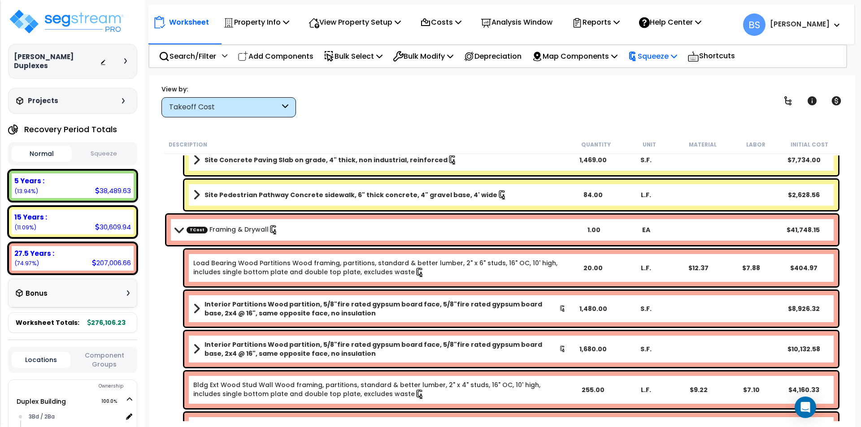
click at [677, 56] on p "Squeeze" at bounding box center [652, 56] width 49 height 12
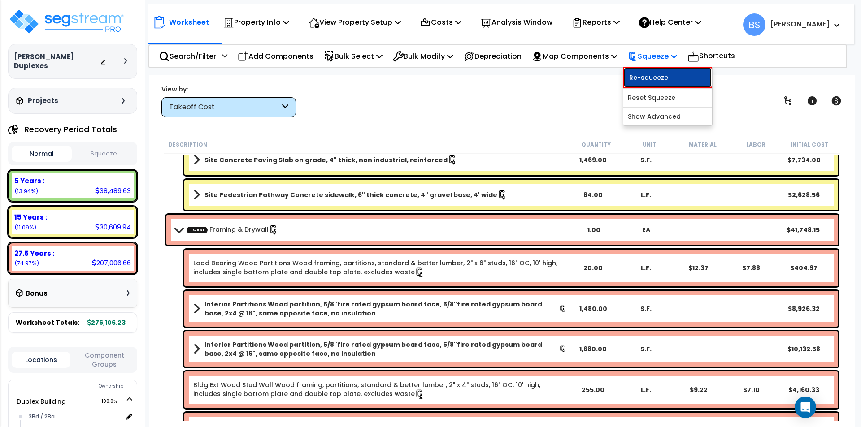
click at [672, 79] on link "Re-squeeze" at bounding box center [667, 77] width 89 height 21
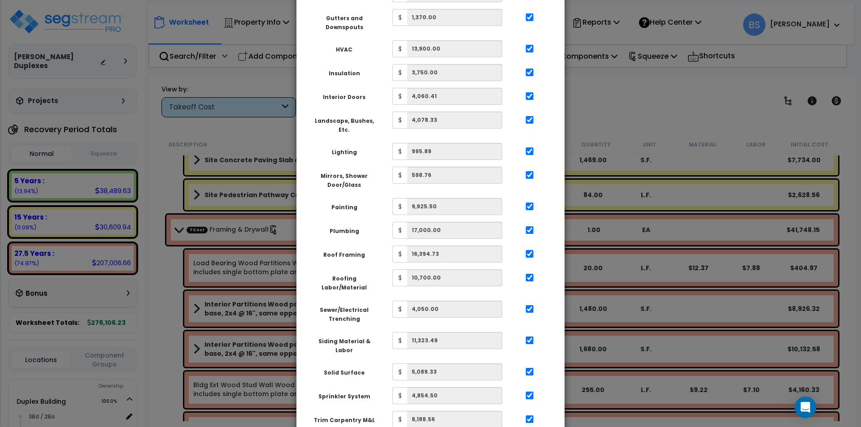
scroll to position [445, 0]
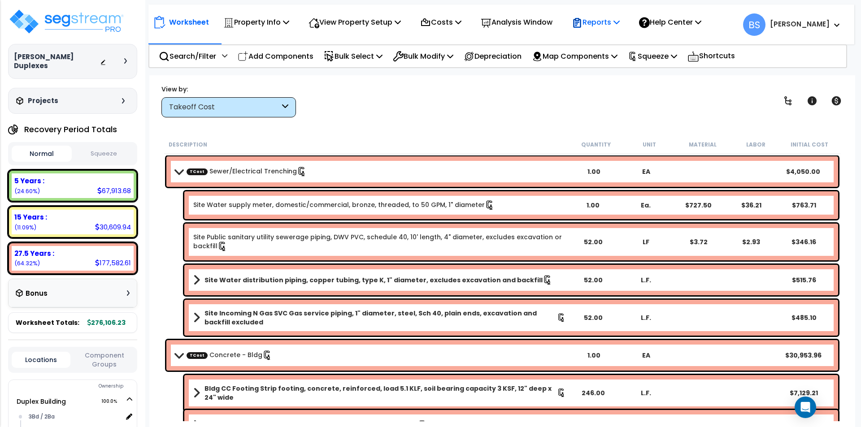
click at [615, 23] on p "Reports" at bounding box center [596, 22] width 48 height 12
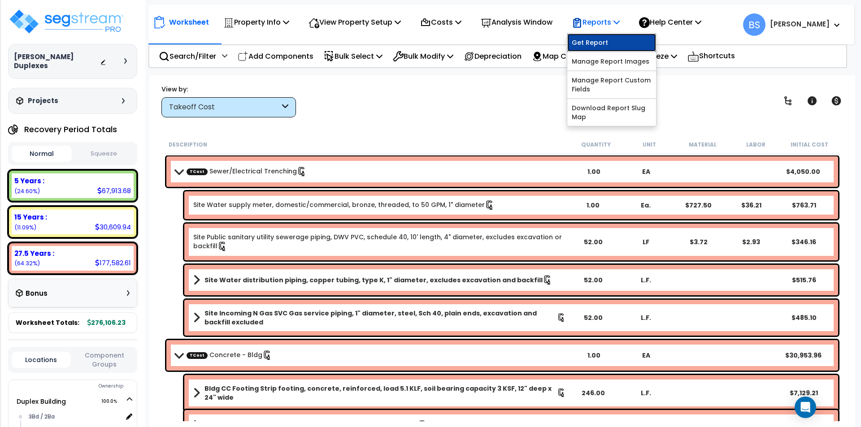
click at [599, 45] on link "Get Report" at bounding box center [611, 43] width 89 height 18
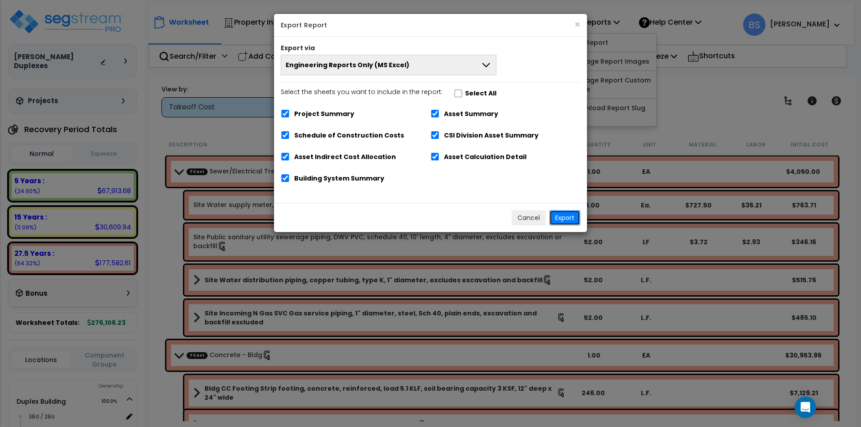
click at [560, 214] on button "Export" at bounding box center [564, 217] width 31 height 15
